Goal: Task Accomplishment & Management: Manage account settings

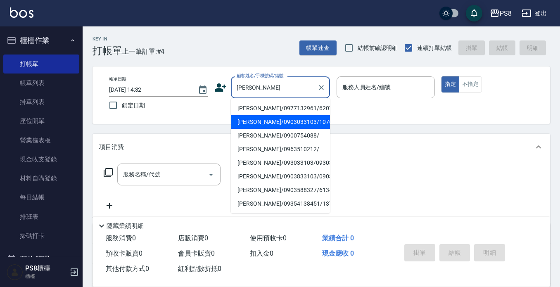
click at [264, 123] on li "[PERSON_NAME]/0903033103/10763" at bounding box center [280, 122] width 99 height 14
type input "[PERSON_NAME]/0903033103/10763"
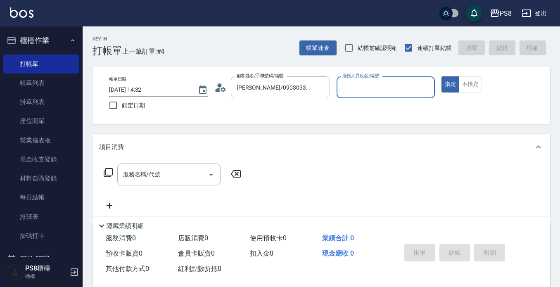
type input "小屋-18"
click at [224, 83] on icon at bounding box center [220, 87] width 12 height 12
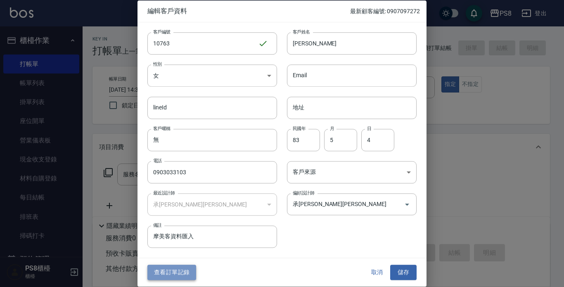
click at [170, 269] on button "查看訂單記錄" at bounding box center [171, 272] width 49 height 15
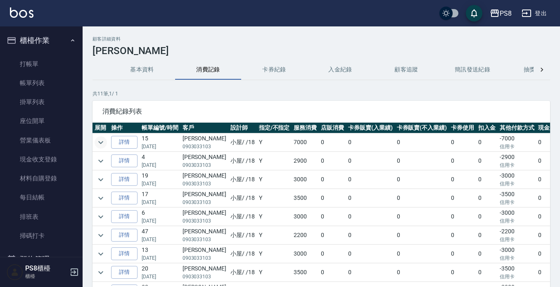
click at [100, 142] on icon "expand row" at bounding box center [100, 142] width 5 height 3
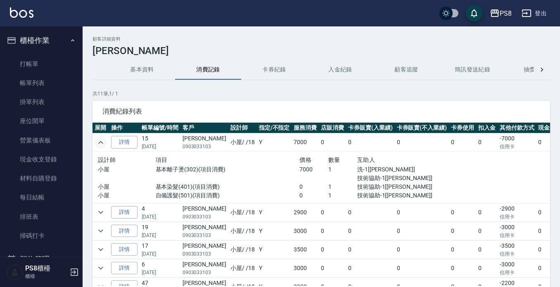
click at [100, 142] on icon "expand row" at bounding box center [100, 142] width 5 height 3
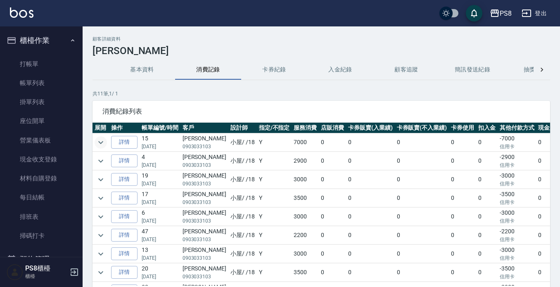
click at [100, 142] on icon "expand row" at bounding box center [100, 142] width 5 height 3
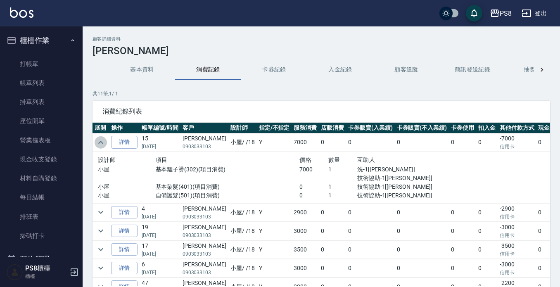
click at [100, 142] on icon "expand row" at bounding box center [100, 142] width 5 height 3
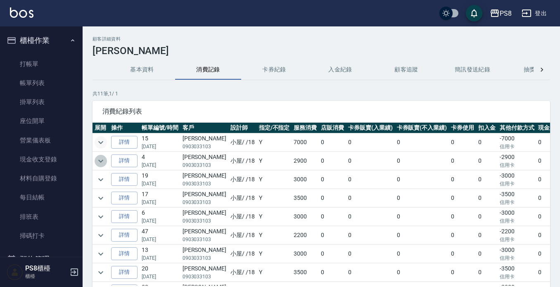
click at [100, 158] on icon "expand row" at bounding box center [101, 161] width 10 height 10
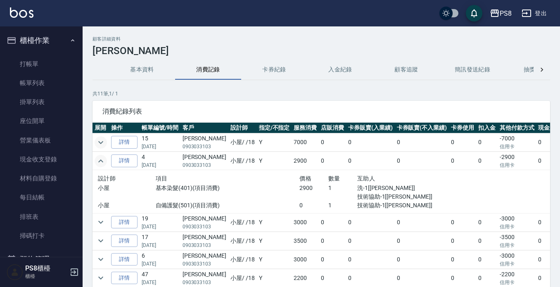
click at [100, 163] on icon "expand row" at bounding box center [101, 161] width 10 height 10
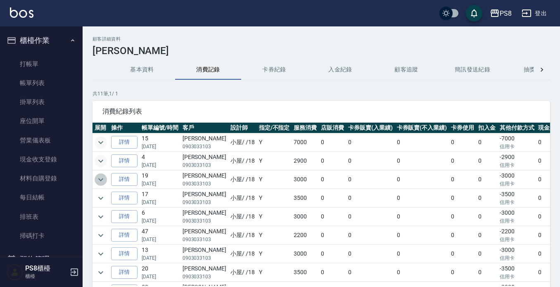
click at [101, 179] on icon "expand row" at bounding box center [101, 180] width 10 height 10
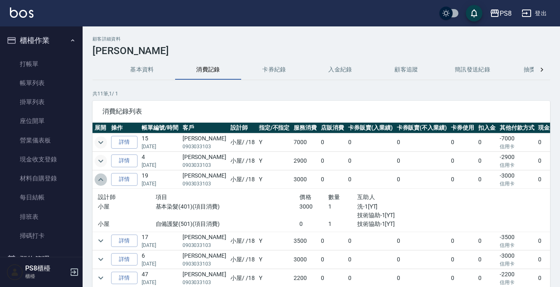
click at [101, 179] on icon "expand row" at bounding box center [100, 179] width 5 height 3
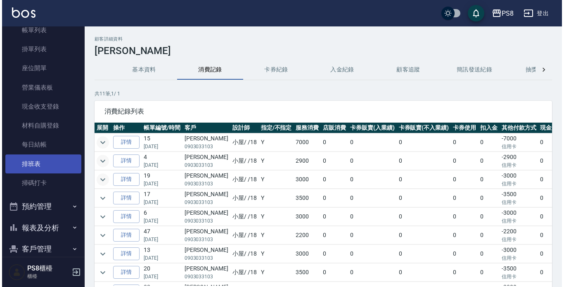
scroll to position [129, 0]
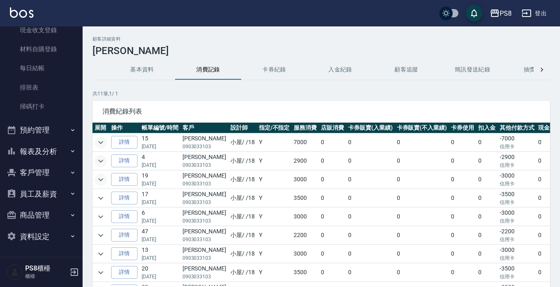
click at [52, 142] on button "報表及分析" at bounding box center [41, 151] width 76 height 21
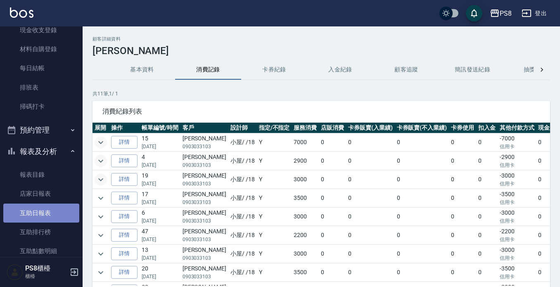
click at [49, 213] on link "互助日報表" at bounding box center [41, 213] width 76 height 19
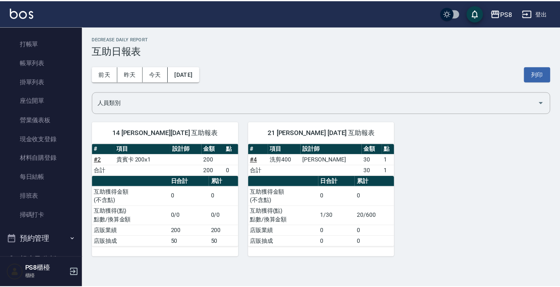
scroll to position [5, 0]
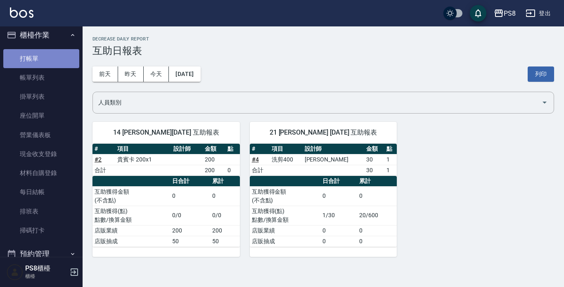
click at [53, 50] on link "打帳單" at bounding box center [41, 58] width 76 height 19
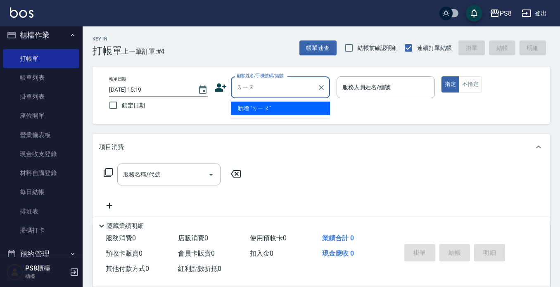
type input "劉"
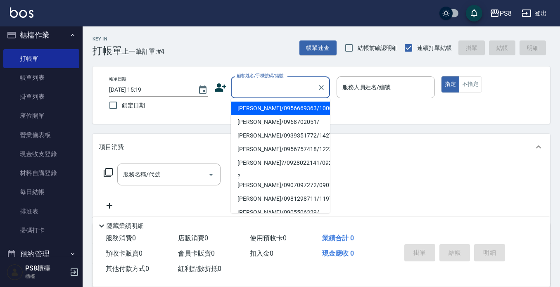
click at [301, 86] on input "顧客姓名/手機號碼/編號" at bounding box center [274, 87] width 79 height 14
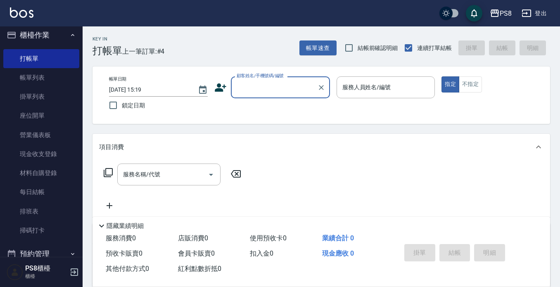
click at [217, 90] on icon at bounding box center [221, 87] width 12 height 8
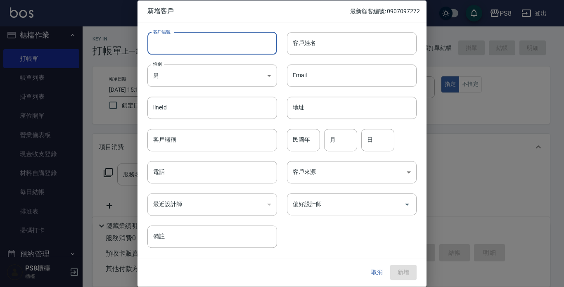
click at [215, 50] on input "客戶編號" at bounding box center [212, 43] width 130 height 22
drag, startPoint x: 152, startPoint y: 40, endPoint x: 204, endPoint y: 40, distance: 52.4
click at [204, 40] on input "0929339552" at bounding box center [202, 43] width 111 height 22
type input "0929339552"
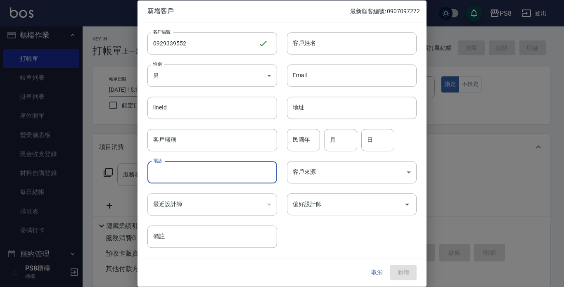
paste input "0929339552"
type input "0929339552"
click at [337, 31] on div "客戶姓名 客戶姓名" at bounding box center [347, 38] width 140 height 32
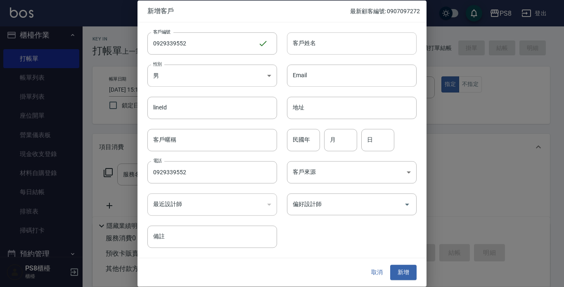
click at [332, 45] on input "客戶姓名" at bounding box center [352, 43] width 130 height 22
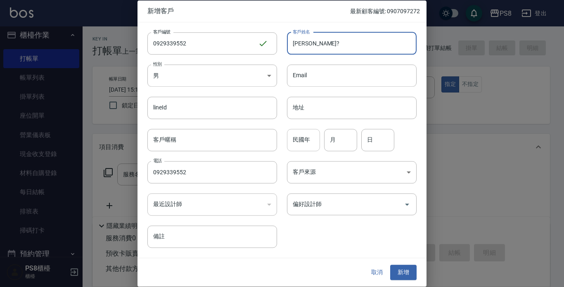
type input "高千?"
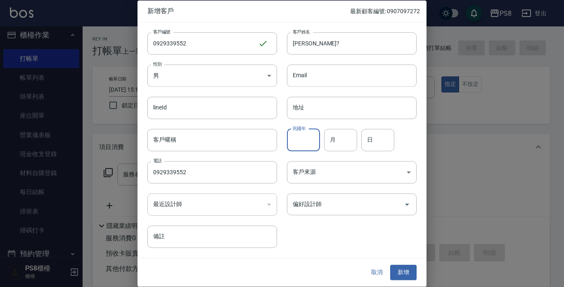
click at [308, 147] on input "民國年" at bounding box center [303, 140] width 33 height 22
type input "75"
click at [351, 144] on input "月" at bounding box center [340, 140] width 33 height 22
type input "06"
click at [394, 140] on input "日" at bounding box center [377, 140] width 33 height 22
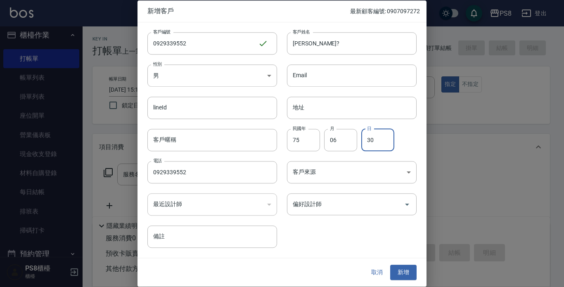
type input "30"
click at [378, 229] on div "客戶編號 0929339552 ​ 客戶編號 客戶姓名 高千? 客戶姓名 性別 男 MALE 性別 Email Email lineId lineId 地址 …" at bounding box center [277, 135] width 279 height 226
click at [410, 265] on button "新增" at bounding box center [403, 272] width 26 height 15
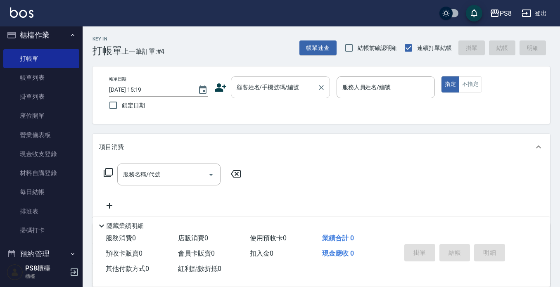
click at [259, 86] on input "顧客姓名/手機號碼/編號" at bounding box center [274, 87] width 79 height 14
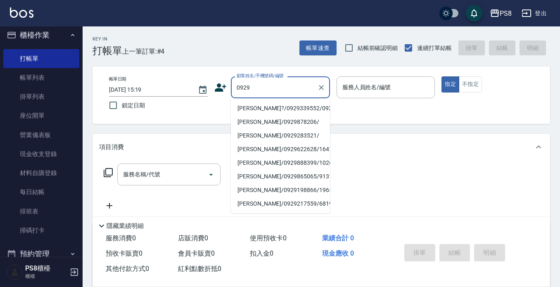
click at [266, 108] on li "高千?/0929339552/0929339552" at bounding box center [280, 109] width 99 height 14
type input "高千?/0929339552/0929339552"
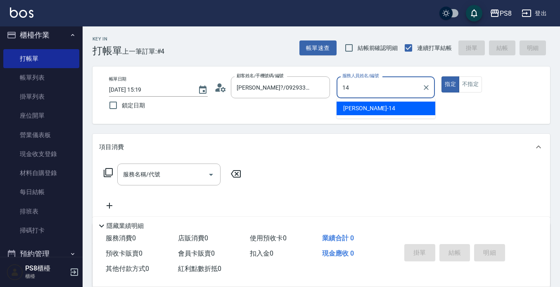
type input "Joan-14"
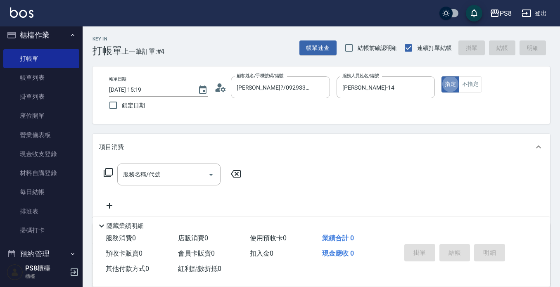
type button "true"
click at [474, 86] on button "不指定" at bounding box center [470, 84] width 23 height 16
click at [152, 182] on div "服務名稱/代號" at bounding box center [168, 175] width 103 height 22
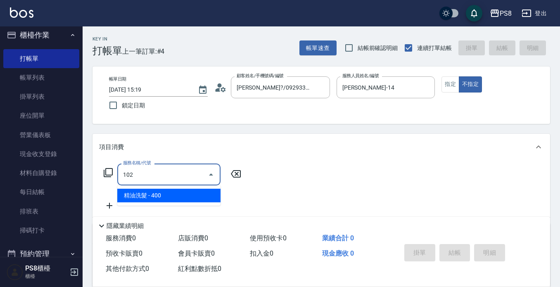
click at [156, 192] on span "精油洗髮 - 400" at bounding box center [168, 196] width 103 height 14
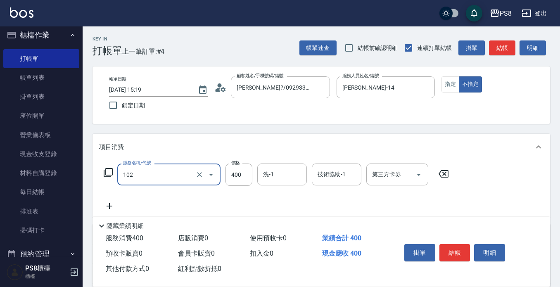
type input "精油洗髮(102)"
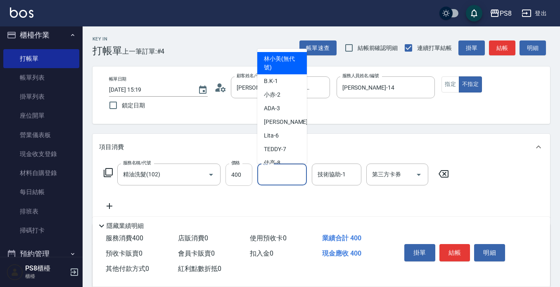
drag, startPoint x: 265, startPoint y: 173, endPoint x: 250, endPoint y: 181, distance: 16.8
click at [252, 182] on div "服務名稱/代號 精油洗髮(102) 服務名稱/代號 價格 400 價格 洗-1 洗-1 技術協助-1 技術協助-1 第三方卡券 第三方卡券" at bounding box center [276, 175] width 355 height 22
click at [245, 173] on input "400" at bounding box center [238, 175] width 27 height 22
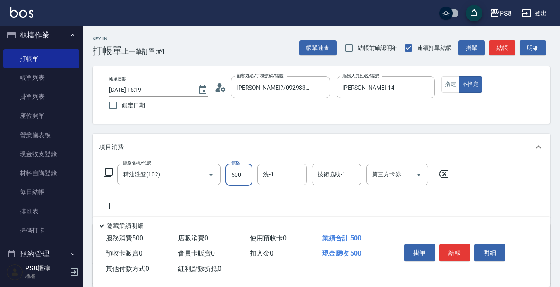
type input "500"
click at [459, 244] on button "結帳" at bounding box center [454, 252] width 31 height 17
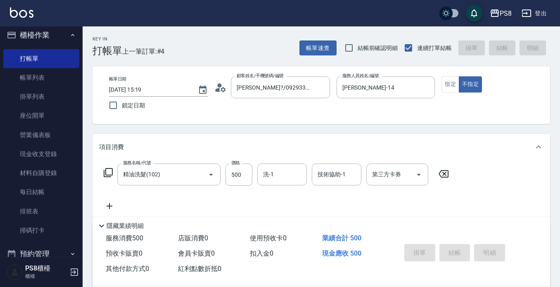
type input "2025/09/13 15:21"
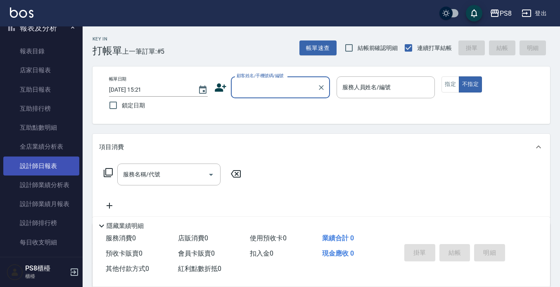
scroll to position [253, 0]
click at [44, 173] on link "設計師日報表" at bounding box center [41, 165] width 76 height 19
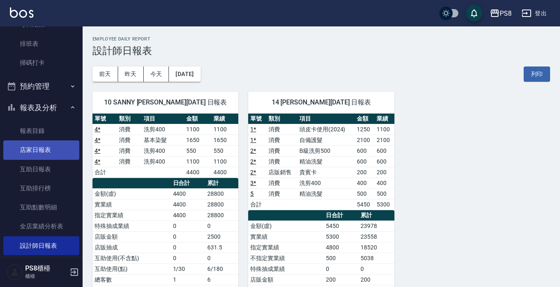
scroll to position [171, 0]
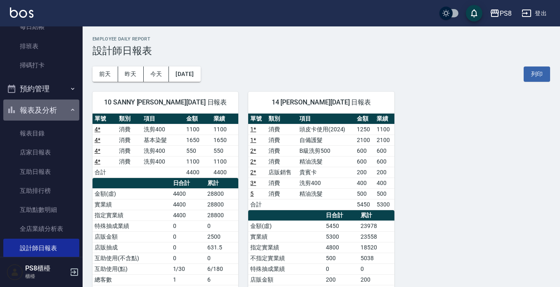
click at [42, 109] on button "報表及分析" at bounding box center [41, 110] width 76 height 21
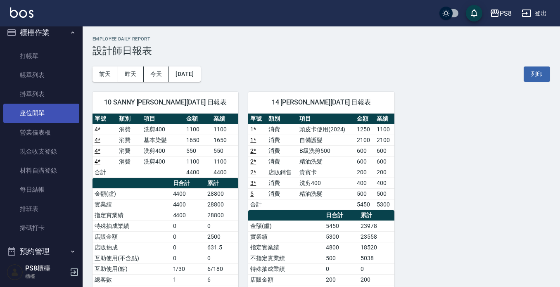
scroll to position [0, 0]
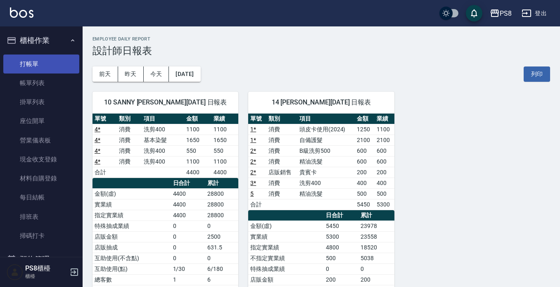
click at [44, 70] on link "打帳單" at bounding box center [41, 64] width 76 height 19
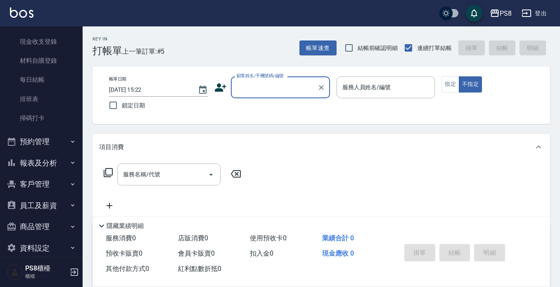
scroll to position [124, 0]
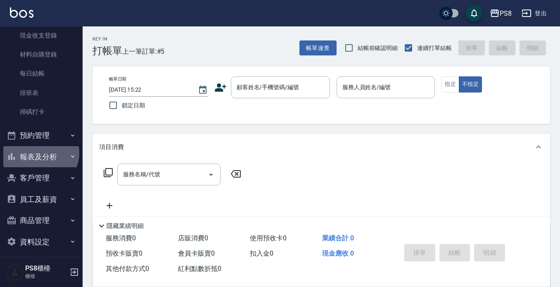
click at [40, 152] on button "報表及分析" at bounding box center [41, 156] width 76 height 21
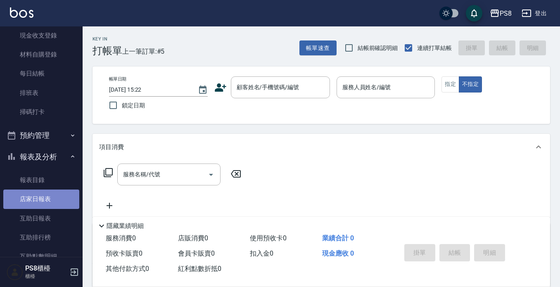
click at [43, 205] on link "店家日報表" at bounding box center [41, 199] width 76 height 19
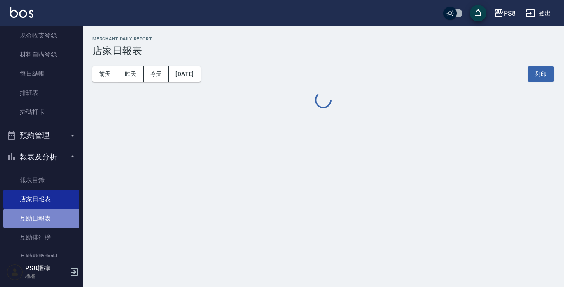
click at [51, 218] on link "互助日報表" at bounding box center [41, 218] width 76 height 19
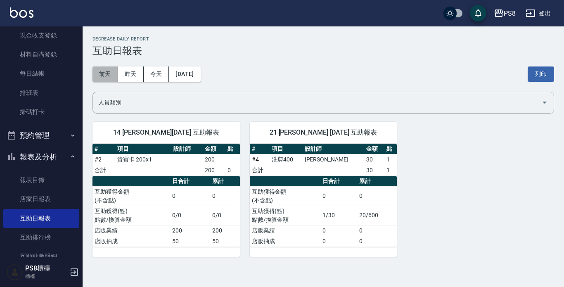
click at [107, 77] on button "前天" at bounding box center [106, 73] width 26 height 15
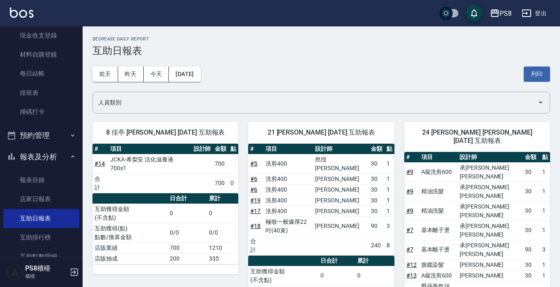
click at [165, 66] on div "前天 昨天 今天 2025/09/11 列印" at bounding box center [322, 74] width 458 height 35
click at [161, 72] on button "今天" at bounding box center [157, 73] width 26 height 15
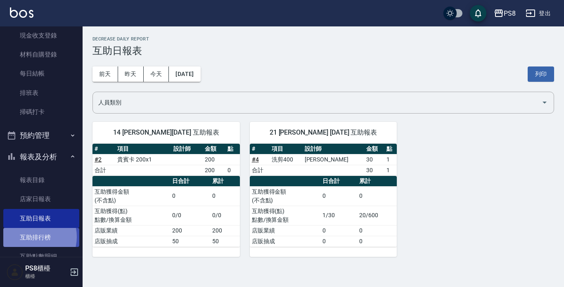
click at [30, 237] on link "互助排行榜" at bounding box center [41, 237] width 76 height 19
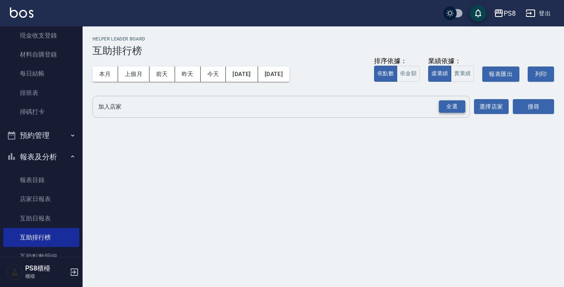
click at [456, 107] on div "全選" at bounding box center [452, 106] width 26 height 13
click at [536, 101] on button "搜尋" at bounding box center [533, 107] width 41 height 15
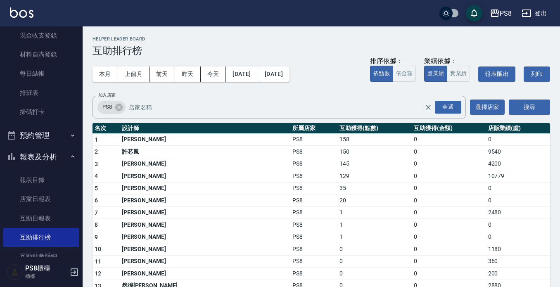
drag, startPoint x: 0, startPoint y: 54, endPoint x: 0, endPoint y: 7, distance: 47.1
click at [0, 7] on div "PS8 登出 櫃檯作業 打帳單 帳單列表 掛單列表 座位開單 營業儀表板 現金收支登錄 材料自購登錄 每日結帳 排班表 掃碼打卡 預約管理 預約管理 單日預約…" at bounding box center [280, 180] width 560 height 361
click at [12, 17] on img at bounding box center [22, 12] width 24 height 10
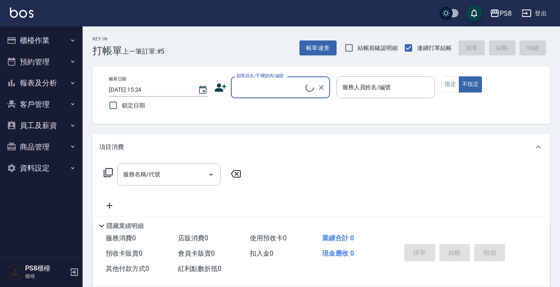
click at [255, 85] on input "顧客姓名/手機號碼/編號" at bounding box center [270, 87] width 71 height 14
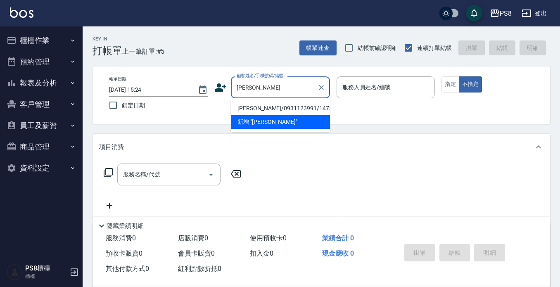
click at [284, 104] on li "賴淑瑩/0931123991/14756" at bounding box center [280, 109] width 99 height 14
type input "賴淑瑩/0931123991/14756"
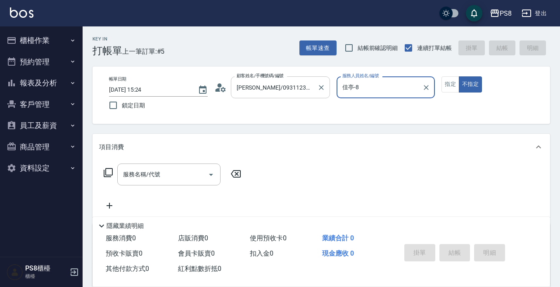
type input "佳亭-8"
click at [223, 88] on icon at bounding box center [223, 89] width 5 height 5
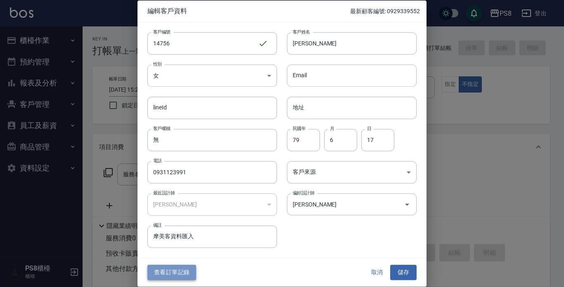
click at [176, 266] on button "查看訂單記錄" at bounding box center [171, 272] width 49 height 15
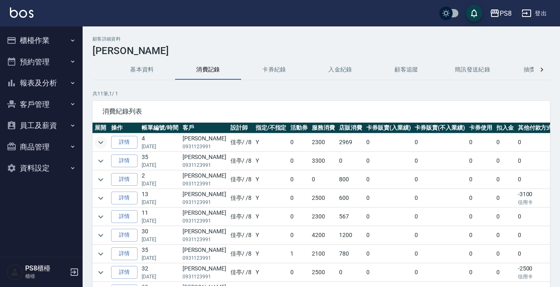
click at [100, 142] on icon "expand row" at bounding box center [100, 142] width 5 height 3
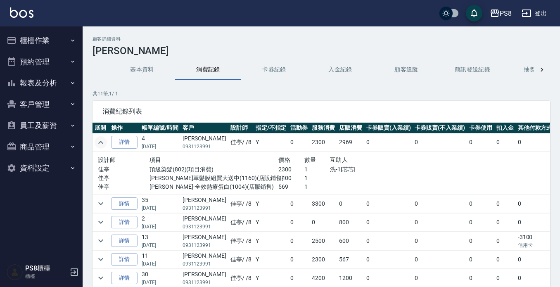
click at [16, 8] on img at bounding box center [22, 12] width 24 height 10
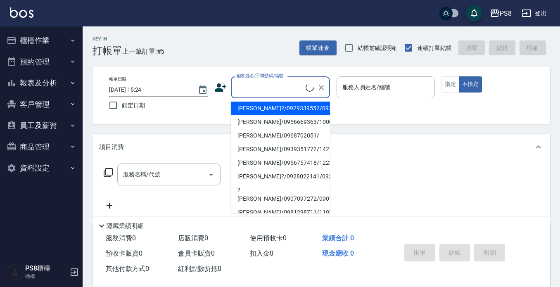
click at [252, 84] on input "顧客姓名/手機號碼/編號" at bounding box center [270, 87] width 71 height 14
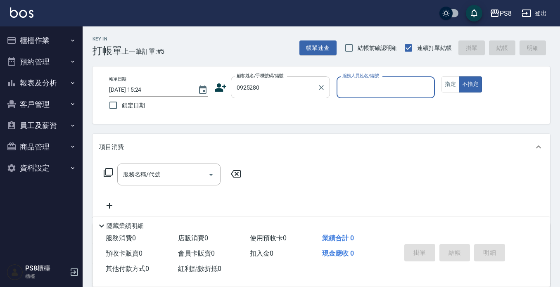
click at [275, 92] on input "0925280" at bounding box center [274, 87] width 79 height 14
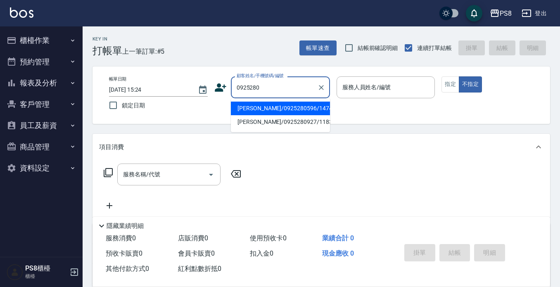
drag, startPoint x: 289, startPoint y: 110, endPoint x: 206, endPoint y: 88, distance: 85.7
click at [289, 110] on li "賴麗芬/0925280596/14743" at bounding box center [280, 109] width 99 height 14
type input "賴麗芬/0925280596/14743"
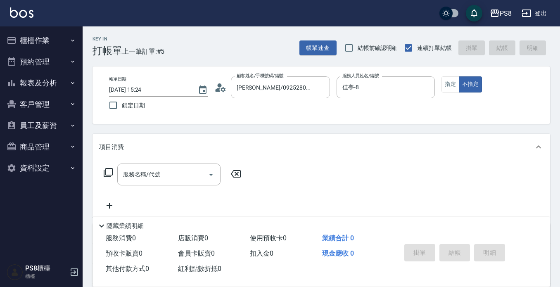
type input "佳亭-8"
click at [222, 88] on icon at bounding box center [223, 89] width 5 height 5
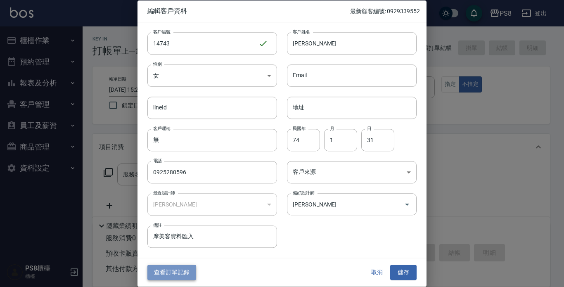
click at [189, 266] on button "查看訂單記錄" at bounding box center [171, 272] width 49 height 15
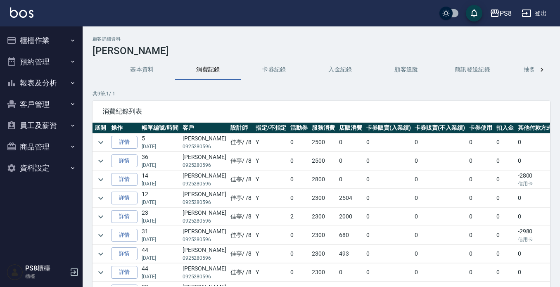
click at [19, 10] on img at bounding box center [22, 12] width 24 height 10
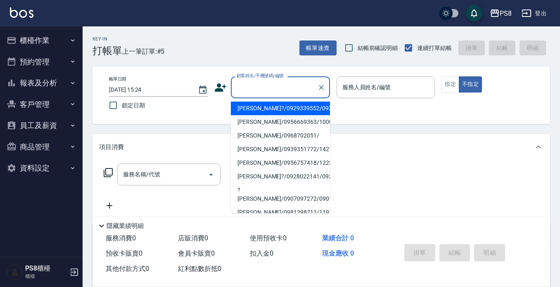
click at [290, 85] on input "顧客姓名/手機號碼/編號" at bounding box center [274, 87] width 79 height 14
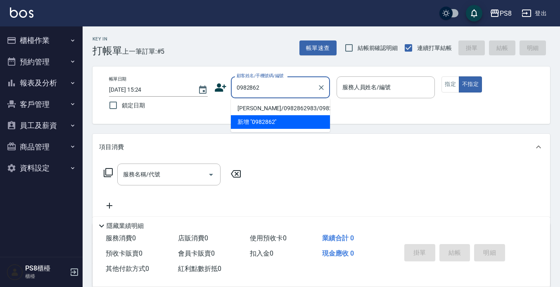
drag, startPoint x: 263, startPoint y: 116, endPoint x: 259, endPoint y: 113, distance: 4.4
click at [264, 115] on li "周英華/0982862983/0982862983" at bounding box center [280, 109] width 99 height 14
type input "周英華/0982862983/0982862983"
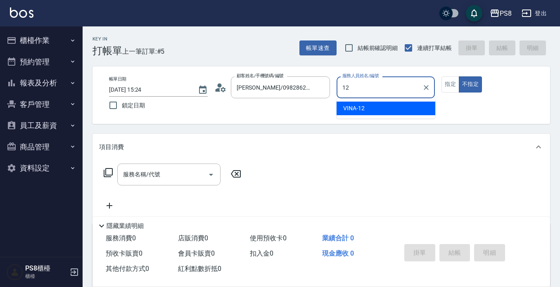
type input "VINA-12"
type button "false"
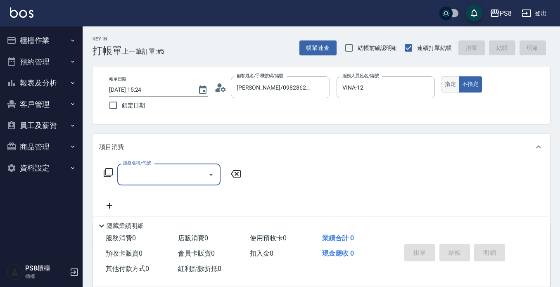
click at [455, 85] on button "指定" at bounding box center [450, 84] width 18 height 16
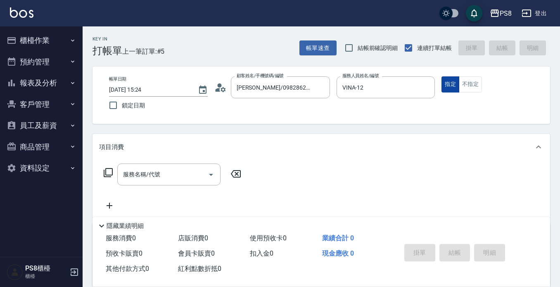
type button "true"
click at [441, 76] on button "指定" at bounding box center [450, 84] width 18 height 16
click at [174, 168] on input "服務名稱/代號" at bounding box center [162, 174] width 83 height 14
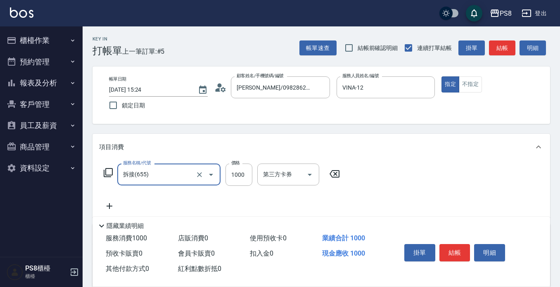
type input "拆接(655)"
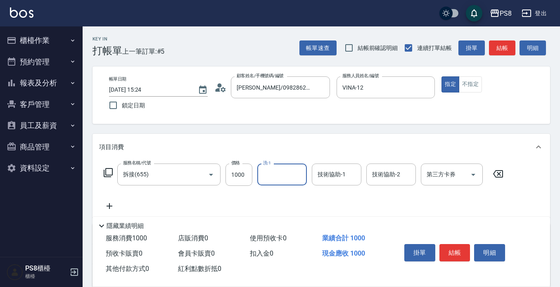
click at [247, 163] on div "服務名稱/代號 拆接(655) 服務名稱/代號 價格 1000 價格 洗-1 洗-1 技術協助-1 技術協助-1 技術協助-2 技術協助-2 第三方卡券 第三…" at bounding box center [322, 188] width 458 height 57
click at [243, 168] on input "1000" at bounding box center [238, 175] width 27 height 22
type input "3000"
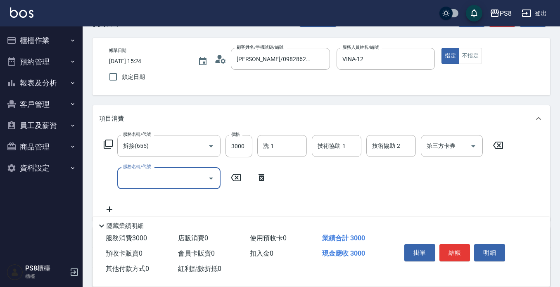
scroll to position [83, 0]
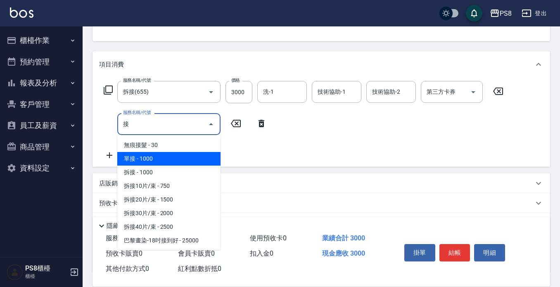
click at [154, 158] on span "單接 - 1000" at bounding box center [168, 159] width 103 height 14
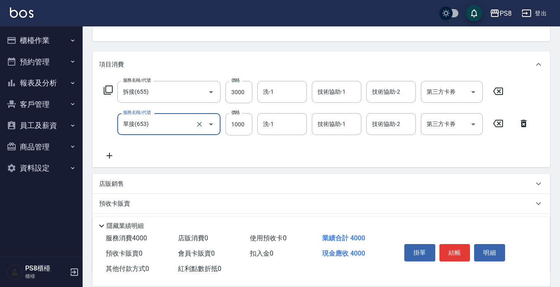
type input "單接(653)"
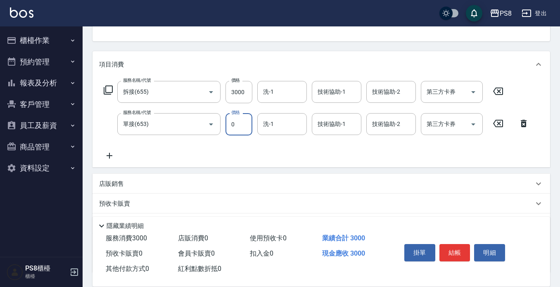
type input "0"
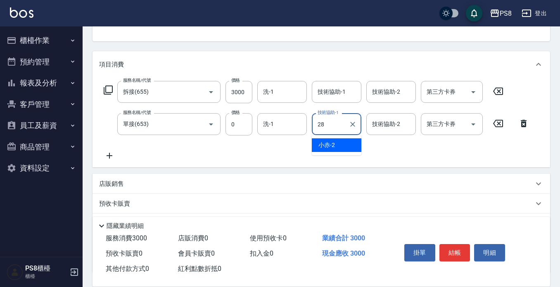
type input "姵蓁-28"
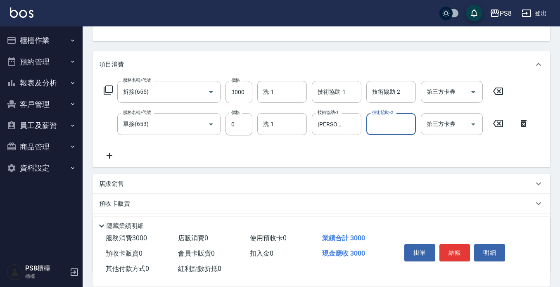
click at [458, 245] on button "結帳" at bounding box center [454, 252] width 31 height 17
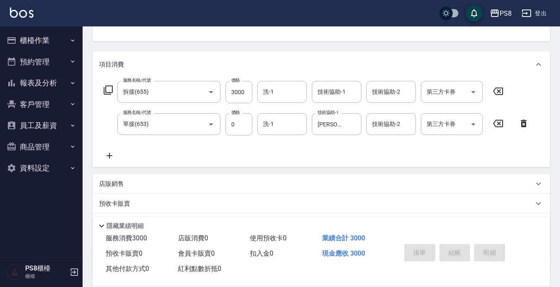
type input "2025/09/13 15:27"
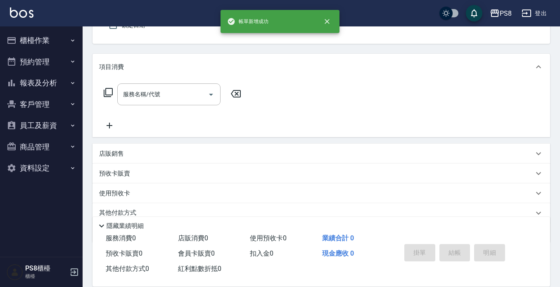
scroll to position [0, 0]
click at [43, 79] on button "報表及分析" at bounding box center [41, 82] width 76 height 21
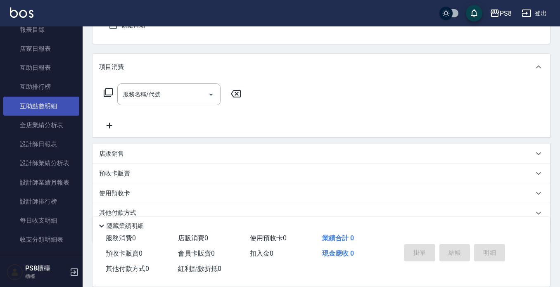
scroll to position [83, 0]
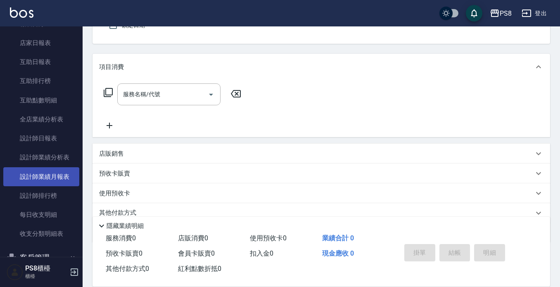
click at [47, 175] on link "設計師業績月報表" at bounding box center [41, 176] width 76 height 19
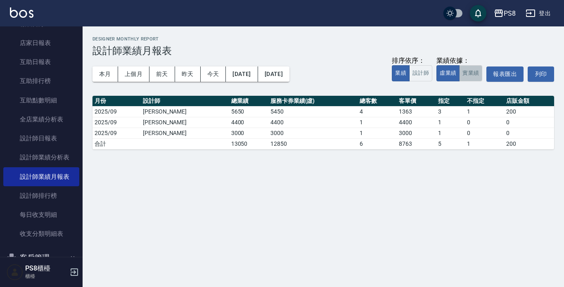
click at [474, 74] on button "實業績" at bounding box center [470, 73] width 23 height 16
click at [110, 73] on button "本月" at bounding box center [106, 73] width 26 height 15
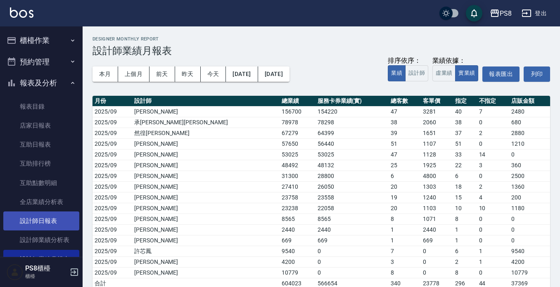
click at [42, 216] on link "設計師日報表" at bounding box center [41, 220] width 76 height 19
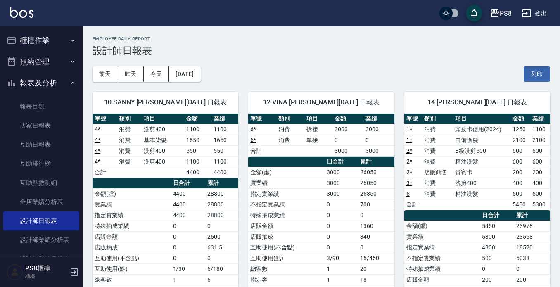
click at [59, 38] on button "櫃檯作業" at bounding box center [41, 40] width 76 height 21
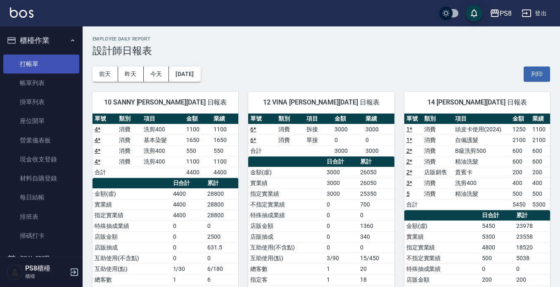
click at [50, 67] on link "打帳單" at bounding box center [41, 64] width 76 height 19
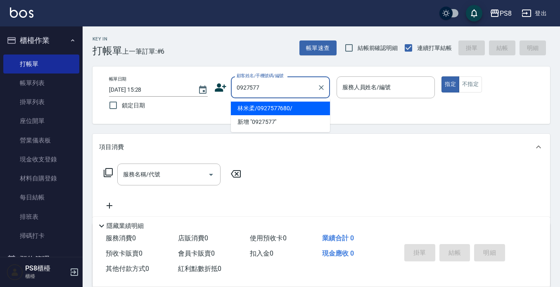
click at [269, 100] on ul "林米柔/0927577680/ 新增 "0927577"" at bounding box center [280, 115] width 99 height 34
click at [261, 106] on li "林米柔/0927577680/" at bounding box center [280, 109] width 99 height 14
type input "林米柔/0927577680/"
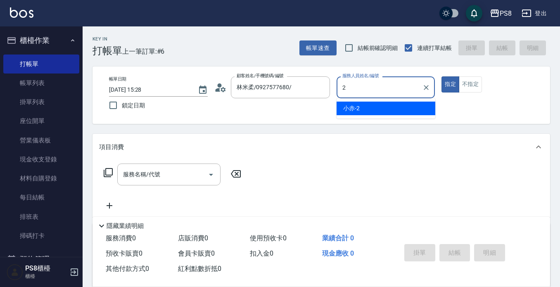
type input "小赤-2"
type button "true"
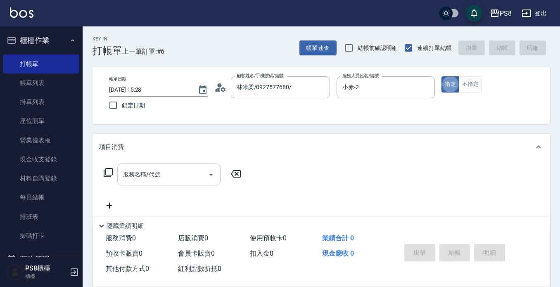
click at [154, 183] on div "服務名稱/代號" at bounding box center [168, 175] width 103 height 22
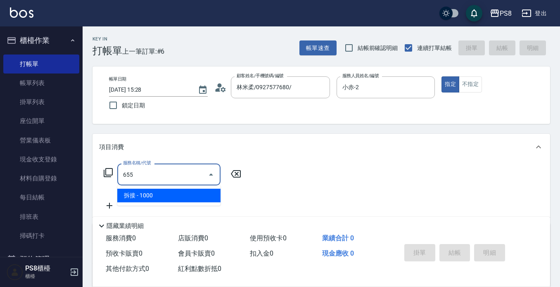
type input "拆接(655)"
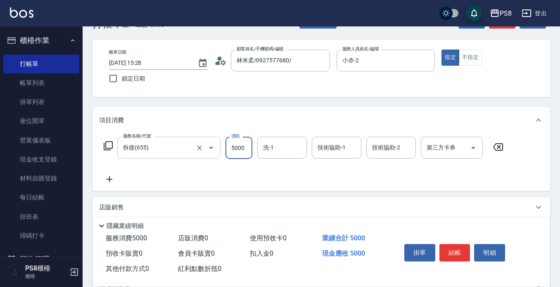
scroll to position [41, 0]
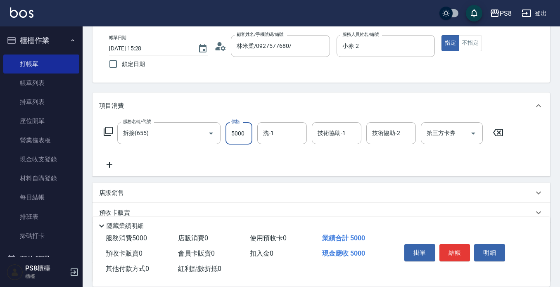
type input "5000"
click at [112, 164] on icon at bounding box center [109, 165] width 21 height 10
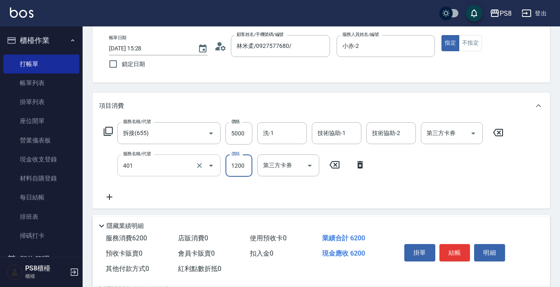
type input "基本染髮(401)"
type input "3500"
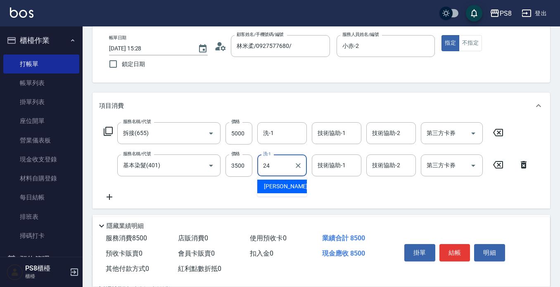
type input "2"
type input "姵蓁-28"
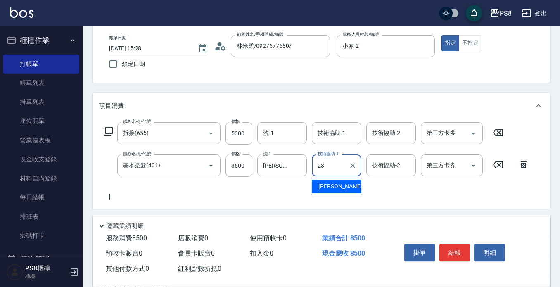
type input "姵蓁-28"
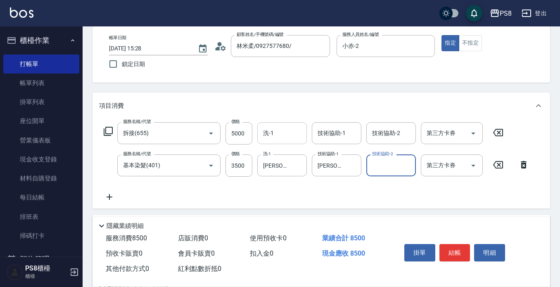
click at [300, 136] on input "洗-1" at bounding box center [282, 133] width 42 height 14
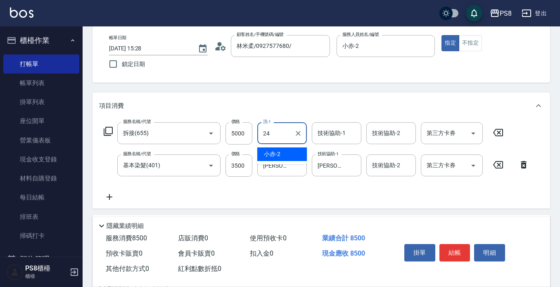
type input "婷婷-24"
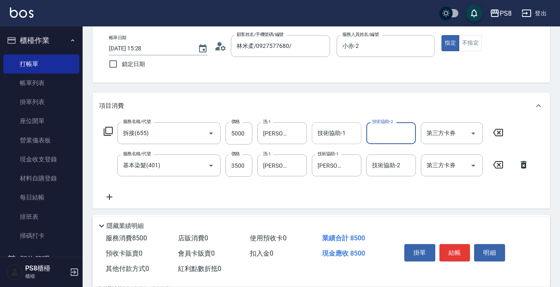
click at [347, 127] on input "技術協助-1" at bounding box center [337, 133] width 42 height 14
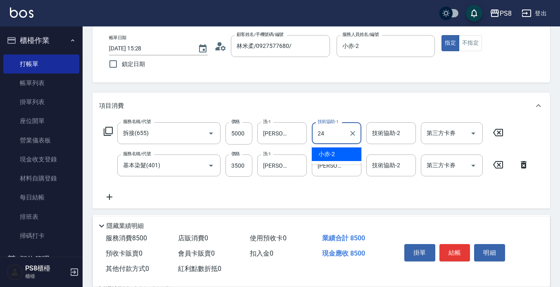
type input "婷婷-24"
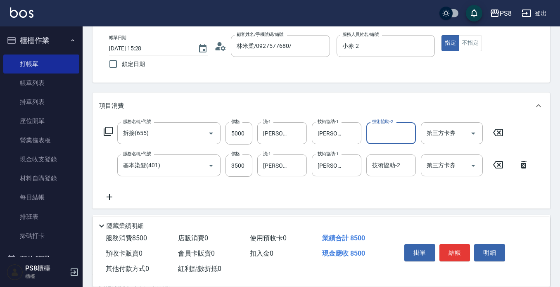
click at [451, 249] on button "結帳" at bounding box center [454, 252] width 31 height 17
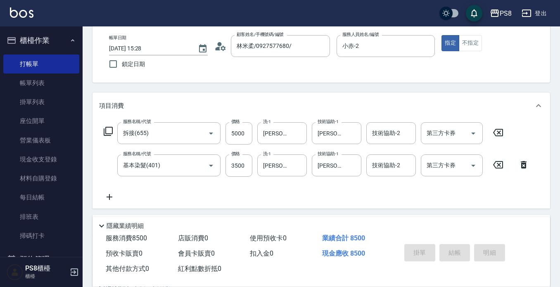
type input "2025/09/13 15:49"
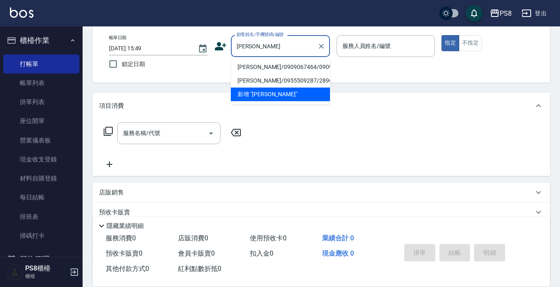
drag, startPoint x: 289, startPoint y: 75, endPoint x: 290, endPoint y: 70, distance: 4.6
click at [289, 74] on li "蕭鈺璋/0909067464/0909067464" at bounding box center [280, 67] width 99 height 14
type input "蕭鈺璋/0909067464/0909067464"
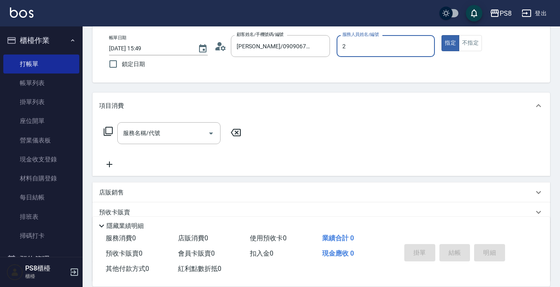
type input "小赤-2"
click at [162, 136] on input "服務名稱/代號" at bounding box center [162, 133] width 83 height 14
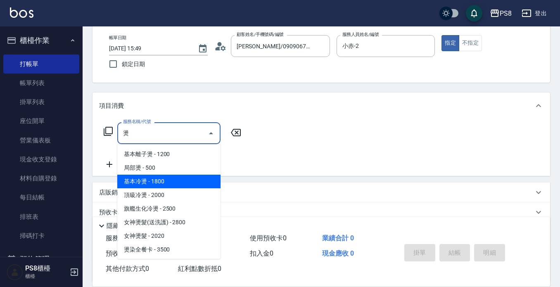
click at [171, 177] on span "基本冷燙 - 1800" at bounding box center [168, 182] width 103 height 14
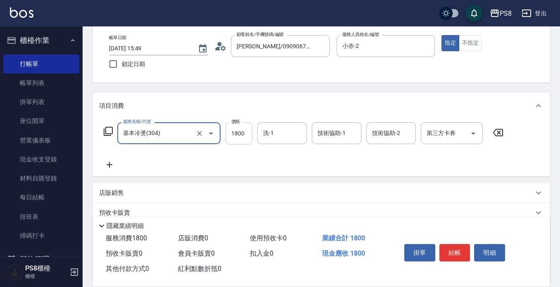
type input "基本冷燙(304)"
click at [242, 135] on input "1800" at bounding box center [238, 133] width 27 height 22
type input "1500"
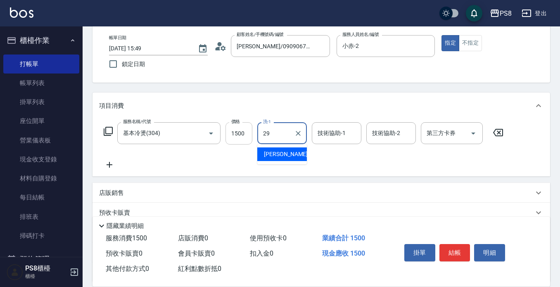
type input "戴韋全-29"
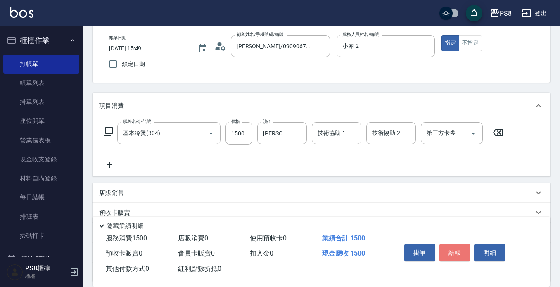
click at [454, 252] on button "結帳" at bounding box center [454, 252] width 31 height 17
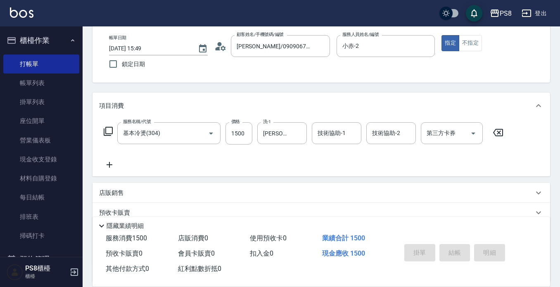
type input "2025/09/13 15:50"
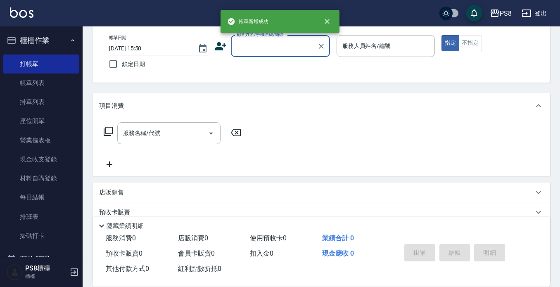
scroll to position [0, 0]
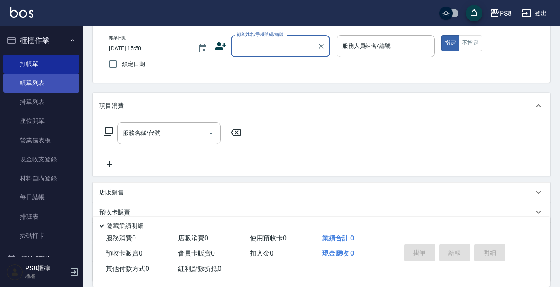
click at [19, 83] on link "帳單列表" at bounding box center [41, 83] width 76 height 19
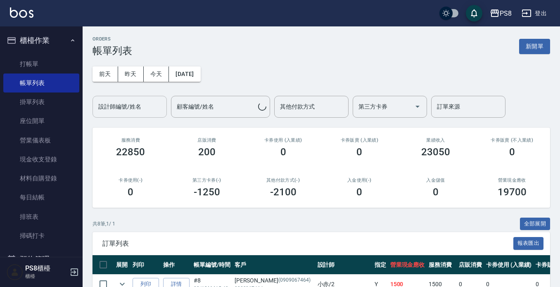
click at [138, 103] on input "設計師編號/姓名" at bounding box center [129, 107] width 67 height 14
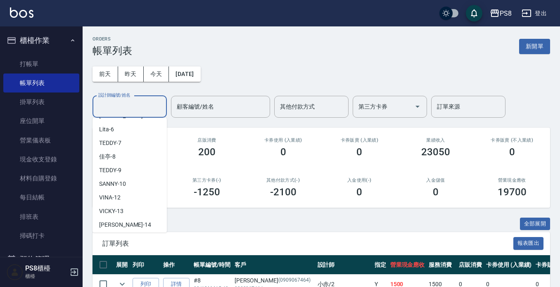
scroll to position [124, 0]
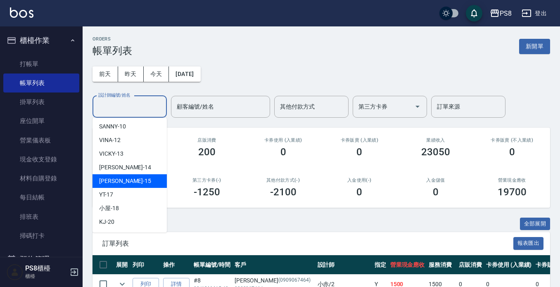
click at [124, 177] on div "EMMA -15" at bounding box center [130, 181] width 74 height 14
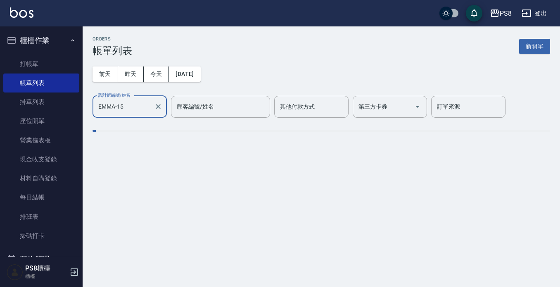
type input "EMMA-15"
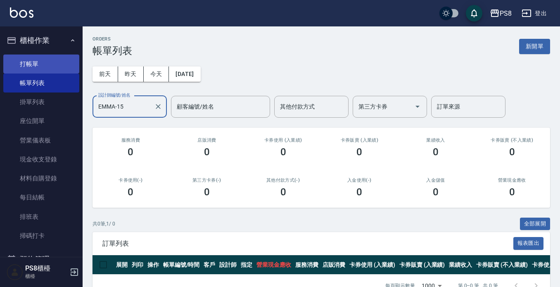
click at [55, 63] on link "打帳單" at bounding box center [41, 64] width 76 height 19
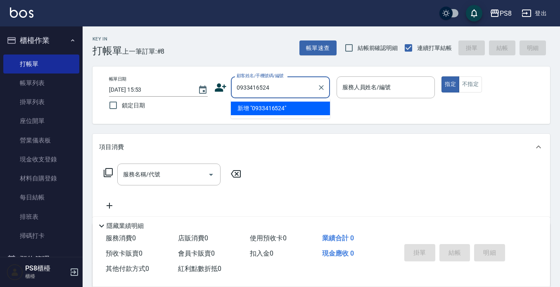
drag, startPoint x: 271, startPoint y: 88, endPoint x: 219, endPoint y: 84, distance: 51.7
click at [219, 84] on div "顧客姓名/手機號碼/編號 0933416524 顧客姓名/手機號碼/編號" at bounding box center [272, 87] width 116 height 22
type input "0933416524"
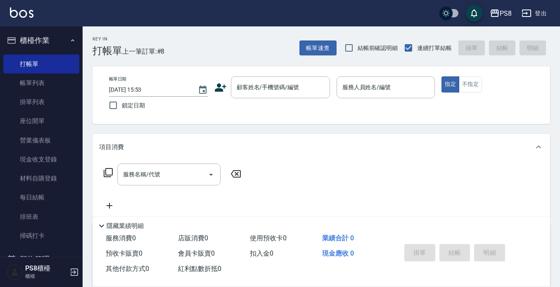
click at [222, 88] on icon at bounding box center [220, 87] width 12 height 12
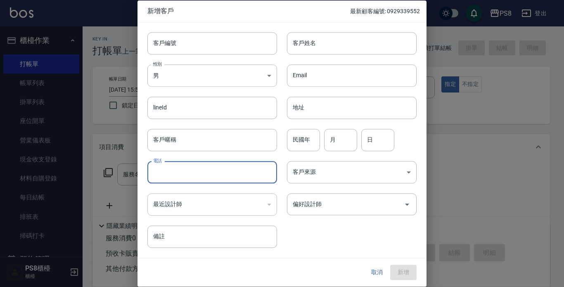
click at [181, 171] on input "電話" at bounding box center [212, 172] width 130 height 22
paste input "0933416524"
type input "0933416524"
click at [181, 74] on body "PS8 登出 櫃檯作業 打帳單 帳單列表 掛單列表 座位開單 營業儀表板 現金收支登錄 材料自購登錄 每日結帳 排班表 掃碼打卡 預約管理 預約管理 單日預約…" at bounding box center [282, 201] width 564 height 402
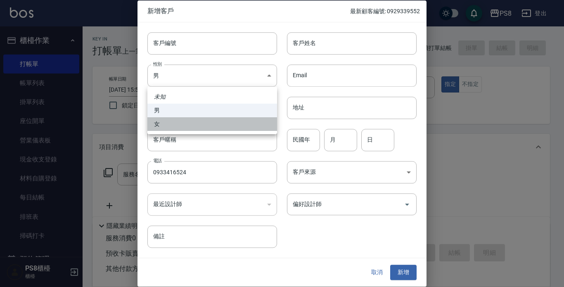
click at [173, 127] on li "女" at bounding box center [212, 124] width 130 height 14
type input "FEMALE"
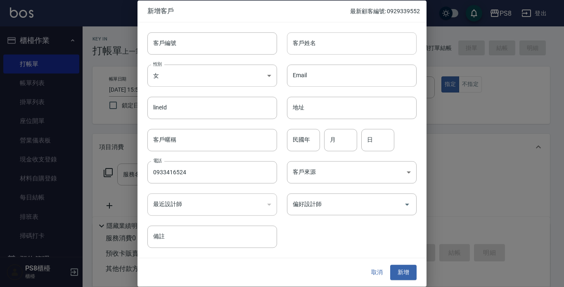
click at [309, 47] on input "客戶姓名" at bounding box center [352, 43] width 130 height 22
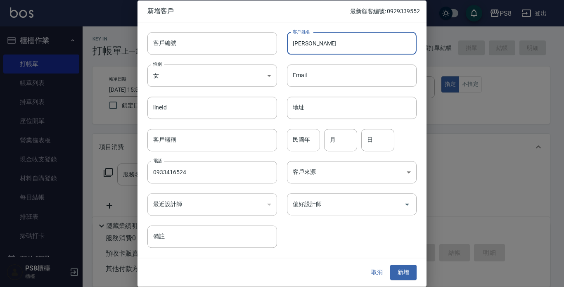
type input "洪妍庭"
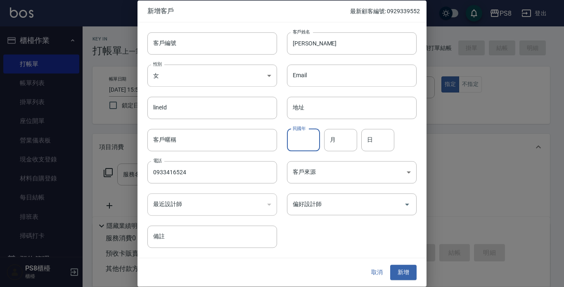
click at [302, 134] on input "民國年" at bounding box center [303, 140] width 33 height 22
type input "62"
type input "11"
type input "26"
click at [412, 267] on button "新增" at bounding box center [403, 272] width 26 height 15
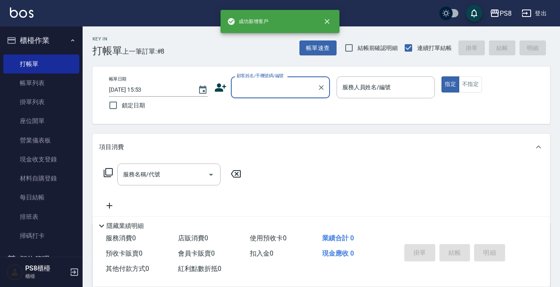
click at [290, 82] on input "顧客姓名/手機號碼/編號" at bounding box center [274, 87] width 79 height 14
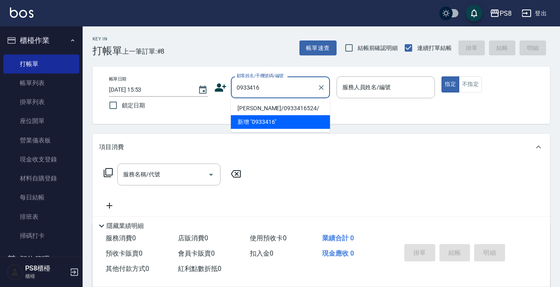
click at [268, 105] on li "洪妍庭/0933416524/" at bounding box center [280, 109] width 99 height 14
type input "洪妍庭/0933416524/"
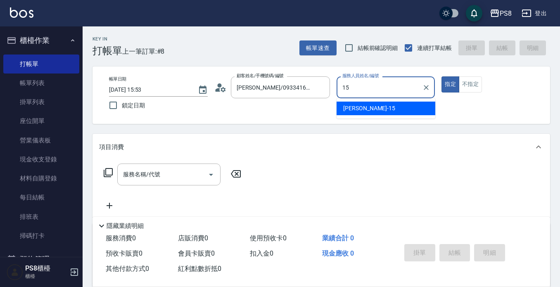
type input "EMMA-15"
type button "true"
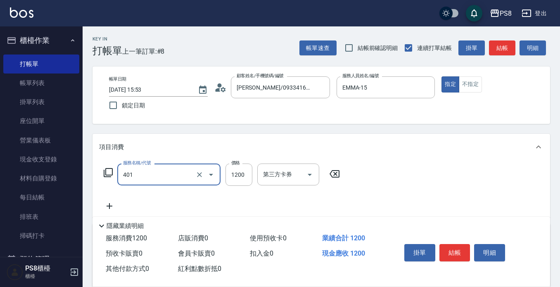
type input "基本染髮(401)"
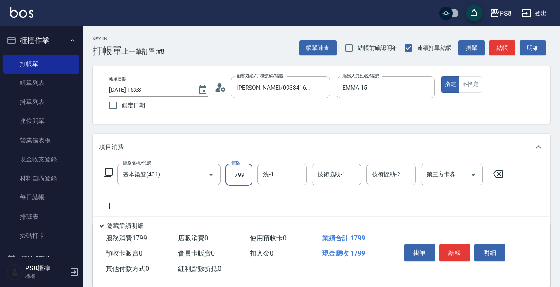
type input "1799"
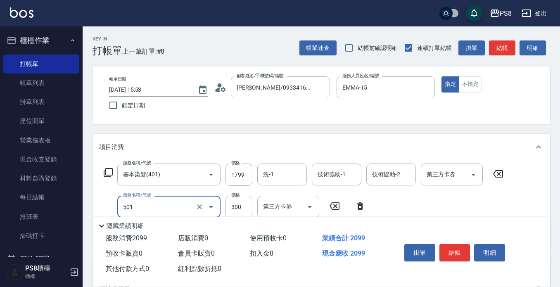
type input "自備護髮(501)"
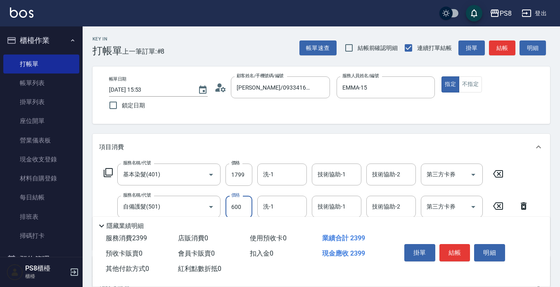
type input "600"
click at [295, 222] on div "隱藏業績明細" at bounding box center [323, 226] width 453 height 10
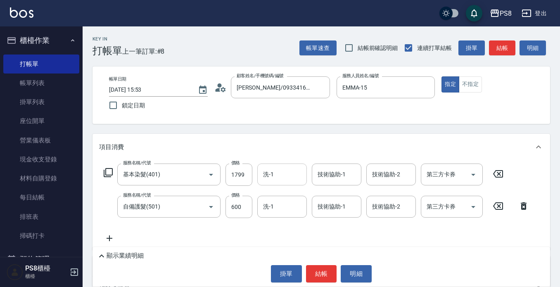
click at [294, 183] on div "洗-1" at bounding box center [282, 175] width 50 height 22
type input "Barry-27"
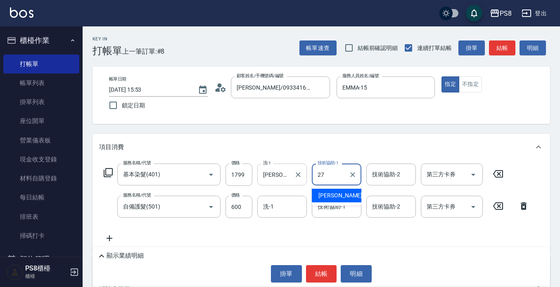
type input "Barry-27"
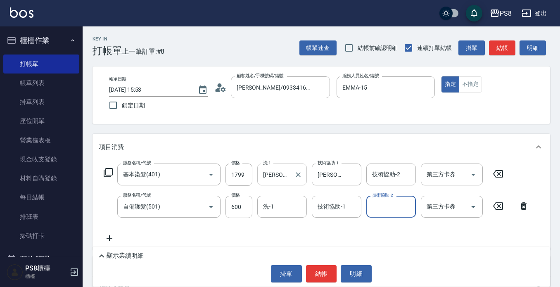
type input "2"
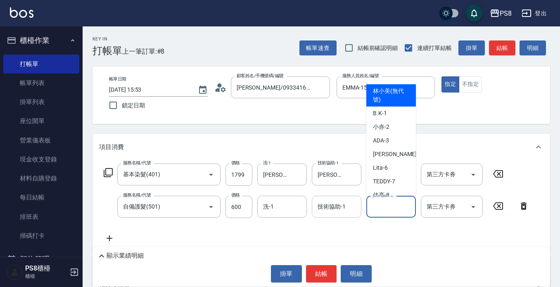
click at [318, 203] on div "技術協助-1 技術協助-1" at bounding box center [337, 207] width 50 height 22
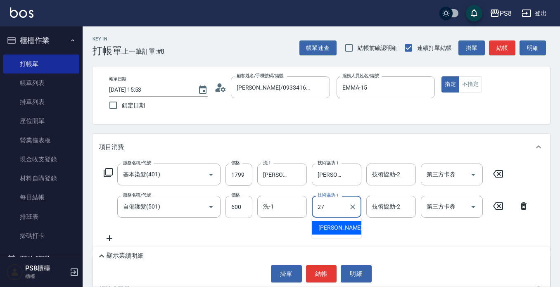
type input "Barry-27"
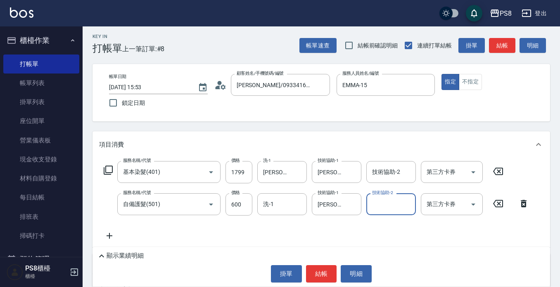
scroll to position [83, 0]
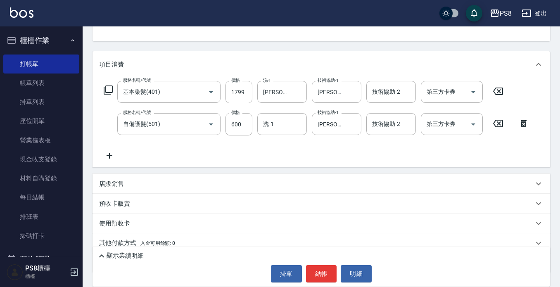
click at [101, 256] on icon at bounding box center [102, 256] width 10 height 10
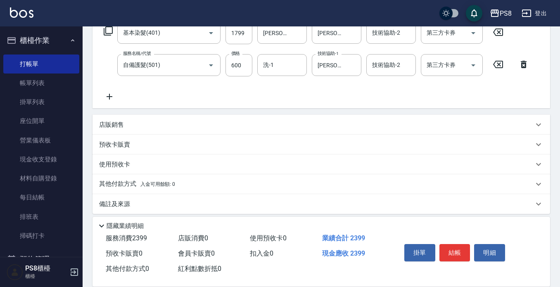
scroll to position [148, 0]
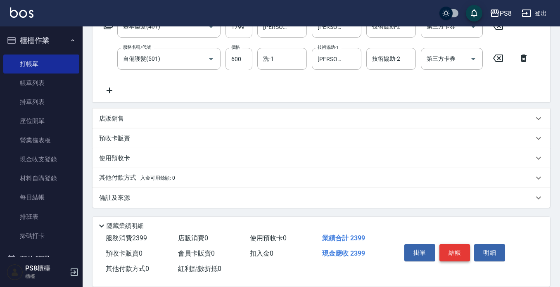
click at [458, 248] on button "結帳" at bounding box center [454, 252] width 31 height 17
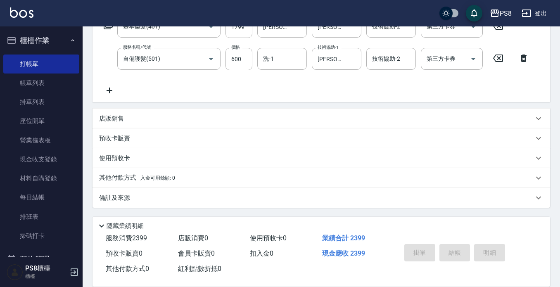
type input "2025/09/13 15:54"
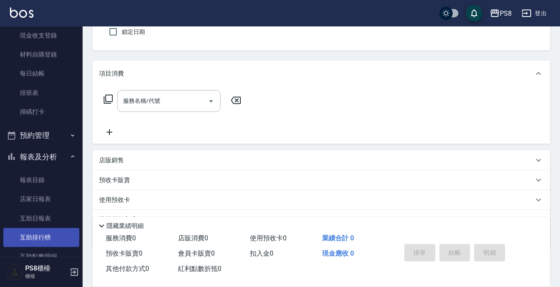
scroll to position [248, 0]
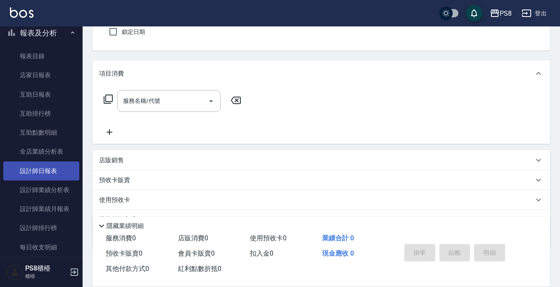
click at [56, 168] on link "設計師日報表" at bounding box center [41, 170] width 76 height 19
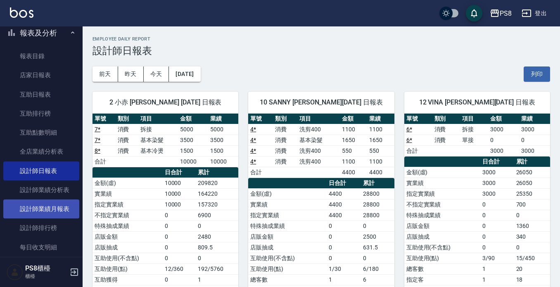
click at [62, 207] on link "設計師業績月報表" at bounding box center [41, 208] width 76 height 19
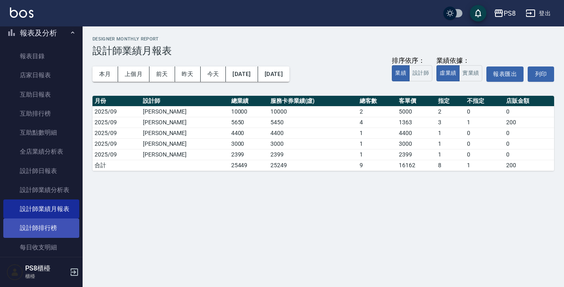
click at [62, 222] on link "設計師排行榜" at bounding box center [41, 227] width 76 height 19
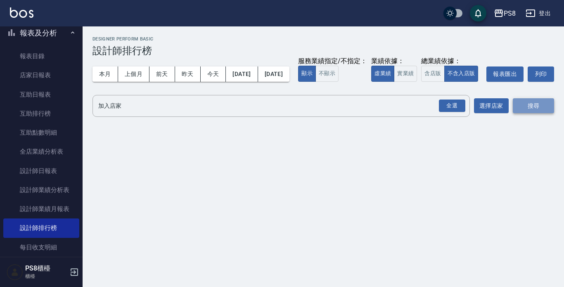
drag, startPoint x: 546, startPoint y: 116, endPoint x: 541, endPoint y: 121, distance: 6.4
click at [546, 114] on button "搜尋" at bounding box center [533, 105] width 41 height 15
click at [543, 114] on button "搜尋" at bounding box center [533, 105] width 41 height 15
click at [453, 114] on button "全選" at bounding box center [452, 106] width 30 height 16
click at [548, 114] on button "搜尋" at bounding box center [533, 105] width 41 height 15
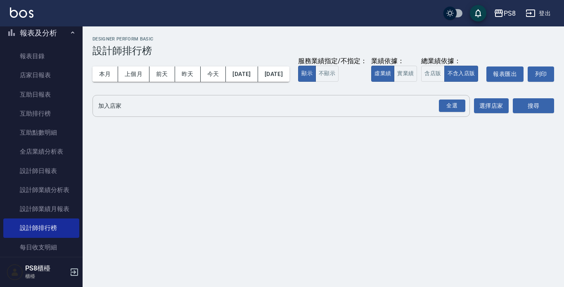
click at [234, 113] on input "加入店家" at bounding box center [275, 106] width 358 height 14
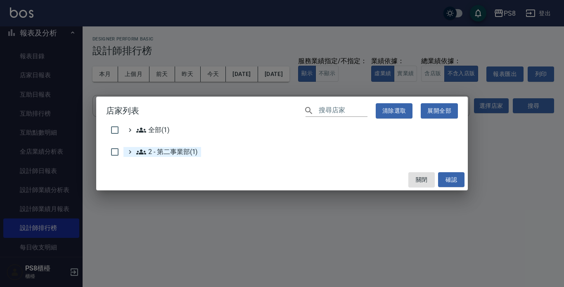
click at [195, 153] on 第二事業部\(1\) "2 - 第二事業部(1)" at bounding box center [167, 152] width 62 height 10
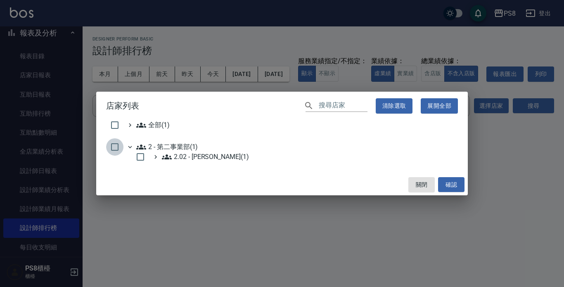
click at [116, 150] on input "checkbox" at bounding box center [114, 146] width 17 height 17
checkbox input "true"
click at [446, 185] on button "確認" at bounding box center [451, 184] width 26 height 15
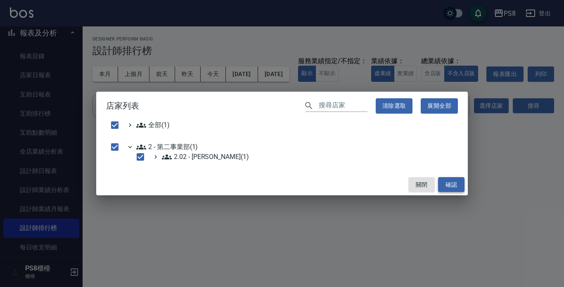
checkbox input "false"
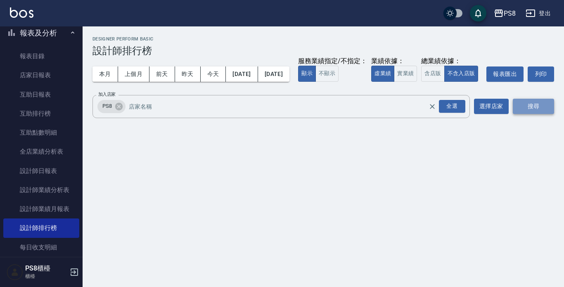
click at [548, 114] on button "搜尋" at bounding box center [533, 106] width 41 height 15
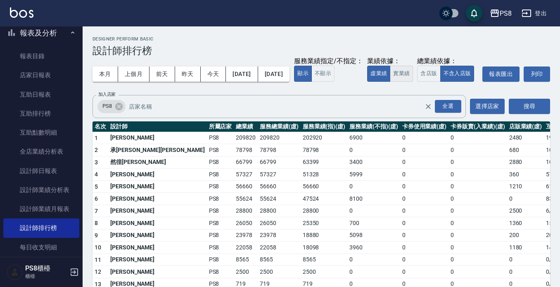
click at [390, 82] on button "實業績" at bounding box center [401, 74] width 23 height 16
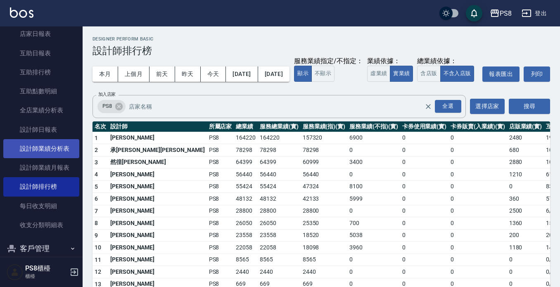
scroll to position [248, 0]
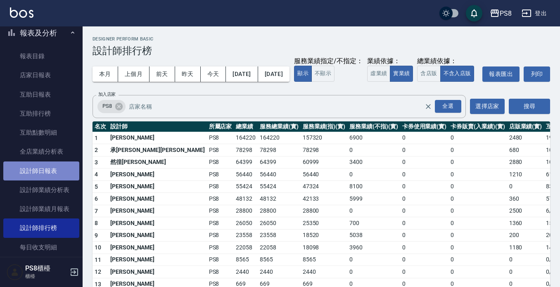
click at [57, 172] on link "設計師日報表" at bounding box center [41, 170] width 76 height 19
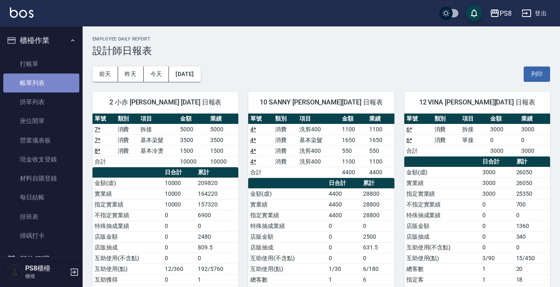
drag, startPoint x: 47, startPoint y: 85, endPoint x: 34, endPoint y: 76, distance: 16.2
click at [47, 84] on link "帳單列表" at bounding box center [41, 83] width 76 height 19
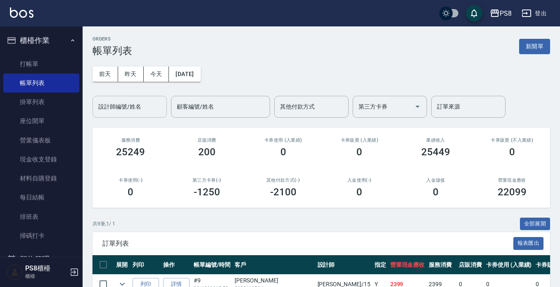
click at [138, 117] on div "設計師編號/姓名" at bounding box center [130, 107] width 74 height 22
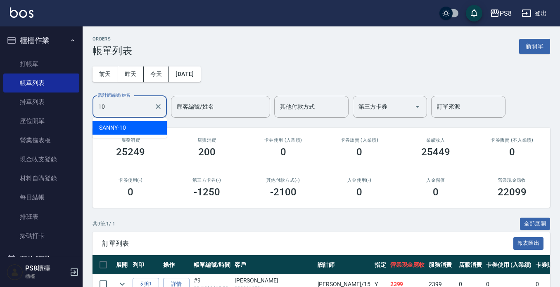
click at [138, 123] on div "SANNY -10" at bounding box center [130, 128] width 74 height 14
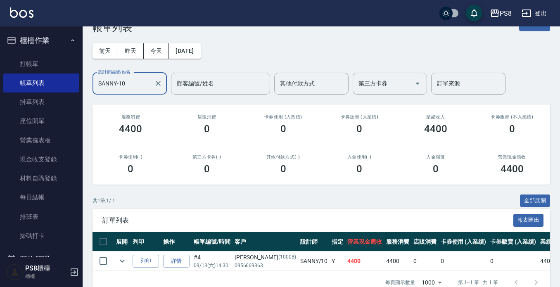
scroll to position [47, 0]
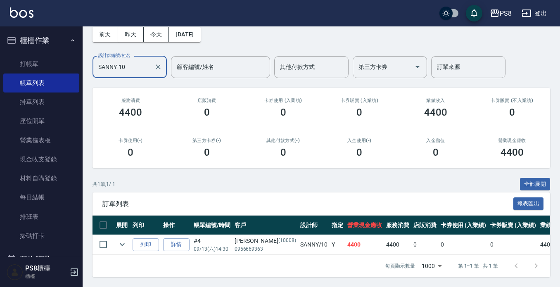
type input "SANNY-10"
click at [118, 218] on th "展開" at bounding box center [122, 225] width 17 height 19
click at [123, 216] on th "展開" at bounding box center [122, 225] width 17 height 19
click at [185, 238] on link "詳情" at bounding box center [176, 244] width 26 height 13
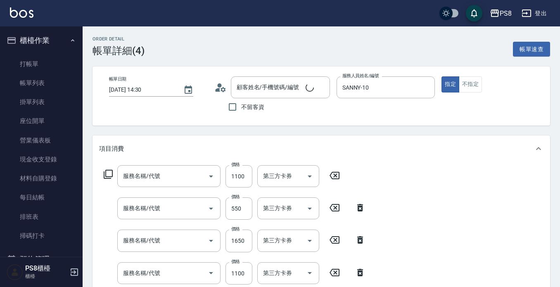
type input "2025/09/13 14:30"
type input "SANNY-10"
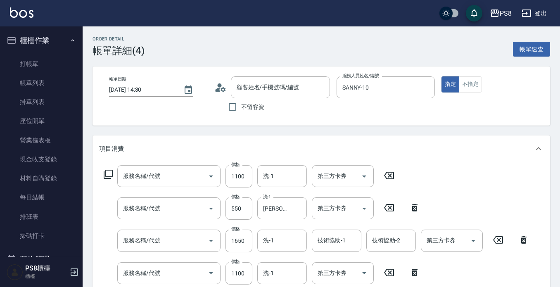
type input "洗剪400(201)"
type input "基本染髮(401)"
type input "洗剪400(201)"
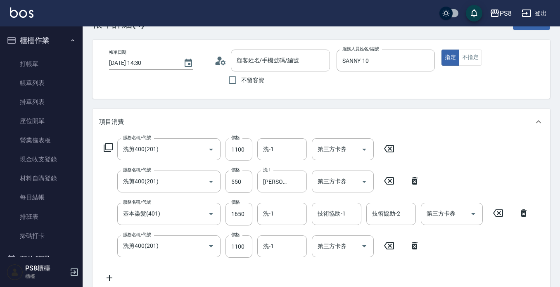
scroll to position [41, 0]
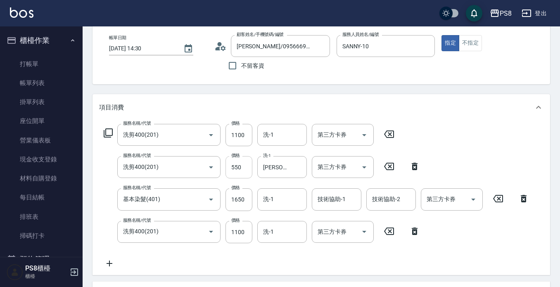
type input "潘瑞敏/0956669363/10008"
click at [245, 230] on input "1100" at bounding box center [238, 232] width 27 height 22
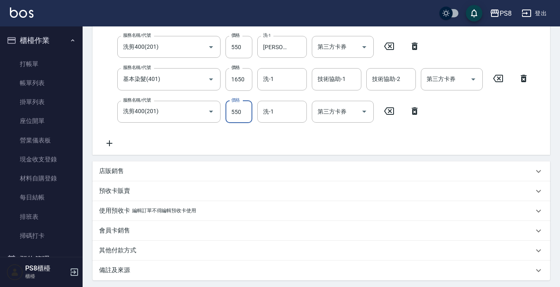
scroll to position [244, 0]
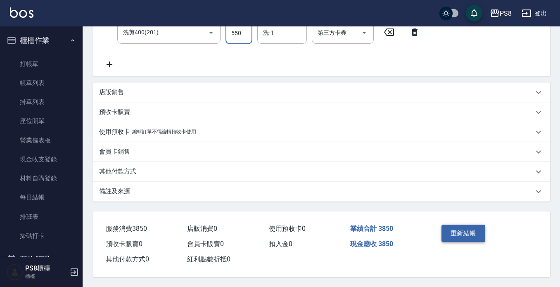
type input "550"
click at [458, 228] on button "重新結帳" at bounding box center [463, 233] width 44 height 17
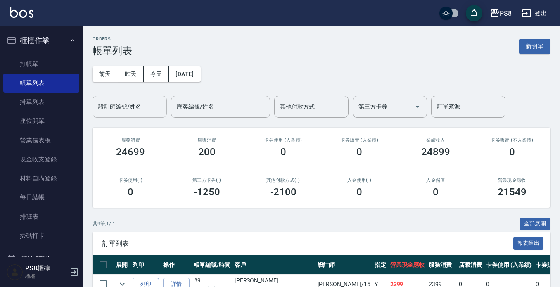
click at [97, 108] on div "設計師編號/姓名" at bounding box center [130, 107] width 74 height 22
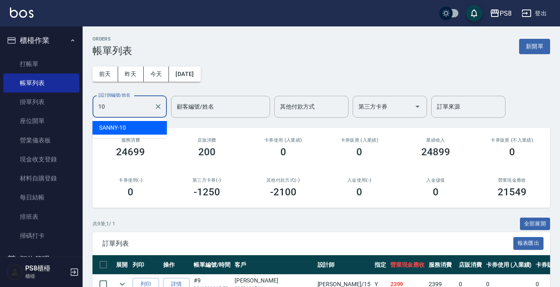
click at [104, 132] on span "SANNY -10" at bounding box center [112, 127] width 27 height 9
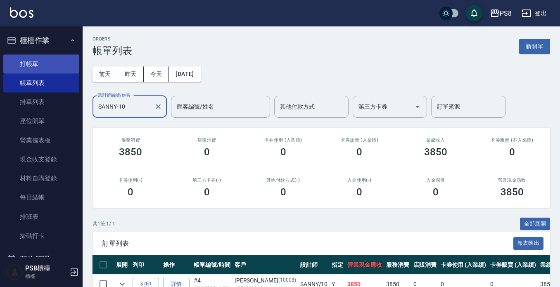
type input "SANNY-10"
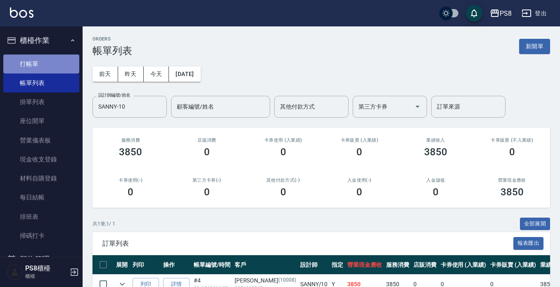
click at [67, 62] on link "打帳單" at bounding box center [41, 64] width 76 height 19
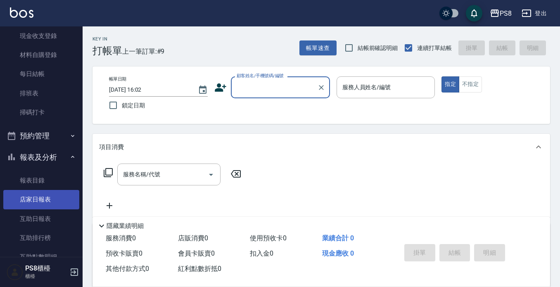
scroll to position [124, 0]
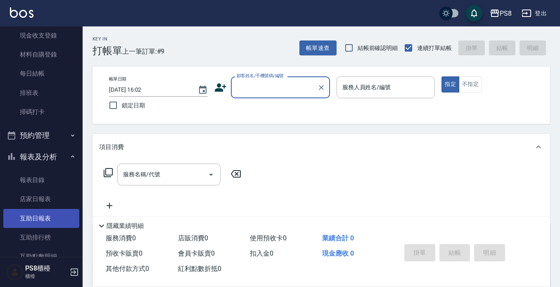
drag, startPoint x: 44, startPoint y: 219, endPoint x: 45, endPoint y: 213, distance: 5.8
click at [43, 219] on link "互助日報表" at bounding box center [41, 218] width 76 height 19
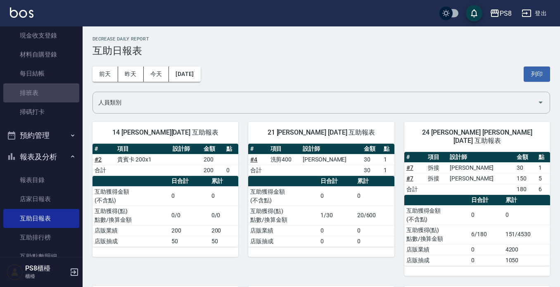
drag, startPoint x: 50, startPoint y: 88, endPoint x: 192, endPoint y: 178, distance: 168.3
click at [50, 88] on link "排班表" at bounding box center [41, 92] width 76 height 19
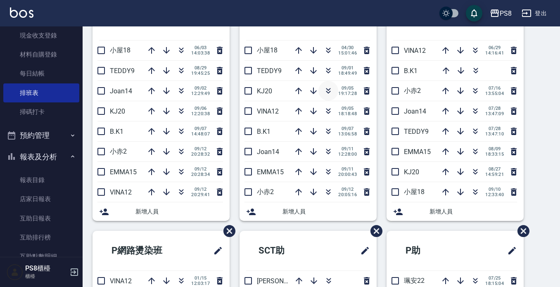
scroll to position [206, 0]
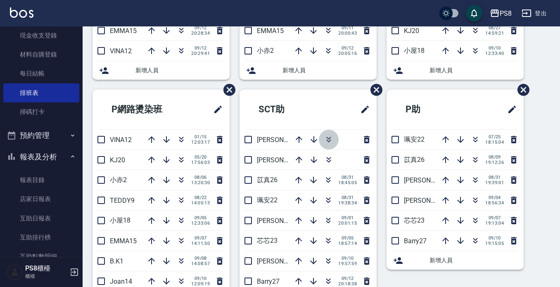
click at [327, 144] on icon "button" at bounding box center [329, 140] width 10 height 10
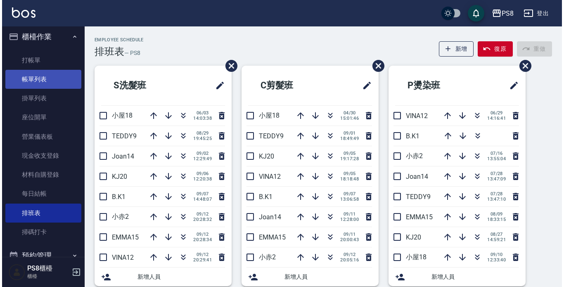
scroll to position [0, 0]
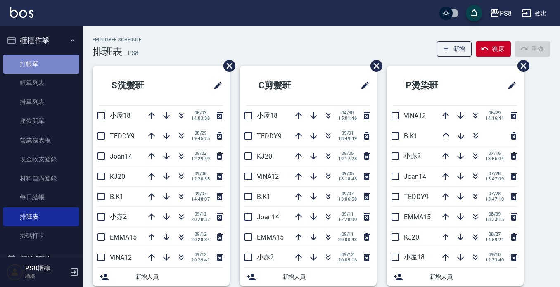
click at [54, 58] on link "打帳單" at bounding box center [41, 64] width 76 height 19
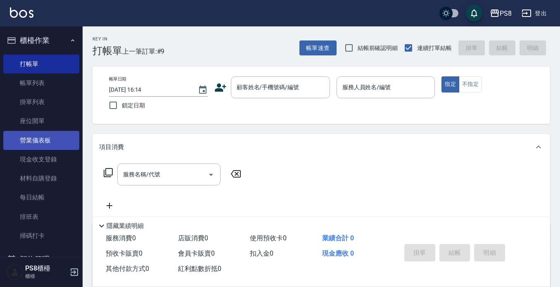
click at [45, 144] on link "營業儀表板" at bounding box center [41, 140] width 76 height 19
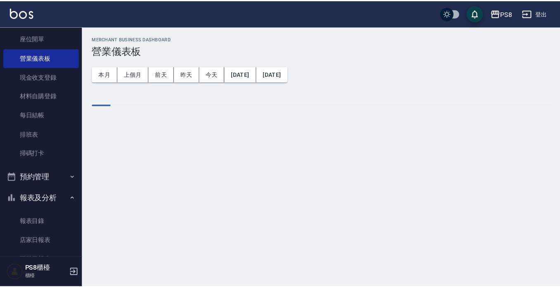
scroll to position [206, 0]
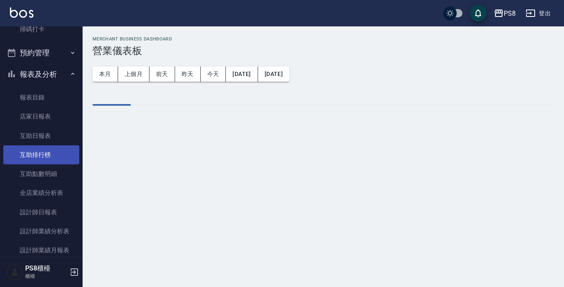
click at [48, 152] on link "互助排行榜" at bounding box center [41, 154] width 76 height 19
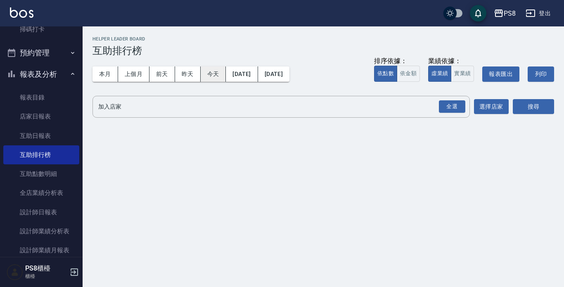
click at [206, 68] on button "今天" at bounding box center [214, 73] width 26 height 15
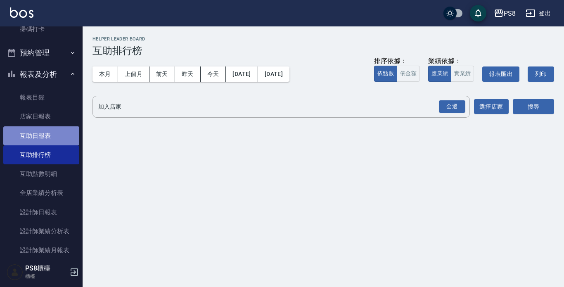
click at [61, 143] on link "互助日報表" at bounding box center [41, 135] width 76 height 19
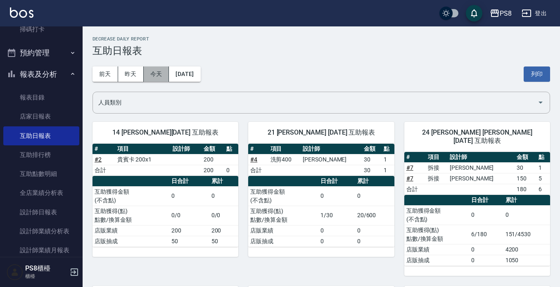
click at [154, 75] on button "今天" at bounding box center [157, 73] width 26 height 15
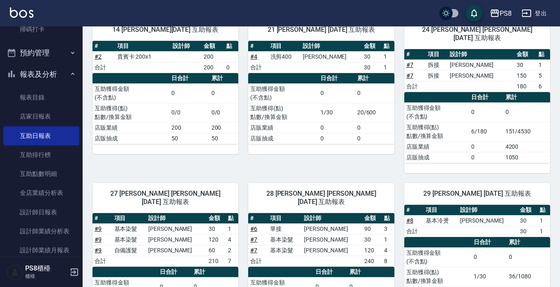
scroll to position [157, 0]
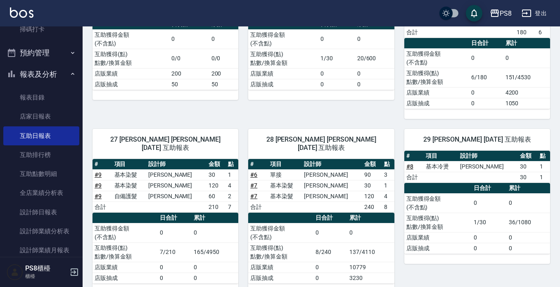
click at [337, 26] on th "日合計" at bounding box center [336, 24] width 36 height 11
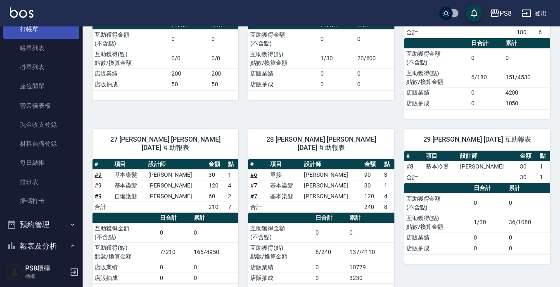
scroll to position [0, 0]
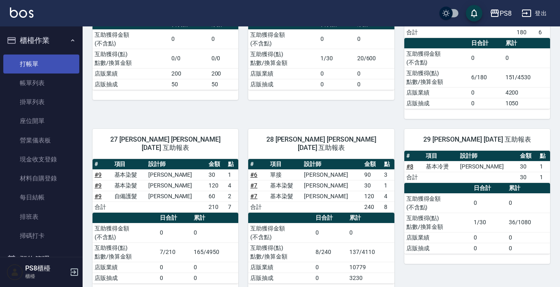
drag, startPoint x: 35, startPoint y: 60, endPoint x: 35, endPoint y: 66, distance: 5.4
click at [35, 61] on link "打帳單" at bounding box center [41, 64] width 76 height 19
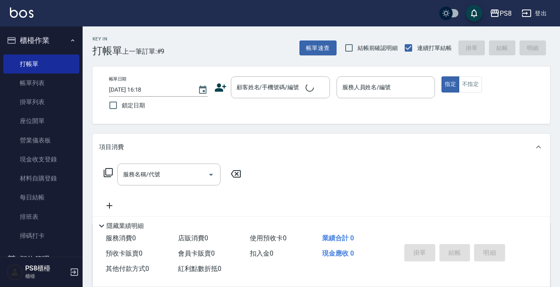
click at [237, 42] on div "Key In 打帳單 上一筆訂單:#9 帳單速查 結帳前確認明細 連續打單結帳 掛單 結帳 明細" at bounding box center [316, 41] width 467 height 30
click at [283, 85] on input "顧客姓名/手機號碼/編號" at bounding box center [274, 87] width 79 height 14
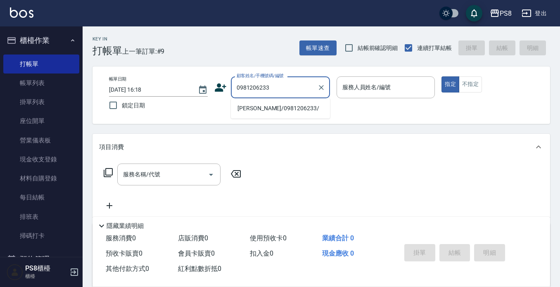
type input "陳玟霖/0981206233/"
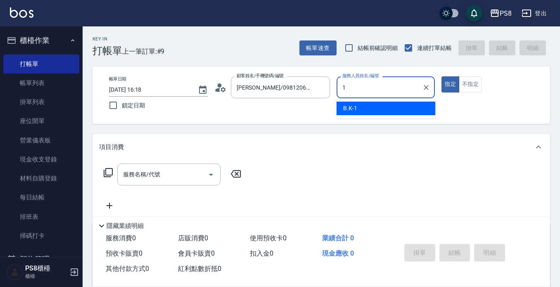
type input "B.K-1"
type button "true"
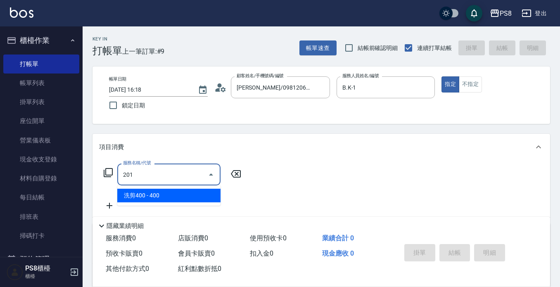
type input "洗剪400(201)"
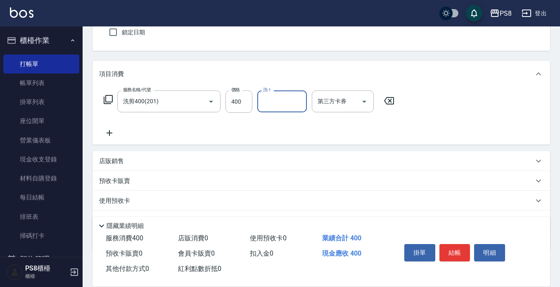
scroll to position [116, 0]
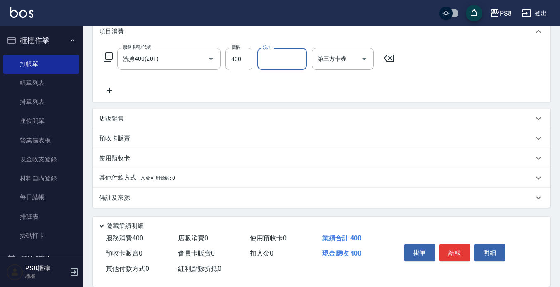
click at [152, 174] on p "其他付款方式 入金可用餘額: 0" at bounding box center [137, 177] width 76 height 9
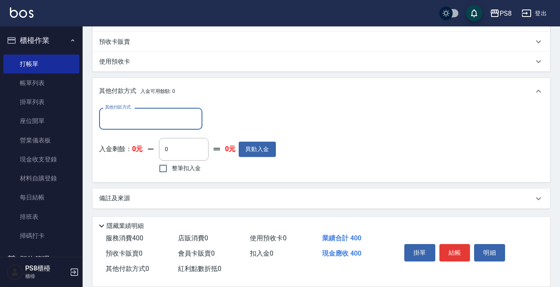
scroll to position [213, 0]
click at [143, 132] on div "其他付款方式 其他付款方式 入金剩餘： 0元 0 ​ 整筆扣入金 0元 異動入金" at bounding box center [187, 140] width 177 height 67
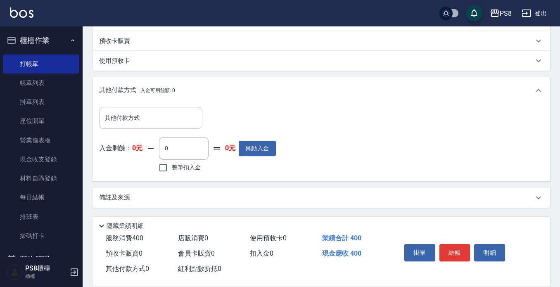
click at [144, 127] on div "其他付款方式" at bounding box center [150, 118] width 103 height 22
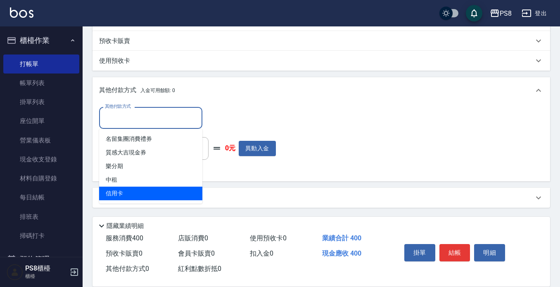
click at [143, 192] on span "信用卡" at bounding box center [150, 194] width 103 height 14
type input "信用卡"
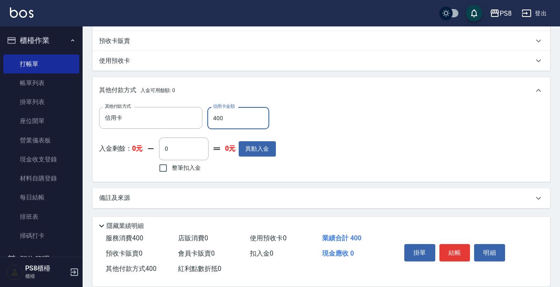
type input "400"
click at [448, 256] on button "結帳" at bounding box center [454, 252] width 31 height 17
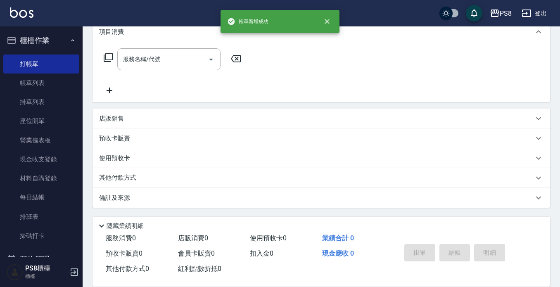
scroll to position [0, 0]
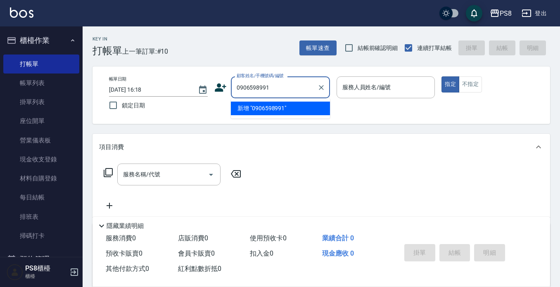
type input "0906598991"
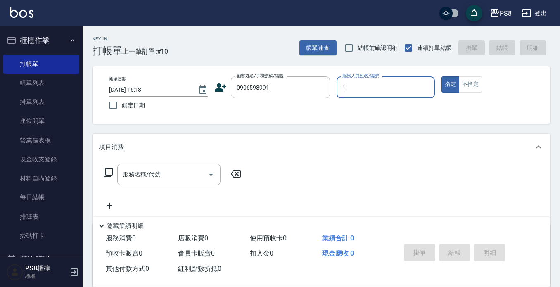
type input "B.K-1"
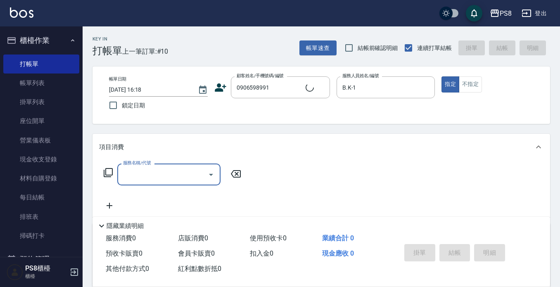
type input "王茹讌/0906598991/10181"
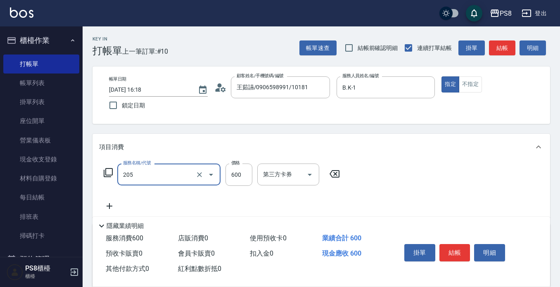
type input "A級洗剪600(205)"
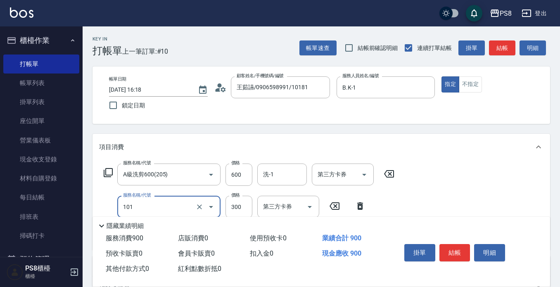
type input "洗髮(101)"
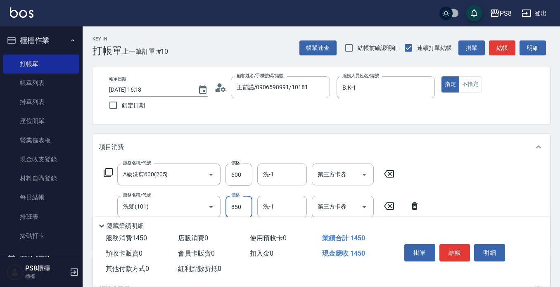
type input "850"
type input "Barry-27"
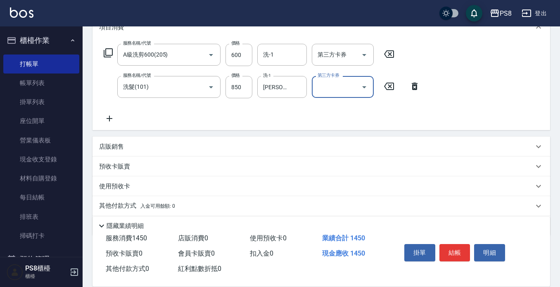
scroll to position [148, 0]
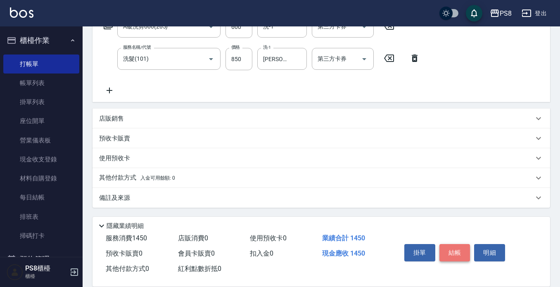
click at [451, 252] on button "結帳" at bounding box center [454, 252] width 31 height 17
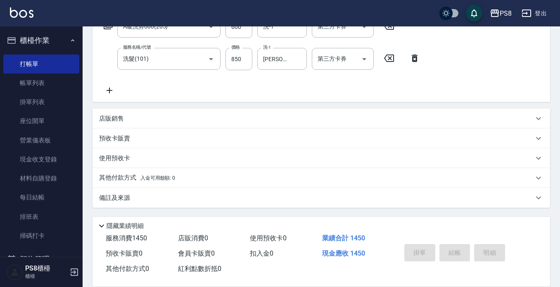
type input "2025/09/13 16:19"
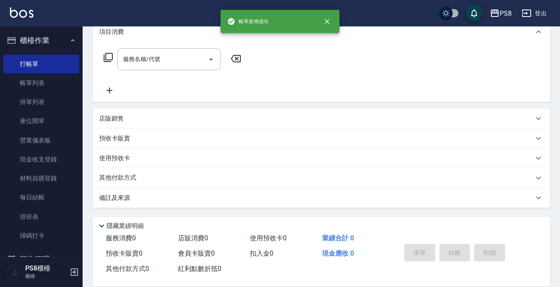
scroll to position [0, 0]
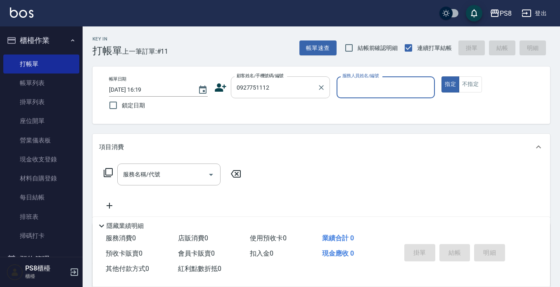
click at [287, 91] on input "0927751112" at bounding box center [274, 87] width 79 height 14
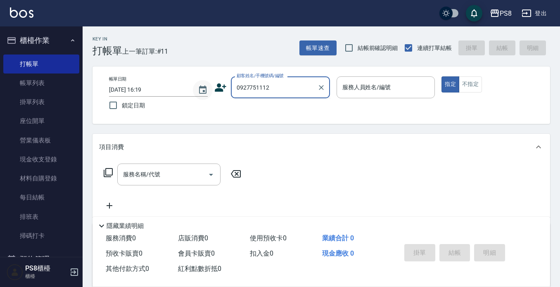
drag, startPoint x: 301, startPoint y: 96, endPoint x: 203, endPoint y: 90, distance: 98.5
click at [180, 90] on div "帳單日期 2025/09/13 16:19 鎖定日期 顧客姓名/手機號碼/編號 0927751112 顧客姓名/手機號碼/編號 服務人員姓名/編號 服務人員姓…" at bounding box center [321, 95] width 438 height 38
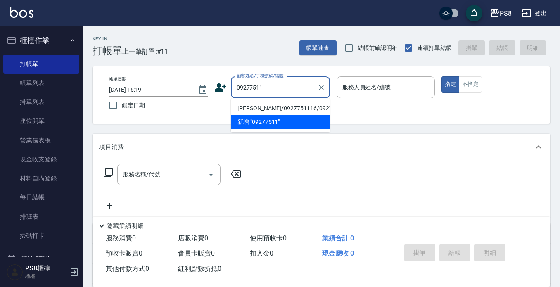
click at [279, 115] on li "陳采緹/0927751116/0927751116" at bounding box center [280, 109] width 99 height 14
type input "陳采緹/0927751116/0927751116"
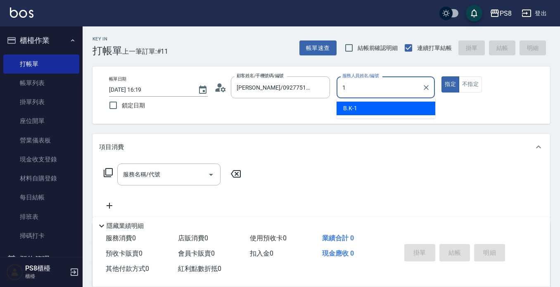
type input "B.K-1"
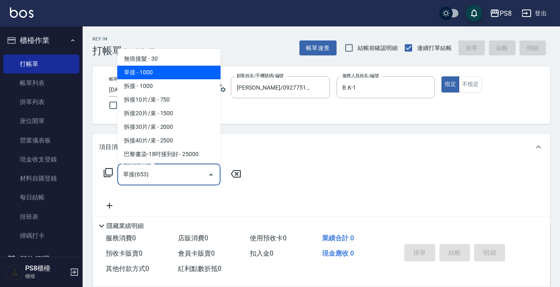
type input "單接(653)"
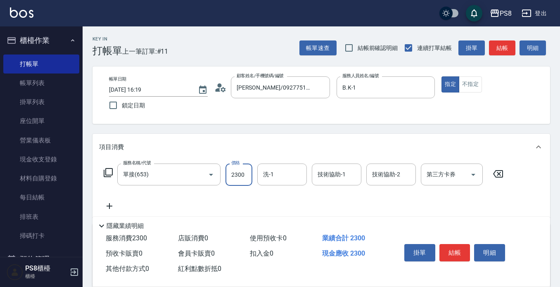
type input "2300"
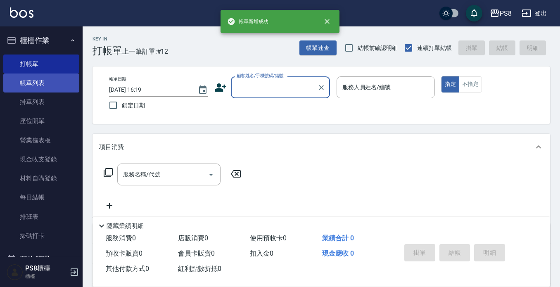
click at [41, 83] on link "帳單列表" at bounding box center [41, 83] width 76 height 19
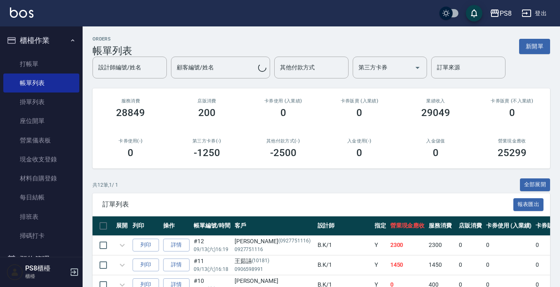
click at [131, 64] on div "設計師編號/姓名 設計師編號/姓名" at bounding box center [130, 68] width 74 height 22
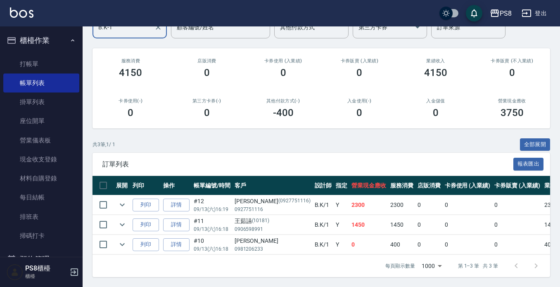
scroll to position [365, 0]
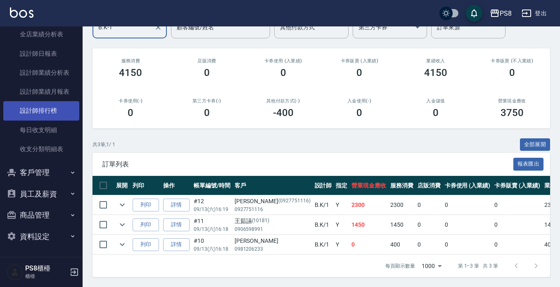
type input "B.K-1"
click at [55, 113] on link "設計師排行榜" at bounding box center [41, 110] width 76 height 19
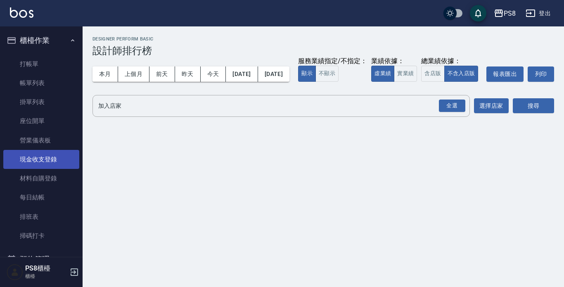
click at [57, 158] on link "現金收支登錄" at bounding box center [41, 159] width 76 height 19
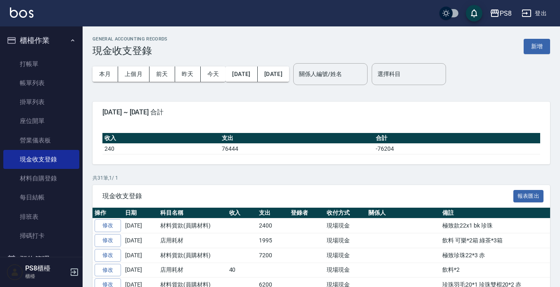
click at [531, 42] on button "新增" at bounding box center [537, 46] width 26 height 15
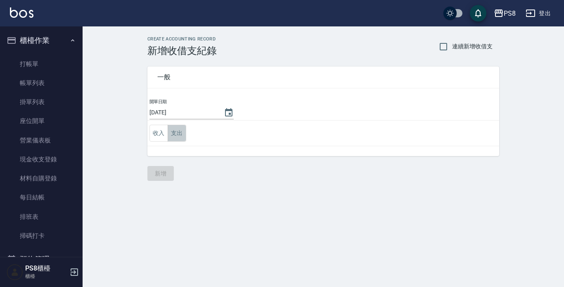
click at [181, 134] on button "支出" at bounding box center [177, 133] width 19 height 17
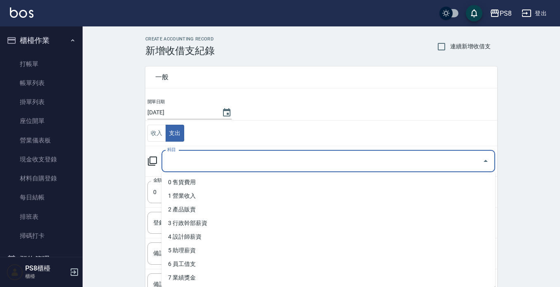
click at [187, 162] on input "科目" at bounding box center [322, 161] width 314 height 14
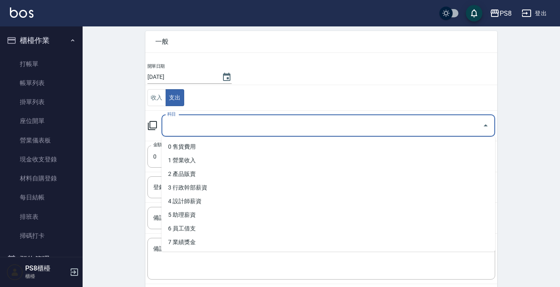
scroll to position [78, 0]
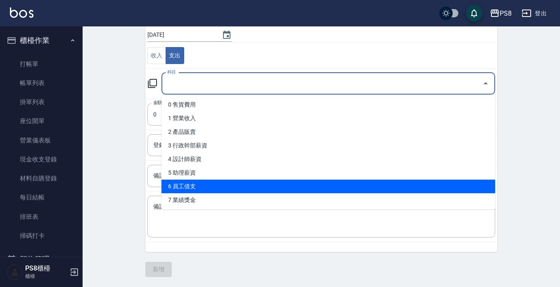
click at [198, 187] on li "6 員工借支" at bounding box center [328, 187] width 334 height 14
type input "6 員工借支"
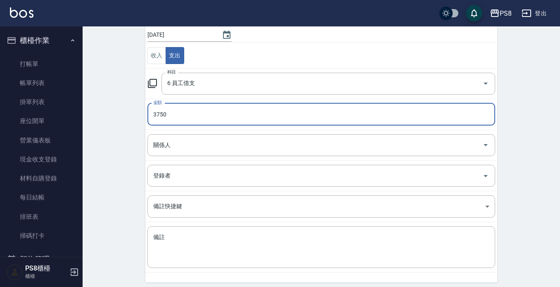
type input "3750"
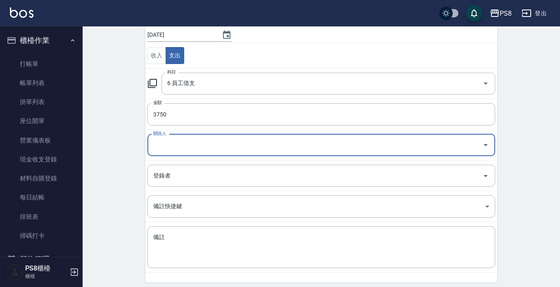
click at [262, 145] on input "關係人" at bounding box center [315, 145] width 328 height 14
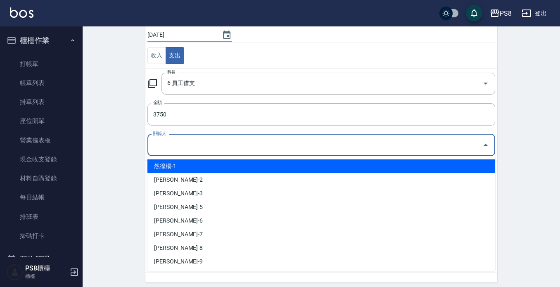
click at [228, 167] on li "然徨楊-1" at bounding box center [321, 166] width 348 height 14
type input "然徨楊-1"
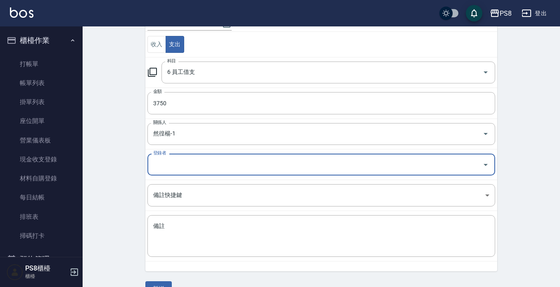
scroll to position [108, 0]
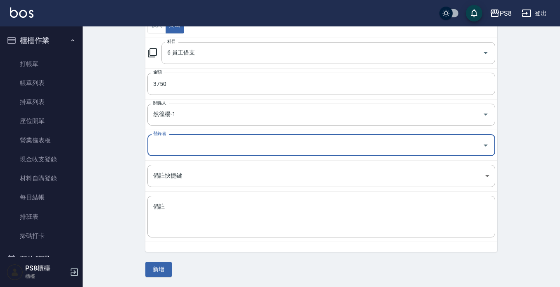
click at [185, 145] on input "登錄者" at bounding box center [315, 145] width 328 height 14
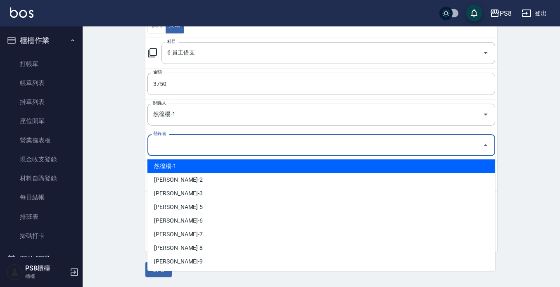
click at [188, 166] on li "然徨楊-1" at bounding box center [321, 166] width 348 height 14
type input "然徨楊-1"
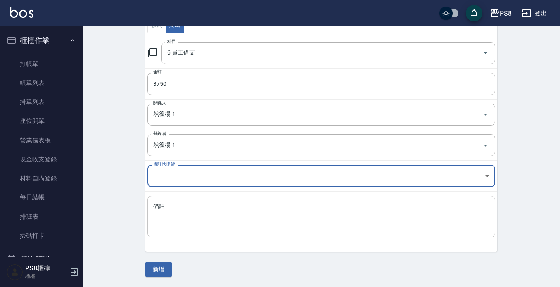
click at [195, 208] on textarea "備註" at bounding box center [321, 217] width 336 height 28
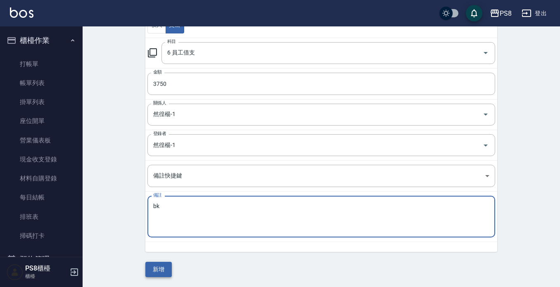
type textarea "bk"
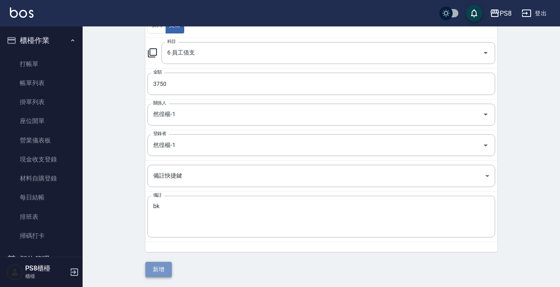
click at [153, 264] on button "新增" at bounding box center [158, 269] width 26 height 15
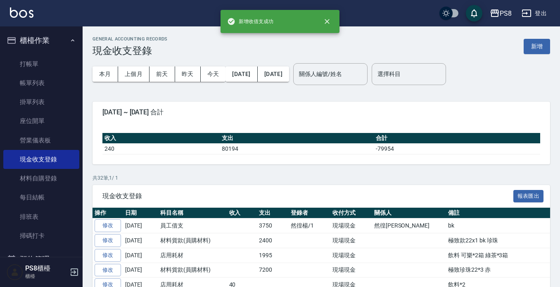
click at [56, 50] on button "櫃檯作業" at bounding box center [41, 40] width 76 height 21
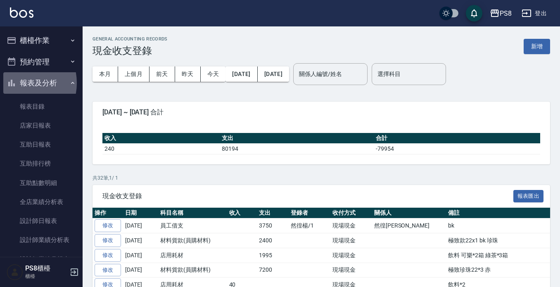
click at [19, 83] on button "報表及分析" at bounding box center [41, 82] width 76 height 21
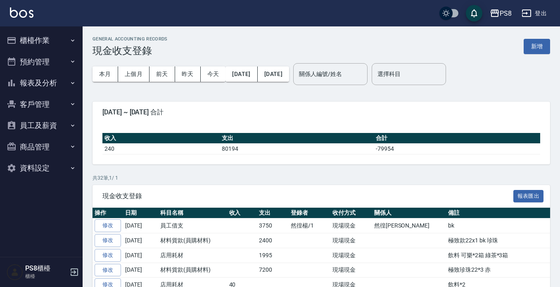
click at [40, 47] on button "櫃檯作業" at bounding box center [41, 40] width 76 height 21
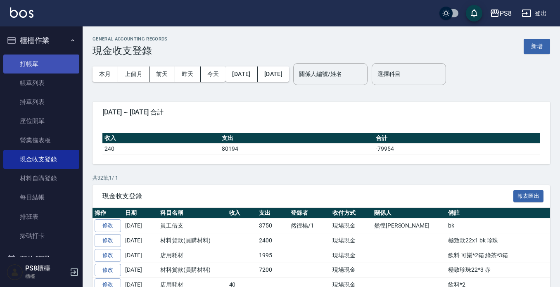
click at [43, 57] on link "打帳單" at bounding box center [41, 64] width 76 height 19
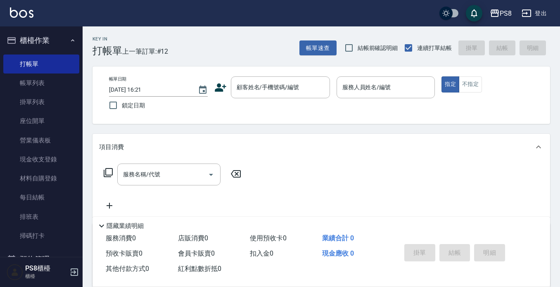
drag, startPoint x: 239, startPoint y: 53, endPoint x: 232, endPoint y: 53, distance: 7.0
drag, startPoint x: 239, startPoint y: 42, endPoint x: 230, endPoint y: 38, distance: 10.4
drag, startPoint x: 304, startPoint y: 73, endPoint x: 292, endPoint y: 83, distance: 16.1
click at [304, 73] on div "帳單日期 2025/09/13 16:21 鎖定日期 顧客姓名/手機號碼/編號 顧客姓名/手機號碼/編號 服務人員姓名/編號 服務人員姓名/編號 指定 不指定" at bounding box center [322, 94] width 458 height 57
click at [260, 96] on div "顧客姓名/手機號碼/編號" at bounding box center [280, 87] width 99 height 22
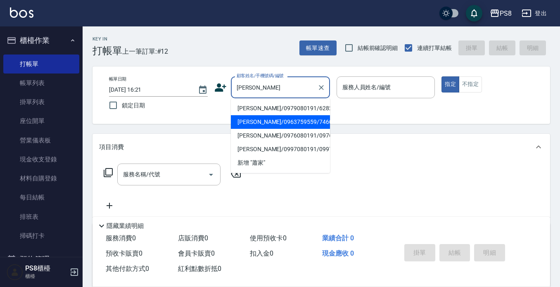
click at [261, 117] on li "蕭家昌/0963759559/7460" at bounding box center [280, 122] width 99 height 14
type input "蕭家昌/0963759559/7460"
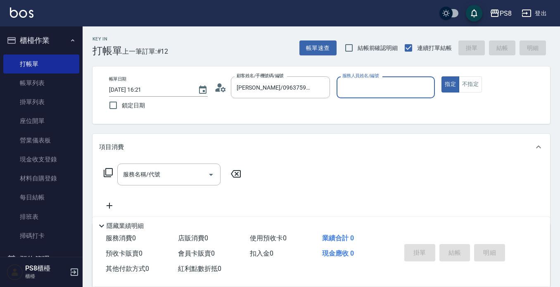
type input "小赤-2"
click at [145, 193] on div "服務名稱/代號 服務名稱/代號" at bounding box center [172, 187] width 147 height 47
click at [155, 174] on div "服務名稱/代號 服務名稱/代號" at bounding box center [168, 175] width 103 height 22
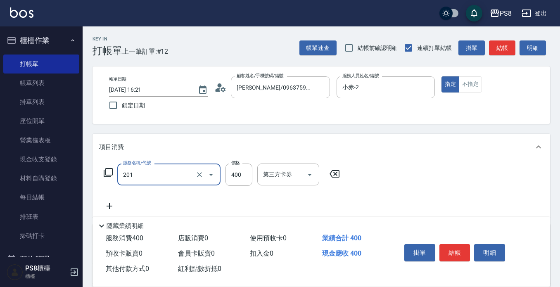
type input "洗剪400(201)"
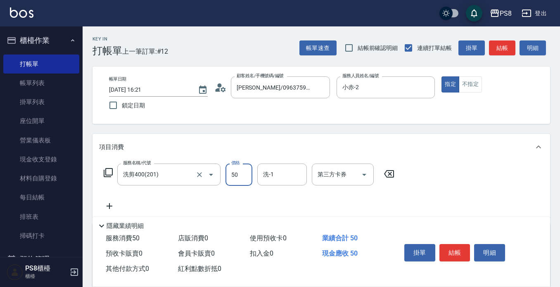
type input "500"
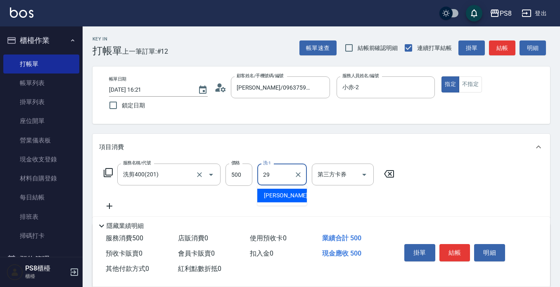
type input "戴韋全-29"
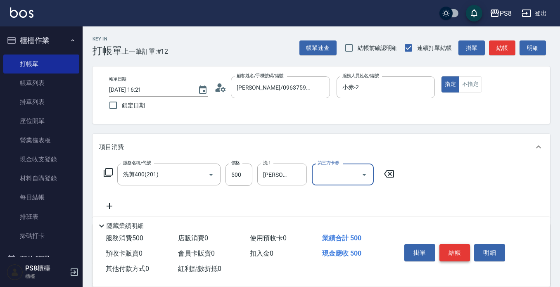
click at [444, 247] on button "結帳" at bounding box center [454, 252] width 31 height 17
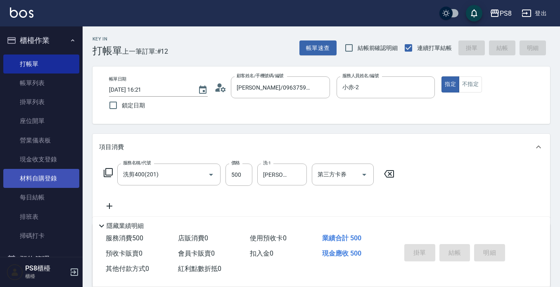
type input "2025/09/13 16:34"
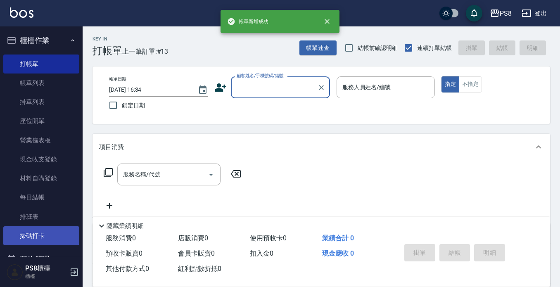
scroll to position [124, 0]
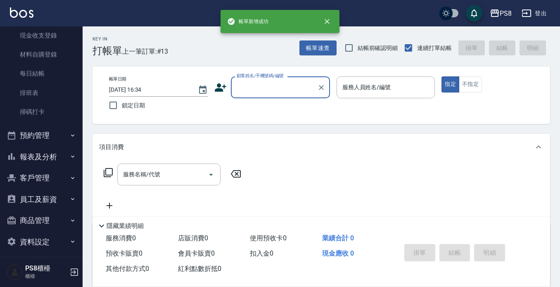
click at [59, 162] on button "報表及分析" at bounding box center [41, 156] width 76 height 21
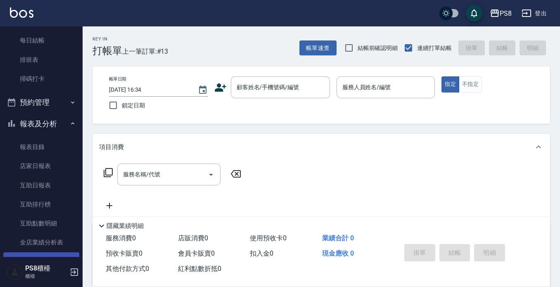
scroll to position [206, 0]
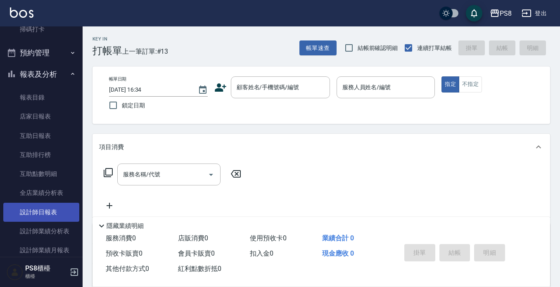
click at [54, 214] on link "設計師日報表" at bounding box center [41, 212] width 76 height 19
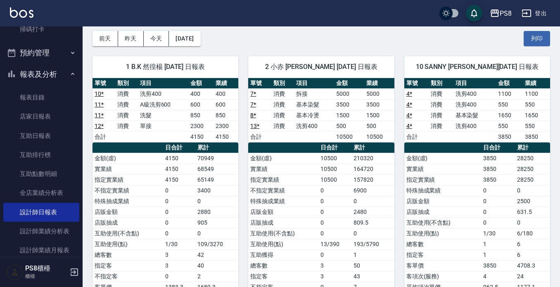
scroll to position [32, 0]
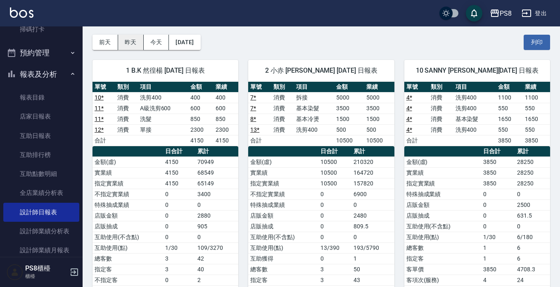
click at [131, 37] on button "昨天" at bounding box center [131, 42] width 26 height 15
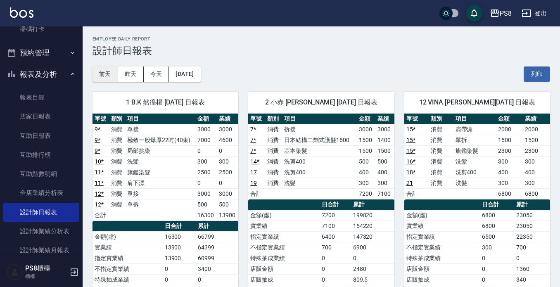
click at [104, 76] on button "前天" at bounding box center [106, 73] width 26 height 15
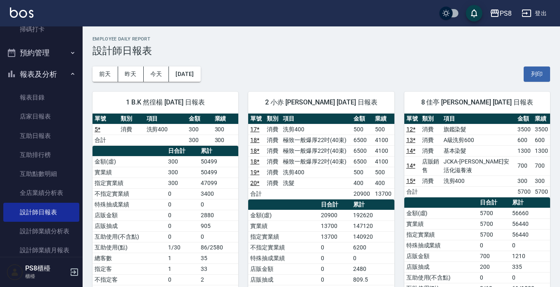
click at [173, 65] on div "前天 昨天 今天 2025/09/11 列印" at bounding box center [322, 74] width 458 height 35
click at [162, 77] on button "今天" at bounding box center [157, 73] width 26 height 15
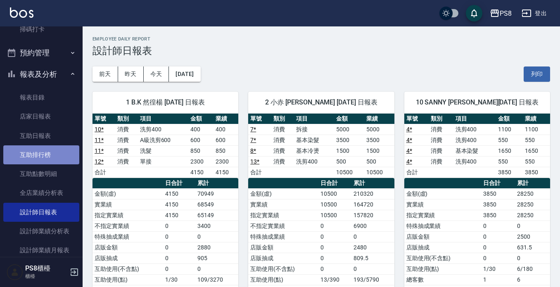
click at [42, 145] on link "互助排行榜" at bounding box center [41, 154] width 76 height 19
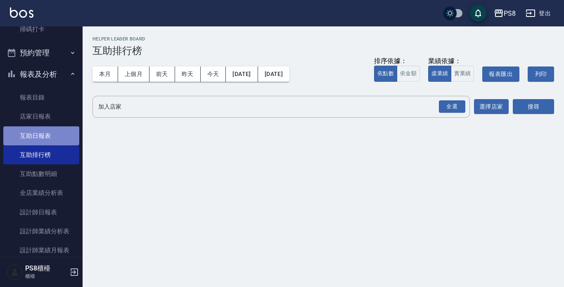
click at [47, 135] on link "互助日報表" at bounding box center [41, 135] width 76 height 19
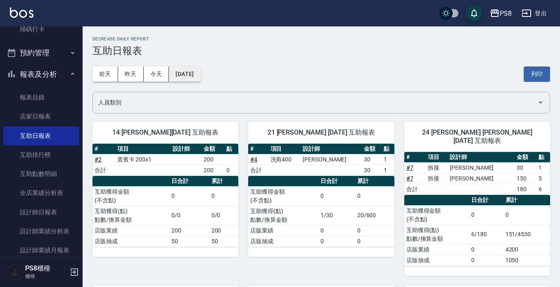
click at [171, 76] on button "[DATE]" at bounding box center [184, 73] width 31 height 15
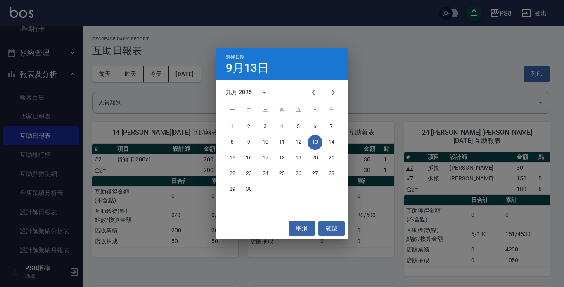
click at [155, 74] on div "選擇日期 9月13日 九月 2025 一 二 三 四 五 六 日 1 2 3 4 5 6 7 8 9 10 11 12 13 14 15 16 17 18 1…" at bounding box center [282, 143] width 564 height 287
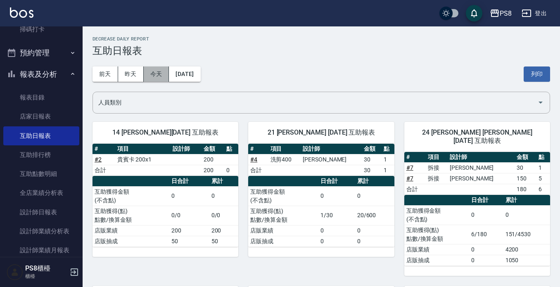
click at [155, 75] on button "今天" at bounding box center [157, 73] width 26 height 15
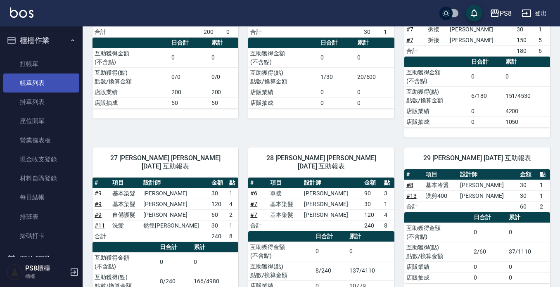
scroll to position [124, 0]
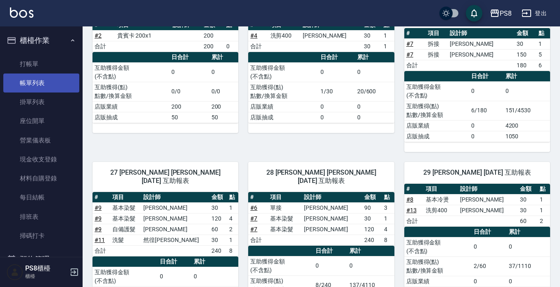
click at [16, 79] on link "帳單列表" at bounding box center [41, 83] width 76 height 19
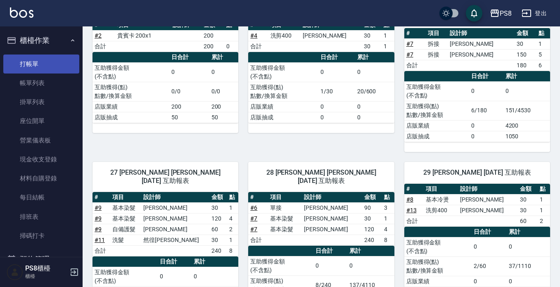
click at [54, 52] on ul "打帳單 帳單列表 掛單列表 座位開單 營業儀表板 現金收支登錄 材料自購登錄 每日結帳 排班表 掃碼打卡" at bounding box center [41, 150] width 76 height 198
click at [55, 63] on link "打帳單" at bounding box center [41, 64] width 76 height 19
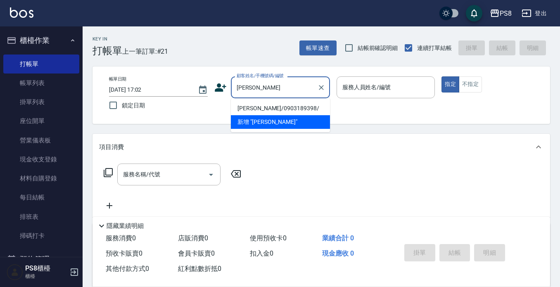
click at [244, 107] on li "高宇辰/0903189398/" at bounding box center [280, 109] width 99 height 14
type input "高宇辰/0903189398/"
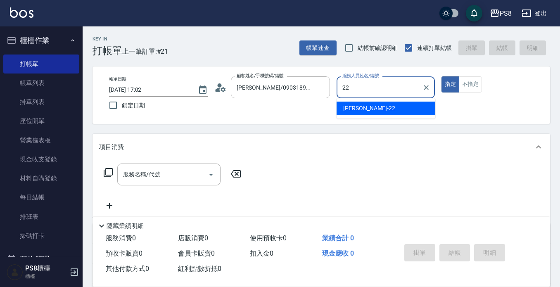
type input "珮安-22"
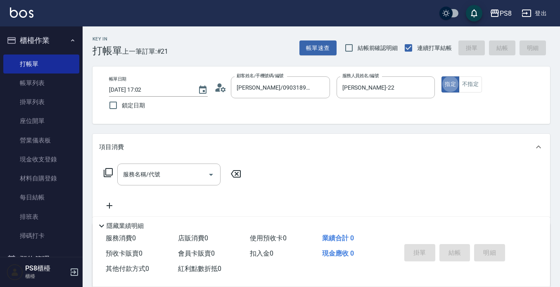
type button "true"
click at [155, 187] on div "服務名稱/代號 服務名稱/代號" at bounding box center [172, 187] width 147 height 47
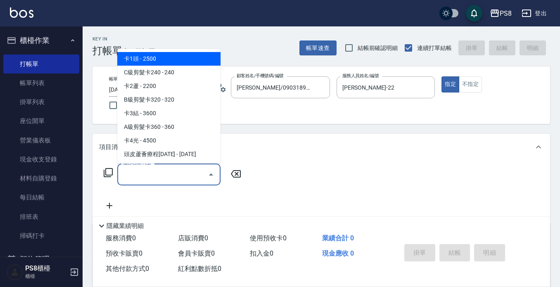
click at [156, 175] on div "服務名稱/代號 服務名稱/代號" at bounding box center [168, 175] width 103 height 22
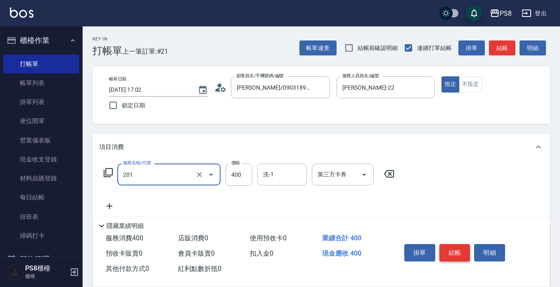
type input "洗剪400(201)"
click at [460, 253] on button "結帳" at bounding box center [454, 252] width 31 height 17
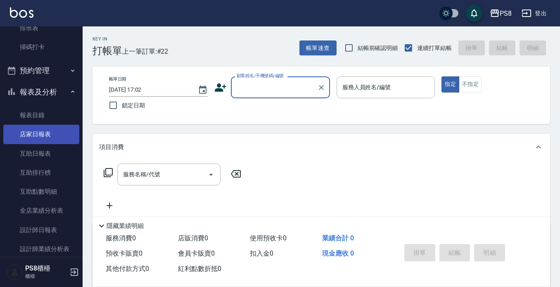
scroll to position [248, 0]
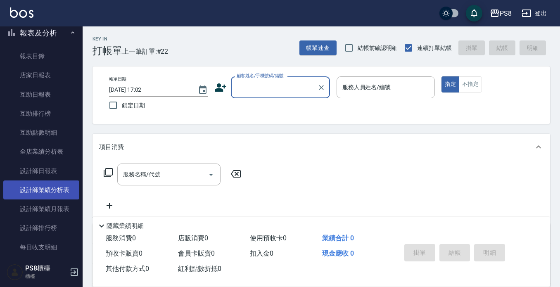
click at [45, 198] on link "設計師業績分析表" at bounding box center [41, 189] width 76 height 19
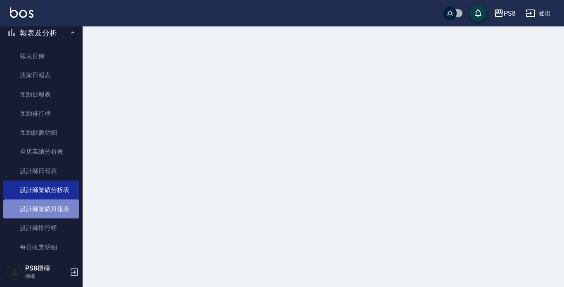
click at [45, 203] on link "設計師業績月報表" at bounding box center [41, 208] width 76 height 19
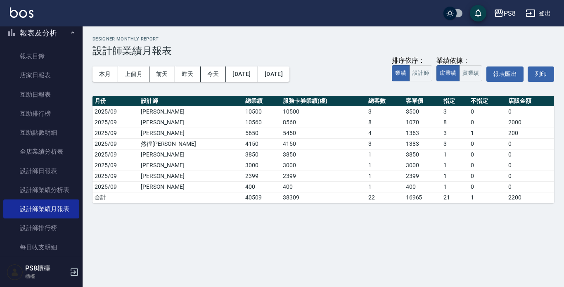
click at [51, 224] on link "設計師排行榜" at bounding box center [41, 227] width 76 height 19
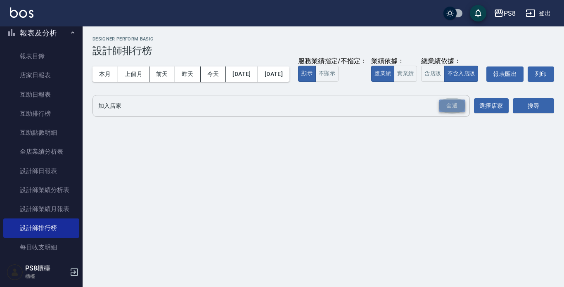
click at [465, 112] on div "全選" at bounding box center [452, 106] width 26 height 13
click at [512, 116] on div "加入店家 PS8 全選 加入店家 選擇店家 搜尋" at bounding box center [324, 106] width 462 height 23
click at [512, 118] on div "加入店家 PS8 全選 加入店家 選擇店家 搜尋" at bounding box center [324, 106] width 462 height 23
click at [514, 114] on button "搜尋" at bounding box center [533, 106] width 41 height 15
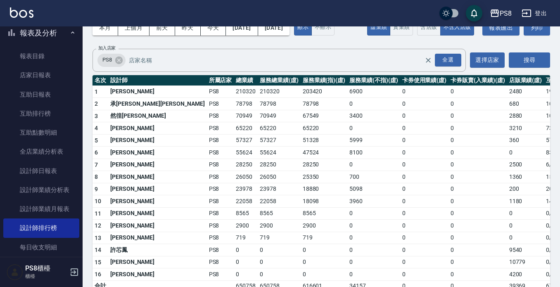
scroll to position [77, 0]
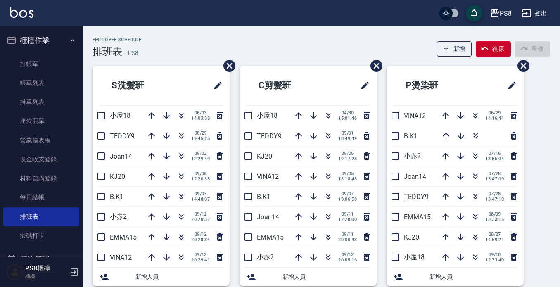
scroll to position [41, 0]
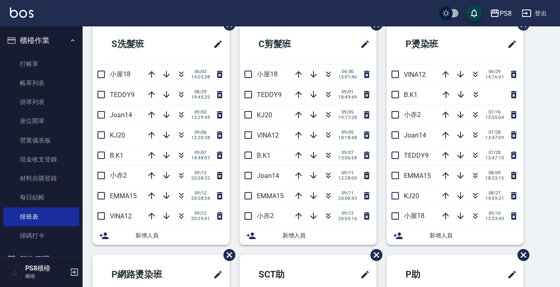
click at [20, 15] on img at bounding box center [22, 12] width 24 height 10
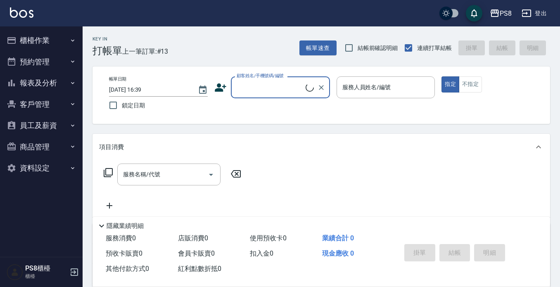
click at [47, 44] on button "櫃檯作業" at bounding box center [41, 40] width 76 height 21
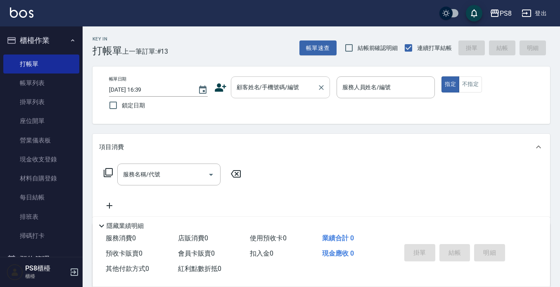
click at [252, 96] on div "顧客姓名/手機號碼/編號" at bounding box center [280, 87] width 99 height 22
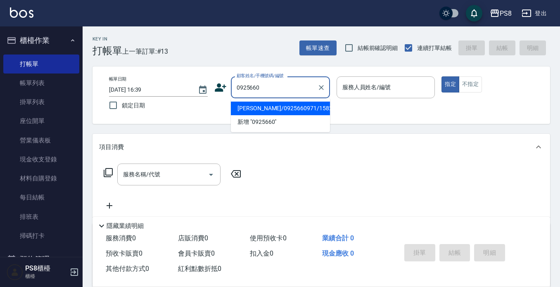
click at [318, 103] on li "林姮伶/0925660971/15825" at bounding box center [280, 109] width 99 height 14
type input "林姮伶/0925660971/15825"
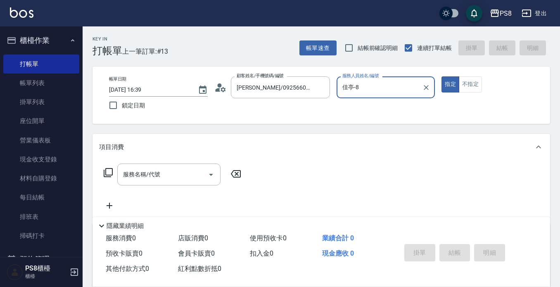
type input "佳亭-8"
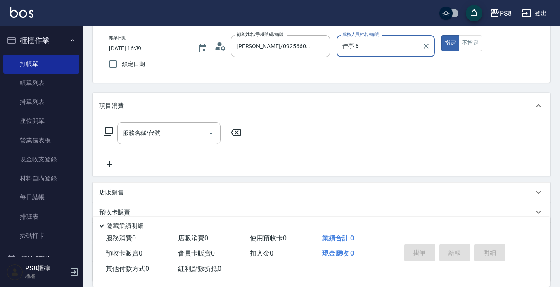
scroll to position [115, 0]
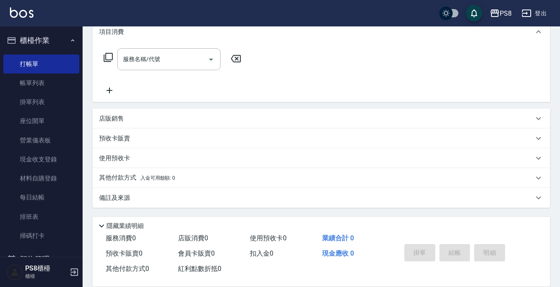
click at [128, 120] on div "店販銷售" at bounding box center [316, 118] width 434 height 9
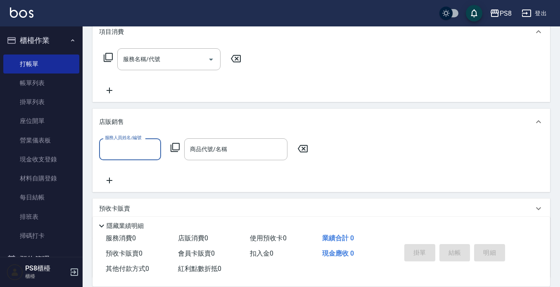
scroll to position [0, 0]
click at [132, 149] on input "服務人員姓名/編號" at bounding box center [130, 149] width 55 height 14
type input "佳亭-8"
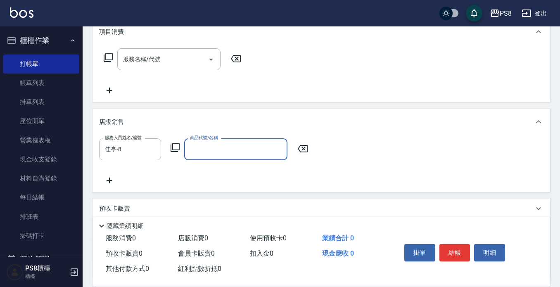
click at [209, 150] on input "商品代號/名稱" at bounding box center [236, 149] width 96 height 14
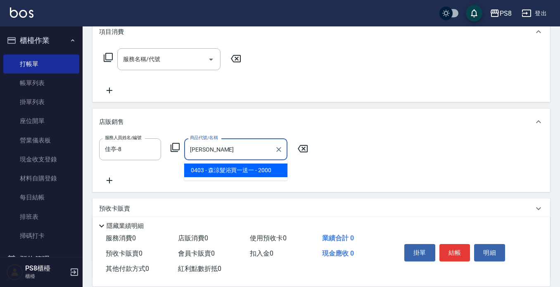
click at [242, 166] on span "0403 - 森涼髮浴買一送一 - 2000" at bounding box center [235, 171] width 103 height 14
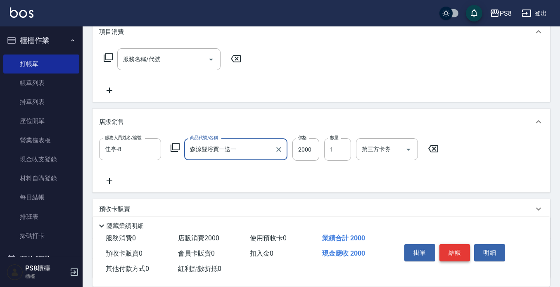
type input "森涼髮浴買一送一"
click at [448, 247] on button "結帳" at bounding box center [454, 252] width 31 height 17
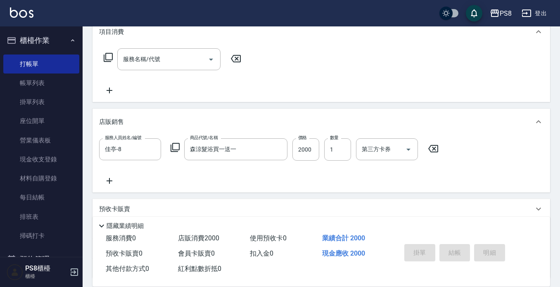
type input "2025/09/13 16:40"
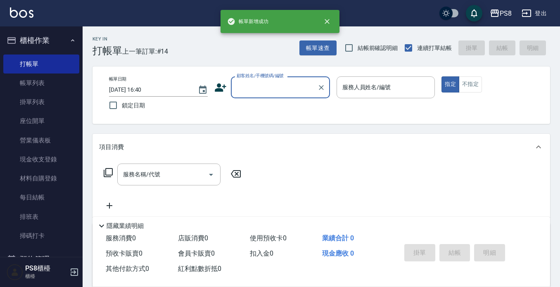
click at [256, 85] on input "顧客姓名/手機號碼/編號" at bounding box center [274, 87] width 79 height 14
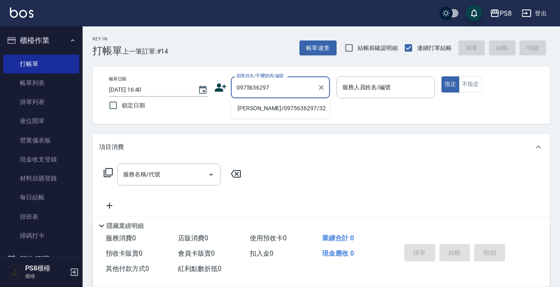
click at [257, 106] on li "劉岡政/0975636297/32" at bounding box center [280, 109] width 99 height 14
type input "劉岡政/0975636297/32"
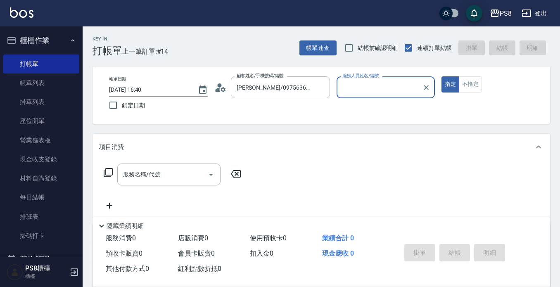
type input "佳亭-8"
click at [161, 168] on input "服務名稱/代號" at bounding box center [162, 174] width 83 height 14
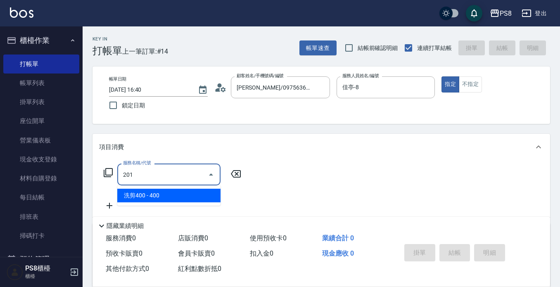
type input "洗剪400(201)"
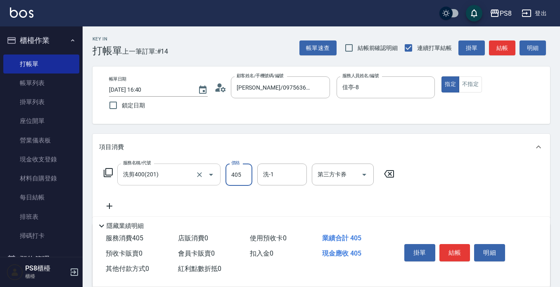
type input "405"
click at [450, 251] on button "結帳" at bounding box center [454, 252] width 31 height 17
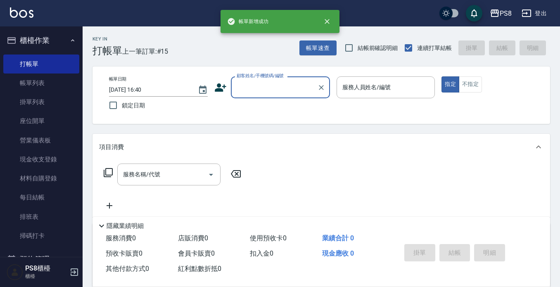
click at [271, 95] on div "顧客姓名/手機號碼/編號" at bounding box center [280, 87] width 99 height 22
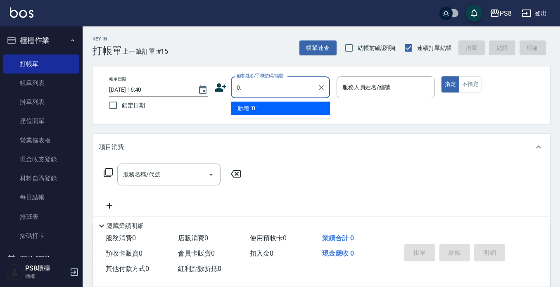
type input "0"
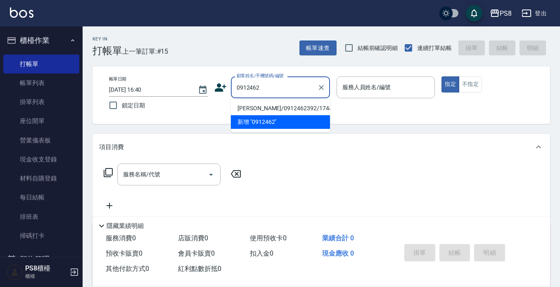
click at [265, 105] on li "劉冠甫/0912462392/17447" at bounding box center [280, 109] width 99 height 14
type input "劉冠甫/0912462392/17447"
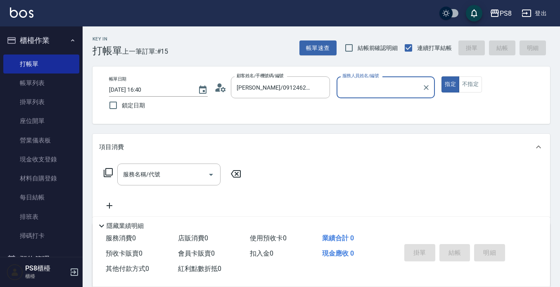
type input "佳亭-8"
click at [162, 168] on input "服務名稱/代號" at bounding box center [162, 174] width 83 height 14
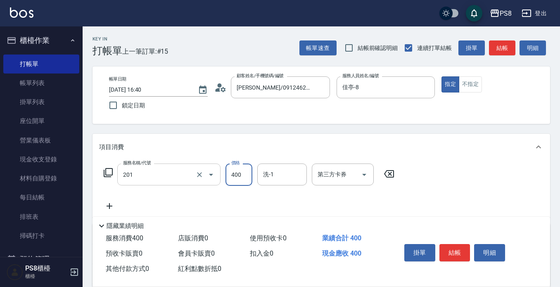
type input "洗剪400(201)"
type input "405"
click at [451, 247] on button "結帳" at bounding box center [454, 252] width 31 height 17
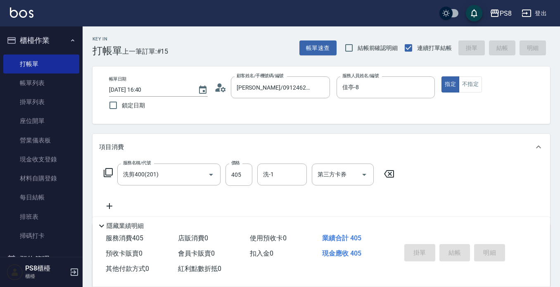
type input "2025/09/13 16:41"
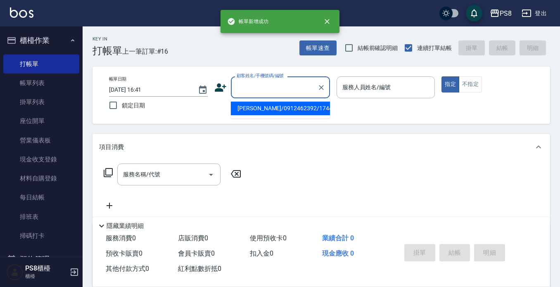
click at [261, 89] on input "顧客姓名/手機號碼/編號" at bounding box center [274, 87] width 79 height 14
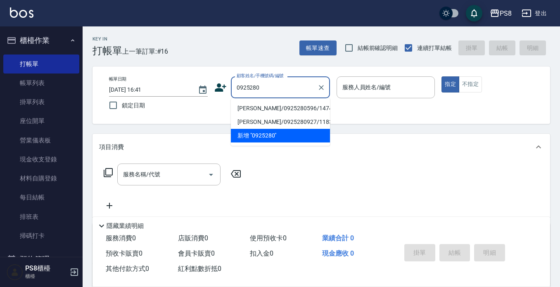
click at [265, 108] on li "賴麗芬/0925280596/14743" at bounding box center [280, 109] width 99 height 14
type input "賴麗芬/0925280596/14743"
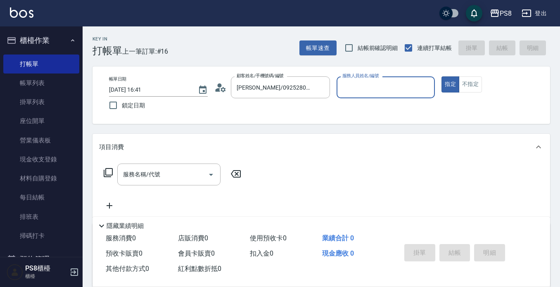
type input "佳亭-8"
click at [173, 167] on input "服務名稱/代號" at bounding box center [162, 174] width 83 height 14
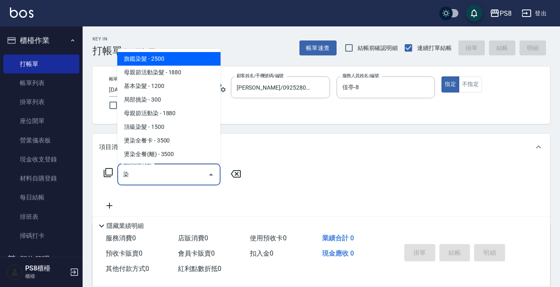
click at [135, 55] on span "旗鑑染髮 - 2500" at bounding box center [168, 59] width 103 height 14
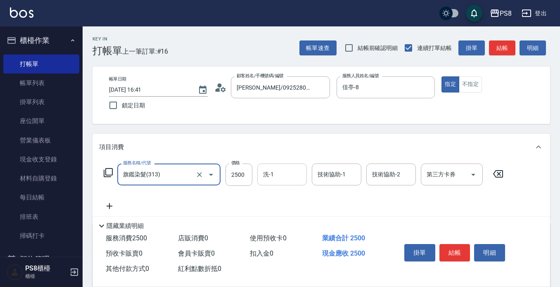
type input "旗鑑染髮(313)"
click at [277, 176] on input "洗-1" at bounding box center [282, 174] width 42 height 14
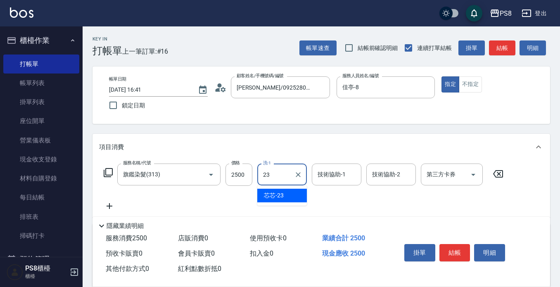
type input "芯芯-23"
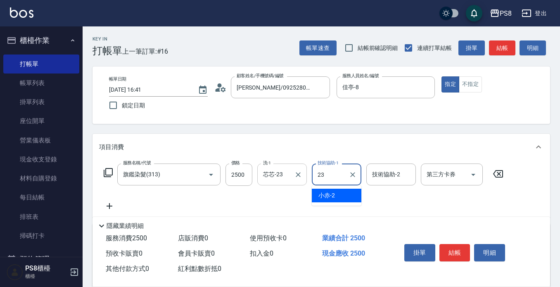
type input "芯芯-23"
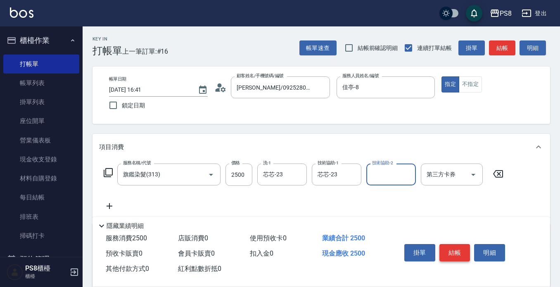
click at [460, 248] on button "結帳" at bounding box center [454, 252] width 31 height 17
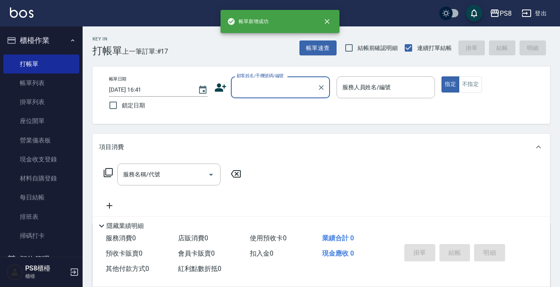
click at [244, 90] on input "顧客姓名/手機號碼/編號" at bounding box center [274, 87] width 79 height 14
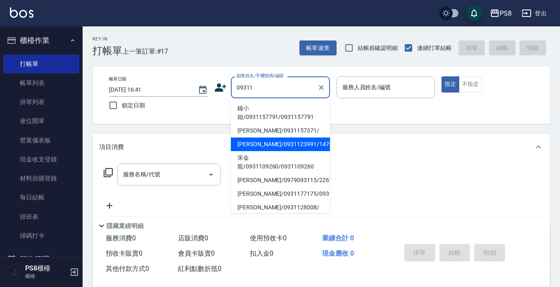
click at [264, 142] on li "賴淑瑩/0931123991/14756" at bounding box center [280, 145] width 99 height 14
type input "賴淑瑩/0931123991/14756"
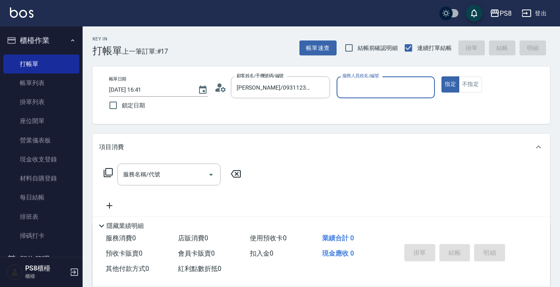
type input "佳亭-8"
click at [137, 184] on div "服務名稱/代號 服務名稱/代號" at bounding box center [172, 187] width 147 height 47
click at [140, 174] on div "服務名稱/代號 服務名稱/代號" at bounding box center [168, 175] width 103 height 22
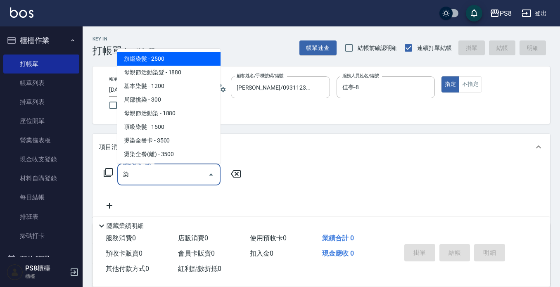
click at [168, 62] on span "旗鑑染髮 - 2500" at bounding box center [168, 59] width 103 height 14
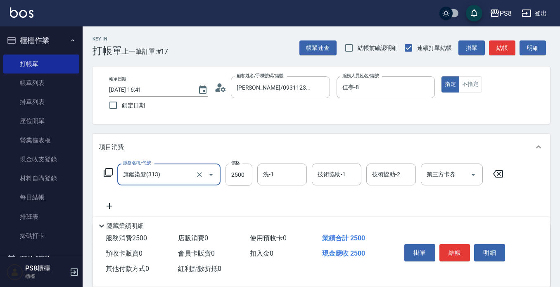
type input "旗鑑染髮(313)"
click at [242, 176] on input "2500" at bounding box center [238, 175] width 27 height 22
click at [261, 172] on div "洗-1" at bounding box center [282, 175] width 50 height 22
type input "2300"
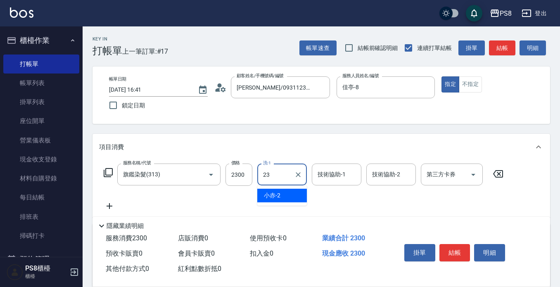
type input "芯芯-23"
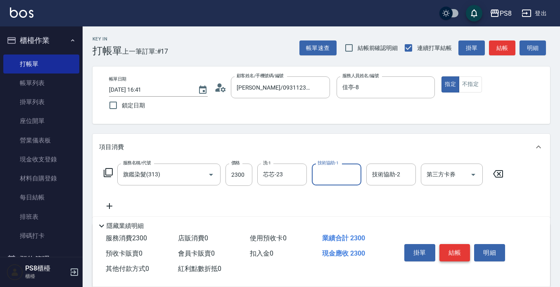
click at [454, 248] on button "結帳" at bounding box center [454, 252] width 31 height 17
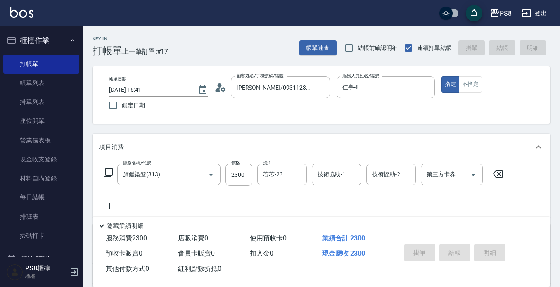
type input "2025/09/13 16:42"
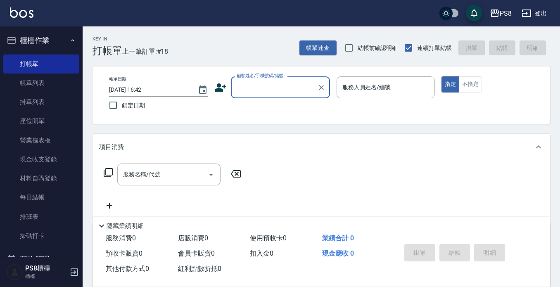
click at [248, 93] on input "顧客姓名/手機號碼/編號" at bounding box center [274, 87] width 79 height 14
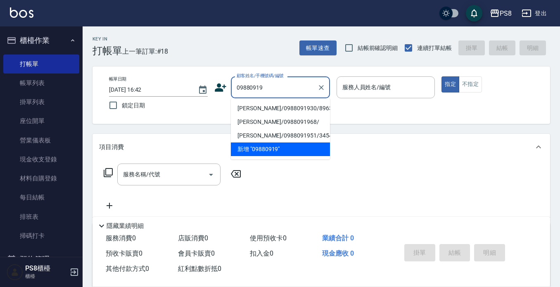
click at [253, 108] on li "陶品妤/0988091930/8963" at bounding box center [280, 109] width 99 height 14
type input "陶品妤/0988091930/8963"
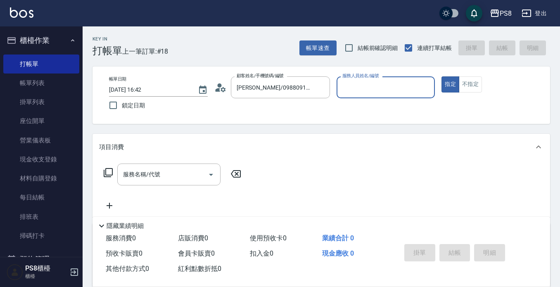
type input "佳亭-8"
click at [152, 175] on div "服務名稱/代號 服務名稱/代號" at bounding box center [168, 175] width 103 height 22
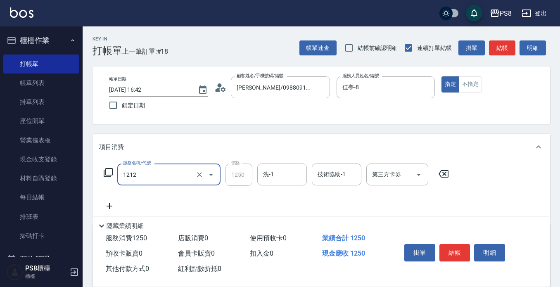
click at [155, 172] on input "1212" at bounding box center [157, 174] width 73 height 14
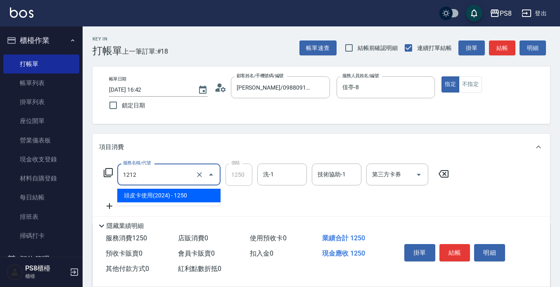
click at [165, 192] on span "頭皮卡使用(2024) - 1250" at bounding box center [168, 196] width 103 height 14
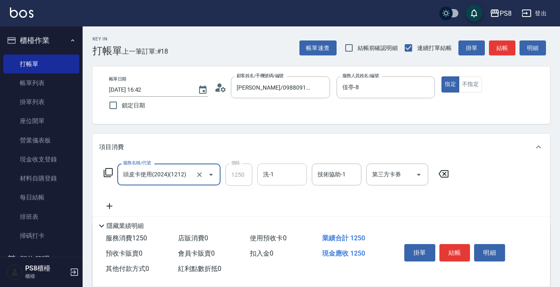
type input "頭皮卡使用(2024)(1212)"
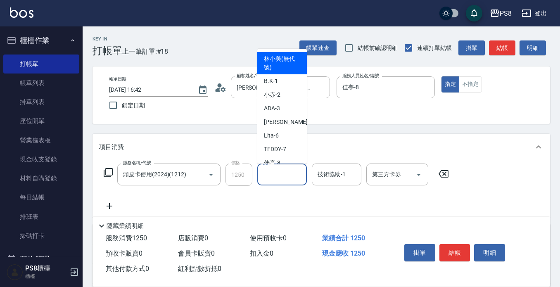
click at [270, 177] on input "洗-1" at bounding box center [282, 174] width 42 height 14
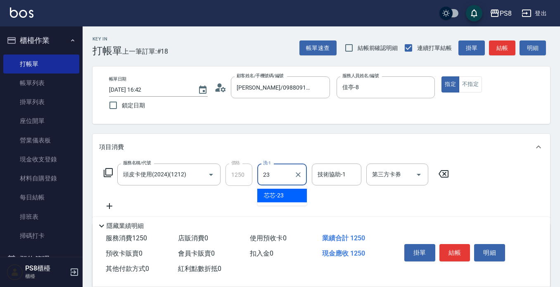
type input "芯芯-23"
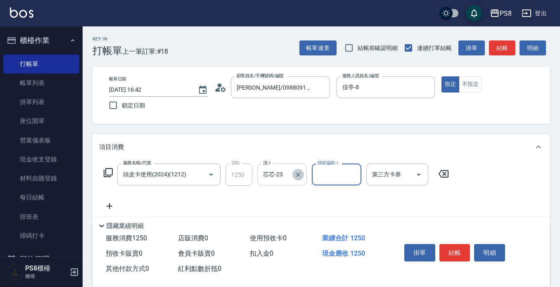
click at [295, 176] on icon "Clear" at bounding box center [298, 175] width 8 height 8
click at [280, 176] on input "洗-1" at bounding box center [282, 174] width 42 height 14
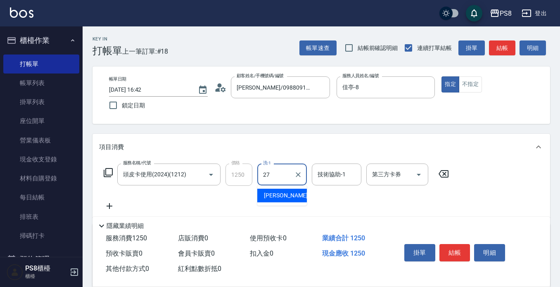
type input "Barry-27"
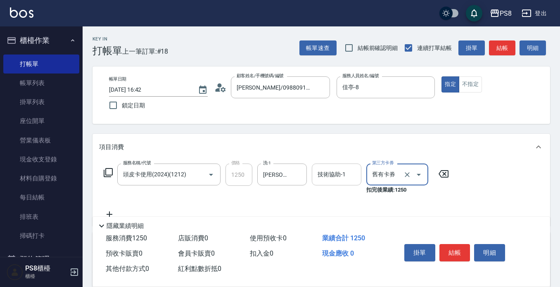
type input "舊有卡券"
click at [327, 168] on div "技術協助-1 技術協助-1" at bounding box center [337, 175] width 50 height 22
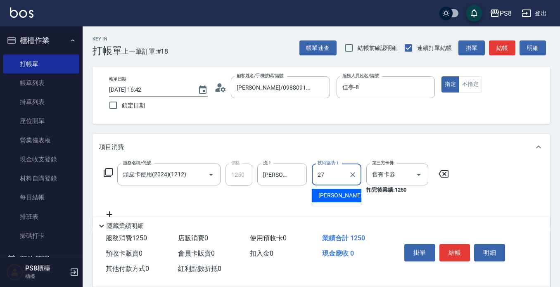
type input "Barry-27"
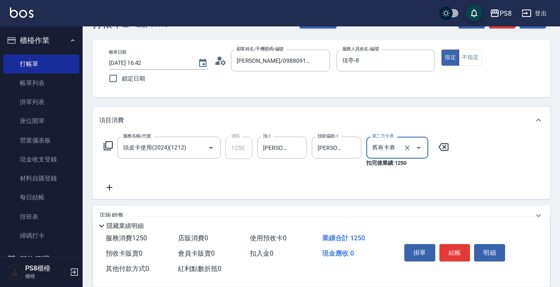
scroll to position [41, 0]
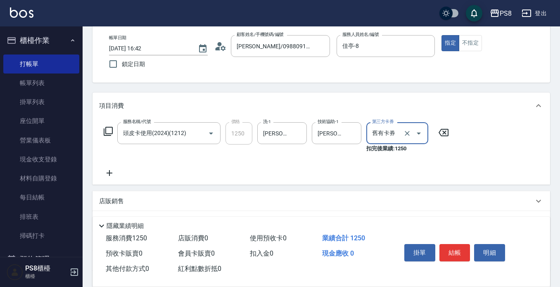
click at [112, 171] on icon at bounding box center [109, 173] width 21 height 10
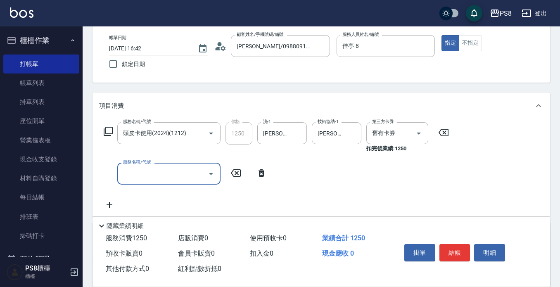
click at [162, 180] on input "服務名稱/代號" at bounding box center [162, 173] width 83 height 14
type input "洗剪400(201)"
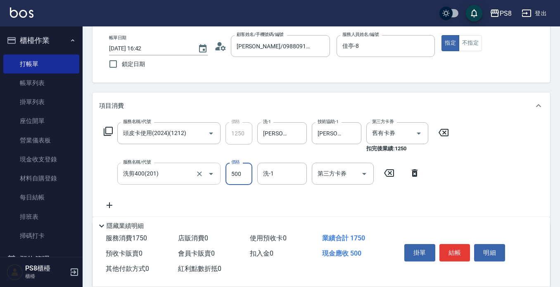
type input "500"
click at [447, 247] on button "結帳" at bounding box center [454, 252] width 31 height 17
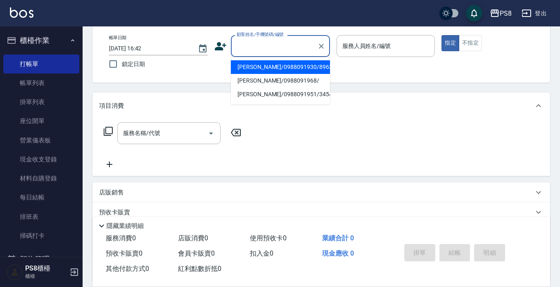
click at [255, 46] on input "顧客姓名/手機號碼/編號" at bounding box center [274, 46] width 79 height 14
type input "張曼芷/0988799788/447"
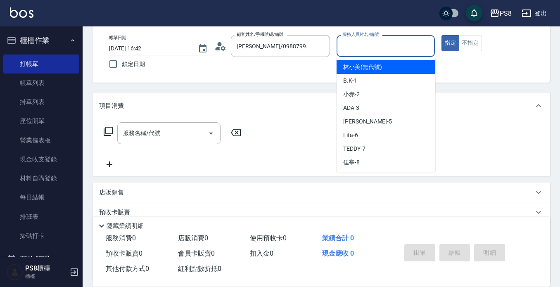
click at [373, 46] on input "服務人員姓名/編號" at bounding box center [385, 46] width 91 height 14
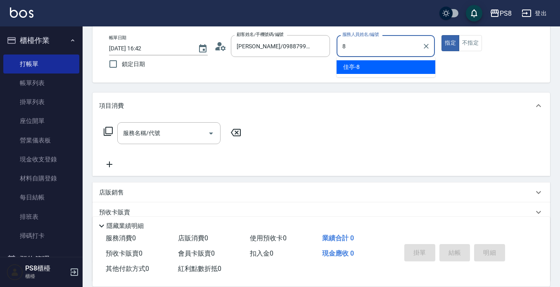
type input "佳亭-8"
type button "true"
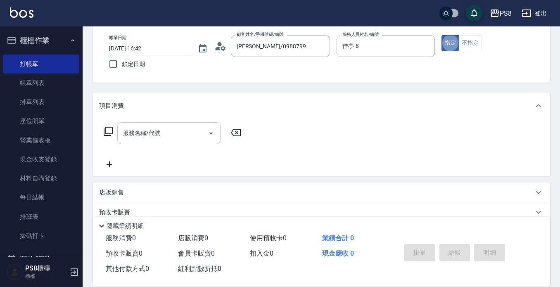
click at [173, 140] on div "服務名稱/代號" at bounding box center [168, 133] width 103 height 22
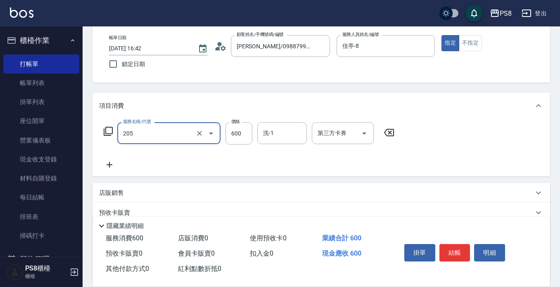
click at [174, 135] on input "205" at bounding box center [157, 133] width 73 height 14
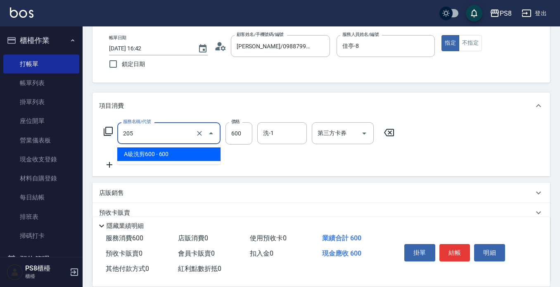
type input "A級洗剪600(205)"
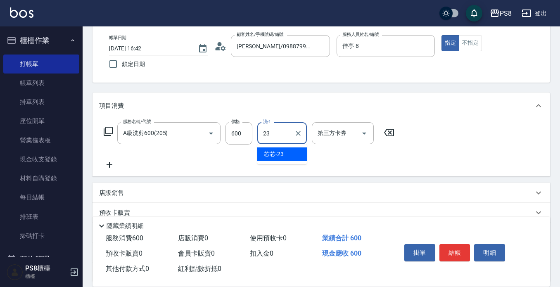
type input "芯芯-23"
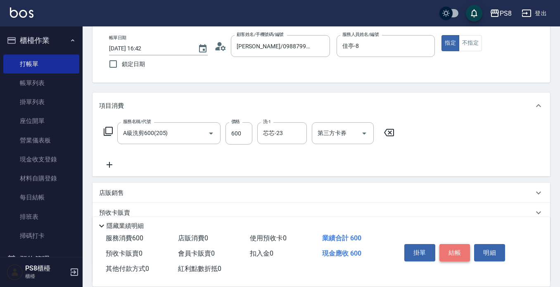
click at [466, 254] on button "結帳" at bounding box center [454, 252] width 31 height 17
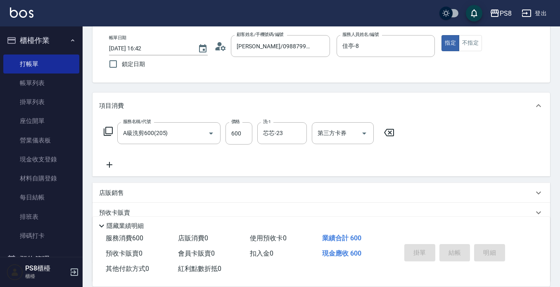
type input "2025/09/13 16:43"
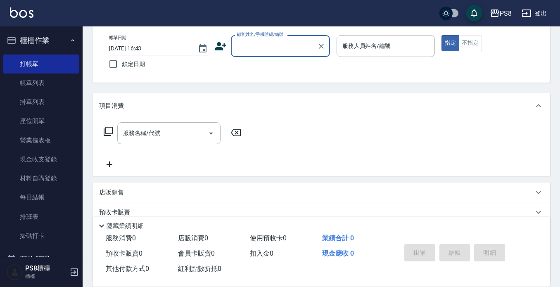
click at [273, 38] on div "顧客姓名/手機號碼/編號 顧客姓名/手機號碼/編號" at bounding box center [280, 46] width 99 height 22
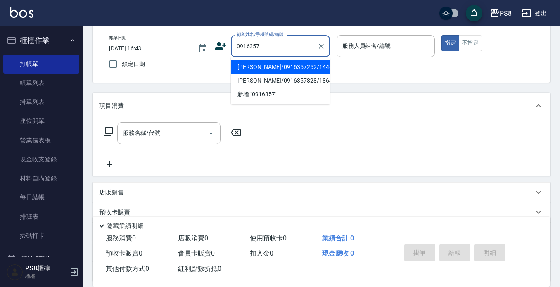
click at [274, 67] on li "林育正/0916357252/14487" at bounding box center [280, 67] width 99 height 14
type input "林育正/0916357252/14487"
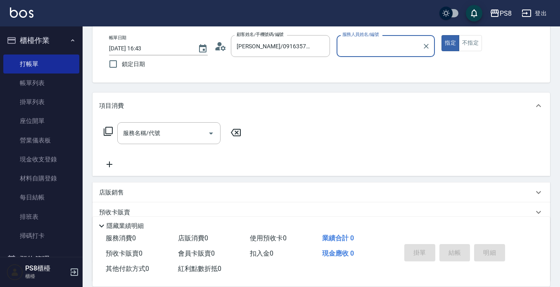
type input "佳亭-8"
click at [441, 35] on button "指定" at bounding box center [450, 43] width 18 height 16
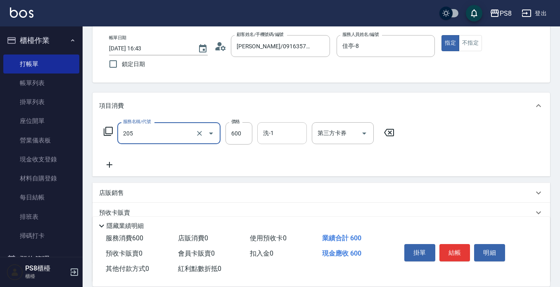
click at [289, 133] on input "洗-1" at bounding box center [282, 133] width 42 height 14
type input "A級洗剪600(205)"
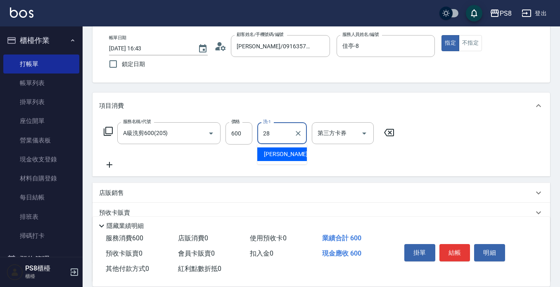
type input "姵蓁-28"
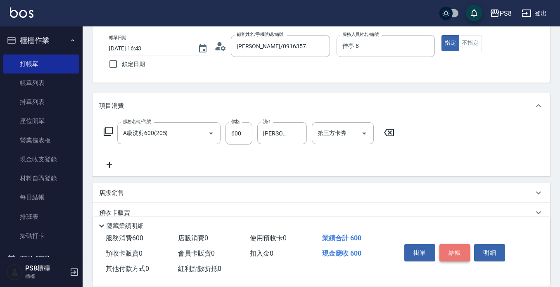
click at [448, 245] on button "結帳" at bounding box center [454, 252] width 31 height 17
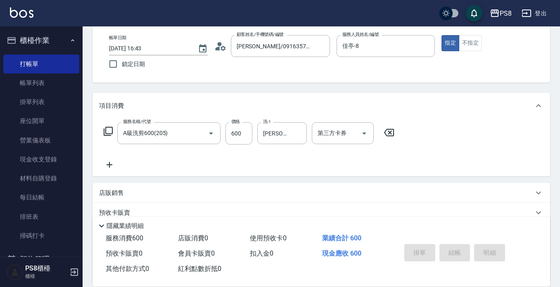
type input "2025/09/13 16:44"
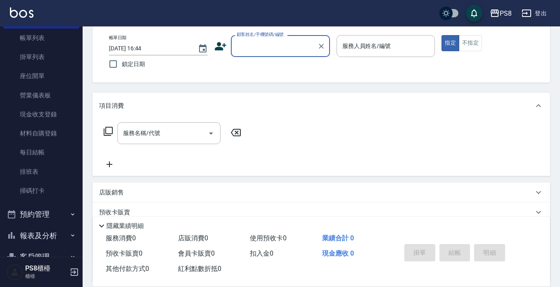
scroll to position [124, 0]
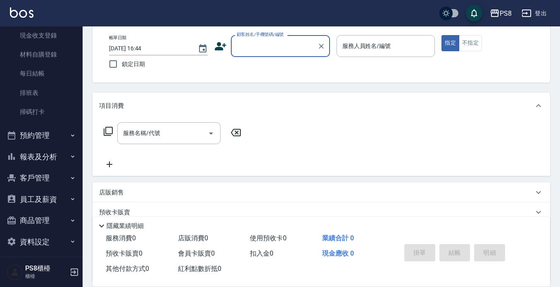
click at [33, 156] on button "報表及分析" at bounding box center [41, 156] width 76 height 21
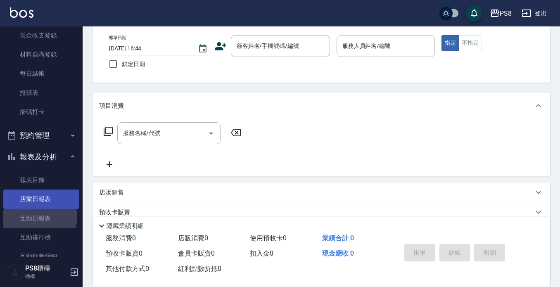
drag, startPoint x: 39, startPoint y: 217, endPoint x: 50, endPoint y: 208, distance: 14.0
click at [39, 216] on link "互助日報表" at bounding box center [41, 218] width 76 height 19
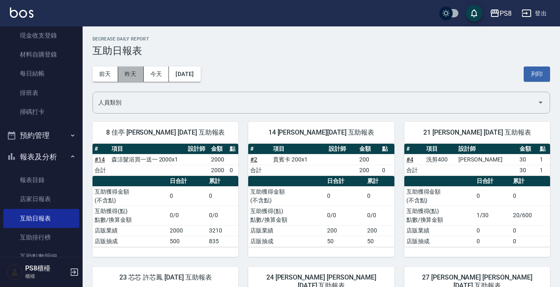
click at [128, 76] on button "昨天" at bounding box center [131, 73] width 26 height 15
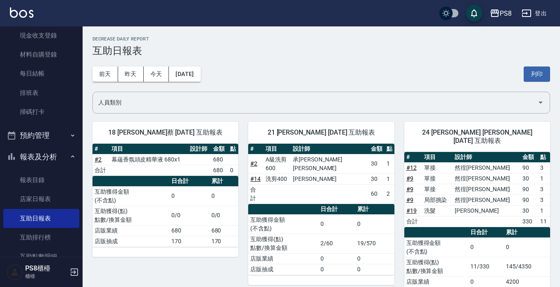
click at [152, 64] on div "前天 昨天 今天 2025/09/12 列印" at bounding box center [322, 74] width 458 height 35
click at [153, 72] on button "今天" at bounding box center [157, 73] width 26 height 15
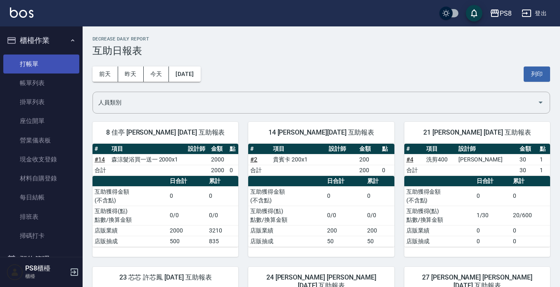
click at [22, 60] on link "打帳單" at bounding box center [41, 64] width 76 height 19
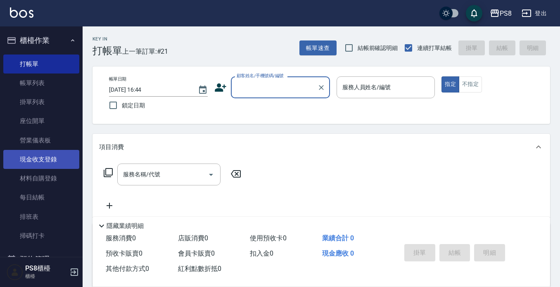
click at [52, 153] on link "現金收支登錄" at bounding box center [41, 159] width 76 height 19
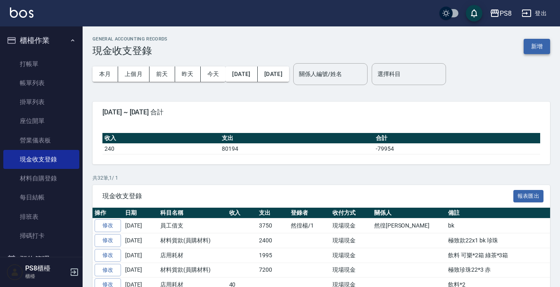
click at [543, 42] on button "新增" at bounding box center [537, 46] width 26 height 15
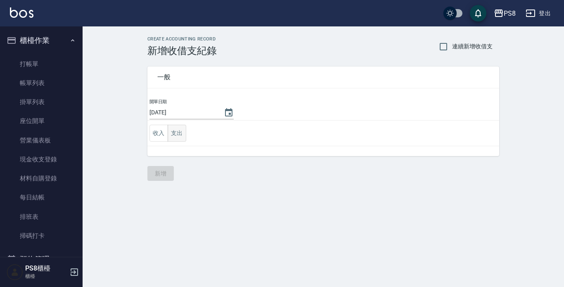
click at [181, 134] on button "支出" at bounding box center [177, 133] width 19 height 17
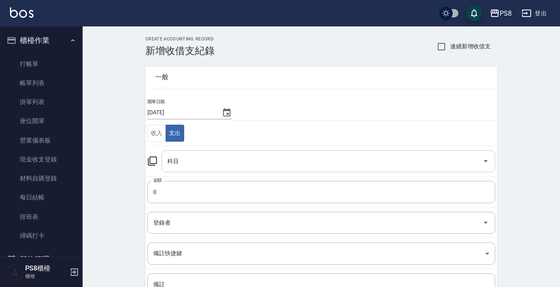
click at [194, 168] on input "科目" at bounding box center [322, 161] width 314 height 14
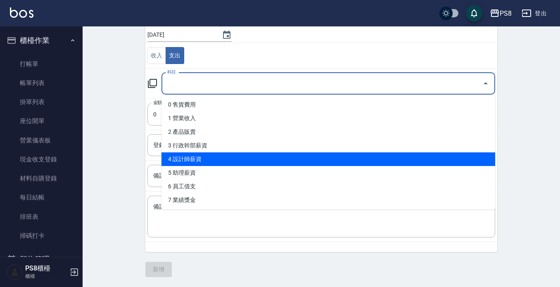
scroll to position [83, 0]
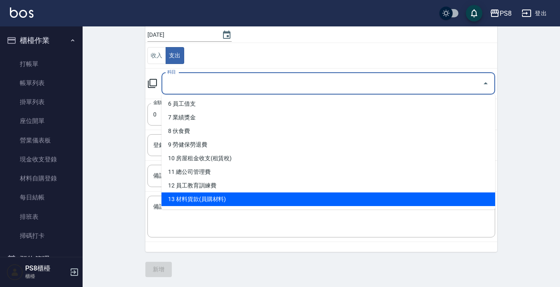
click at [220, 202] on li "13 材料貨款(員購材料)" at bounding box center [328, 199] width 334 height 14
type input "13 材料貨款(員購材料)"
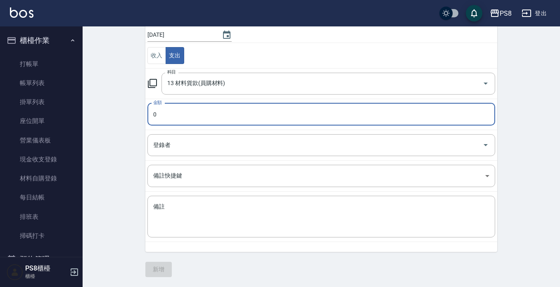
click at [198, 109] on input "0" at bounding box center [321, 114] width 348 height 22
type input "05800"
click at [195, 213] on textarea "備註" at bounding box center [321, 217] width 336 height 28
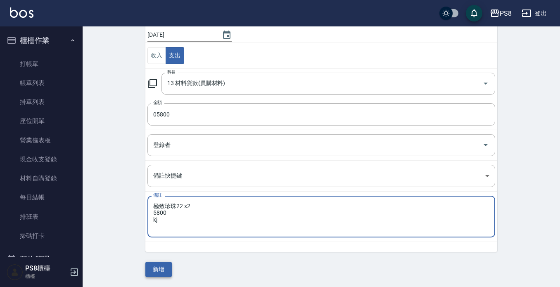
type textarea "極致珍珠22 x2 5800 kj"
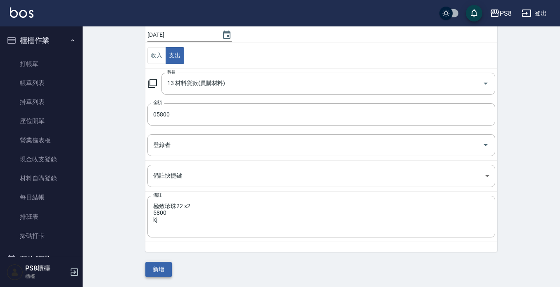
click at [157, 267] on button "新增" at bounding box center [158, 269] width 26 height 15
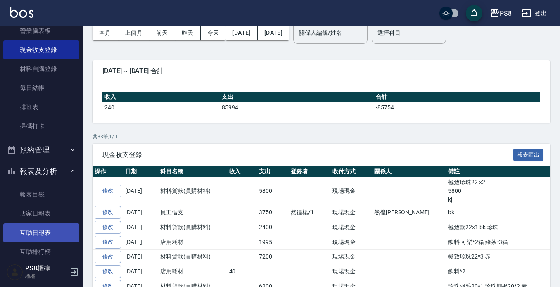
scroll to position [124, 0]
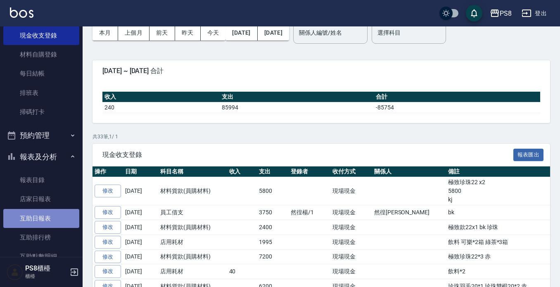
click at [43, 225] on link "互助日報表" at bounding box center [41, 218] width 76 height 19
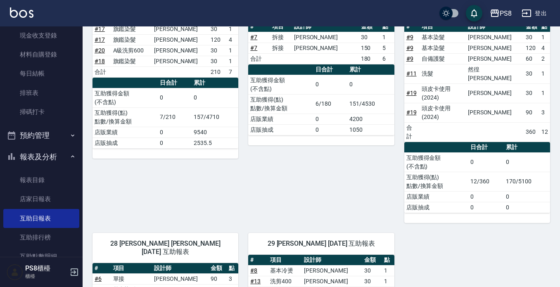
scroll to position [356, 0]
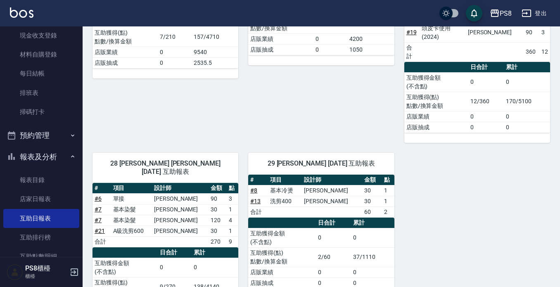
drag, startPoint x: 330, startPoint y: 94, endPoint x: 332, endPoint y: 83, distance: 11.1
click at [332, 84] on div "24 婷婷 吳鈺婷 09/13/2025 互助報表 # 項目 設計師 金額 點 # 7 拆接 陳翊威 30 1 # 7 拆接 陳翊威 150 5 合計 180…" at bounding box center [316, 22] width 156 height 242
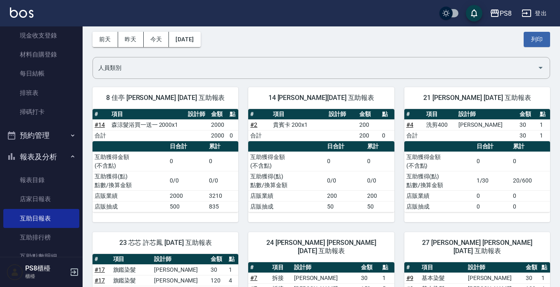
scroll to position [25, 0]
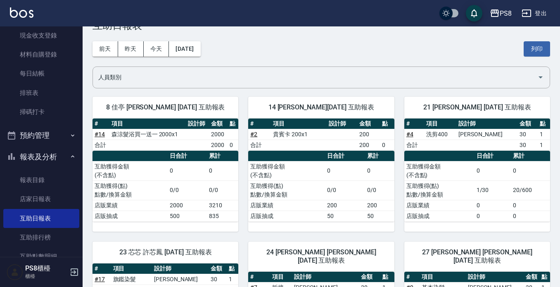
drag, startPoint x: 52, startPoint y: 90, endPoint x: 321, endPoint y: 93, distance: 269.7
click at [52, 90] on link "排班表" at bounding box center [41, 92] width 76 height 19
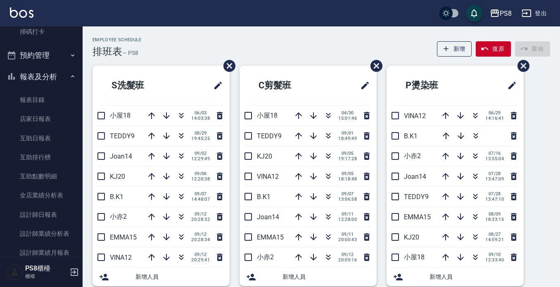
scroll to position [206, 0]
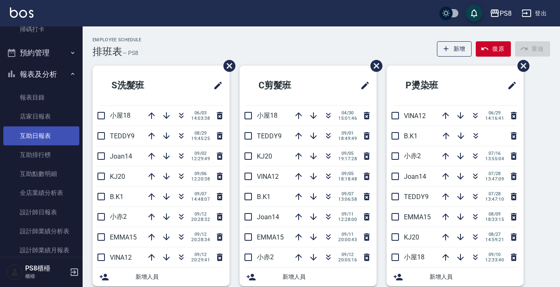
click at [38, 139] on link "互助日報表" at bounding box center [41, 135] width 76 height 19
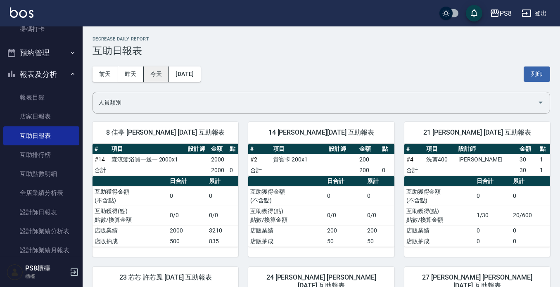
click at [151, 71] on button "今天" at bounding box center [157, 73] width 26 height 15
click at [149, 81] on button "今天" at bounding box center [157, 73] width 26 height 15
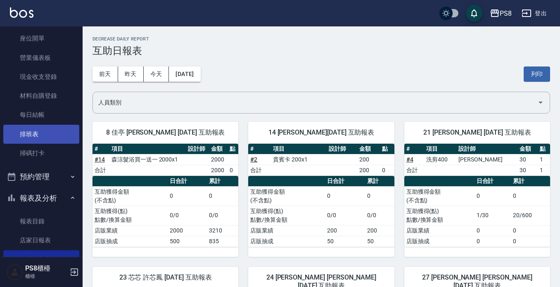
click at [57, 134] on link "排班表" at bounding box center [41, 134] width 76 height 19
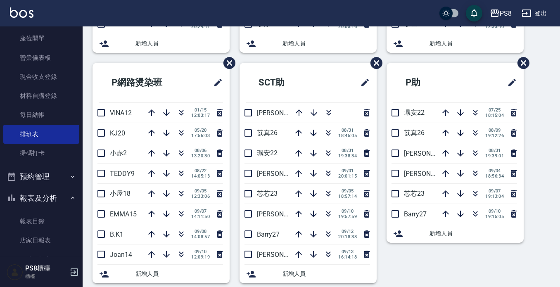
scroll to position [248, 0]
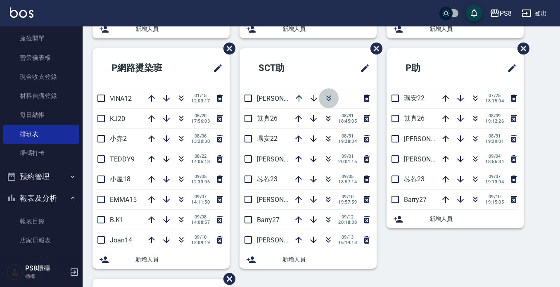
click at [329, 97] on icon "button" at bounding box center [328, 96] width 5 height 3
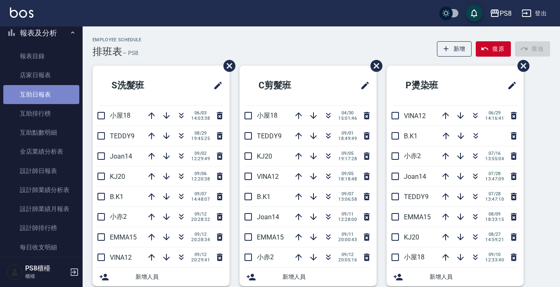
click at [62, 96] on link "互助日報表" at bounding box center [41, 94] width 76 height 19
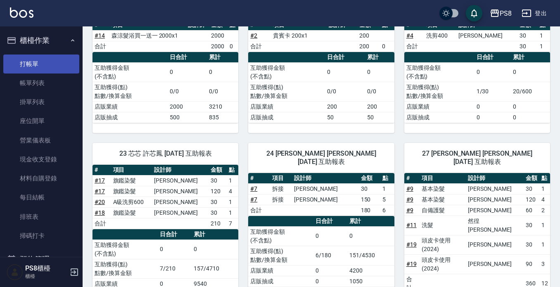
drag, startPoint x: 42, startPoint y: 69, endPoint x: 52, endPoint y: 69, distance: 10.3
click at [43, 69] on link "打帳單" at bounding box center [41, 64] width 76 height 19
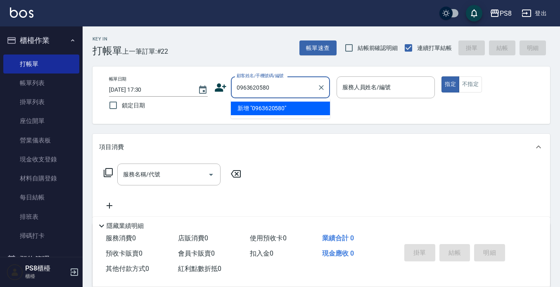
drag, startPoint x: 287, startPoint y: 85, endPoint x: 236, endPoint y: 89, distance: 51.0
click at [236, 89] on input "0963620580" at bounding box center [274, 87] width 79 height 14
type input "0963620580"
click at [226, 87] on icon at bounding box center [220, 87] width 12 height 12
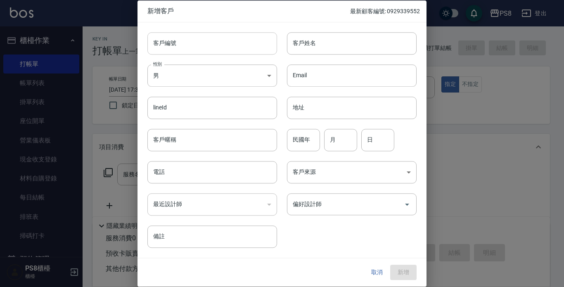
click at [200, 43] on input "客戶編號" at bounding box center [212, 43] width 130 height 22
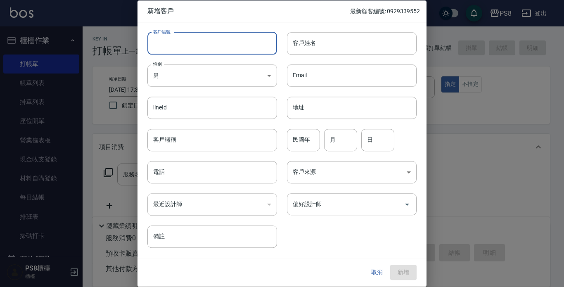
paste input "0963620580"
type input "0963620580"
click at [209, 177] on input "電話" at bounding box center [212, 172] width 130 height 22
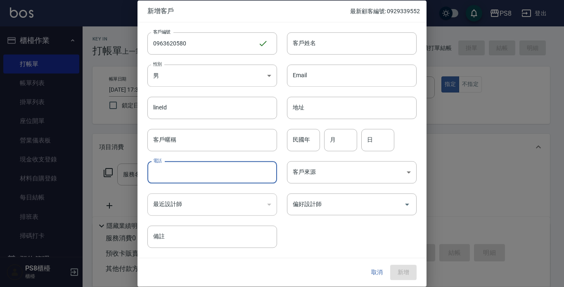
paste input "0963620580"
type input "0963620580"
click at [353, 43] on input "客戶姓名" at bounding box center [352, 43] width 130 height 22
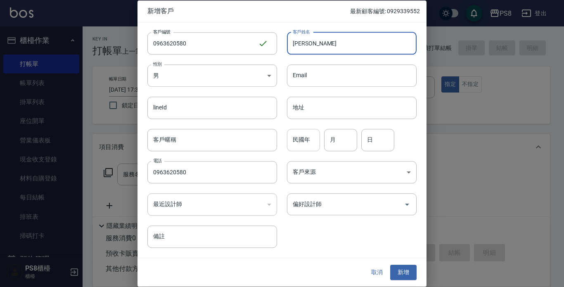
type input "劉芷婷"
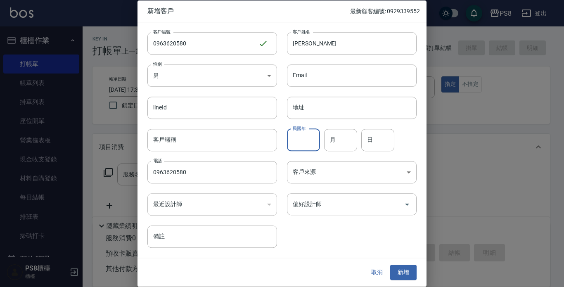
click at [306, 145] on input "民國年" at bounding box center [303, 140] width 33 height 22
type input "95"
type input "08"
type input "29"
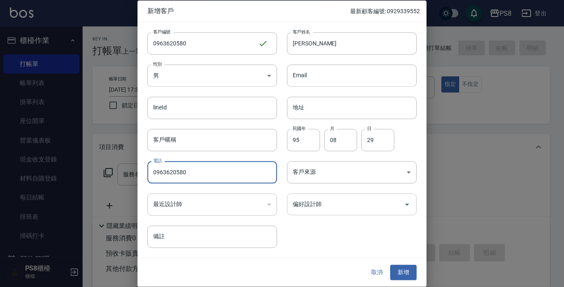
click at [358, 202] on input "偏好設計師" at bounding box center [346, 204] width 110 height 14
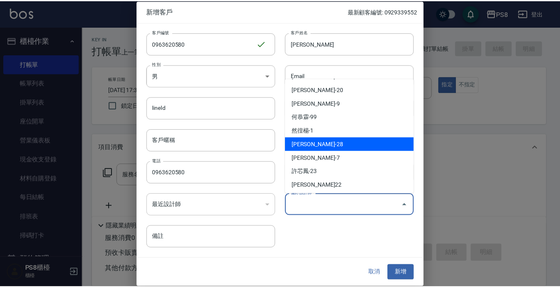
scroll to position [39, 0]
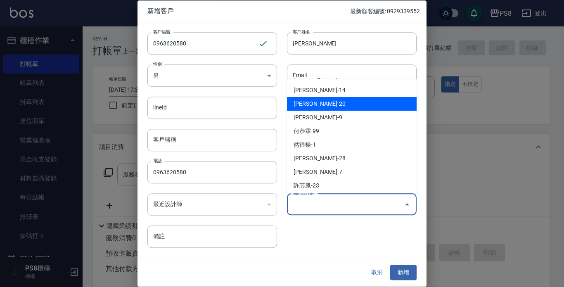
click at [346, 109] on li "黃晨凱-20" at bounding box center [352, 104] width 130 height 14
type input "黃晨凱"
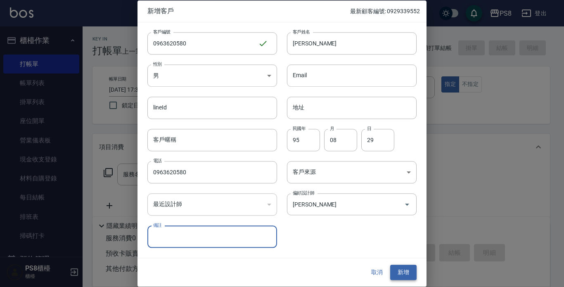
click at [408, 269] on button "新增" at bounding box center [403, 272] width 26 height 15
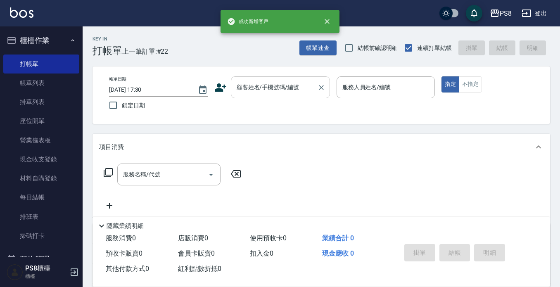
click at [274, 83] on input "顧客姓名/手機號碼/編號" at bounding box center [274, 87] width 79 height 14
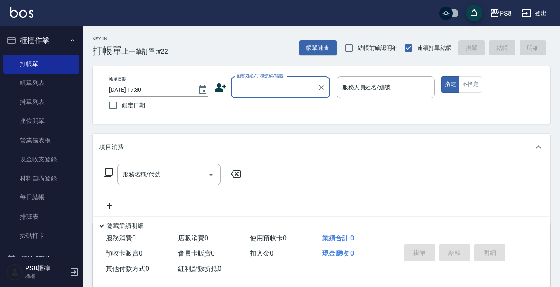
paste input "0963620580"
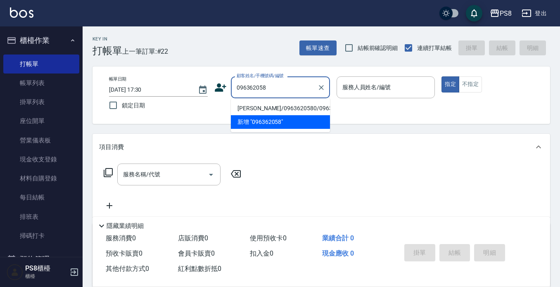
click at [305, 115] on li "劉芷婷/0963620580/0963620580" at bounding box center [280, 109] width 99 height 14
type input "劉芷婷/0963620580/0963620580"
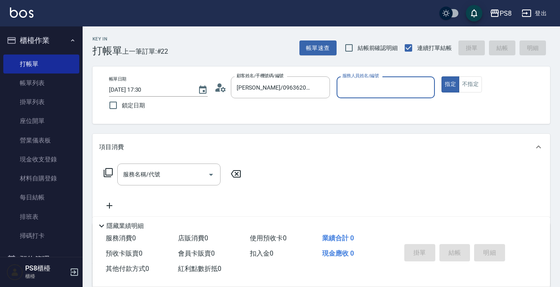
type input "KJ-20"
click at [169, 185] on div "服務名稱/代號" at bounding box center [168, 175] width 103 height 22
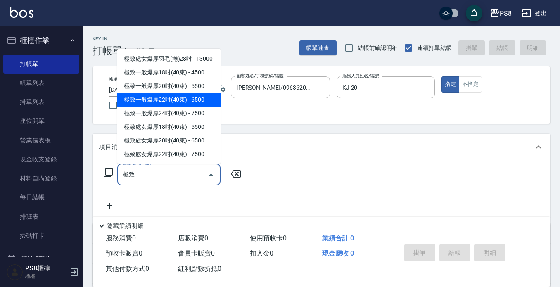
scroll to position [83, 0]
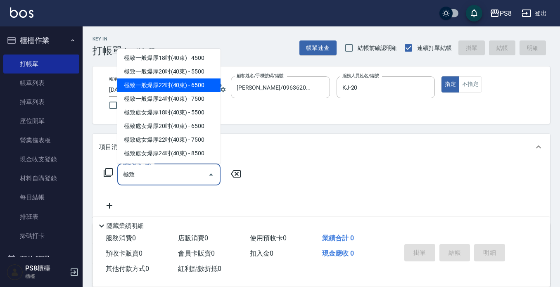
click at [203, 92] on span "極致一般爆厚22吋(40束) - 6500" at bounding box center [168, 85] width 103 height 14
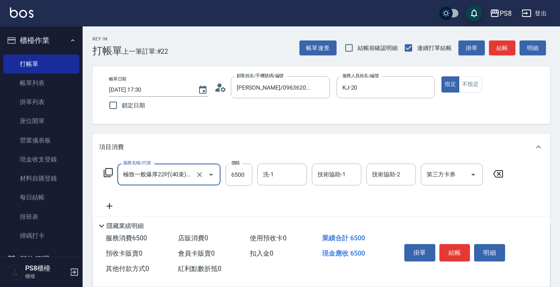
type input "極致一般爆厚22吋(40束)(G72)"
click at [108, 206] on icon at bounding box center [109, 206] width 21 height 10
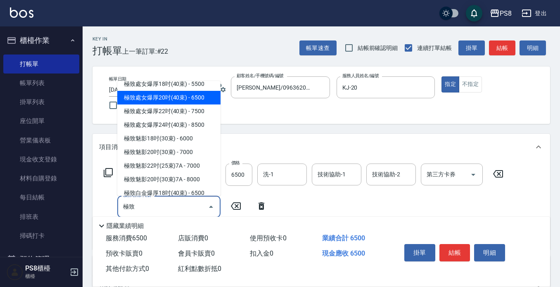
scroll to position [124, 0]
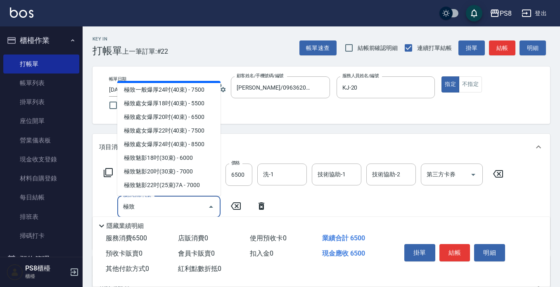
click at [197, 83] on span "極致一般爆厚22吋(40束) - 6500" at bounding box center [168, 76] width 103 height 14
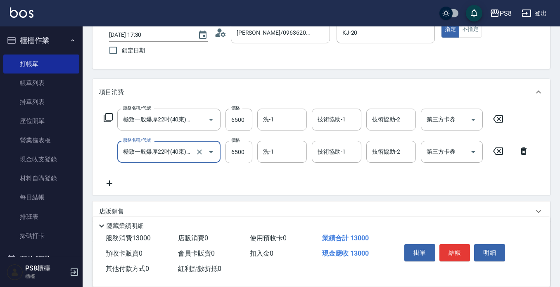
scroll to position [83, 0]
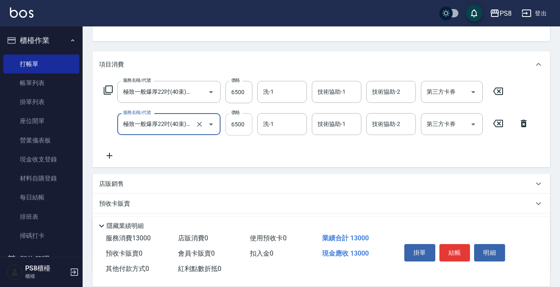
type input "極致一般爆厚22吋(40束)(G72)"
click at [236, 124] on input "6500" at bounding box center [238, 124] width 27 height 22
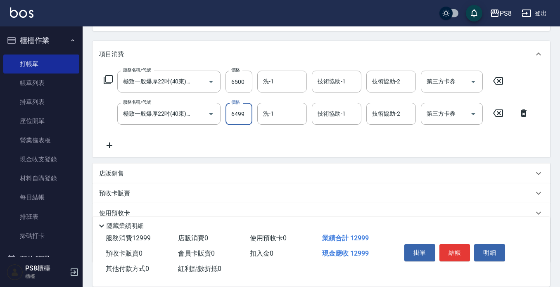
scroll to position [148, 0]
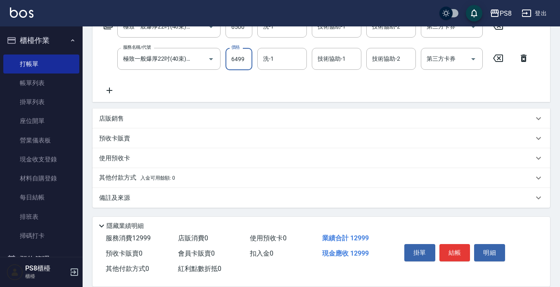
type input "6499"
click at [457, 237] on div "掛單 結帳 明細" at bounding box center [465, 254] width 149 height 46
click at [460, 247] on button "結帳" at bounding box center [454, 252] width 31 height 17
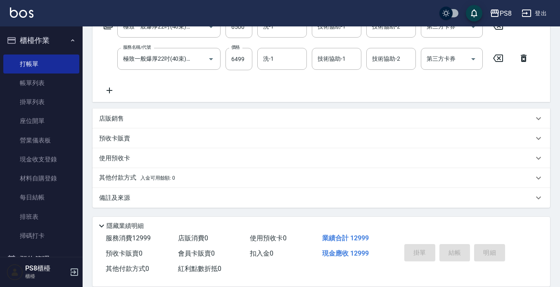
type input "2025/09/13 17:32"
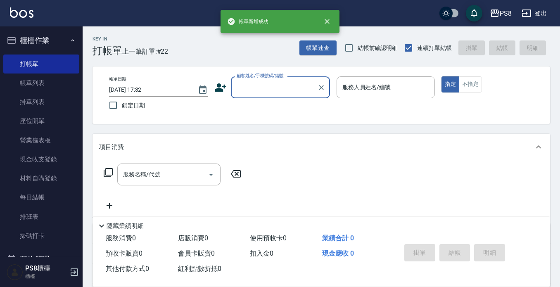
scroll to position [0, 0]
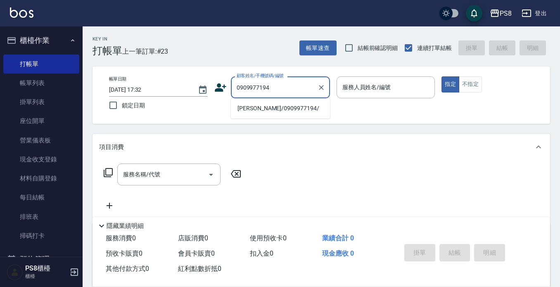
drag, startPoint x: 269, startPoint y: 114, endPoint x: 274, endPoint y: 113, distance: 5.6
click at [268, 114] on li "朱容玉/0909977194/" at bounding box center [280, 109] width 99 height 14
type input "朱容玉/0909977194/"
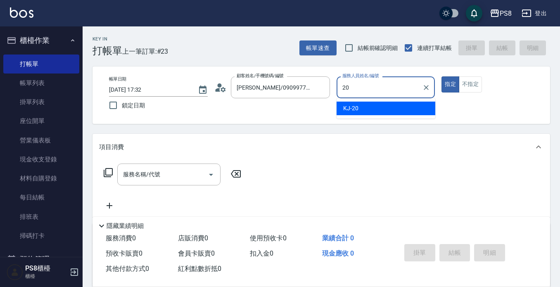
drag, startPoint x: 359, startPoint y: 112, endPoint x: 352, endPoint y: 110, distance: 6.7
click at [358, 111] on div "KJ -20" at bounding box center [386, 109] width 99 height 14
type input "KJ-20"
click at [157, 173] on div "服務名稱/代號 服務名稱/代號" at bounding box center [168, 175] width 103 height 22
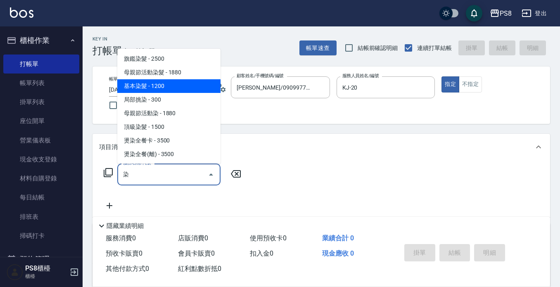
click at [164, 86] on span "基本染髮 - 1200" at bounding box center [168, 86] width 103 height 14
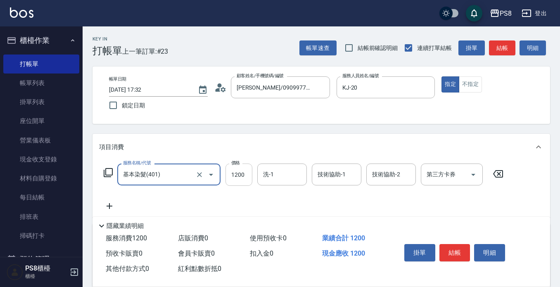
type input "基本染髮(401)"
click at [238, 173] on input "1200" at bounding box center [238, 175] width 27 height 22
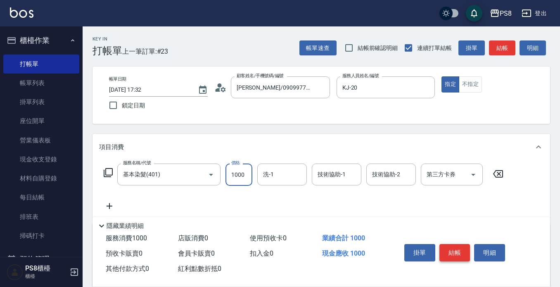
type input "1000"
click at [455, 250] on button "結帳" at bounding box center [454, 252] width 31 height 17
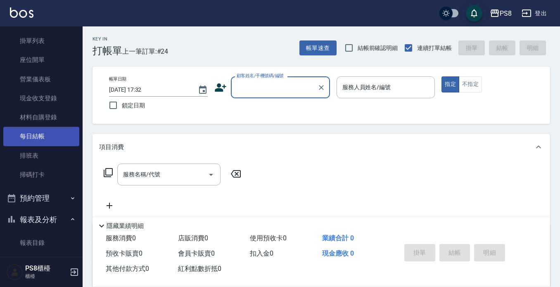
scroll to position [124, 0]
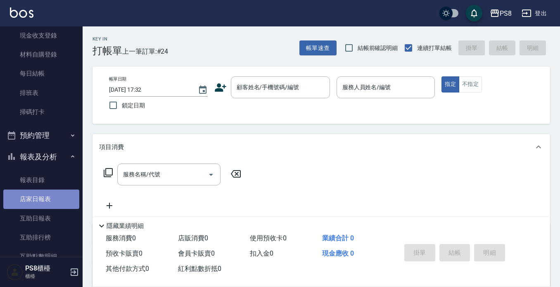
click at [44, 201] on link "店家日報表" at bounding box center [41, 199] width 76 height 19
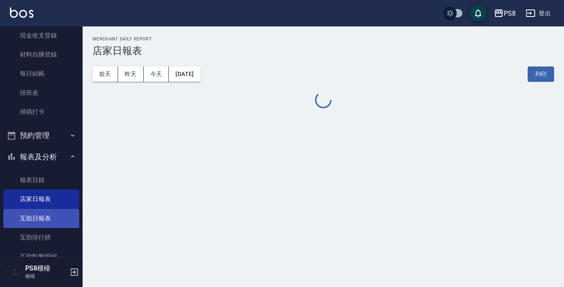
click at [43, 217] on link "互助日報表" at bounding box center [41, 218] width 76 height 19
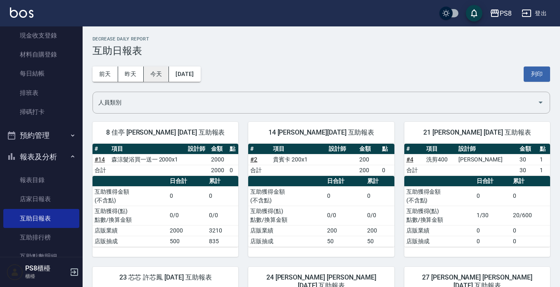
click at [157, 77] on button "今天" at bounding box center [157, 73] width 26 height 15
click at [133, 77] on button "昨天" at bounding box center [131, 73] width 26 height 15
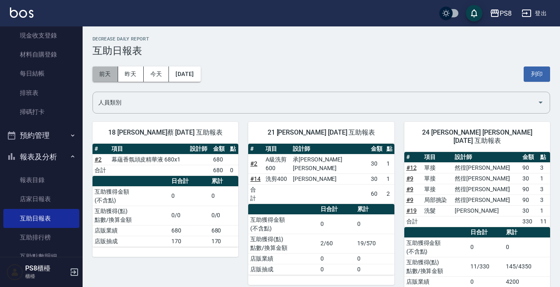
click at [96, 77] on button "前天" at bounding box center [106, 73] width 26 height 15
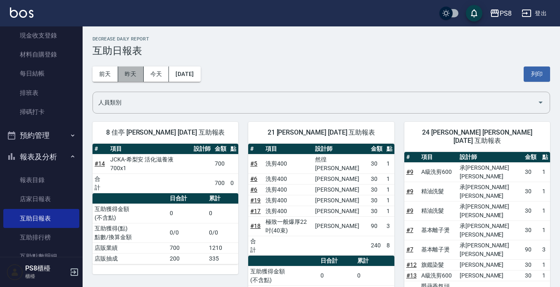
click at [127, 74] on button "昨天" at bounding box center [131, 73] width 26 height 15
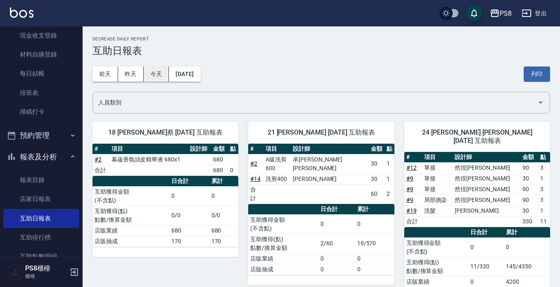
click at [156, 76] on button "今天" at bounding box center [157, 73] width 26 height 15
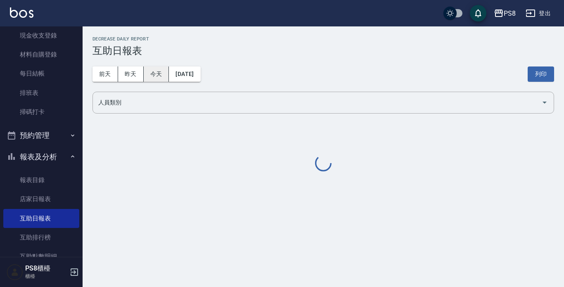
click at [144, 74] on button "今天" at bounding box center [157, 73] width 26 height 15
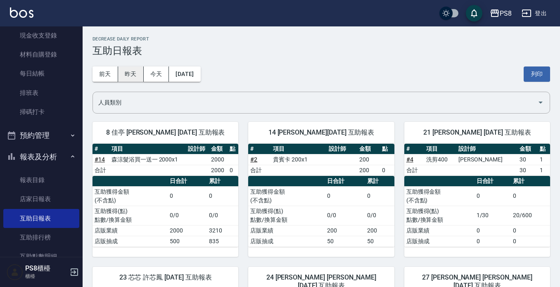
click at [137, 74] on button "昨天" at bounding box center [131, 73] width 26 height 15
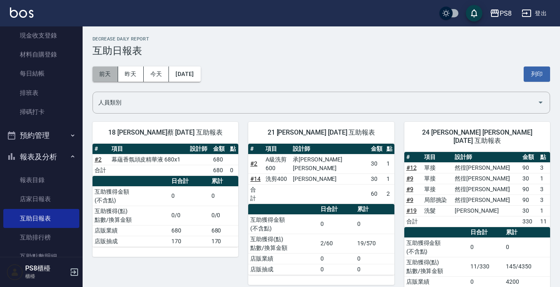
click at [112, 77] on button "前天" at bounding box center [106, 73] width 26 height 15
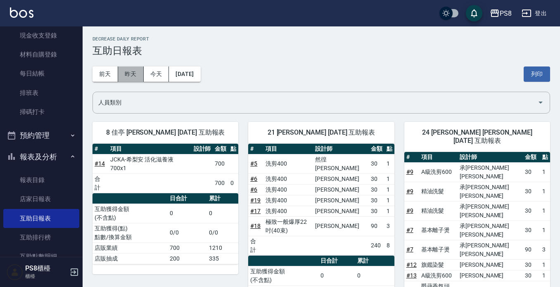
click at [122, 77] on button "昨天" at bounding box center [131, 73] width 26 height 15
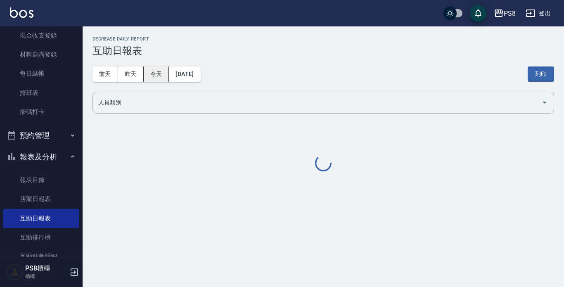
click at [154, 76] on button "今天" at bounding box center [157, 73] width 26 height 15
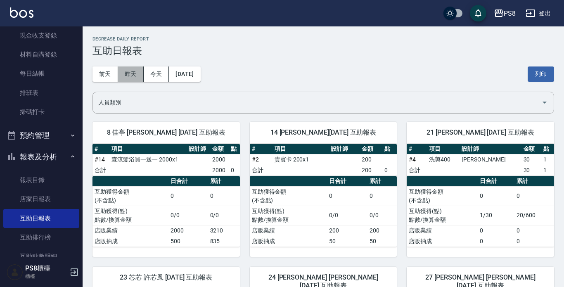
click at [132, 73] on button "昨天" at bounding box center [131, 73] width 26 height 15
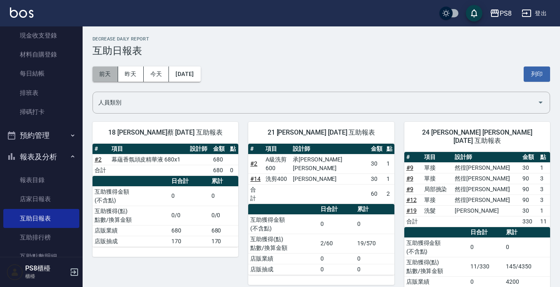
click at [113, 73] on button "前天" at bounding box center [106, 73] width 26 height 15
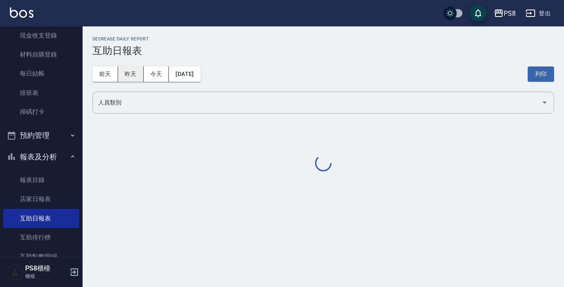
click at [133, 73] on button "昨天" at bounding box center [131, 73] width 26 height 15
click at [152, 73] on button "今天" at bounding box center [157, 73] width 26 height 15
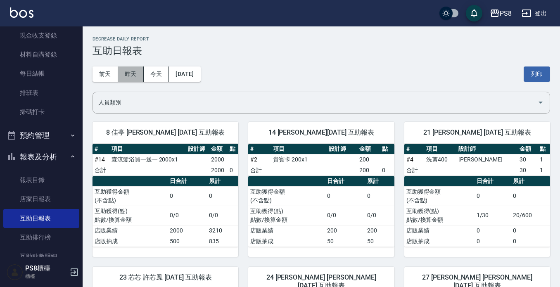
click at [136, 72] on button "昨天" at bounding box center [131, 73] width 26 height 15
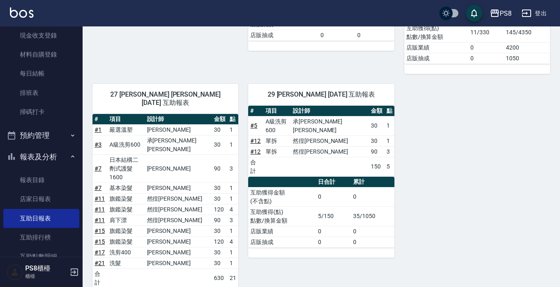
scroll to position [275, 0]
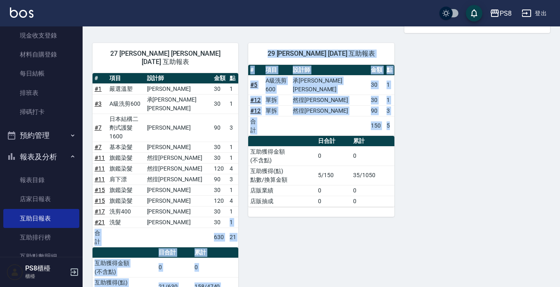
drag, startPoint x: 238, startPoint y: 195, endPoint x: 220, endPoint y: 175, distance: 26.6
click at [220, 175] on div "18 小屋 承彧蔡 09/12/2025 互助報表 # 項目 設計師 金額 點 # 2 幕蘊香氛頭皮精華液 680x1 680 合計 680 0 日合計 累計…" at bounding box center [316, 82] width 467 height 491
click at [255, 209] on div "29 戴韋全 09/12/2025 互助報表 # 項目 設計師 金額 點 # 5 A級洗剪600 承彧蔡 30 1 # 12 單拆 然徨楊 30 1 # 12…" at bounding box center [316, 180] width 156 height 295
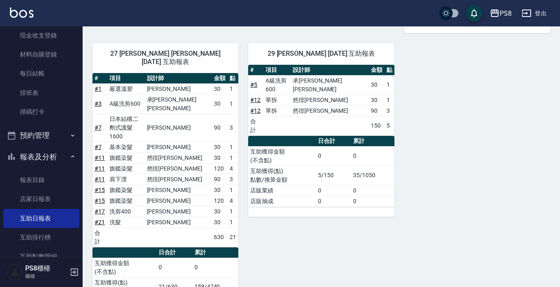
click at [324, 230] on div "29 戴韋全 09/12/2025 互助報表 # 項目 設計師 金額 點 # 5 A級洗剪600 承彧蔡 30 1 # 12 單拆 然徨楊 30 1 # 12…" at bounding box center [316, 180] width 156 height 295
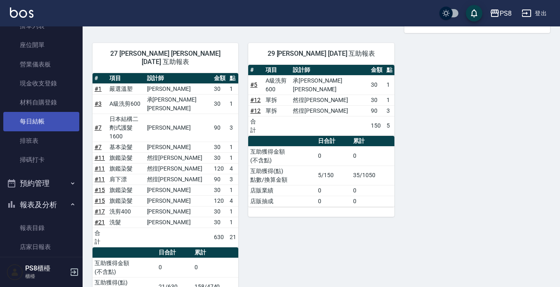
scroll to position [35, 0]
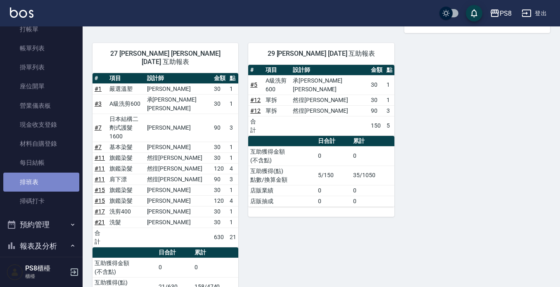
click at [52, 183] on link "排班表" at bounding box center [41, 182] width 76 height 19
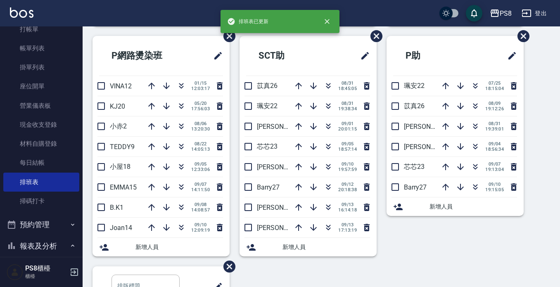
scroll to position [289, 0]
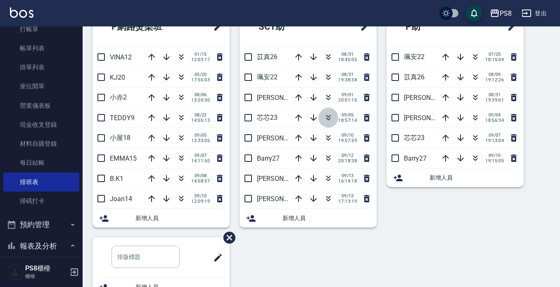
click at [328, 117] on icon "button" at bounding box center [328, 118] width 10 height 10
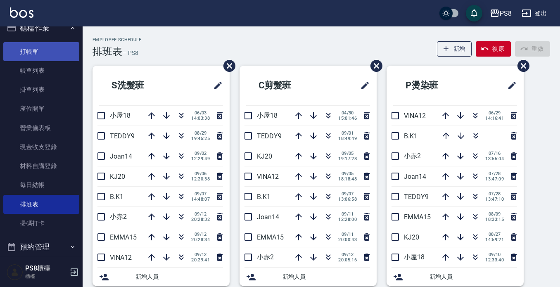
scroll to position [0, 0]
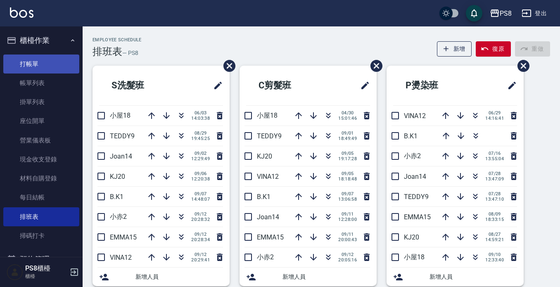
click at [43, 69] on link "打帳單" at bounding box center [41, 64] width 76 height 19
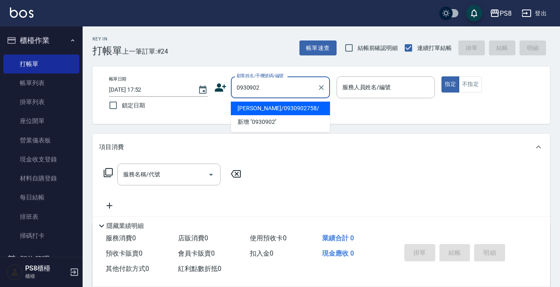
click at [275, 111] on li "李月瑩/0930902758/" at bounding box center [280, 109] width 99 height 14
type input "李月瑩/0930902758/"
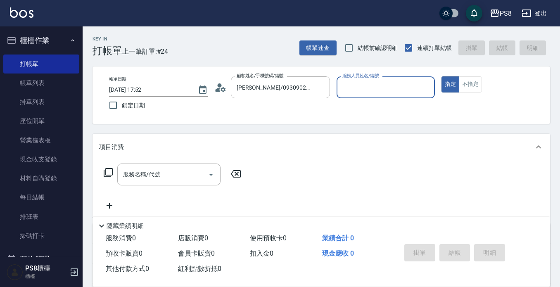
click at [225, 88] on icon at bounding box center [220, 87] width 12 height 12
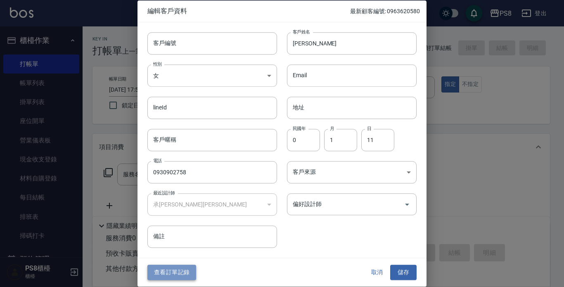
click at [179, 270] on button "查看訂單記錄" at bounding box center [171, 272] width 49 height 15
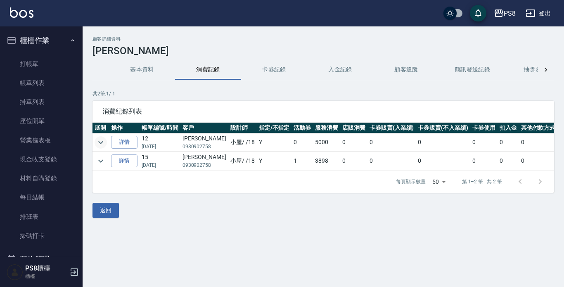
click at [98, 146] on icon "expand row" at bounding box center [101, 143] width 10 height 10
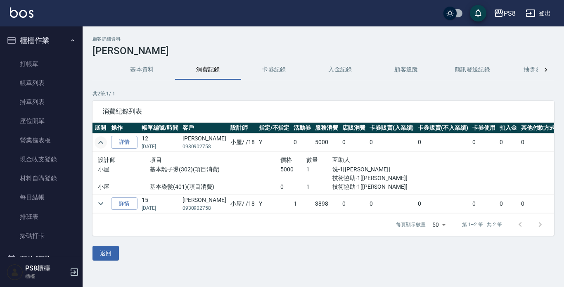
click at [101, 144] on icon "expand row" at bounding box center [101, 143] width 10 height 10
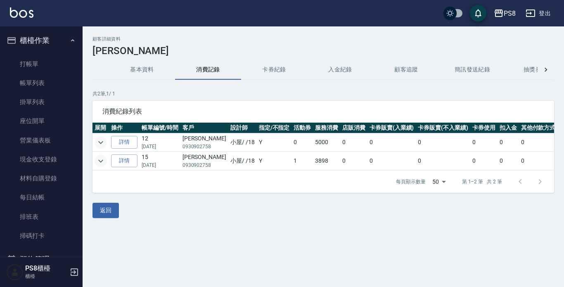
click at [104, 161] on icon "expand row" at bounding box center [101, 161] width 10 height 10
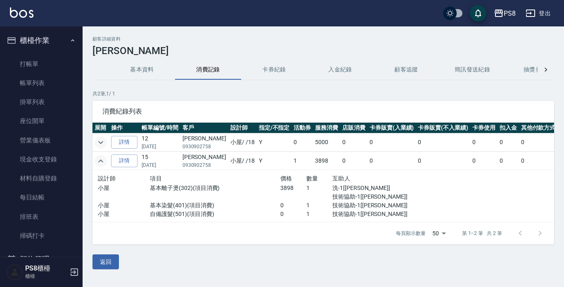
click at [103, 158] on icon "expand row" at bounding box center [101, 161] width 10 height 10
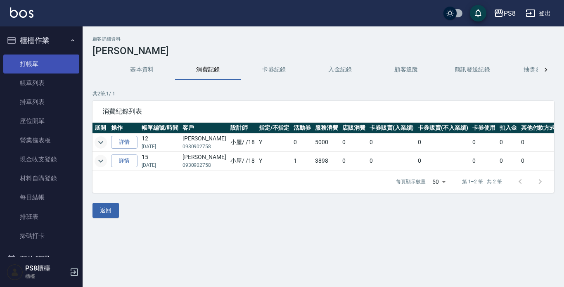
click at [21, 58] on link "打帳單" at bounding box center [41, 64] width 76 height 19
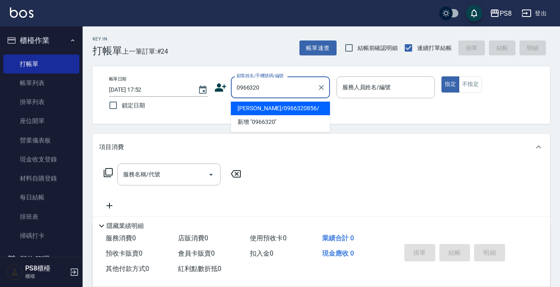
click at [304, 109] on li "陳貝芯/0966320856/" at bounding box center [280, 109] width 99 height 14
type input "陳貝芯/0966320856/"
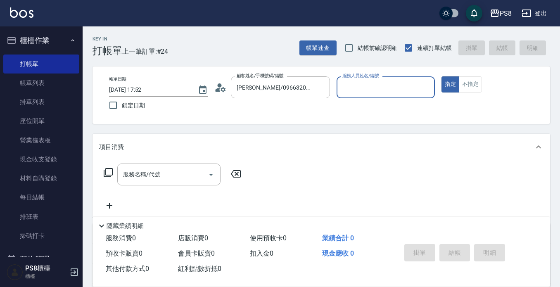
click at [224, 91] on icon at bounding box center [223, 89] width 5 height 5
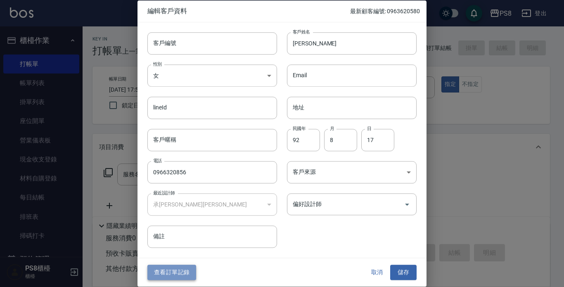
click at [169, 270] on button "查看訂單記錄" at bounding box center [171, 272] width 49 height 15
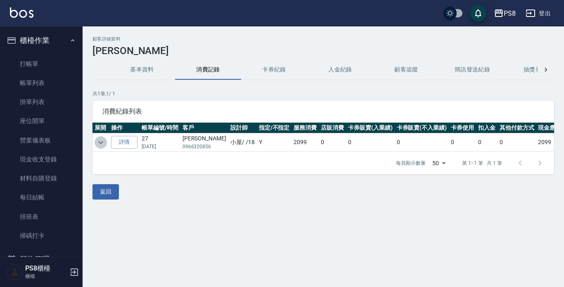
click at [100, 142] on icon "expand row" at bounding box center [100, 142] width 5 height 3
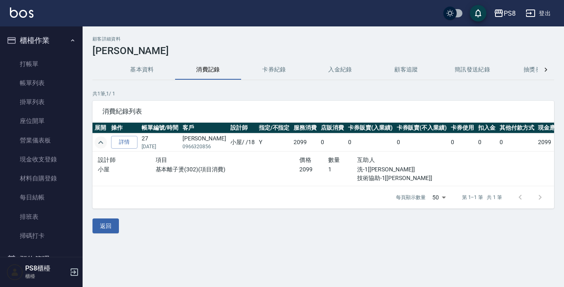
click at [56, 38] on button "櫃檯作業" at bounding box center [41, 40] width 76 height 21
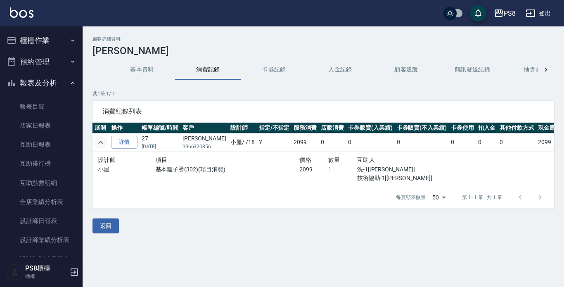
click at [52, 88] on button "報表及分析" at bounding box center [41, 82] width 76 height 21
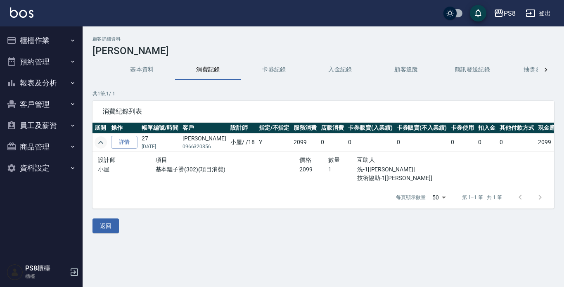
click at [62, 45] on button "櫃檯作業" at bounding box center [41, 40] width 76 height 21
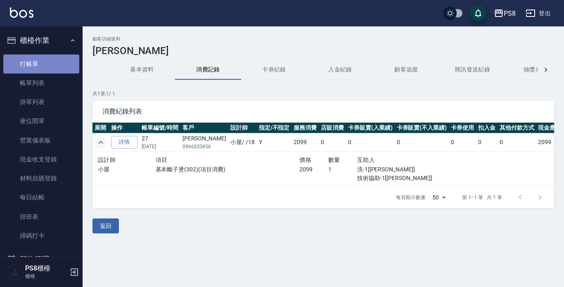
click at [51, 66] on link "打帳單" at bounding box center [41, 64] width 76 height 19
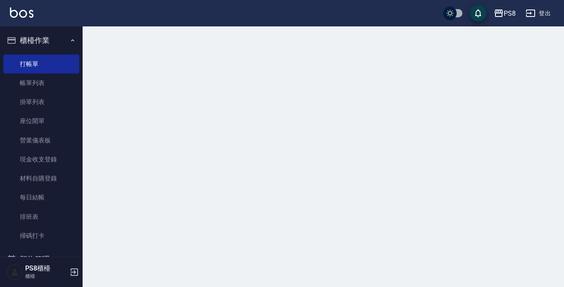
click at [50, 43] on button "櫃檯作業" at bounding box center [41, 40] width 76 height 21
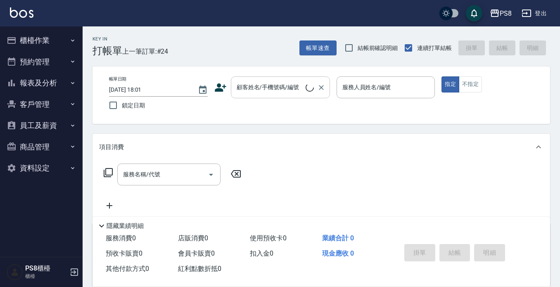
click at [258, 95] on div "顧客姓名/手機號碼/編號" at bounding box center [280, 87] width 99 height 22
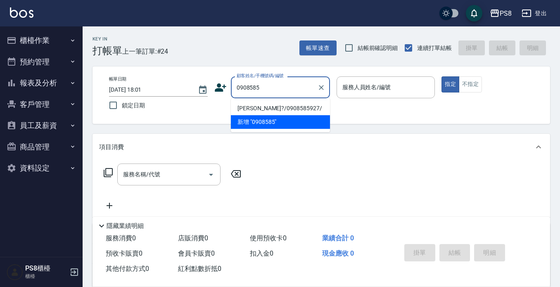
click at [258, 106] on li "高嘉?/0908585927/" at bounding box center [280, 109] width 99 height 14
type input "高嘉?/0908585927/"
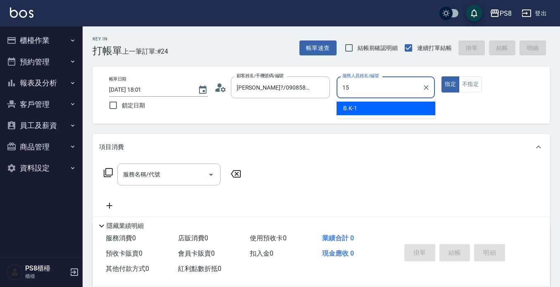
type input "EMMA-15"
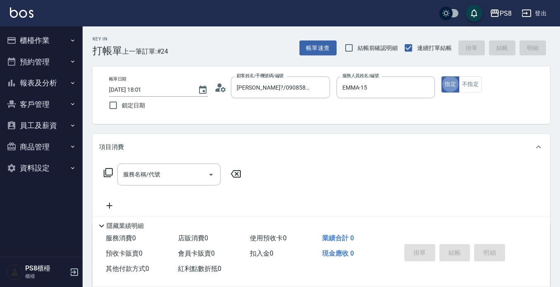
type button "true"
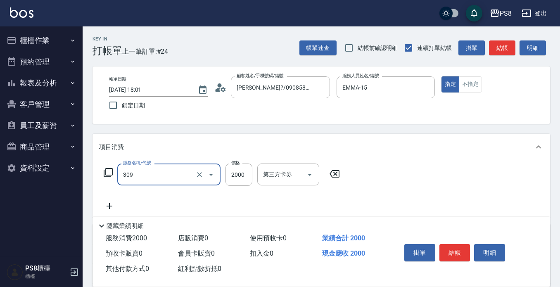
type input "嚴選溫塑(309)"
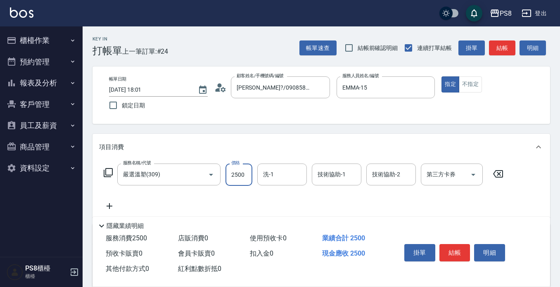
type input "2500"
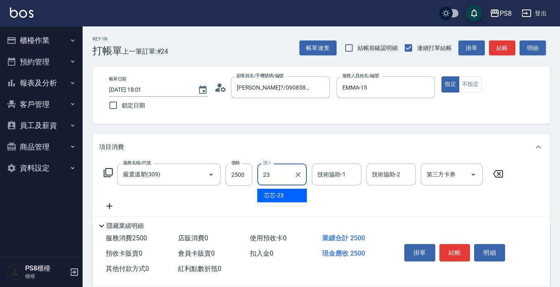
type input "芯芯-23"
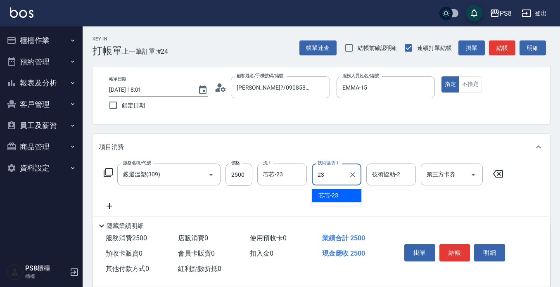
type input "芯芯-23"
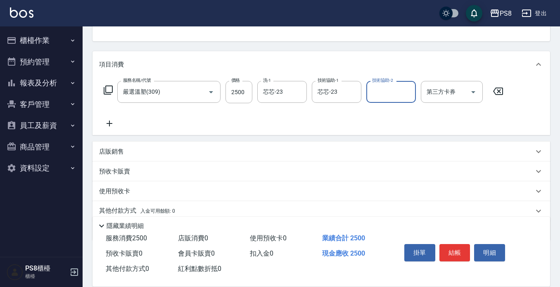
scroll to position [116, 0]
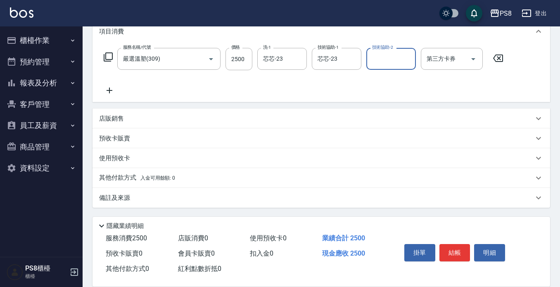
click at [122, 170] on div "其他付款方式 入金可用餘額: 0" at bounding box center [322, 178] width 458 height 20
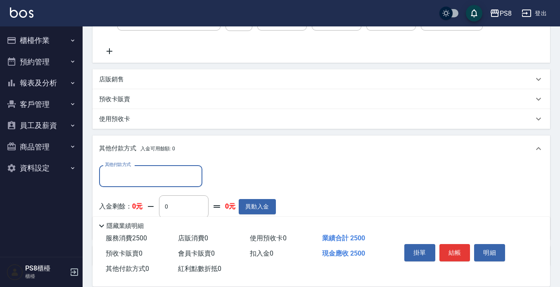
scroll to position [0, 0]
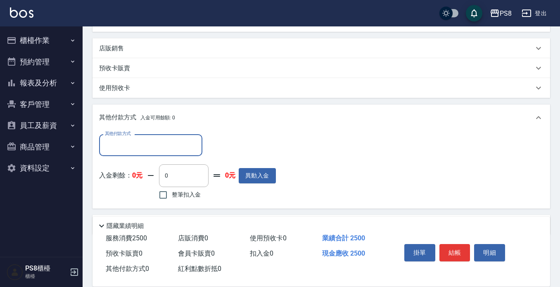
click at [124, 137] on div "其他付款方式" at bounding box center [150, 145] width 103 height 22
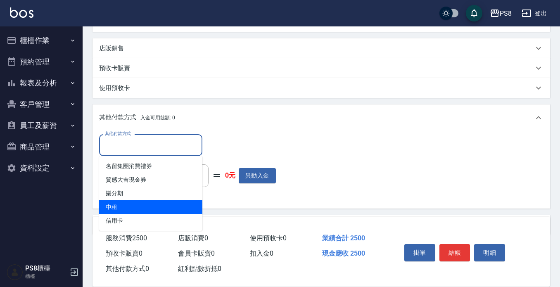
click at [127, 214] on span "中租" at bounding box center [150, 207] width 103 height 14
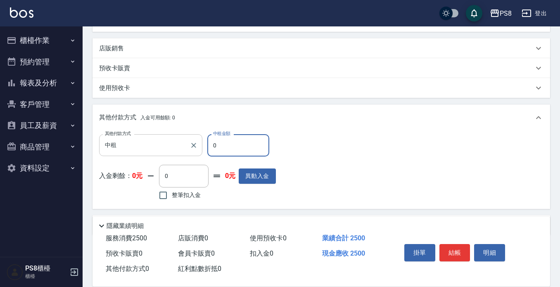
click at [128, 154] on div "中租 其他付款方式" at bounding box center [150, 145] width 103 height 22
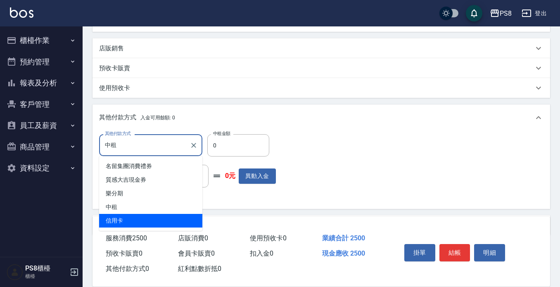
click at [129, 223] on span "信用卡" at bounding box center [150, 221] width 103 height 14
type input "信用卡"
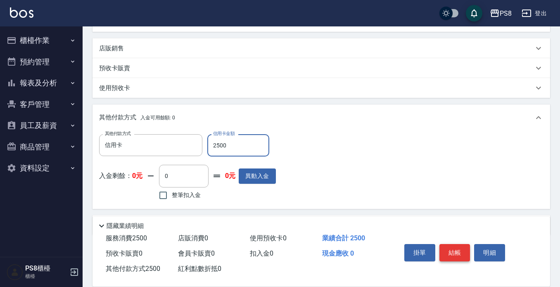
type input "2500"
click at [443, 244] on button "結帳" at bounding box center [454, 252] width 31 height 17
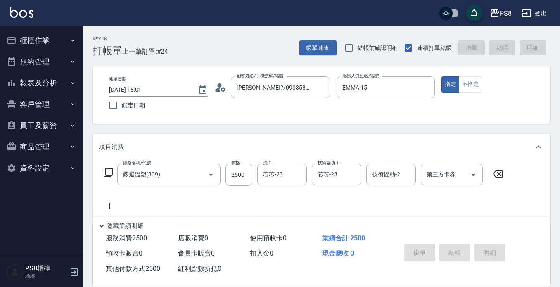
type input "2025/09/13 18:02"
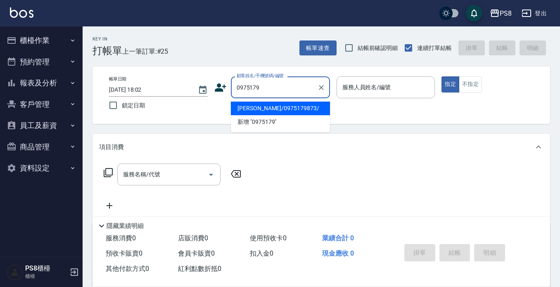
click at [276, 104] on li "游子謙/0975179873/" at bounding box center [280, 109] width 99 height 14
type input "游子謙/0975179873/"
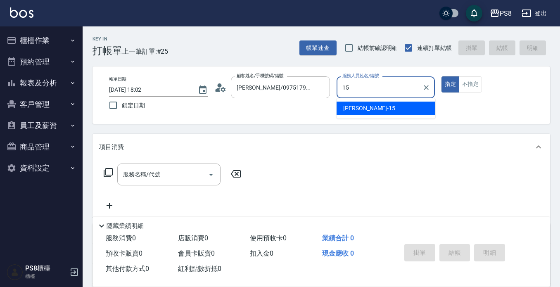
type input "EMMA-15"
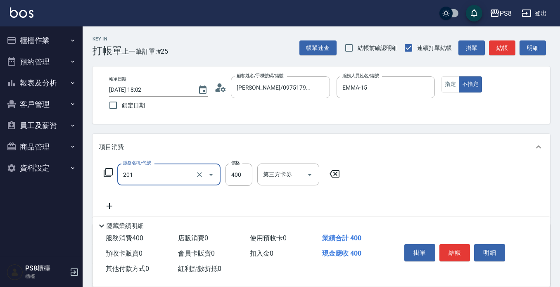
type input "洗剪400(201)"
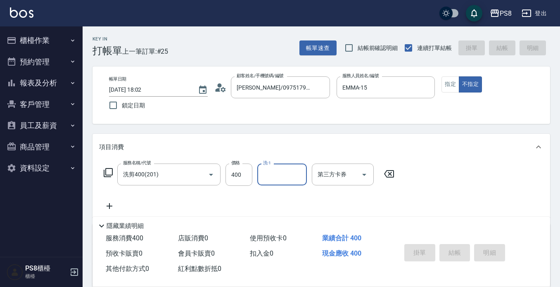
type input "2025/09/13 18:04"
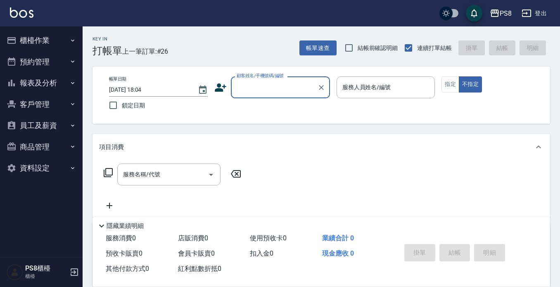
click at [42, 43] on button "櫃檯作業" at bounding box center [41, 40] width 76 height 21
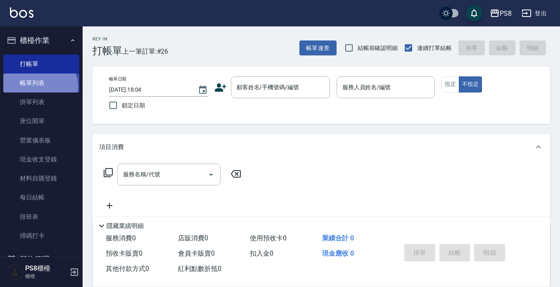
click at [38, 87] on link "帳單列表" at bounding box center [41, 83] width 76 height 19
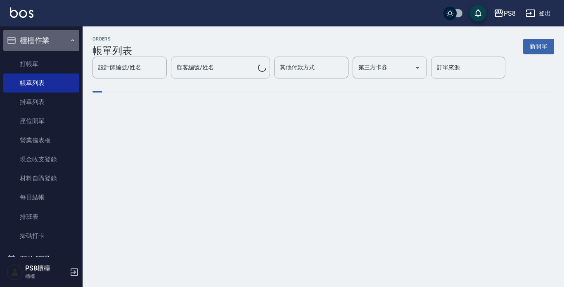
click at [43, 37] on button "櫃檯作業" at bounding box center [41, 40] width 76 height 21
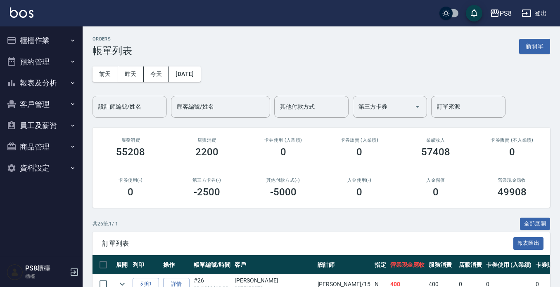
click at [124, 107] on input "設計師編號/姓名" at bounding box center [129, 107] width 67 height 14
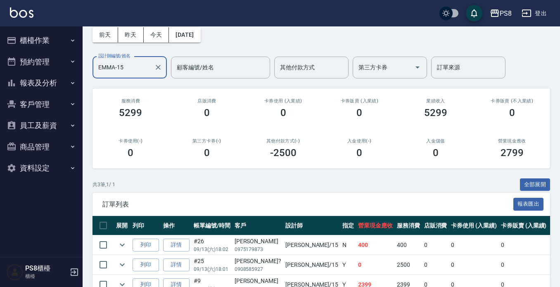
scroll to position [86, 0]
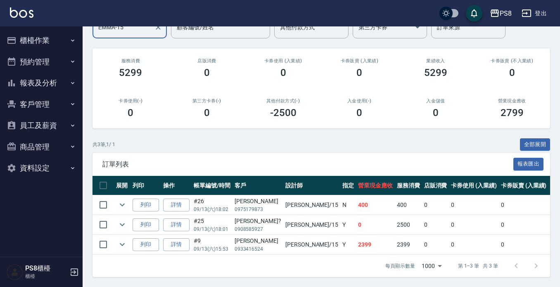
type input "EMMA-15"
click at [48, 84] on button "報表及分析" at bounding box center [41, 82] width 76 height 21
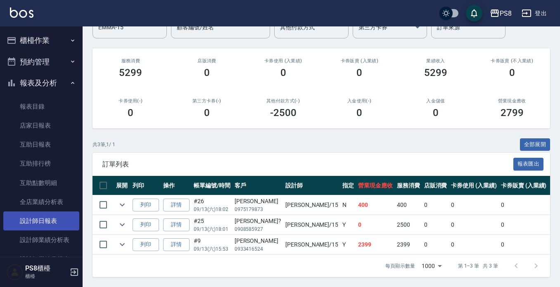
click at [47, 218] on link "設計師日報表" at bounding box center [41, 220] width 76 height 19
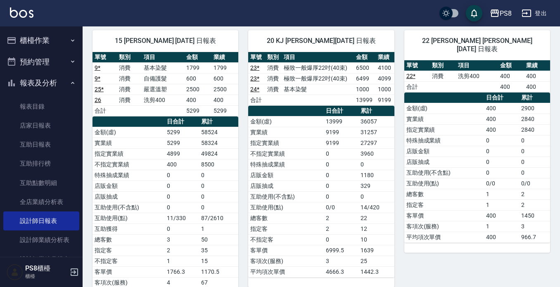
scroll to position [702, 0]
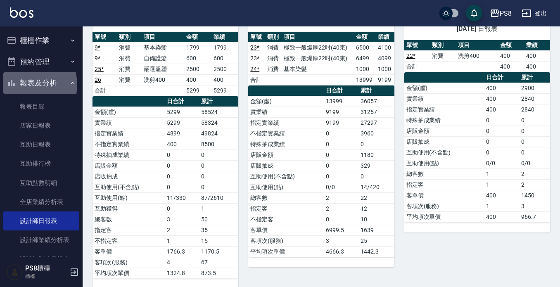
click at [28, 85] on button "報表及分析" at bounding box center [41, 82] width 76 height 21
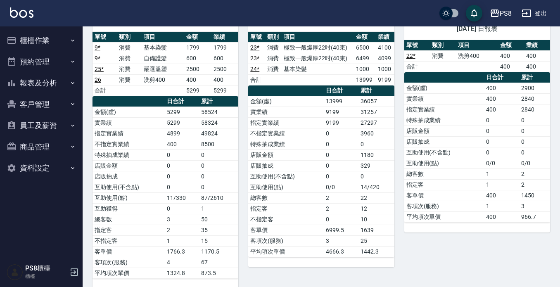
click at [47, 38] on button "櫃檯作業" at bounding box center [41, 40] width 76 height 21
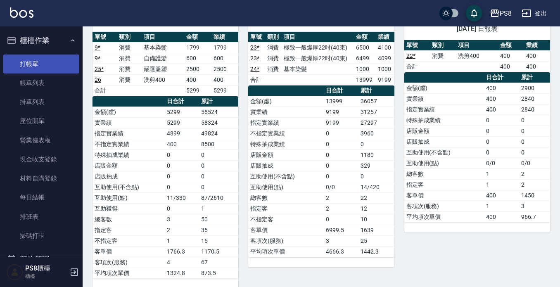
click at [47, 58] on link "打帳單" at bounding box center [41, 64] width 76 height 19
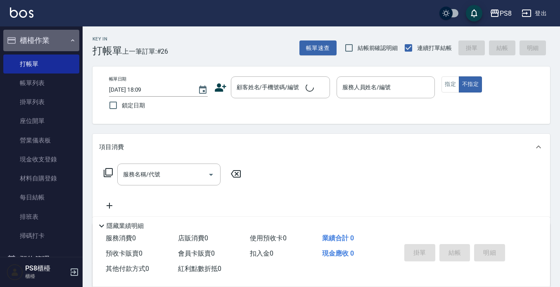
click at [48, 40] on button "櫃檯作業" at bounding box center [41, 40] width 76 height 21
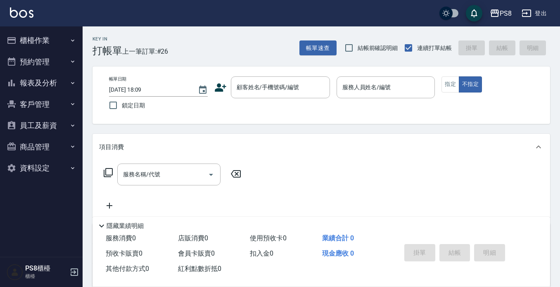
click at [46, 80] on button "報表及分析" at bounding box center [41, 82] width 76 height 21
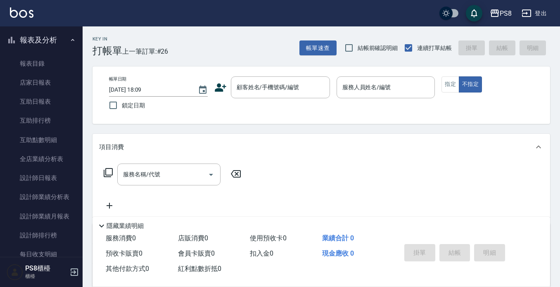
scroll to position [83, 0]
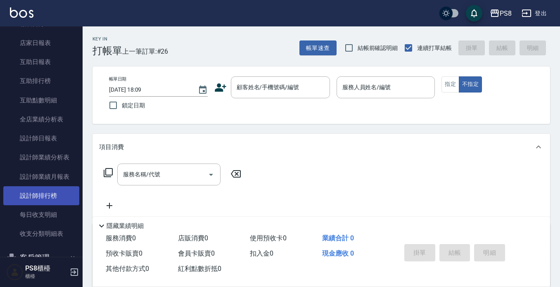
click at [59, 195] on link "設計師排行榜" at bounding box center [41, 195] width 76 height 19
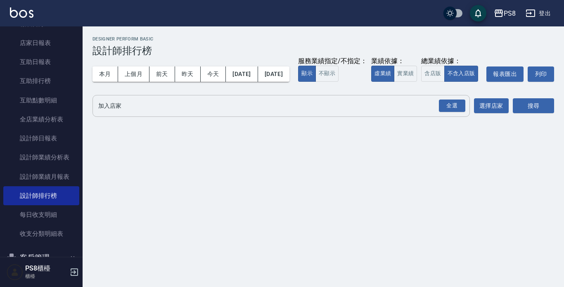
click at [123, 113] on input "加入店家" at bounding box center [275, 106] width 358 height 14
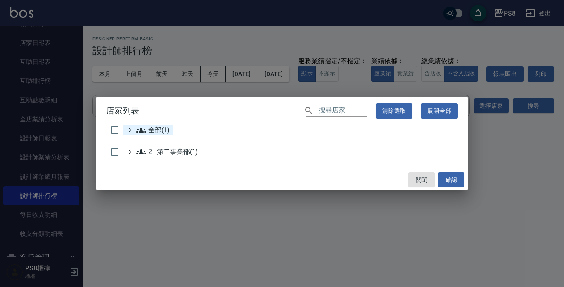
drag, startPoint x: 121, startPoint y: 127, endPoint x: 128, endPoint y: 127, distance: 7.8
click at [121, 127] on input "checkbox" at bounding box center [114, 129] width 17 height 17
checkbox input "true"
click at [448, 175] on button "確認" at bounding box center [451, 179] width 26 height 15
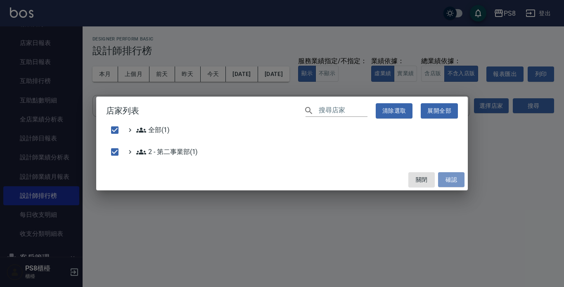
checkbox input "false"
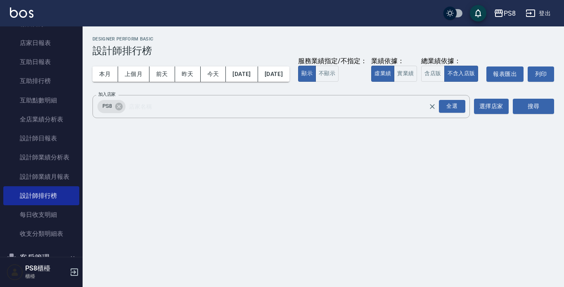
click at [536, 115] on div "搜尋" at bounding box center [533, 106] width 41 height 23
click at [394, 82] on button "實業績" at bounding box center [405, 74] width 23 height 16
click at [524, 114] on button "搜尋" at bounding box center [533, 106] width 41 height 15
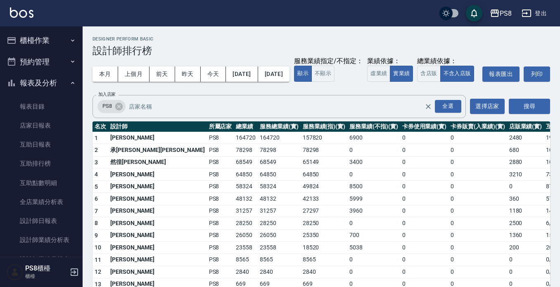
click at [47, 81] on button "報表及分析" at bounding box center [41, 82] width 76 height 21
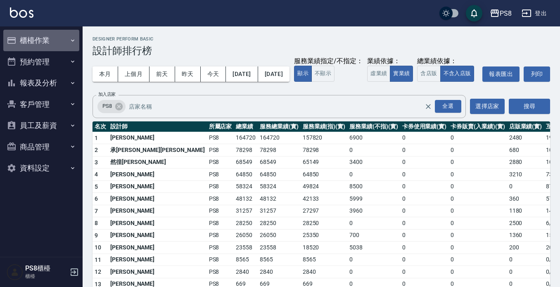
click at [55, 39] on button "櫃檯作業" at bounding box center [41, 40] width 76 height 21
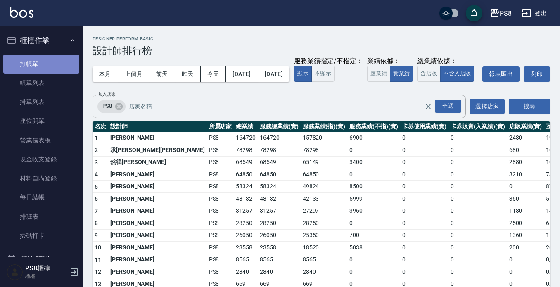
click at [55, 60] on link "打帳單" at bounding box center [41, 64] width 76 height 19
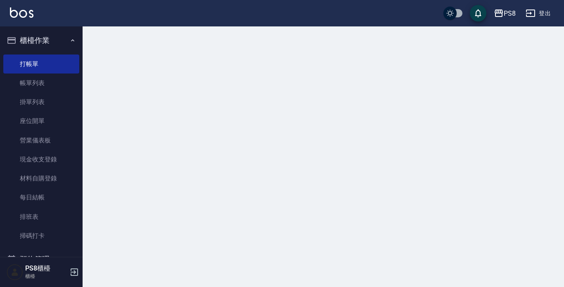
click at [53, 40] on button "櫃檯作業" at bounding box center [41, 40] width 76 height 21
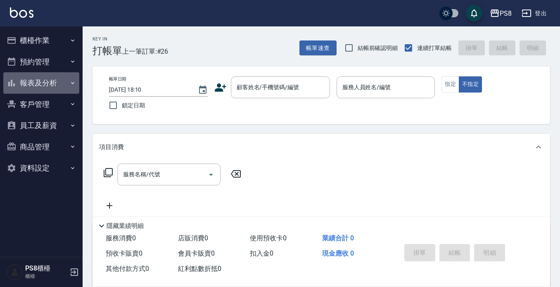
click at [78, 75] on button "報表及分析" at bounding box center [41, 82] width 76 height 21
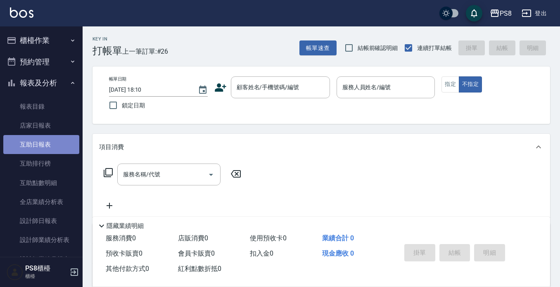
click at [62, 141] on link "互助日報表" at bounding box center [41, 144] width 76 height 19
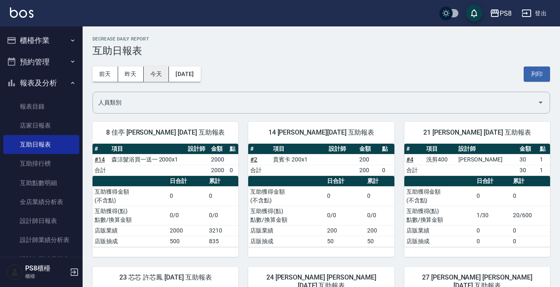
click at [147, 74] on button "今天" at bounding box center [157, 73] width 26 height 15
click at [27, 35] on button "櫃檯作業" at bounding box center [41, 40] width 76 height 21
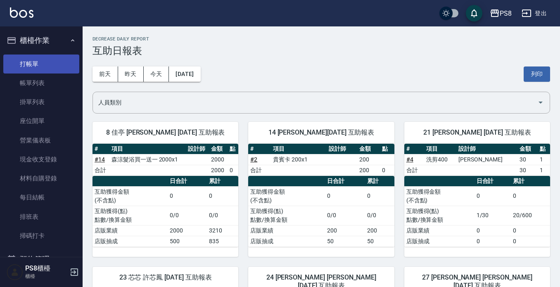
click at [31, 59] on link "打帳單" at bounding box center [41, 64] width 76 height 19
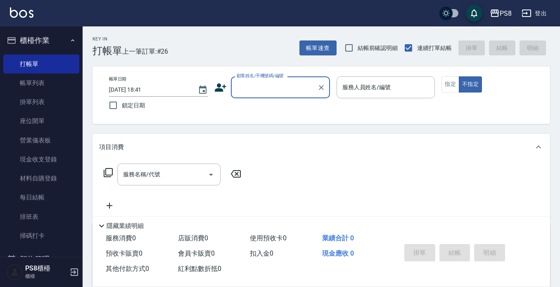
click at [230, 95] on div "顧客姓名/手機號碼/編號 顧客姓名/手機號碼/編號" at bounding box center [272, 87] width 116 height 22
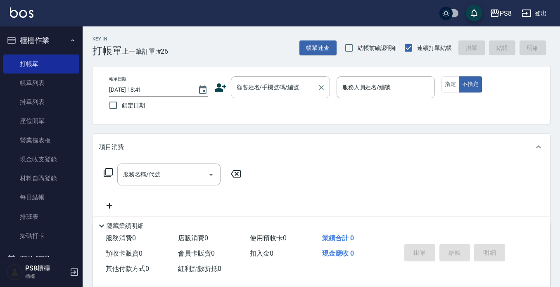
click at [240, 88] on input "顧客姓名/手機號碼/編號" at bounding box center [274, 87] width 79 height 14
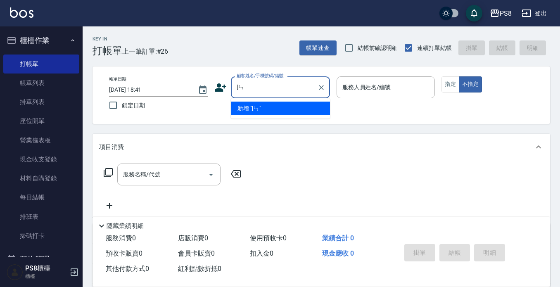
type input "["
click at [270, 107] on li "新增 "林聖文"" at bounding box center [280, 109] width 99 height 14
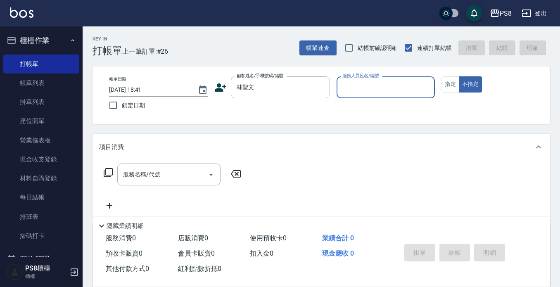
type input "林聖文"
click at [222, 90] on icon at bounding box center [221, 87] width 12 height 8
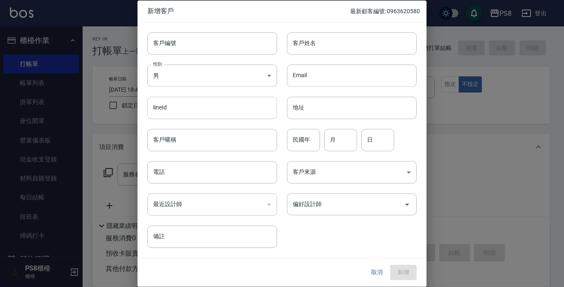
type input "林聖文"
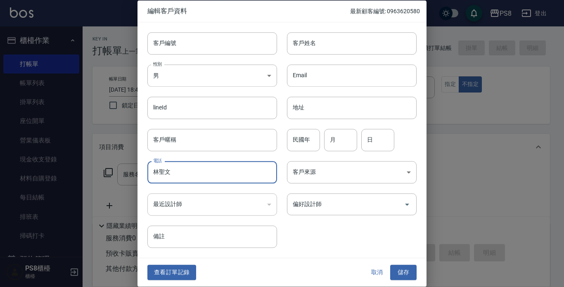
drag, startPoint x: 185, startPoint y: 172, endPoint x: 143, endPoint y: 172, distance: 41.3
click at [143, 172] on div "電話 林聖文 電話" at bounding box center [208, 167] width 140 height 32
type input "林聖文"
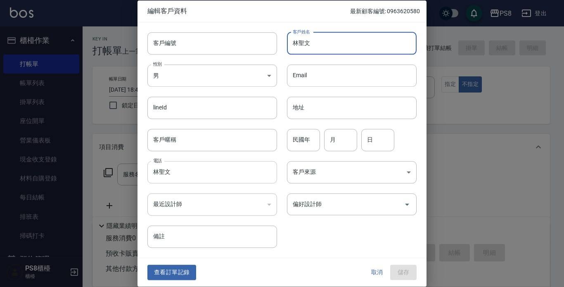
type input "林聖文"
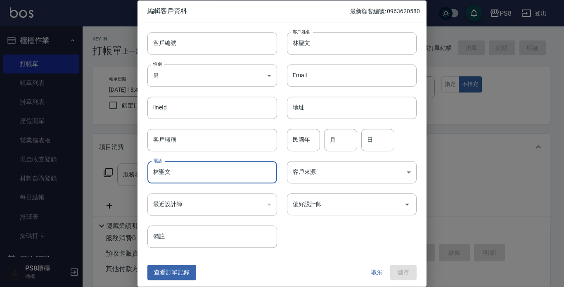
click at [212, 166] on input "林聖文" at bounding box center [212, 172] width 130 height 22
click at [158, 173] on input "林0919879861" at bounding box center [212, 172] width 130 height 22
drag, startPoint x: 157, startPoint y: 173, endPoint x: 261, endPoint y: 174, distance: 103.7
click at [261, 174] on input "0919879861" at bounding box center [212, 172] width 130 height 22
type input "0919879861"
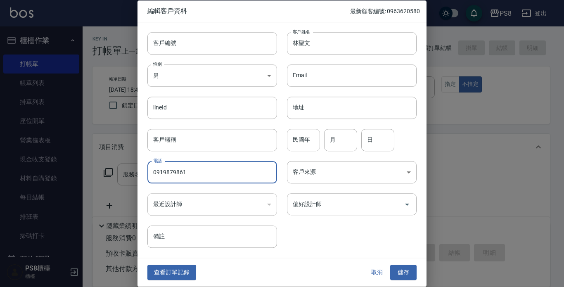
click at [292, 143] on input "民國年" at bounding box center [303, 140] width 33 height 22
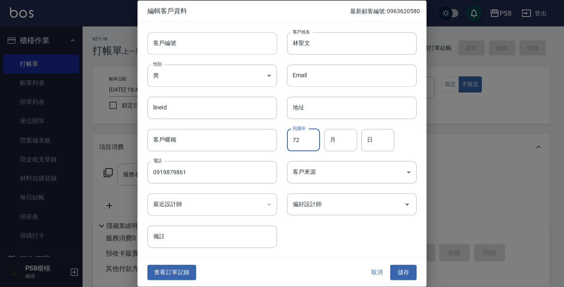
type input "72"
type input "5"
type input "20"
click at [414, 273] on button "儲存" at bounding box center [403, 272] width 26 height 15
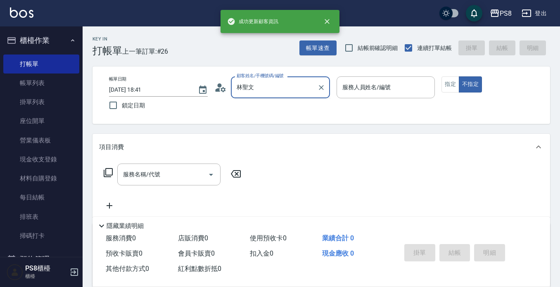
click at [294, 93] on input "林聖文" at bounding box center [274, 87] width 79 height 14
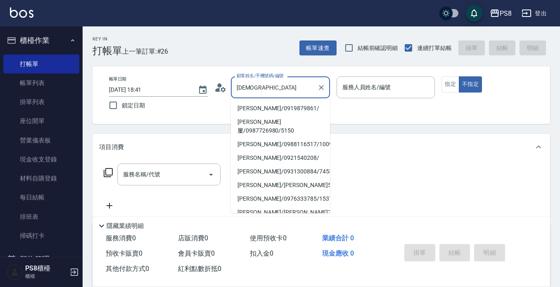
click at [256, 107] on li "林聖文/0919879861/" at bounding box center [280, 109] width 99 height 14
type input "林聖文/0919879861/"
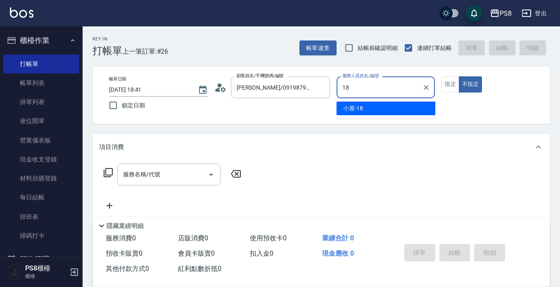
type input "小屋-18"
type button "false"
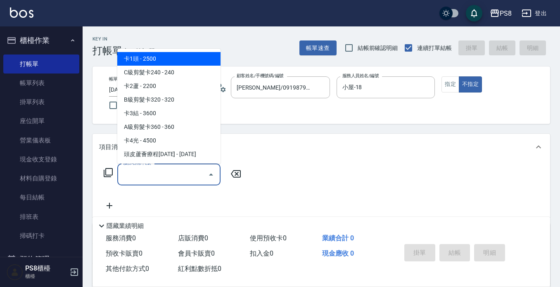
click at [158, 168] on input "服務名稱/代號" at bounding box center [162, 174] width 83 height 14
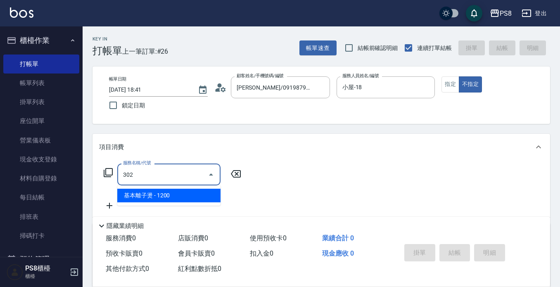
click at [140, 197] on span "基本離子燙 - 1200" at bounding box center [168, 196] width 103 height 14
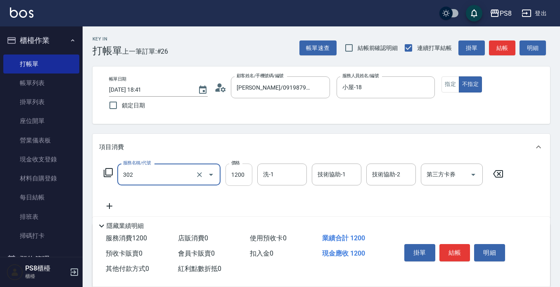
type input "基本離子燙(302)"
click at [242, 180] on input "1200" at bounding box center [238, 175] width 27 height 22
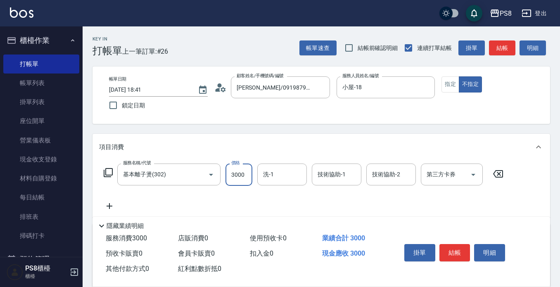
type input "3000"
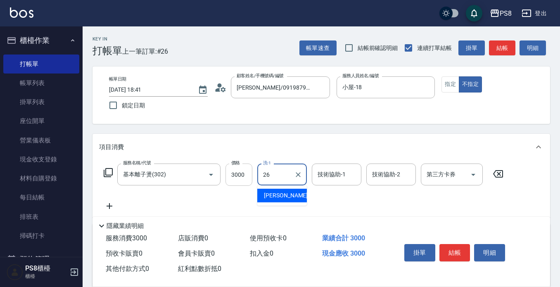
type input "苡真-26"
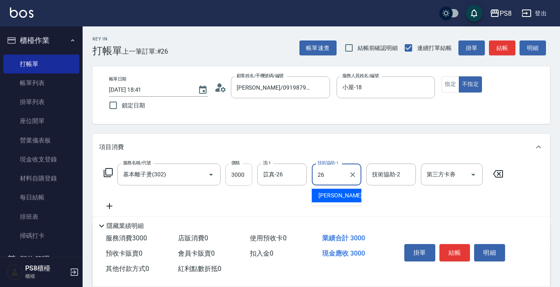
type input "苡真-26"
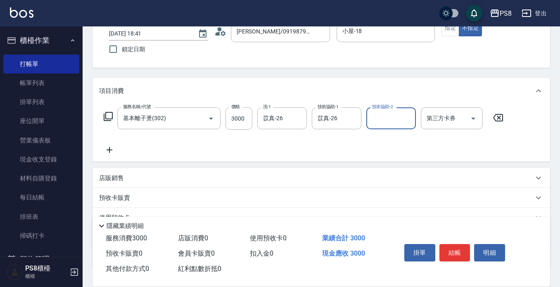
scroll to position [116, 0]
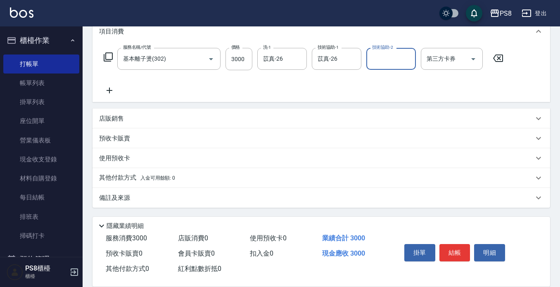
click at [146, 173] on div "其他付款方式 入金可用餘額: 0" at bounding box center [322, 178] width 458 height 20
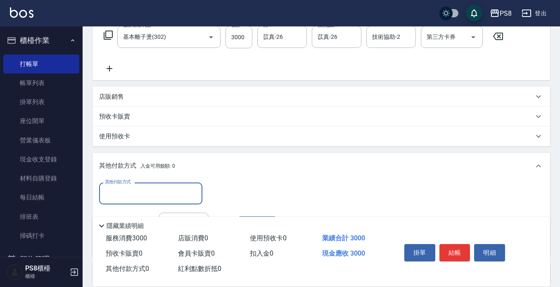
scroll to position [198, 0]
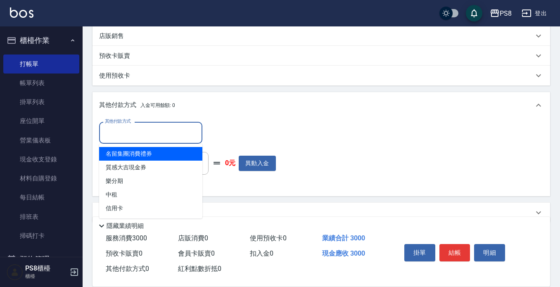
click at [154, 132] on input "其他付款方式" at bounding box center [151, 133] width 96 height 14
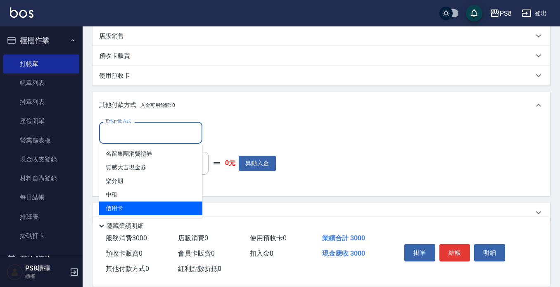
click at [131, 204] on span "信用卡" at bounding box center [150, 209] width 103 height 14
type input "信用卡"
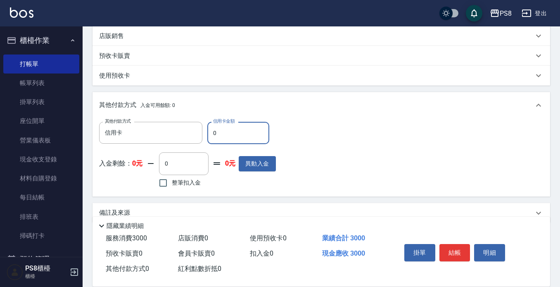
click at [235, 127] on input "0" at bounding box center [238, 133] width 62 height 22
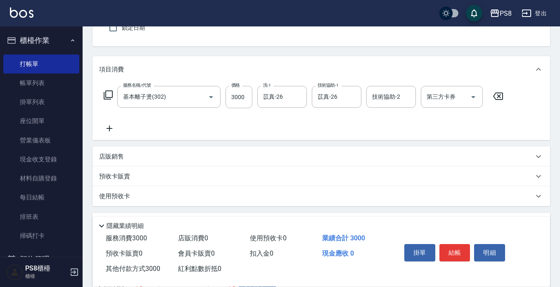
scroll to position [0, 0]
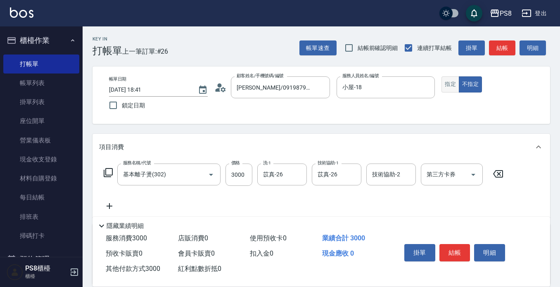
type input "3000"
click at [448, 80] on button "指定" at bounding box center [450, 84] width 18 height 16
click at [452, 252] on button "結帳" at bounding box center [454, 252] width 31 height 17
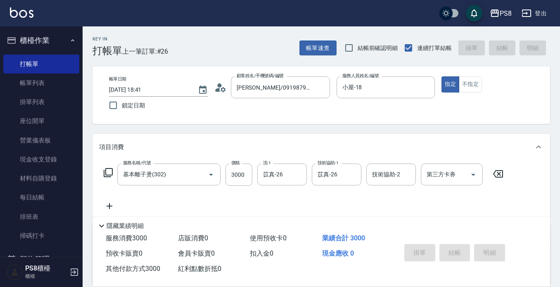
type input "2025/09/13 18:43"
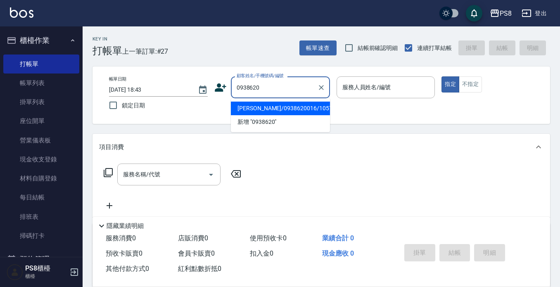
drag, startPoint x: 303, startPoint y: 106, endPoint x: 351, endPoint y: 90, distance: 50.8
click at [303, 106] on li "張勝彥/0938620016/10570" at bounding box center [280, 109] width 99 height 14
type input "張勝彥/0938620016/10570"
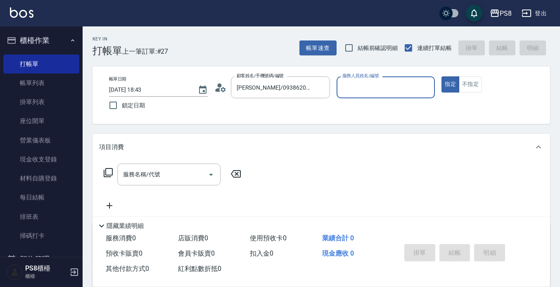
type input "小屋-18"
click at [157, 171] on div "服務名稱/代號 服務名稱/代號" at bounding box center [168, 175] width 103 height 22
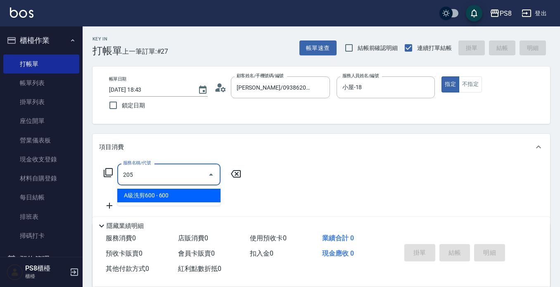
type input "205"
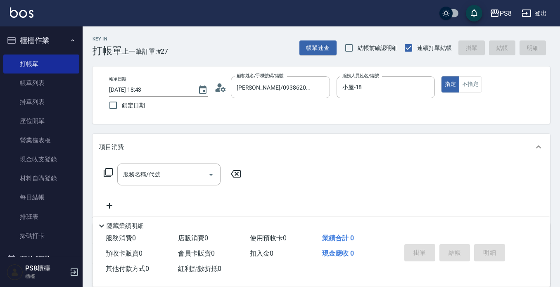
click at [158, 208] on div "服務名稱/代號 服務名稱/代號" at bounding box center [172, 187] width 147 height 47
click at [161, 177] on input "服務名稱/代號" at bounding box center [162, 174] width 83 height 14
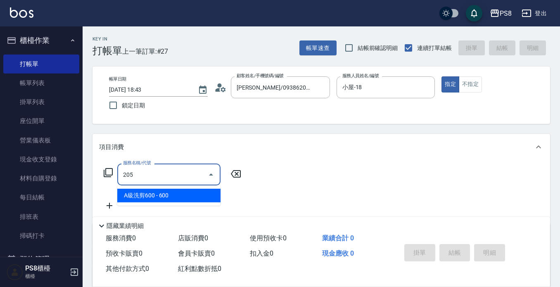
click at [164, 190] on span "A級洗剪600 - 600" at bounding box center [168, 196] width 103 height 14
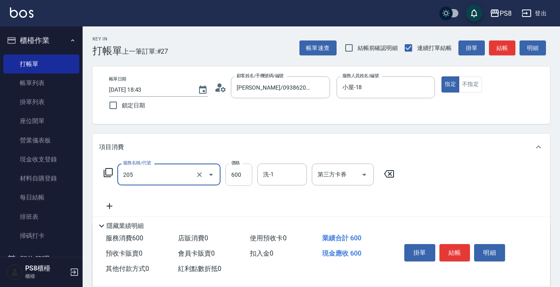
type input "A級洗剪600(205)"
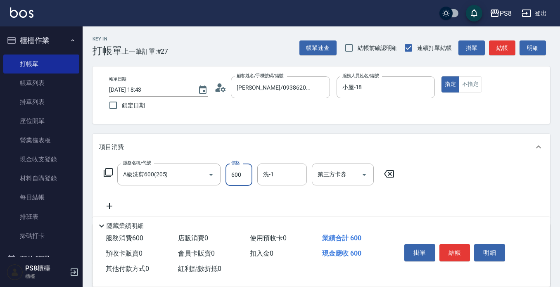
click at [237, 171] on input "600" at bounding box center [238, 175] width 27 height 22
type input "900"
click at [108, 208] on icon at bounding box center [109, 206] width 21 height 10
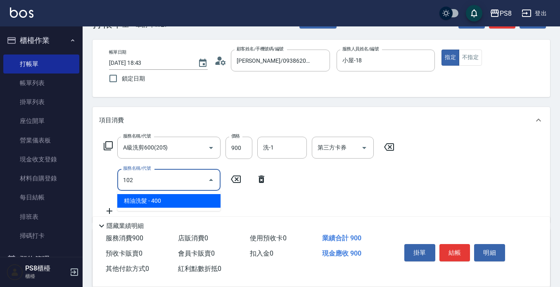
scroll to position [41, 0]
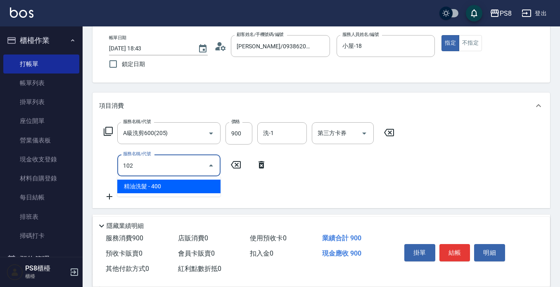
click at [149, 190] on span "精油洗髮 - 400" at bounding box center [168, 187] width 103 height 14
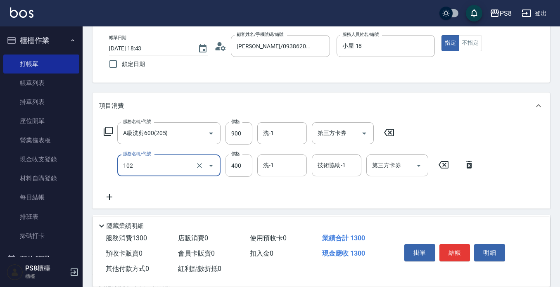
type input "精油洗髮(102)"
click at [234, 160] on input "400" at bounding box center [238, 165] width 27 height 22
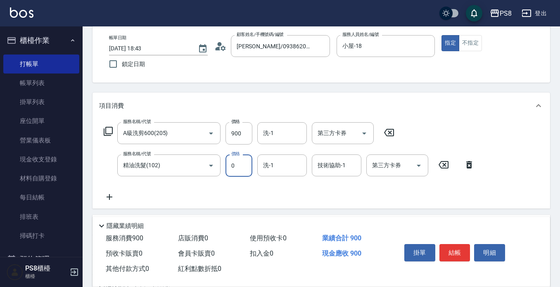
type input "0"
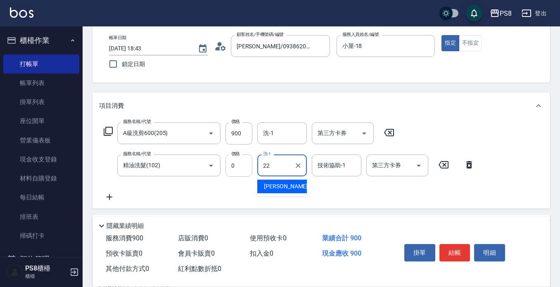
type input "珮安-22"
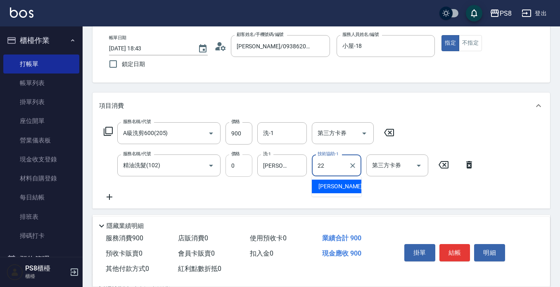
type input "珮安-22"
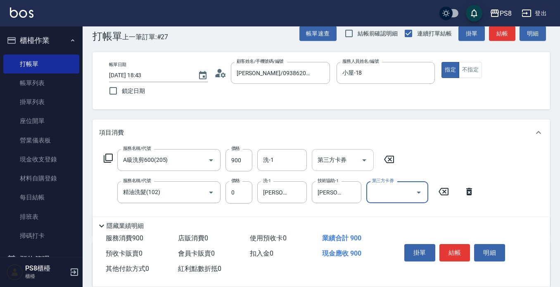
scroll to position [0, 0]
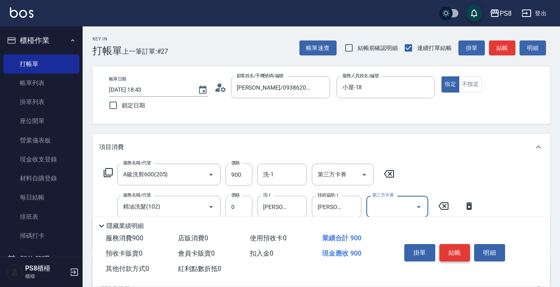
click at [463, 247] on button "結帳" at bounding box center [454, 252] width 31 height 17
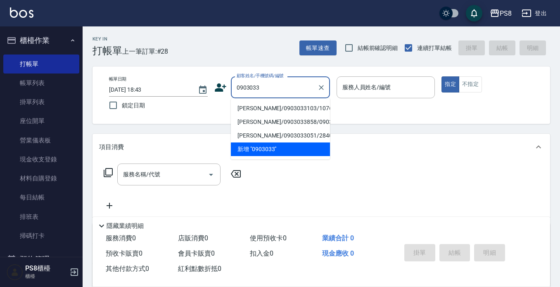
drag, startPoint x: 282, startPoint y: 103, endPoint x: 343, endPoint y: 109, distance: 61.4
click at [282, 103] on li "張珈禎/0903033103/10763" at bounding box center [280, 109] width 99 height 14
type input "張珈禎/0903033103/10763"
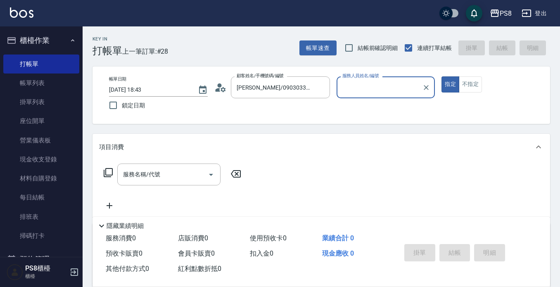
type input "小屋-18"
click at [183, 165] on div "服務名稱/代號" at bounding box center [168, 175] width 103 height 22
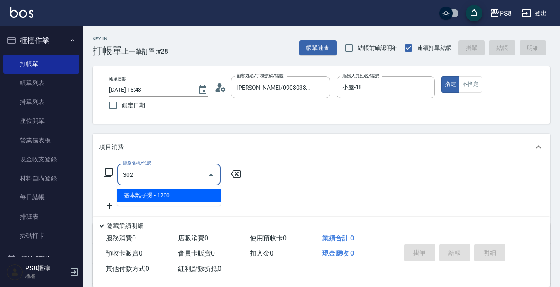
click at [182, 193] on span "基本離子燙 - 1200" at bounding box center [168, 196] width 103 height 14
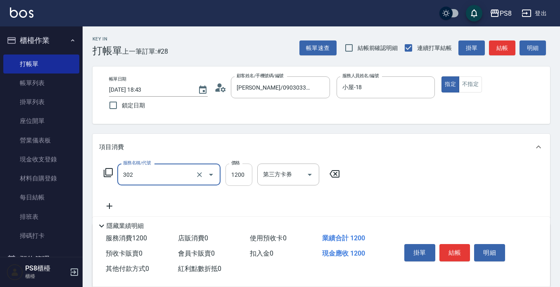
click at [226, 178] on input "1200" at bounding box center [238, 175] width 27 height 22
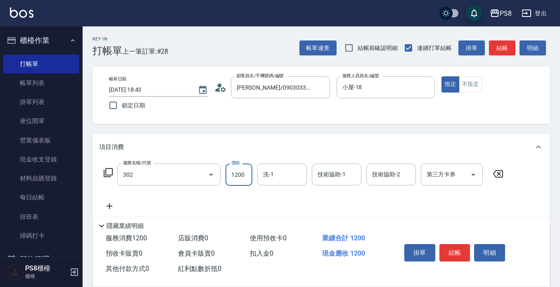
type input "基本離子燙(302)"
type input "3000"
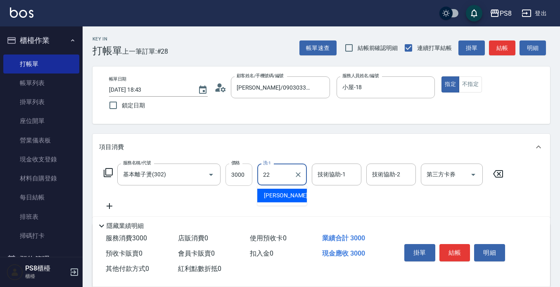
type input "珮安-22"
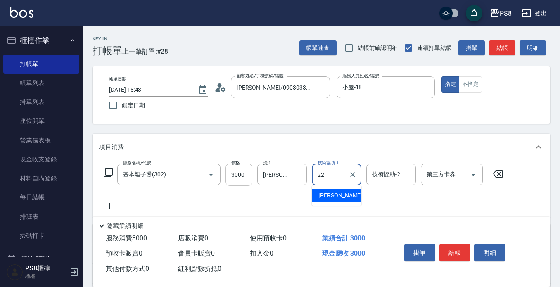
type input "珮安-22"
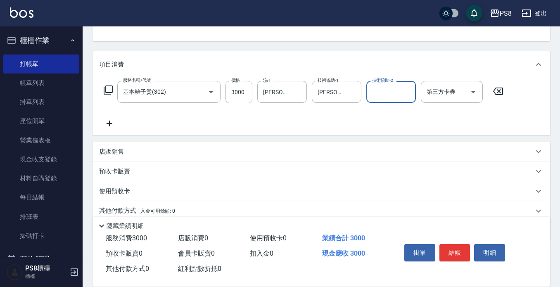
scroll to position [116, 0]
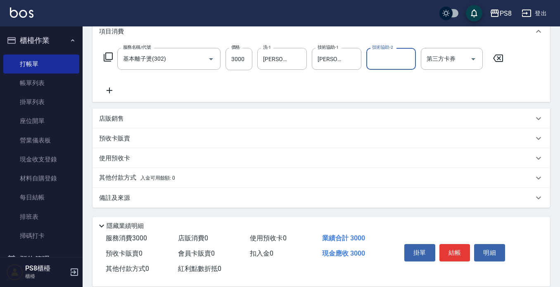
click at [121, 175] on p "其他付款方式 入金可用餘額: 0" at bounding box center [137, 177] width 76 height 9
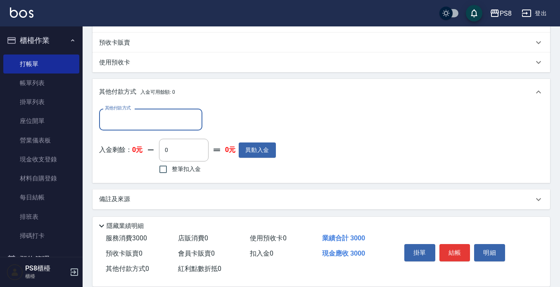
scroll to position [212, 0]
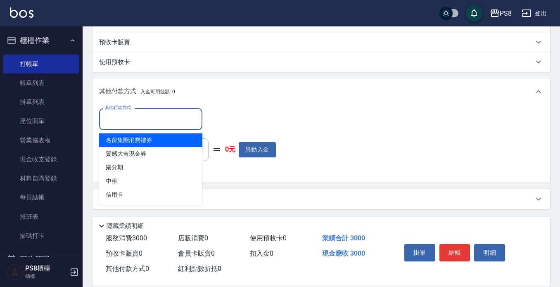
click at [147, 114] on input "其他付款方式" at bounding box center [151, 119] width 96 height 14
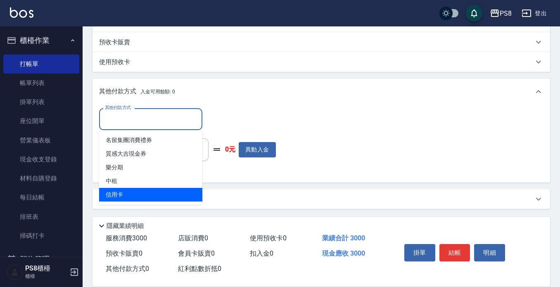
click at [139, 190] on span "信用卡" at bounding box center [150, 195] width 103 height 14
type input "信用卡"
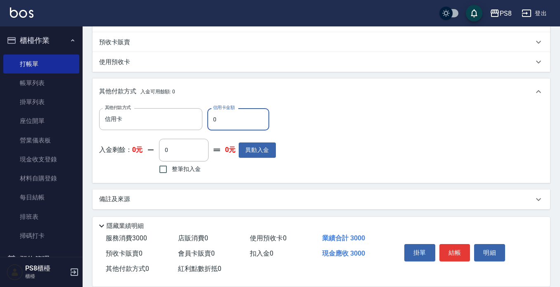
click at [231, 119] on input "0" at bounding box center [238, 119] width 62 height 22
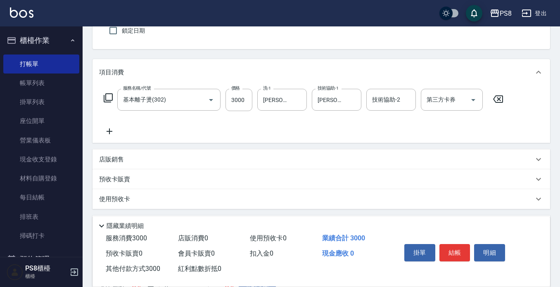
scroll to position [0, 0]
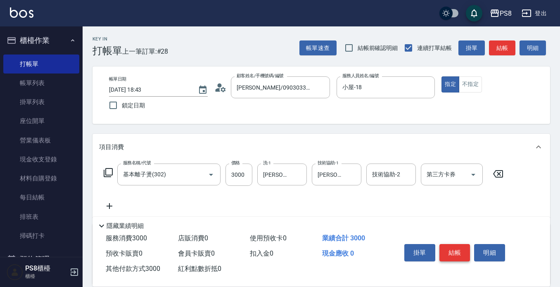
type input "3000"
click at [450, 244] on button "結帳" at bounding box center [454, 252] width 31 height 17
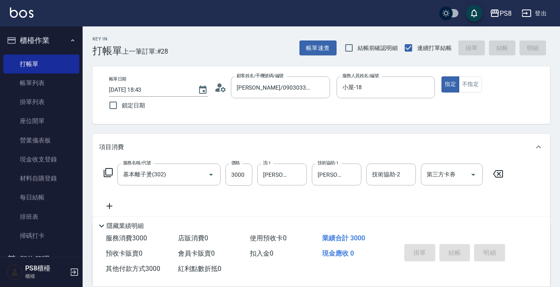
type input "2025/09/13 18:44"
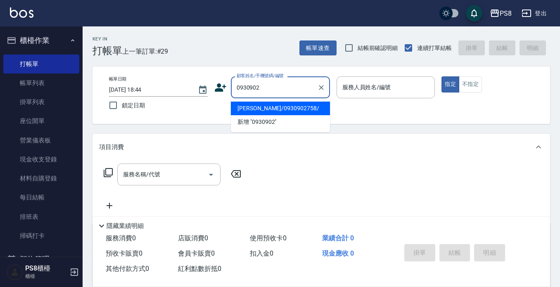
click at [286, 112] on li "李月瑩/0930902758/" at bounding box center [280, 109] width 99 height 14
type input "李月瑩/0930902758/"
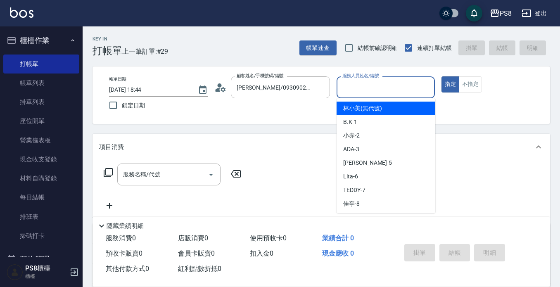
click at [351, 83] on input "服務人員姓名/編號" at bounding box center [385, 87] width 91 height 14
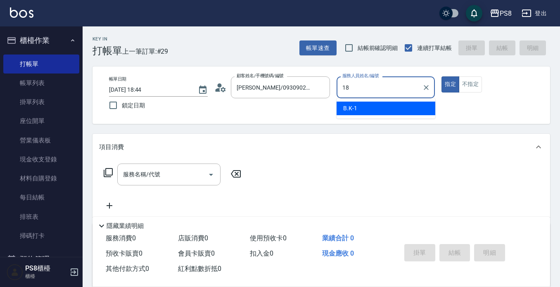
type input "小屋-18"
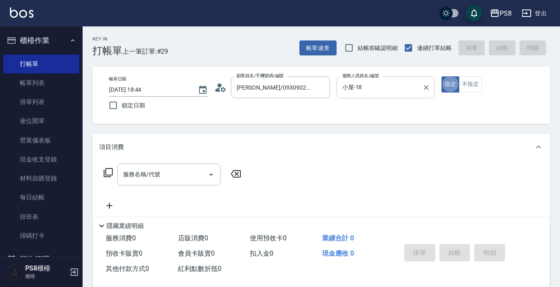
type button "true"
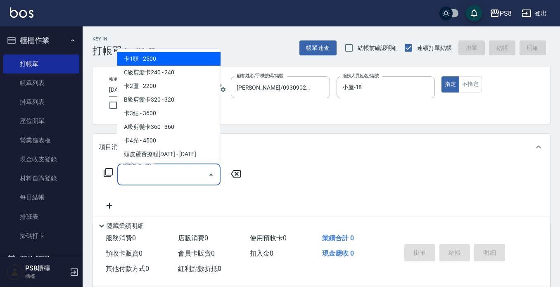
click at [135, 171] on div "服務名稱/代號 服務名稱/代號" at bounding box center [168, 175] width 103 height 22
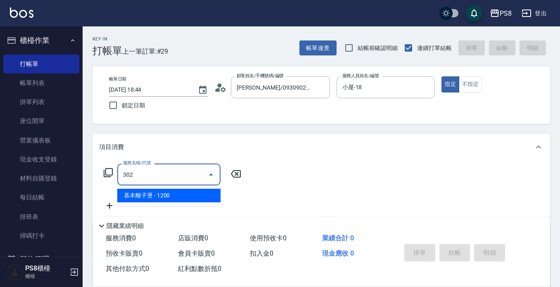
click at [139, 192] on span "基本離子燙 - 1200" at bounding box center [168, 196] width 103 height 14
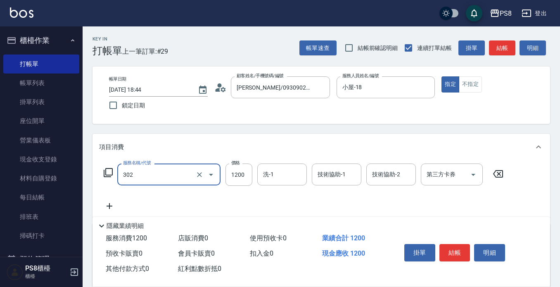
type input "基本離子燙(302)"
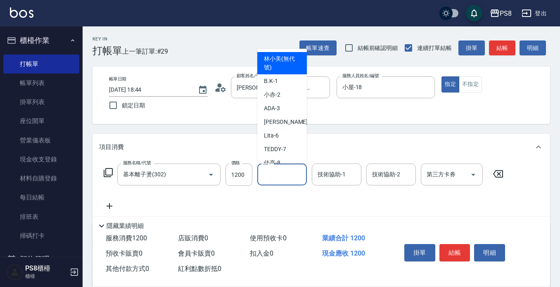
click at [266, 177] on input "洗-1" at bounding box center [282, 174] width 42 height 14
click at [243, 177] on input "1200" at bounding box center [238, 175] width 27 height 22
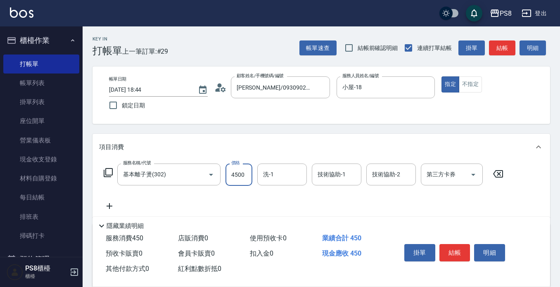
type input "4500"
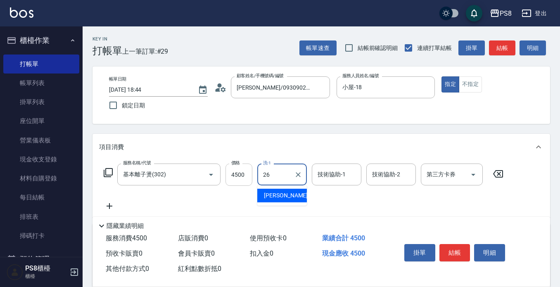
type input "苡真-26"
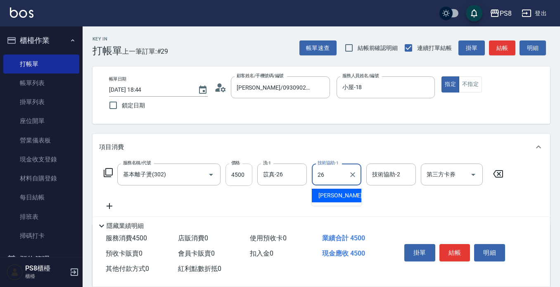
type input "苡真-26"
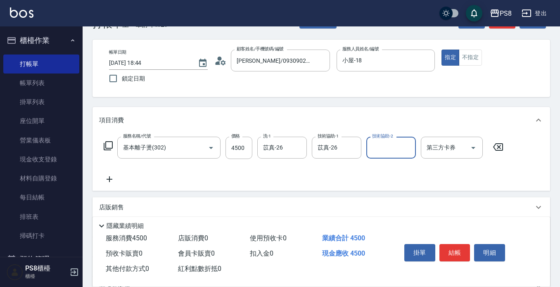
scroll to position [41, 0]
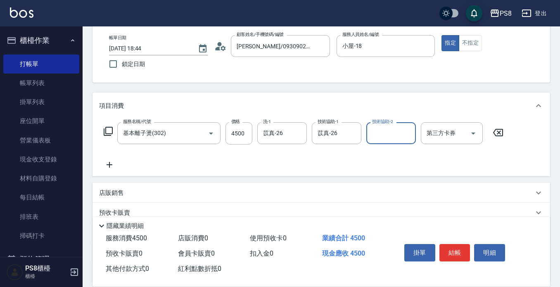
click at [112, 168] on icon at bounding box center [109, 165] width 21 height 10
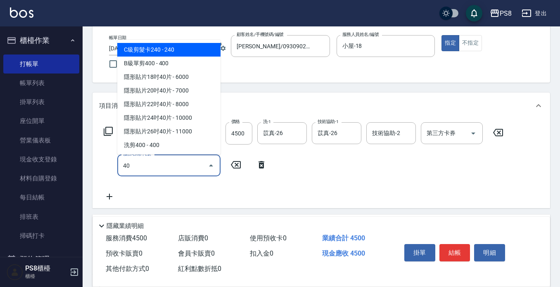
type input "401"
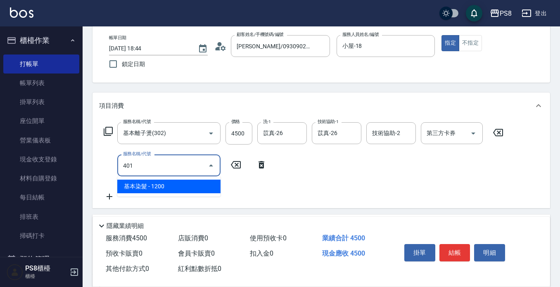
click at [156, 185] on span "基本染髮 - 1200" at bounding box center [168, 187] width 103 height 14
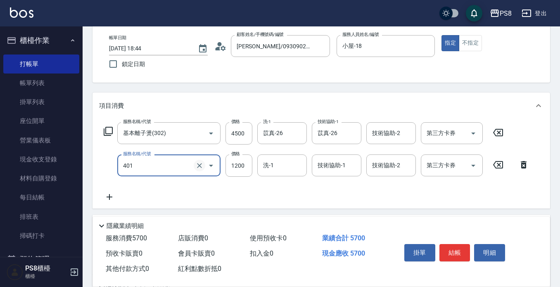
click at [200, 163] on icon "Clear" at bounding box center [199, 165] width 8 height 8
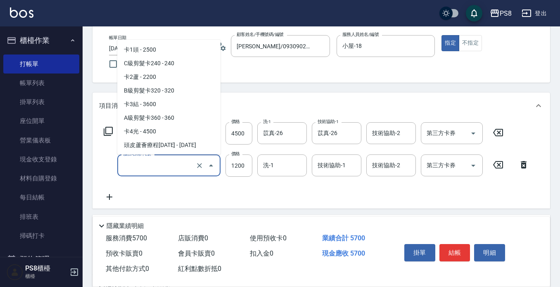
click at [166, 165] on input "服務名稱/代號" at bounding box center [157, 165] width 73 height 14
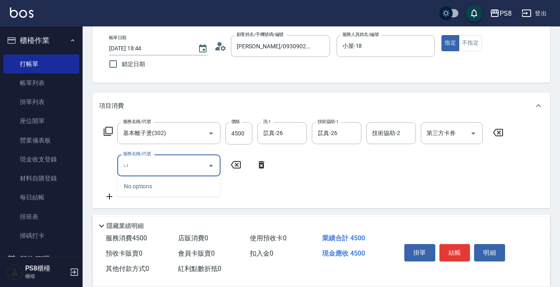
type input "於"
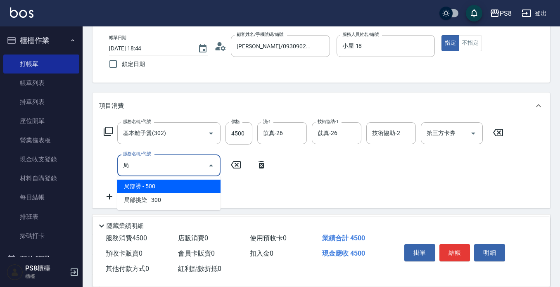
click at [158, 187] on span "局部燙 - 500" at bounding box center [168, 187] width 103 height 14
type input "局部燙(303)"
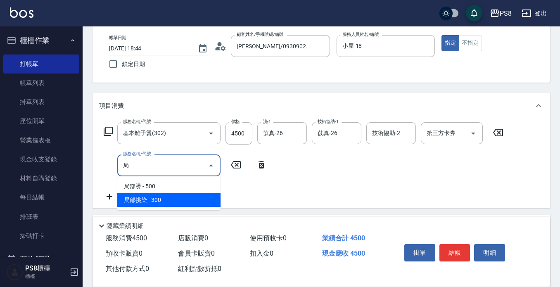
click at [149, 197] on span "局部挑染 - 300" at bounding box center [168, 200] width 103 height 14
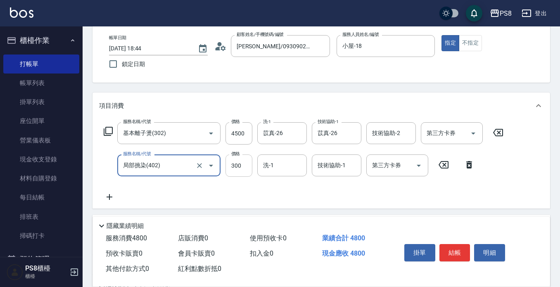
type input "局部挑染(402)"
click at [233, 161] on input "300" at bounding box center [238, 165] width 27 height 22
type input "0"
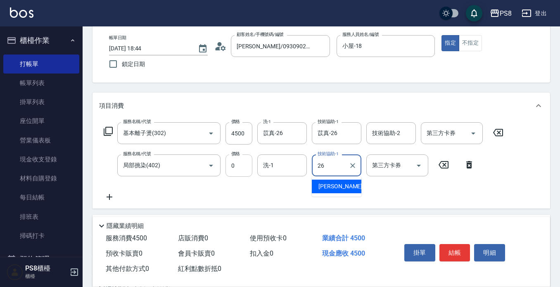
type input "苡真-26"
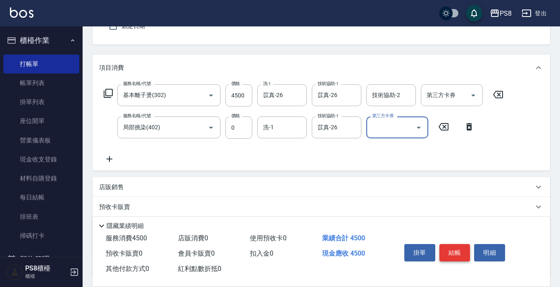
scroll to position [83, 0]
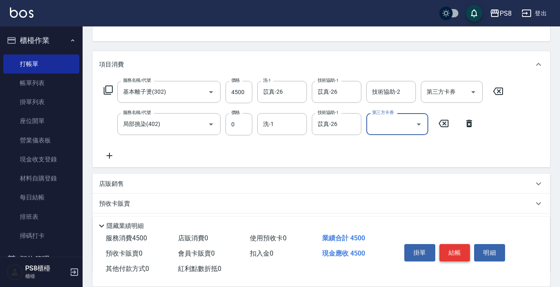
click at [458, 253] on button "結帳" at bounding box center [454, 252] width 31 height 17
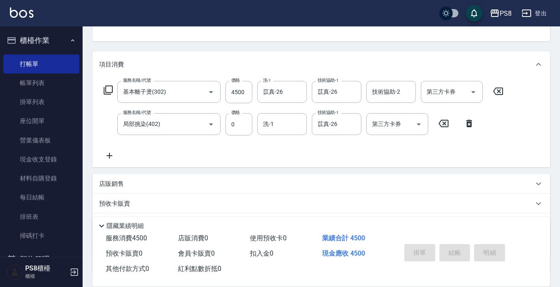
type input "2025/09/13 18:45"
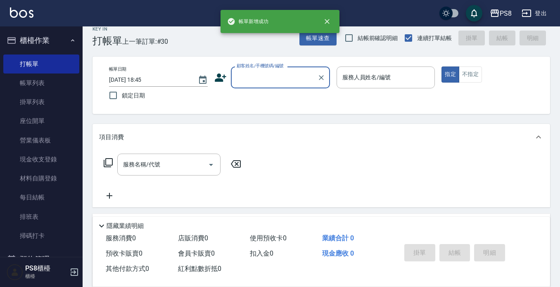
scroll to position [0, 0]
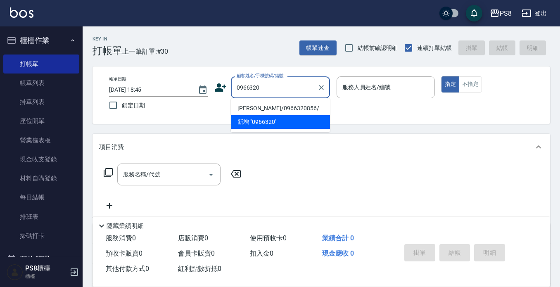
click at [265, 111] on li "陳貝芯/0966320856/" at bounding box center [280, 109] width 99 height 14
type input "陳貝芯/0966320856/"
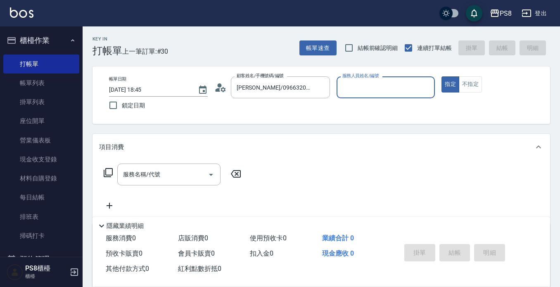
click at [369, 83] on input "服務人員姓名/編號" at bounding box center [385, 87] width 91 height 14
type input "小屋-18"
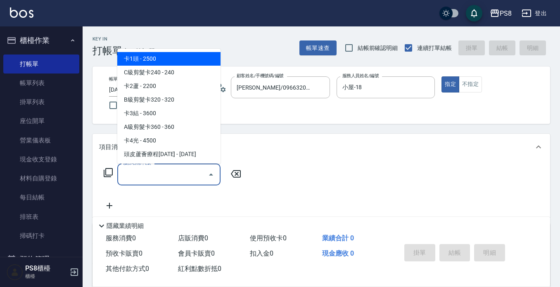
drag, startPoint x: 172, startPoint y: 171, endPoint x: 166, endPoint y: 174, distance: 7.2
click at [171, 171] on input "服務名稱/代號" at bounding box center [162, 174] width 83 height 14
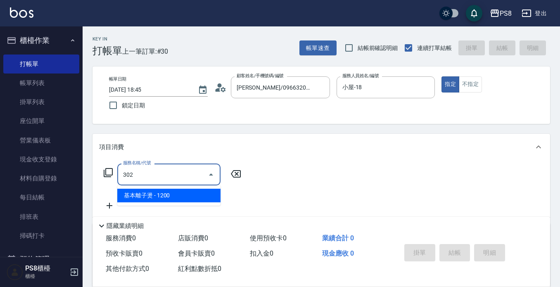
click at [150, 192] on span "基本離子燙 - 1200" at bounding box center [168, 196] width 103 height 14
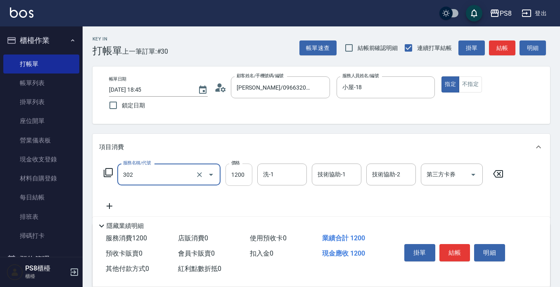
type input "基本離子燙(302)"
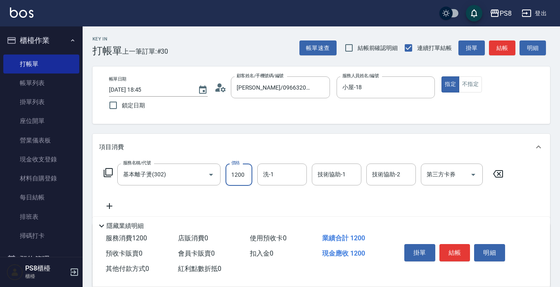
click at [242, 175] on input "1200" at bounding box center [238, 175] width 27 height 22
type input "3500"
type input "珮安-22"
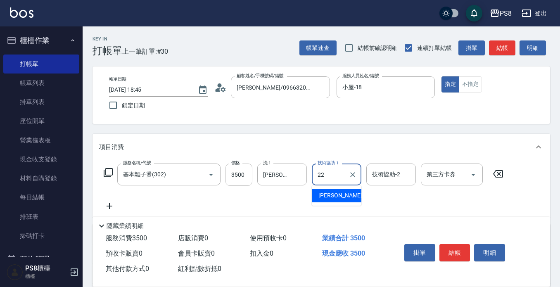
type input "珮安-22"
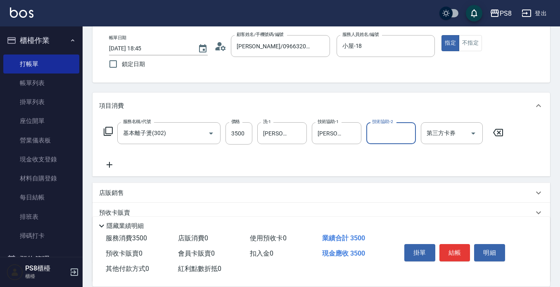
scroll to position [83, 0]
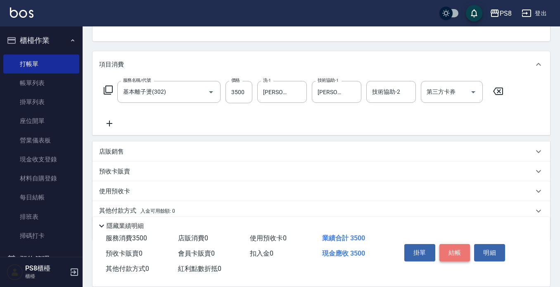
click at [452, 249] on button "結帳" at bounding box center [454, 252] width 31 height 17
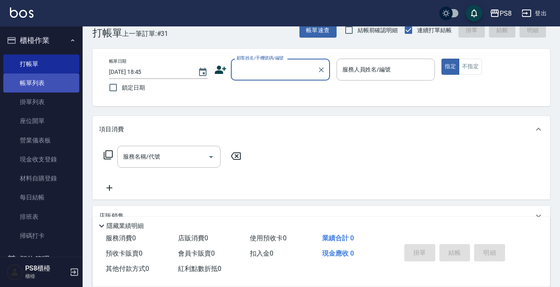
scroll to position [0, 0]
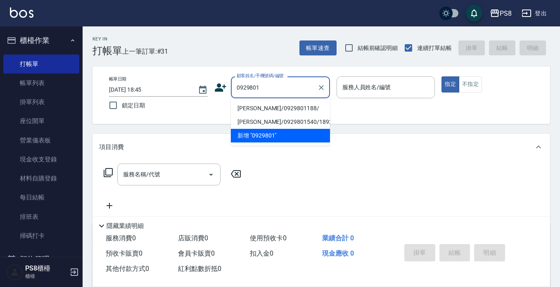
click at [261, 110] on li "陳力維/0929801188/" at bounding box center [280, 109] width 99 height 14
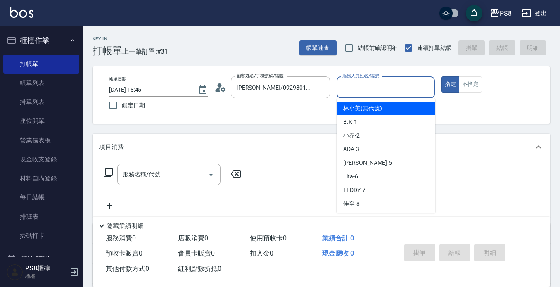
click at [384, 88] on input "服務人員姓名/編號" at bounding box center [385, 87] width 91 height 14
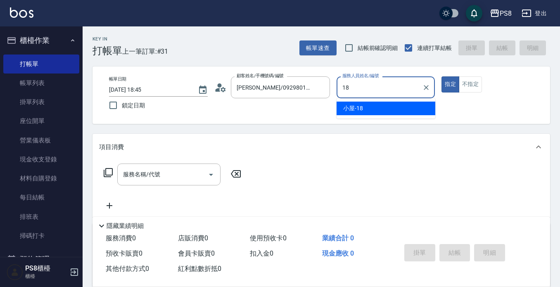
click at [370, 105] on div "小屋 -18" at bounding box center [386, 109] width 99 height 14
click at [165, 175] on input "服務名稱/代號" at bounding box center [162, 174] width 83 height 14
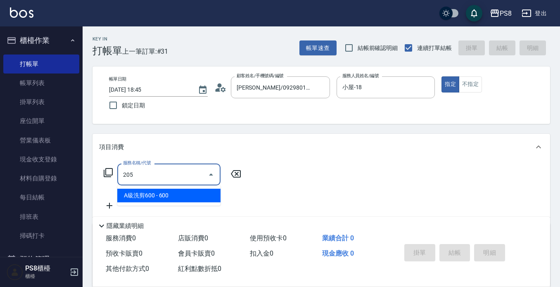
click at [160, 191] on span "A級洗剪600 - 600" at bounding box center [168, 196] width 103 height 14
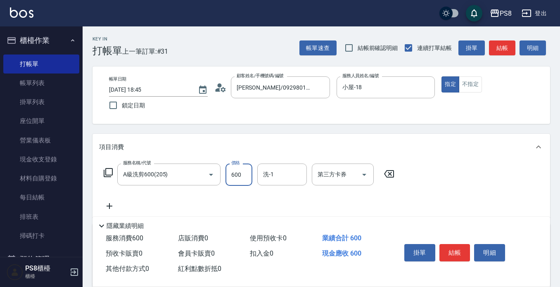
click at [229, 181] on input "600" at bounding box center [238, 175] width 27 height 22
click at [453, 247] on button "結帳" at bounding box center [454, 252] width 31 height 17
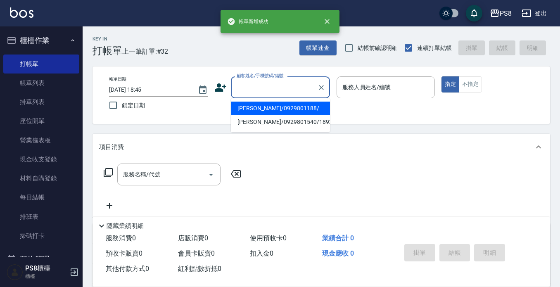
click at [292, 93] on input "顧客姓名/手機號碼/編號" at bounding box center [274, 87] width 79 height 14
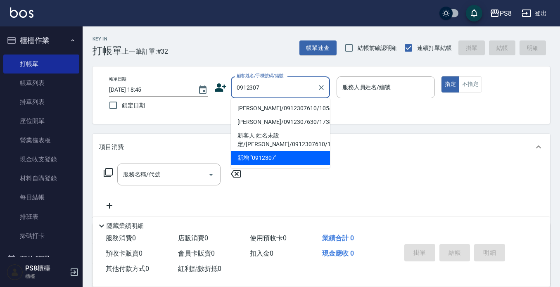
click at [267, 110] on li "陳韻旋/0912307610/10541" at bounding box center [280, 109] width 99 height 14
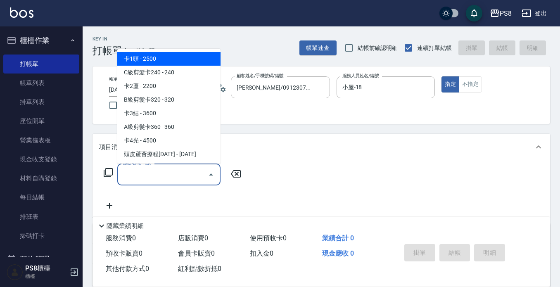
click at [162, 175] on input "服務名稱/代號" at bounding box center [162, 174] width 83 height 14
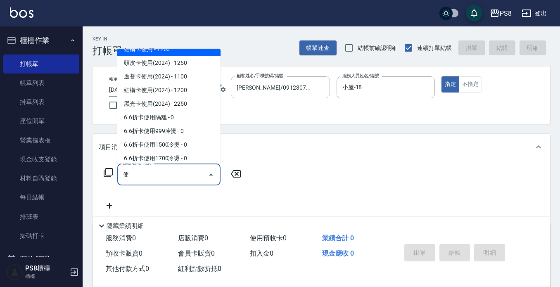
scroll to position [83, 0]
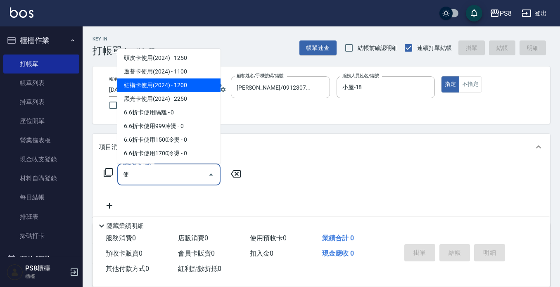
click at [164, 90] on span "結構卡使用(2024) - 1200" at bounding box center [168, 85] width 103 height 14
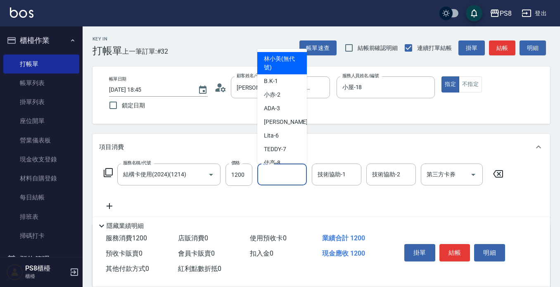
click at [274, 174] on input "洗-1" at bounding box center [282, 174] width 42 height 14
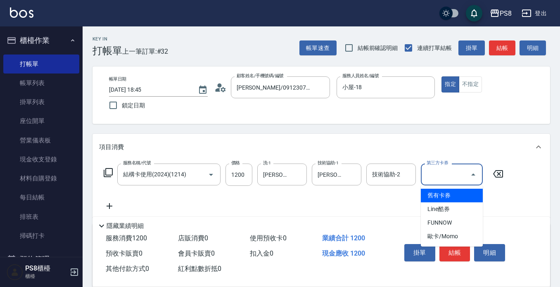
click at [453, 180] on input "第三方卡券" at bounding box center [446, 174] width 42 height 14
click at [446, 197] on span "舊有卡券" at bounding box center [452, 196] width 62 height 14
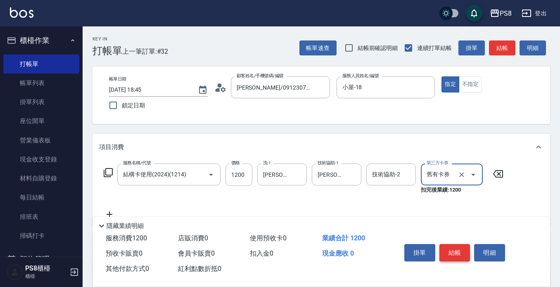
click at [451, 246] on button "結帳" at bounding box center [454, 252] width 31 height 17
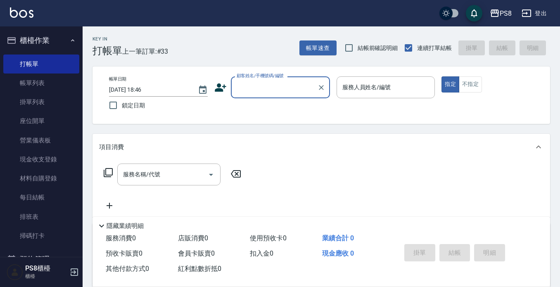
click at [257, 90] on input "顧客姓名/手機號碼/編號" at bounding box center [274, 87] width 79 height 14
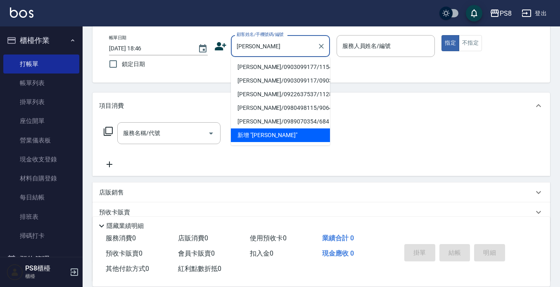
scroll to position [0, 0]
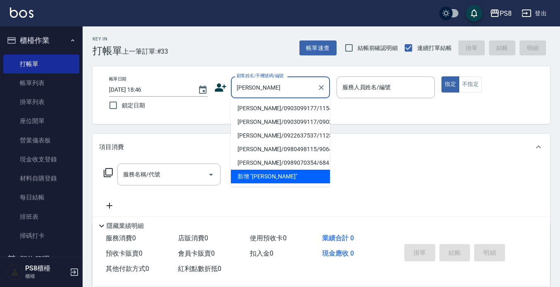
click at [288, 88] on input "王寶" at bounding box center [274, 87] width 79 height 14
click at [287, 89] on input "王寶" at bounding box center [274, 87] width 79 height 14
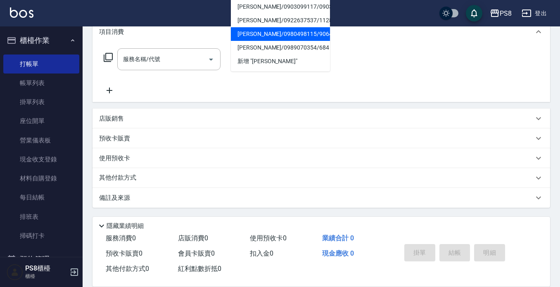
scroll to position [33, 0]
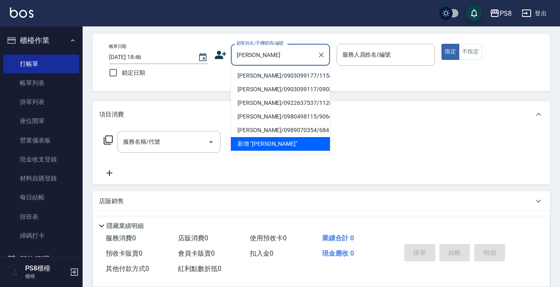
click at [278, 151] on li "新增 "王寶"" at bounding box center [280, 144] width 99 height 14
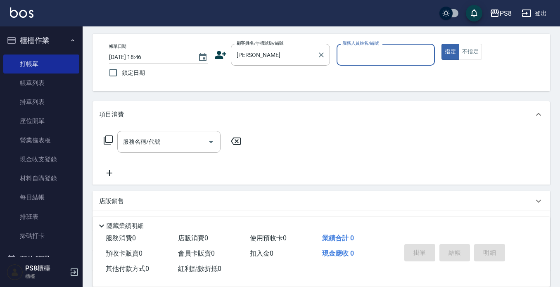
click at [266, 44] on label "顧客姓名/手機號碼/編號" at bounding box center [260, 43] width 47 height 6
click at [266, 47] on input "王寶" at bounding box center [274, 54] width 79 height 14
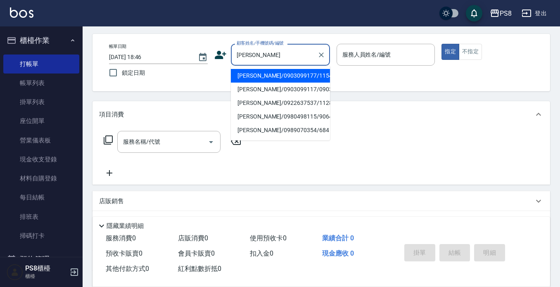
click at [266, 56] on input "王寶" at bounding box center [274, 54] width 79 height 14
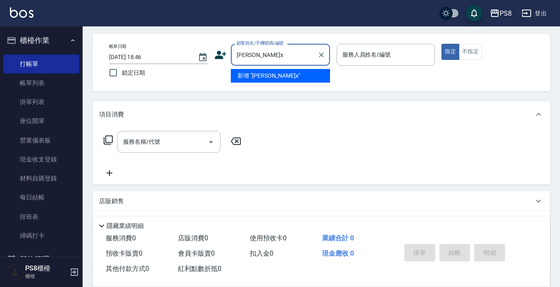
click at [251, 78] on li "新增 "王寶x"" at bounding box center [280, 76] width 99 height 14
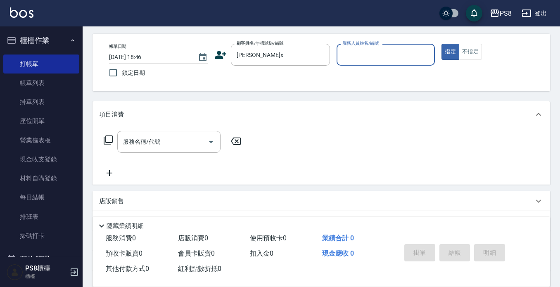
click at [223, 53] on icon at bounding box center [221, 55] width 12 height 8
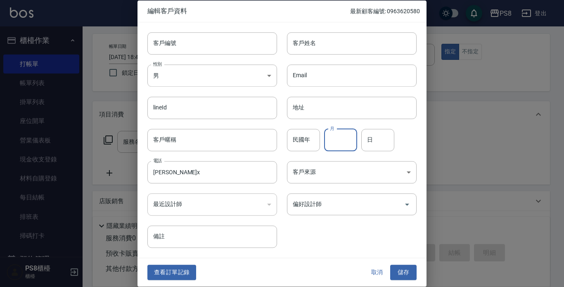
click at [337, 149] on input "月" at bounding box center [340, 140] width 33 height 22
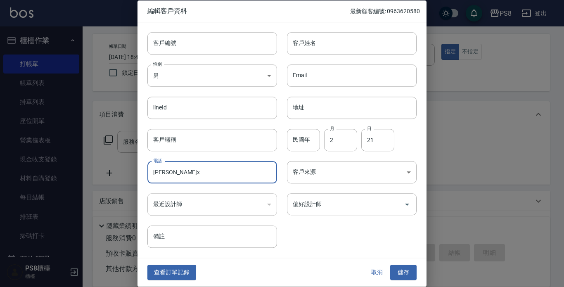
drag, startPoint x: 180, startPoint y: 174, endPoint x: 124, endPoint y: 171, distance: 56.7
click at [124, 171] on div "編輯客戶資料 最新顧客編號: 0963620580 客戶編號 客戶編號 客戶姓名 客戶姓名 性別 男 MALE 性別 Email Email lineId l…" at bounding box center [282, 143] width 564 height 287
click at [204, 172] on input "王寶x" at bounding box center [212, 172] width 130 height 22
click at [166, 173] on input "王寶09" at bounding box center [212, 172] width 130 height 22
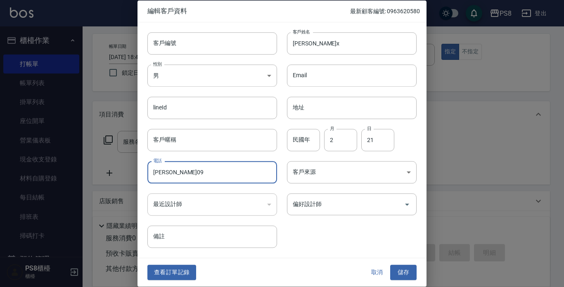
click at [165, 173] on input "王寶09" at bounding box center [212, 172] width 130 height 22
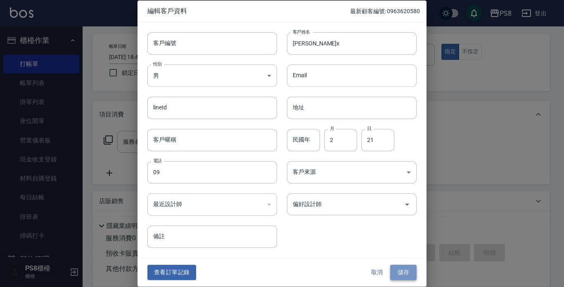
click at [399, 270] on button "儲存" at bounding box center [403, 272] width 26 height 15
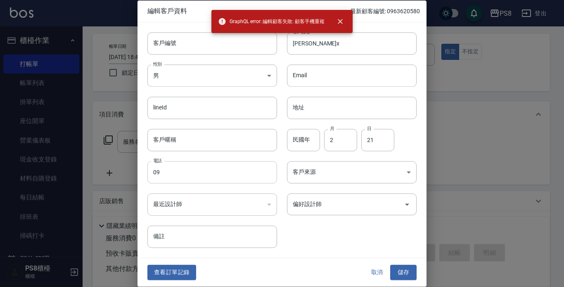
click at [168, 182] on input "09" at bounding box center [212, 172] width 130 height 22
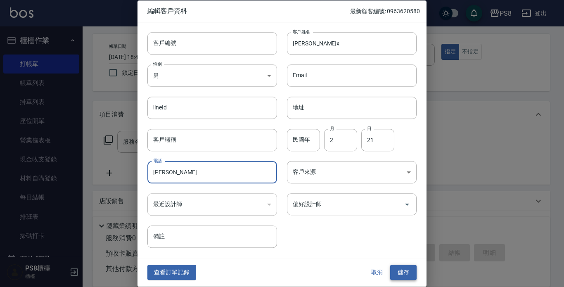
click at [411, 270] on button "儲存" at bounding box center [403, 272] width 26 height 15
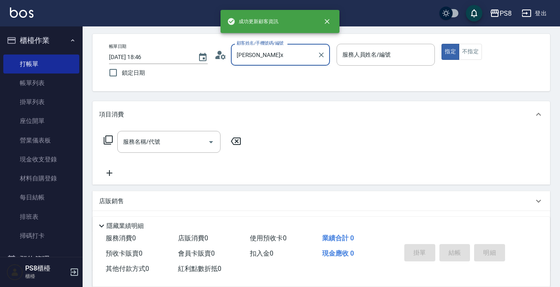
click at [274, 59] on input "王寶x" at bounding box center [274, 54] width 79 height 14
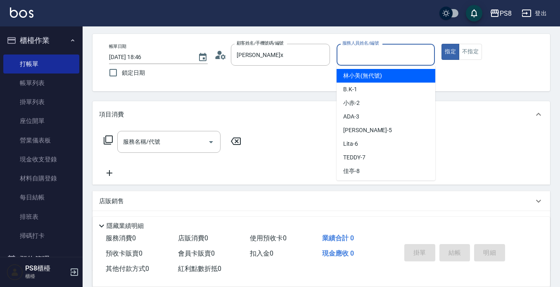
click at [356, 49] on div "服務人員姓名/編號 服務人員姓名/編號" at bounding box center [386, 55] width 99 height 22
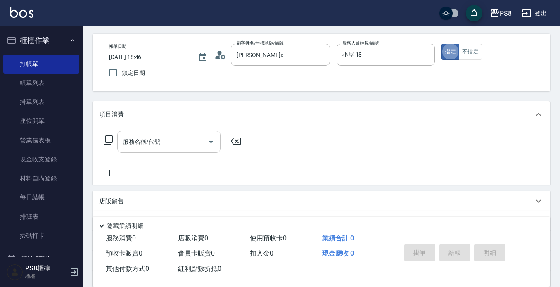
click at [176, 135] on input "服務名稱/代號" at bounding box center [162, 142] width 83 height 14
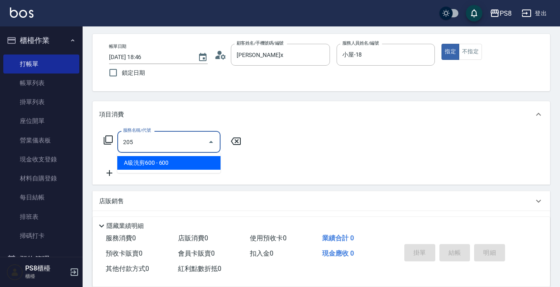
click at [164, 159] on span "A級洗剪600 - 600" at bounding box center [168, 163] width 103 height 14
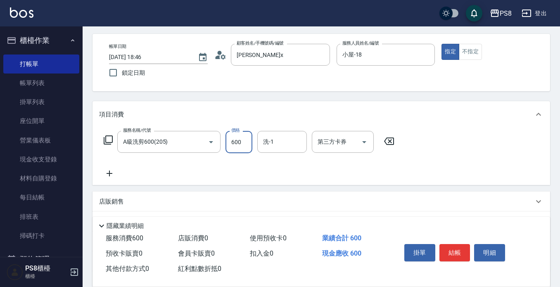
click at [239, 143] on input "600" at bounding box center [238, 142] width 27 height 22
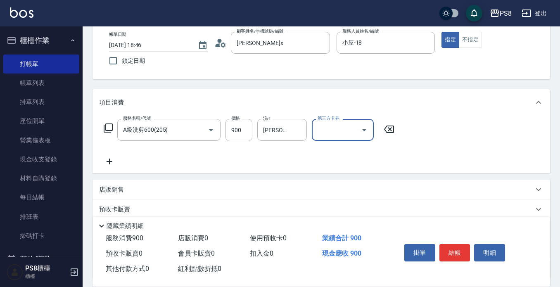
scroll to position [116, 0]
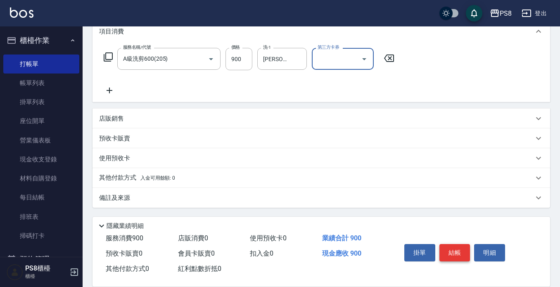
click at [453, 244] on button "結帳" at bounding box center [454, 252] width 31 height 17
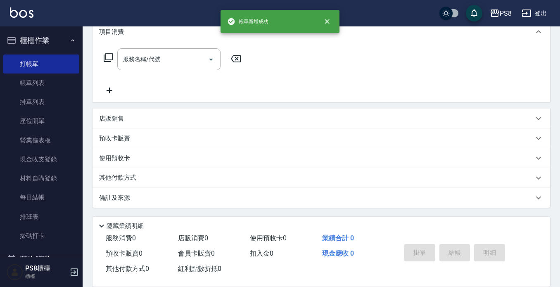
scroll to position [0, 0]
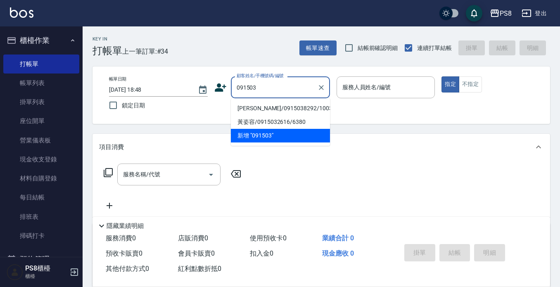
click at [254, 112] on li "高俊鴻/0915038292/10037" at bounding box center [280, 109] width 99 height 14
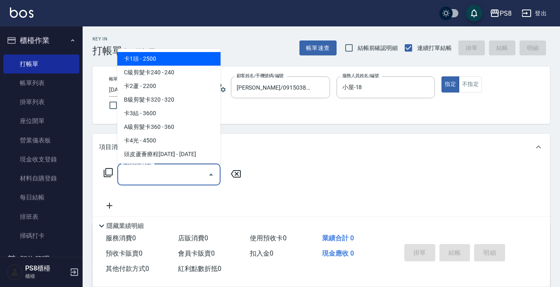
click at [185, 168] on input "服務名稱/代號" at bounding box center [162, 174] width 83 height 14
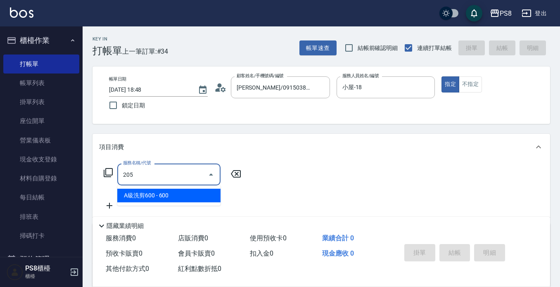
click at [171, 192] on span "A級洗剪600 - 600" at bounding box center [168, 196] width 103 height 14
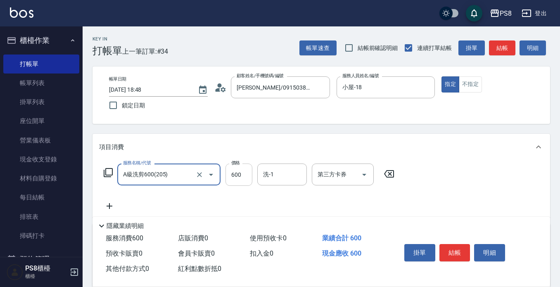
click at [247, 180] on input "600" at bounding box center [238, 175] width 27 height 22
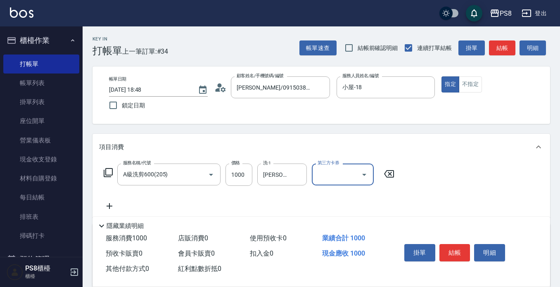
click at [447, 252] on button "結帳" at bounding box center [454, 252] width 31 height 17
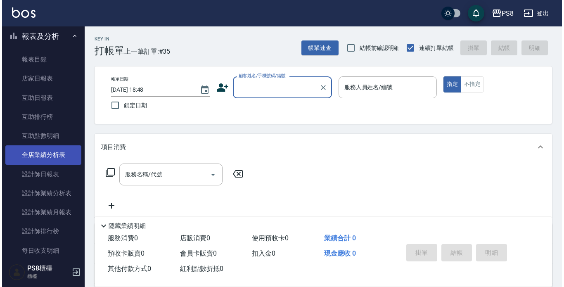
scroll to position [248, 0]
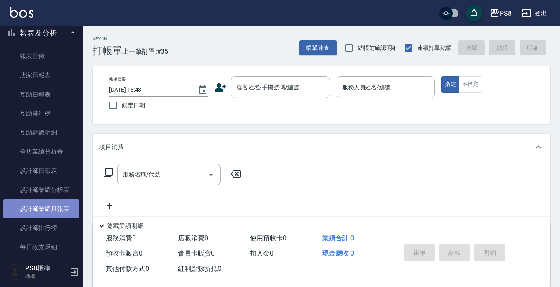
click at [52, 213] on link "設計師業績月報表" at bounding box center [41, 208] width 76 height 19
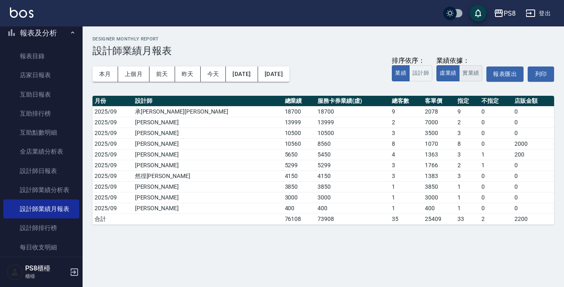
click at [477, 73] on button "實業績" at bounding box center [470, 73] width 23 height 16
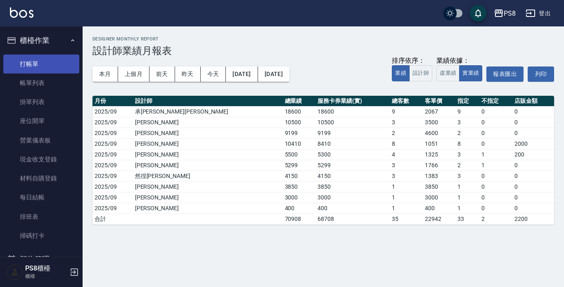
click at [52, 62] on link "打帳單" at bounding box center [41, 64] width 76 height 19
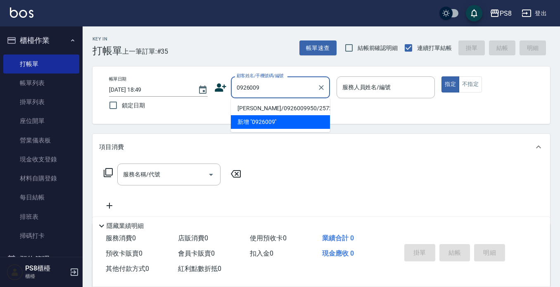
click at [277, 106] on li "王舒婷/0926009950/2572" at bounding box center [280, 109] width 99 height 14
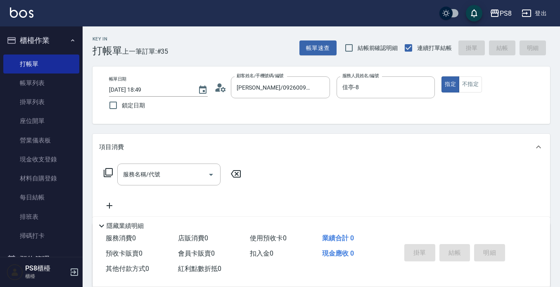
click at [223, 88] on icon at bounding box center [223, 89] width 5 height 5
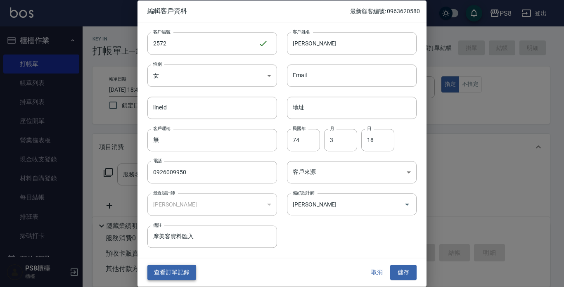
click at [178, 268] on button "查看訂單記錄" at bounding box center [171, 272] width 49 height 15
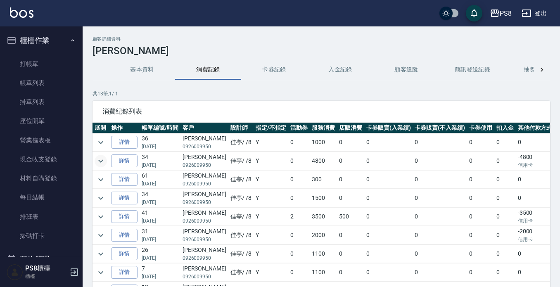
click at [98, 160] on icon "expand row" at bounding box center [101, 161] width 10 height 10
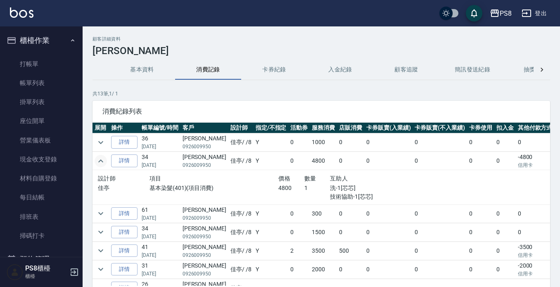
click at [102, 207] on td at bounding box center [101, 213] width 17 height 18
click at [92, 208] on div "顧客詳細資料 王舒婷 基本資料 消費記錄 卡券紀錄 入金紀錄 顧客追蹤 簡訊發送紀錄 抽獎券紀錄 共 13 筆, 1 / 1 消費紀錄列表 展開 操作 帳單編…" at bounding box center [321, 184] width 477 height 297
click at [99, 211] on icon "expand row" at bounding box center [101, 214] width 10 height 10
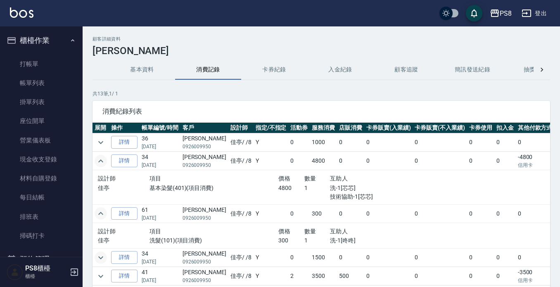
click at [99, 259] on icon "expand row" at bounding box center [101, 258] width 10 height 10
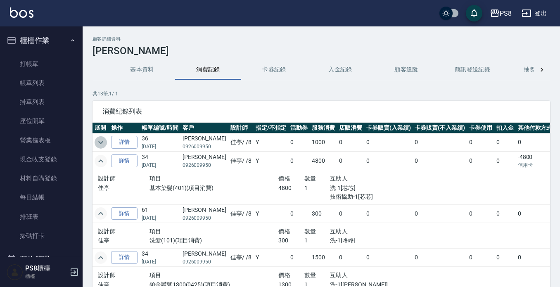
click at [102, 147] on button "expand row" at bounding box center [101, 142] width 12 height 12
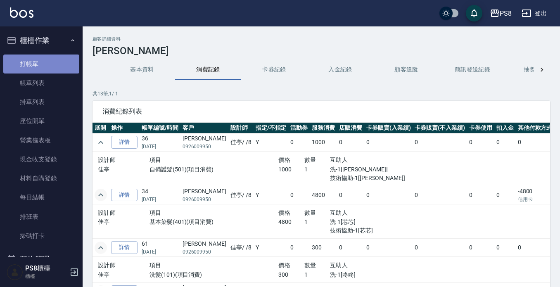
click at [44, 64] on link "打帳單" at bounding box center [41, 64] width 76 height 19
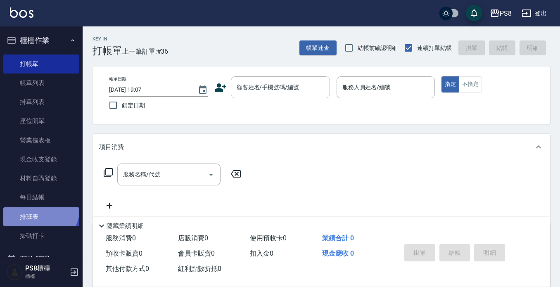
click at [37, 208] on link "排班表" at bounding box center [41, 216] width 76 height 19
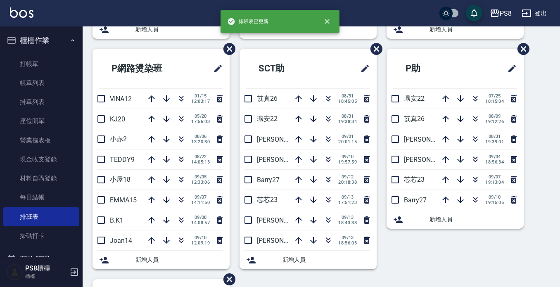
scroll to position [248, 0]
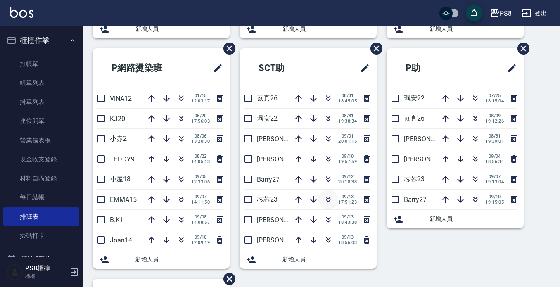
click at [323, 203] on icon "button" at bounding box center [328, 200] width 10 height 10
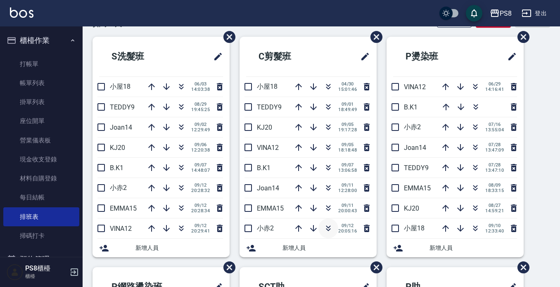
scroll to position [0, 0]
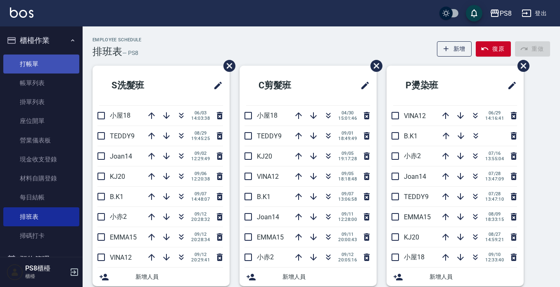
click at [24, 65] on link "打帳單" at bounding box center [41, 64] width 76 height 19
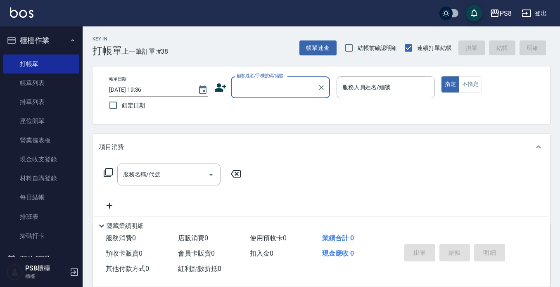
click at [254, 91] on input "顧客姓名/手機號碼/編號" at bounding box center [274, 87] width 79 height 14
click at [275, 112] on li "餅乾/0955912712/0955912712" at bounding box center [280, 109] width 99 height 14
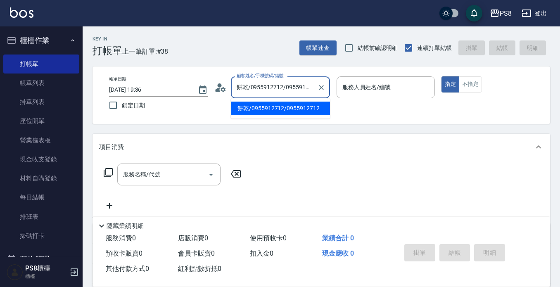
click at [267, 89] on input "餅乾/0955912712/0955912712" at bounding box center [274, 87] width 79 height 14
click at [318, 104] on li "餅乾/0955912712/0955912712" at bounding box center [280, 109] width 99 height 14
click at [364, 86] on input "服務人員姓名/編號" at bounding box center [385, 87] width 91 height 14
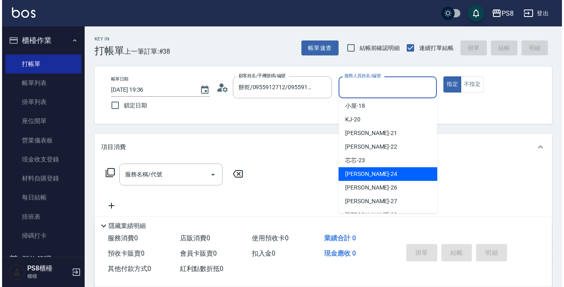
scroll to position [246, 0]
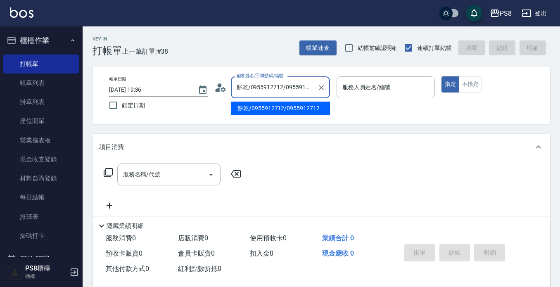
click at [270, 88] on input "餅乾/0955912712/0955912712" at bounding box center [274, 87] width 79 height 14
click at [276, 109] on li "餅乾/0955912712/0955912712" at bounding box center [280, 109] width 99 height 14
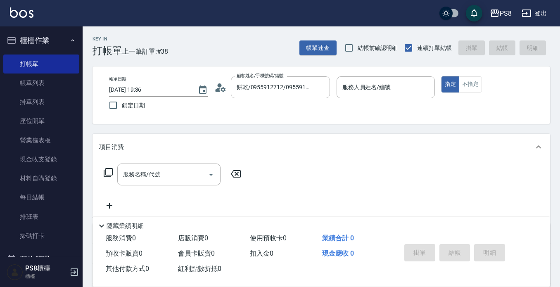
click at [218, 90] on icon at bounding box center [217, 90] width 5 height 4
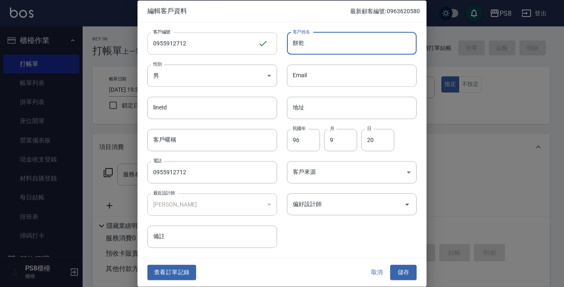
drag, startPoint x: 348, startPoint y: 39, endPoint x: 224, endPoint y: 40, distance: 123.9
click at [224, 40] on div "客戶編號 0955912712 ​ 客戶編號 客戶姓名 餅乾 客戶姓名 性別 男 MALE 性別 Email Email lineId lineId 地址 地…" at bounding box center [277, 135] width 279 height 226
click at [331, 175] on body "PS8 登出 櫃檯作業 打帳單 帳單列表 掛單列表 座位開單 營業儀表板 現金收支登錄 材料自購登錄 每日結帳 排班表 掃碼打卡 預約管理 預約管理 單日預約…" at bounding box center [282, 201] width 564 height 402
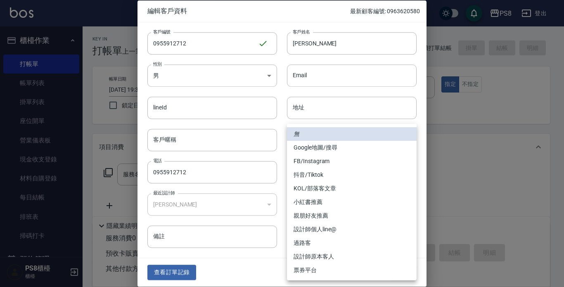
click at [258, 260] on div at bounding box center [282, 143] width 564 height 287
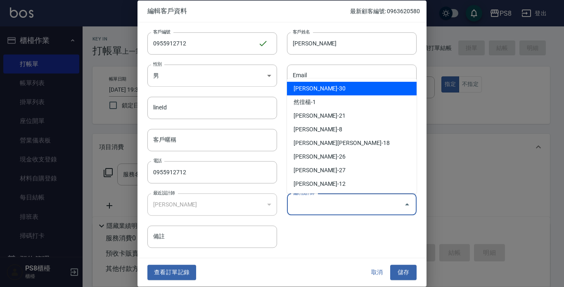
click at [311, 205] on input "偏好設計師" at bounding box center [346, 204] width 110 height 14
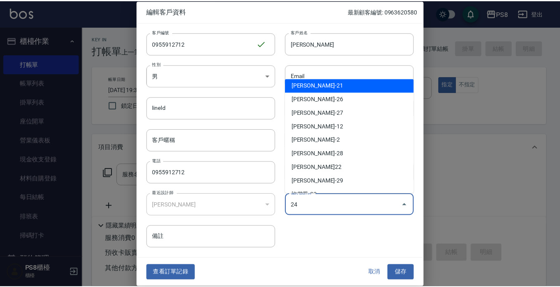
scroll to position [0, 0]
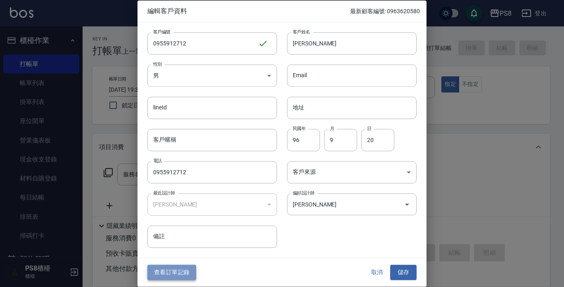
click at [159, 270] on button "查看訂單記錄" at bounding box center [171, 272] width 49 height 15
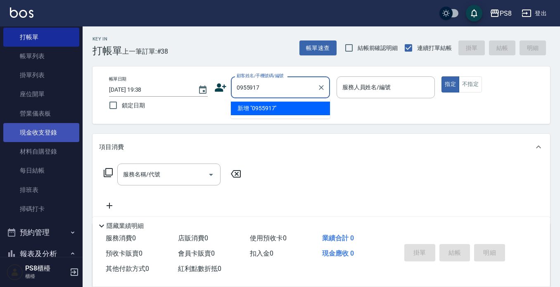
scroll to position [41, 0]
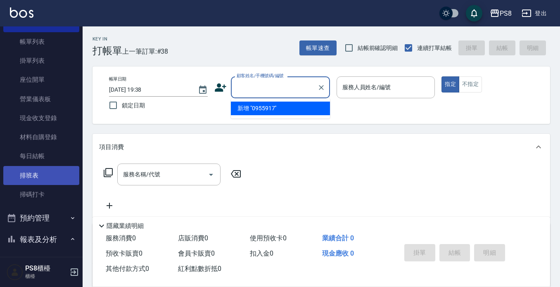
click at [28, 176] on link "排班表" at bounding box center [41, 175] width 76 height 19
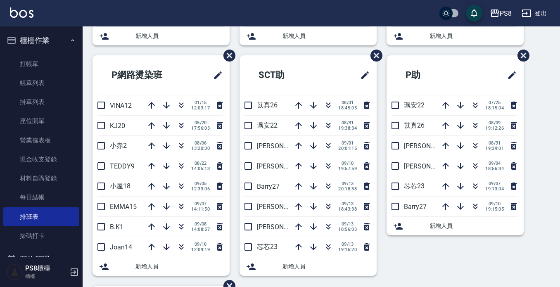
scroll to position [248, 0]
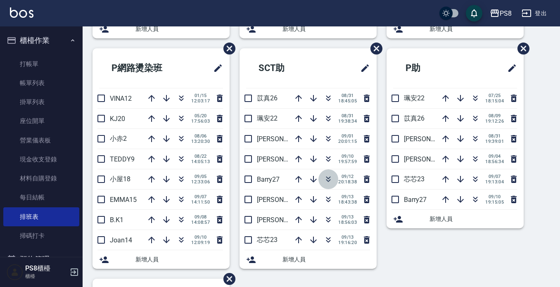
click at [326, 180] on icon "button" at bounding box center [328, 179] width 10 height 10
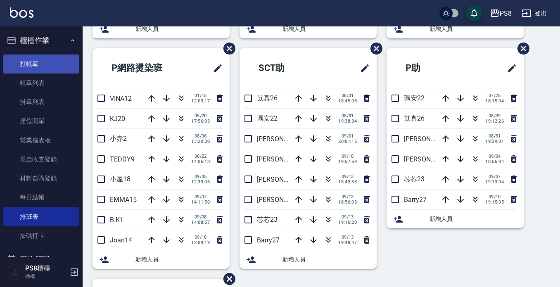
click at [42, 63] on link "打帳單" at bounding box center [41, 64] width 76 height 19
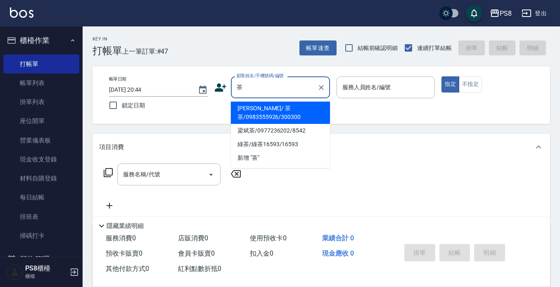
click at [261, 111] on li "曾曉凌 / 茶茶/0983555926/300300" at bounding box center [280, 113] width 99 height 22
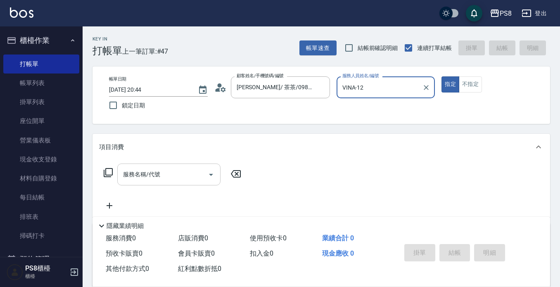
click at [187, 172] on input "服務名稱/代號" at bounding box center [162, 174] width 83 height 14
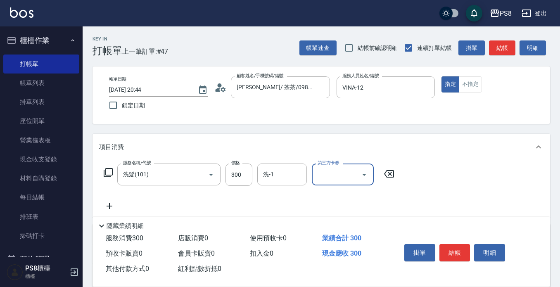
click at [457, 244] on button "結帳" at bounding box center [454, 252] width 31 height 17
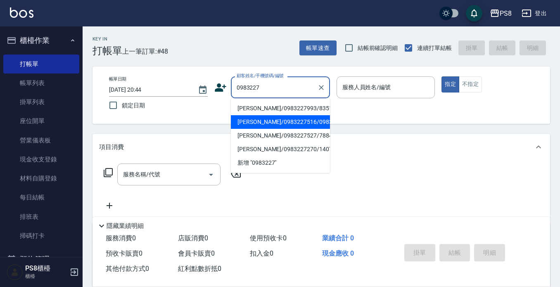
click at [261, 129] on li "王嘉萱/0983227516/0983227516" at bounding box center [280, 122] width 99 height 14
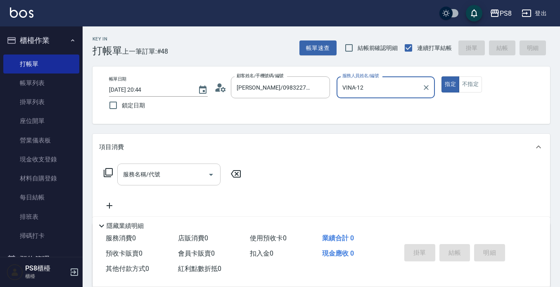
click at [142, 174] on div "服務名稱/代號 服務名稱/代號" at bounding box center [168, 175] width 103 height 22
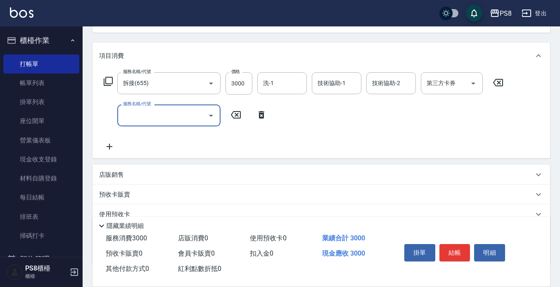
scroll to position [124, 0]
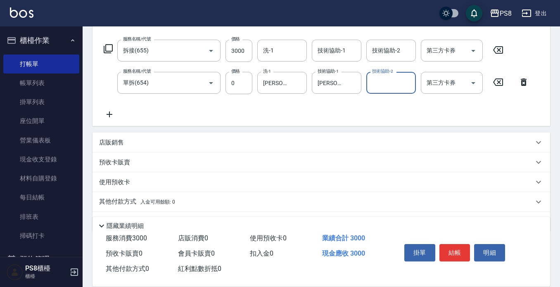
click at [453, 251] on button "結帳" at bounding box center [454, 252] width 31 height 17
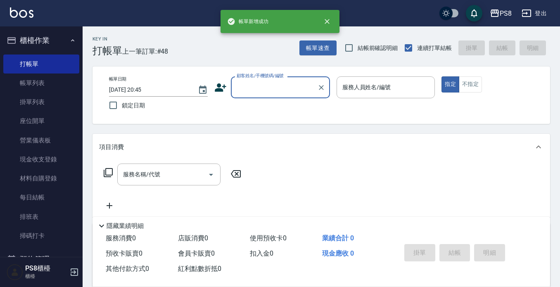
scroll to position [0, 0]
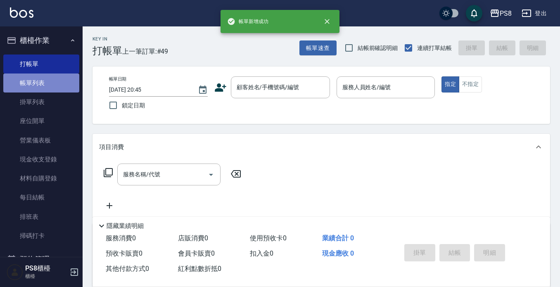
click at [55, 85] on link "帳單列表" at bounding box center [41, 83] width 76 height 19
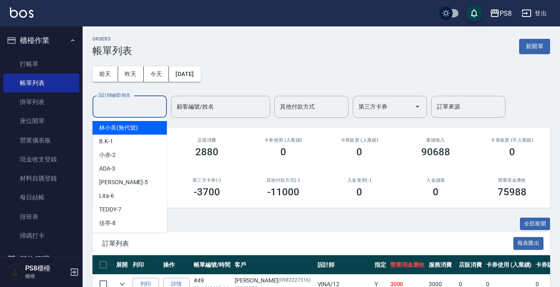
click at [140, 108] on input "設計師編號/姓名" at bounding box center [129, 107] width 67 height 14
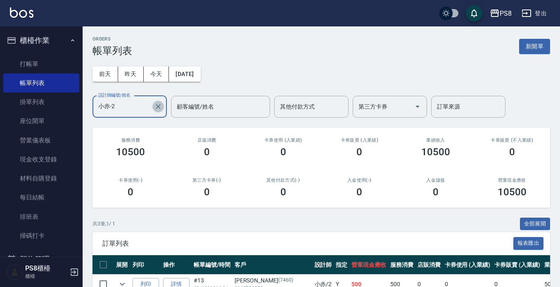
click at [159, 105] on icon "Clear" at bounding box center [158, 106] width 5 height 5
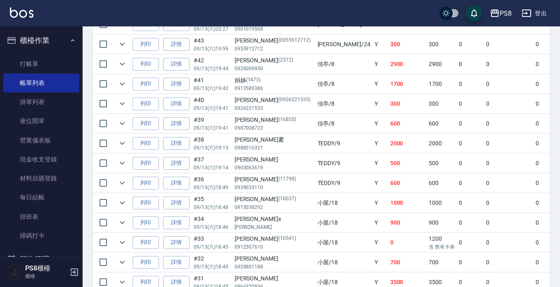
scroll to position [372, 0]
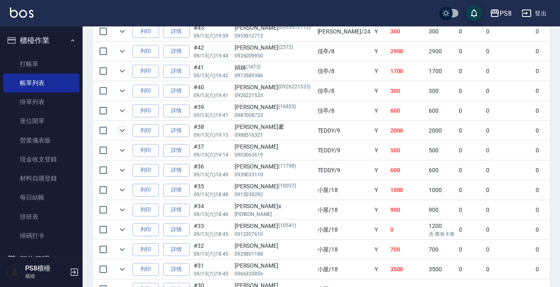
click at [119, 131] on icon "expand row" at bounding box center [122, 131] width 10 height 10
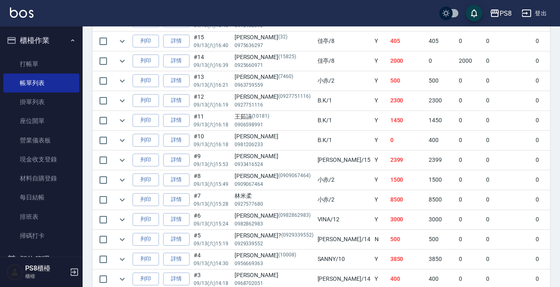
scroll to position [991, 0]
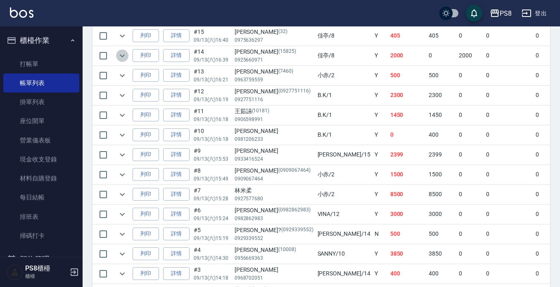
click at [123, 57] on icon "expand row" at bounding box center [122, 56] width 10 height 10
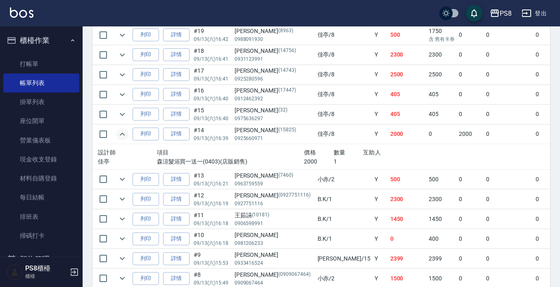
scroll to position [927, 0]
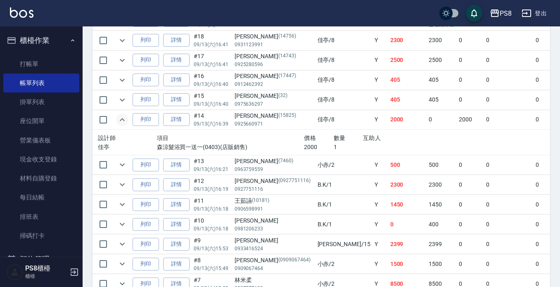
click at [123, 118] on icon "expand row" at bounding box center [122, 120] width 10 height 10
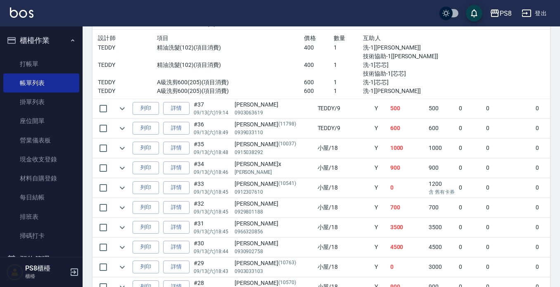
scroll to position [432, 0]
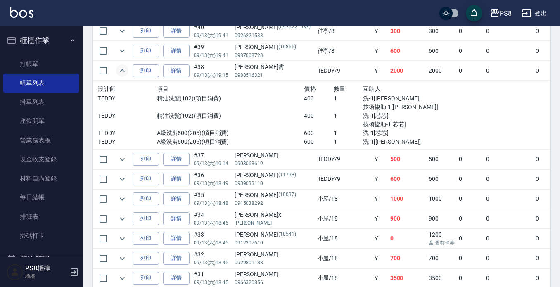
click at [125, 72] on icon "expand row" at bounding box center [122, 71] width 10 height 10
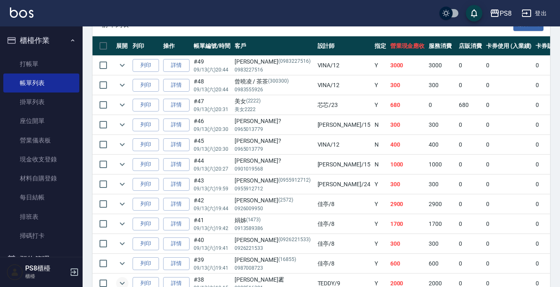
scroll to position [19, 0]
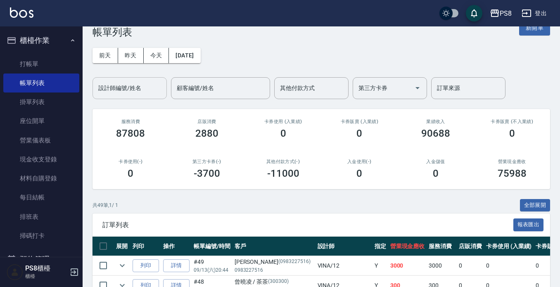
click at [93, 91] on div "設計師編號/姓名" at bounding box center [130, 88] width 74 height 22
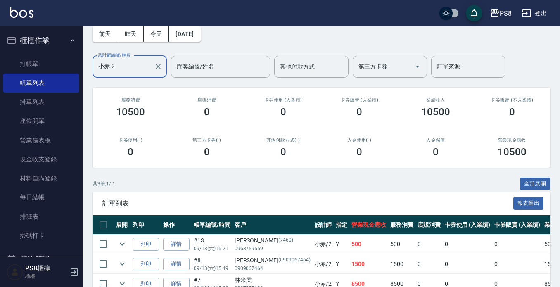
scroll to position [86, 0]
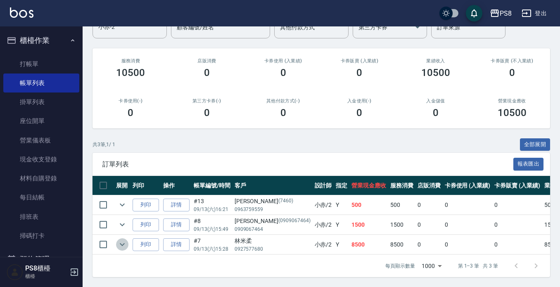
click at [125, 240] on icon "expand row" at bounding box center [122, 245] width 10 height 10
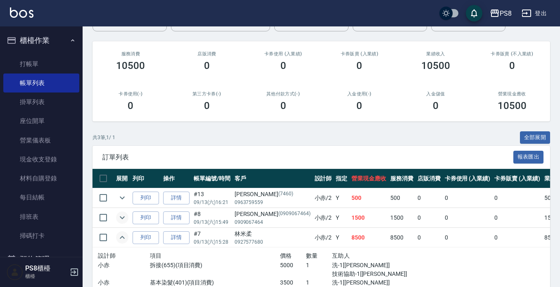
click at [125, 218] on icon "expand row" at bounding box center [122, 218] width 10 height 10
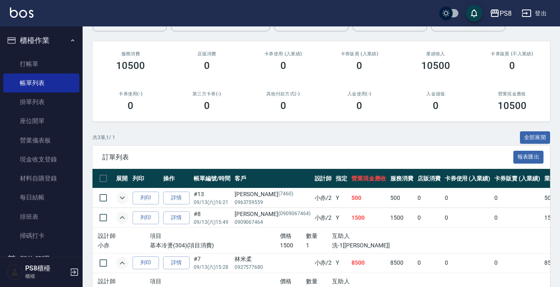
click at [125, 199] on icon "expand row" at bounding box center [122, 198] width 10 height 10
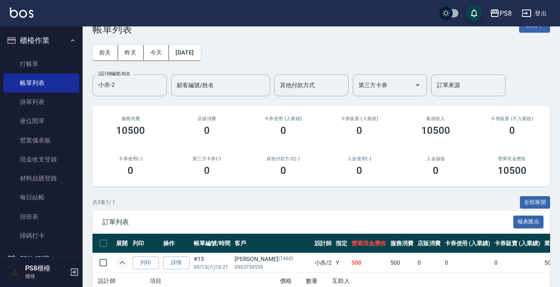
scroll to position [0, 0]
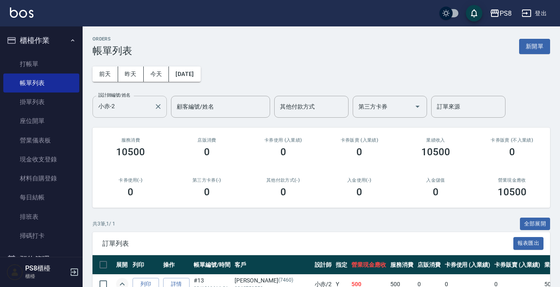
click at [155, 108] on icon "Clear" at bounding box center [158, 106] width 8 height 8
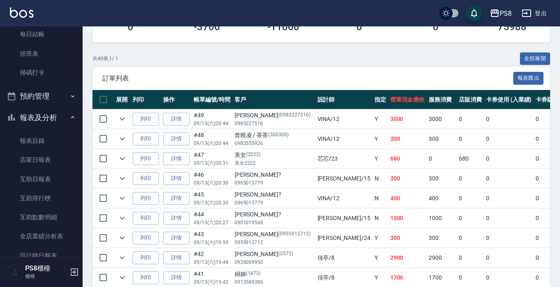
scroll to position [165, 0]
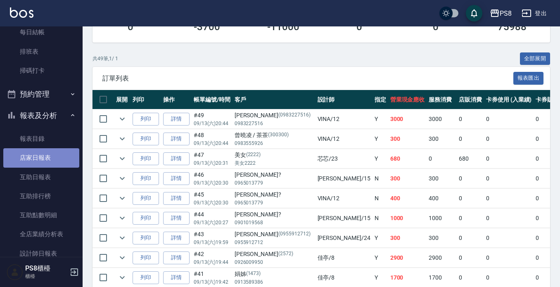
click at [47, 156] on link "店家日報表" at bounding box center [41, 157] width 76 height 19
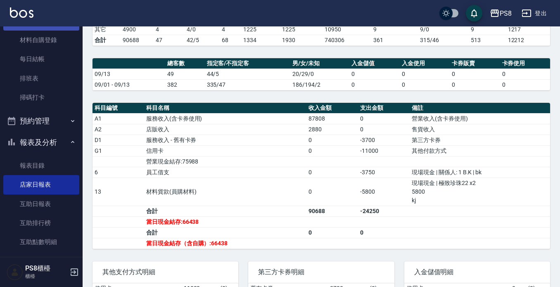
scroll to position [124, 0]
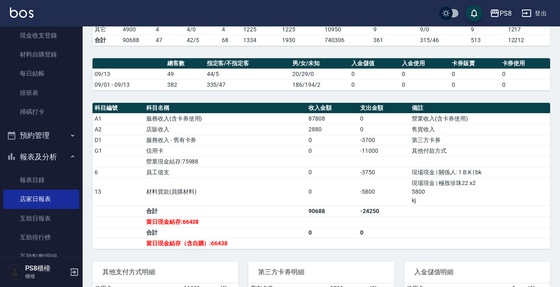
click at [15, 14] on img at bounding box center [22, 12] width 24 height 10
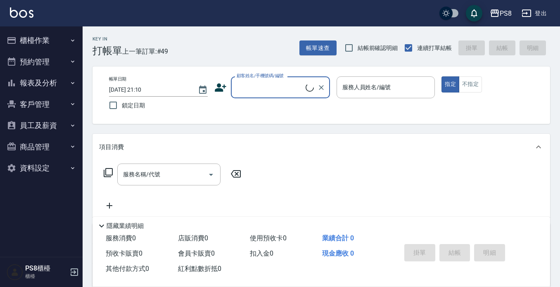
click at [40, 43] on button "櫃檯作業" at bounding box center [41, 40] width 76 height 21
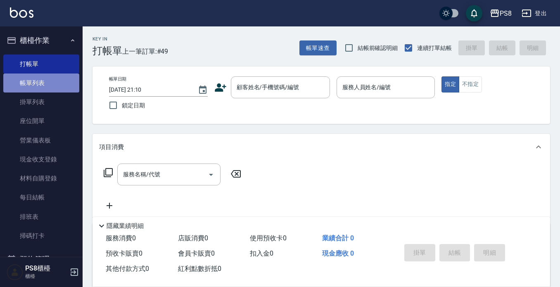
click at [57, 87] on link "帳單列表" at bounding box center [41, 83] width 76 height 19
click at [44, 81] on link "帳單列表" at bounding box center [41, 83] width 76 height 19
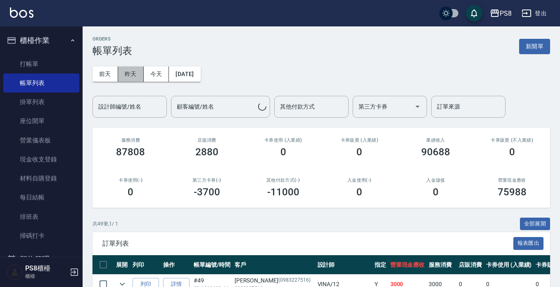
click at [121, 67] on button "昨天" at bounding box center [131, 73] width 26 height 15
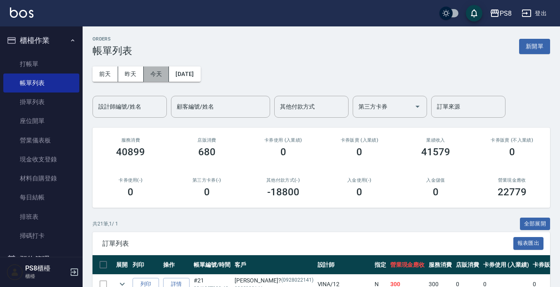
drag, startPoint x: 157, startPoint y: 77, endPoint x: 153, endPoint y: 77, distance: 4.6
click at [157, 76] on button "今天" at bounding box center [157, 73] width 26 height 15
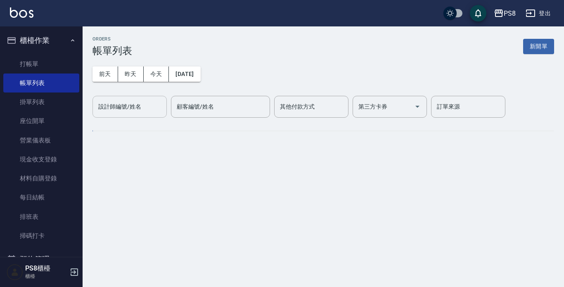
click at [141, 110] on div "設計師編號/姓名 設計師編號/姓名" at bounding box center [130, 107] width 74 height 22
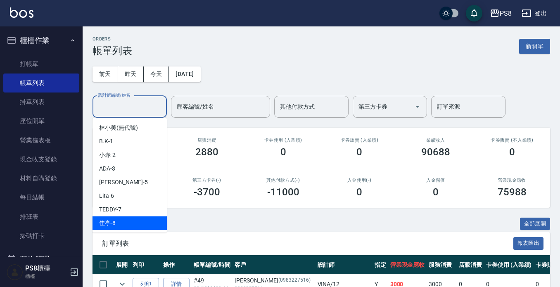
click at [131, 225] on div "佳亭 -8" at bounding box center [130, 223] width 74 height 14
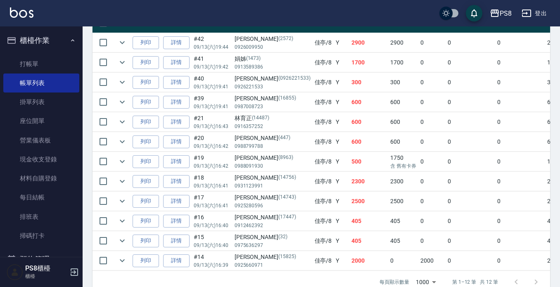
scroll to position [248, 0]
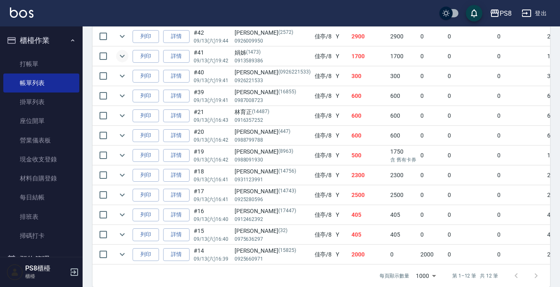
click at [123, 54] on icon "expand row" at bounding box center [122, 56] width 10 height 10
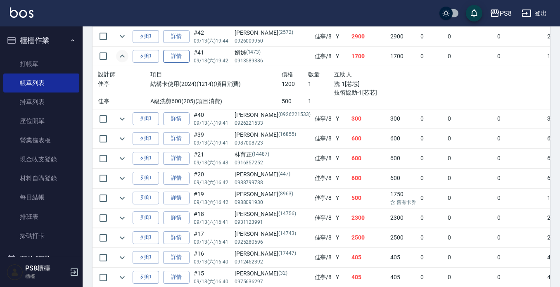
click at [180, 57] on link "詳情" at bounding box center [176, 56] width 26 height 13
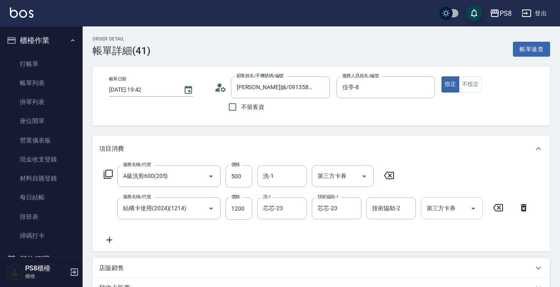
click at [478, 207] on button "Open" at bounding box center [473, 208] width 13 height 13
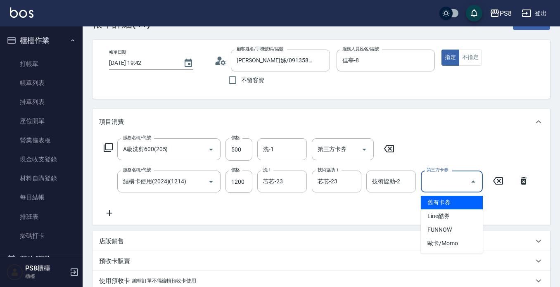
scroll to position [41, 0]
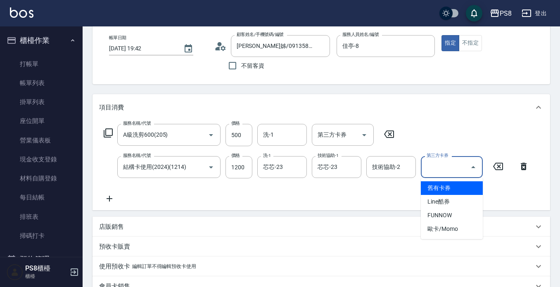
click at [457, 187] on span "舊有卡券" at bounding box center [452, 188] width 62 height 14
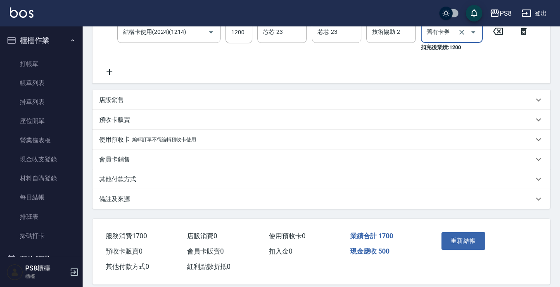
scroll to position [187, 0]
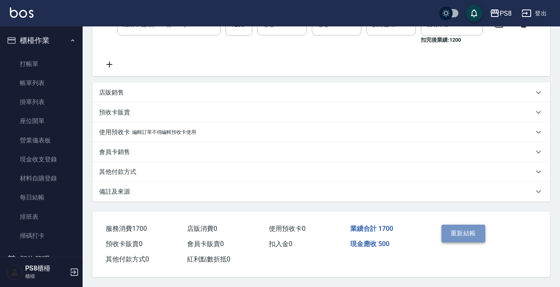
click at [472, 231] on button "重新結帳" at bounding box center [463, 233] width 44 height 17
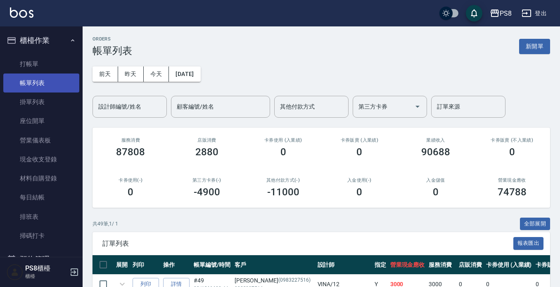
click at [31, 76] on link "帳單列表" at bounding box center [41, 83] width 76 height 19
click at [113, 99] on div "設計師編號/姓名 設計師編號/姓名" at bounding box center [130, 107] width 74 height 22
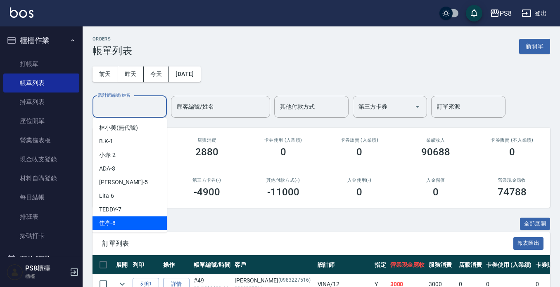
click at [116, 227] on div "佳亭 -8" at bounding box center [130, 223] width 74 height 14
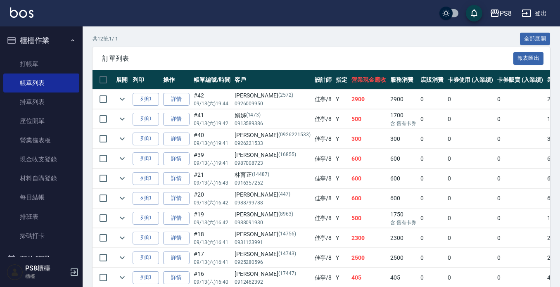
scroll to position [182, 0]
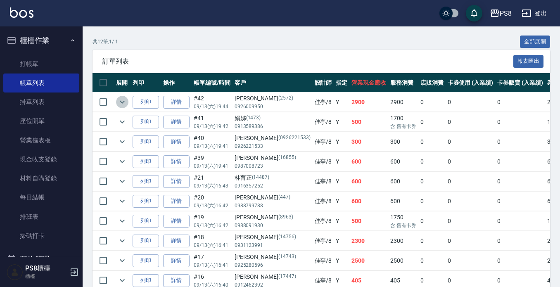
click at [119, 97] on icon "expand row" at bounding box center [122, 102] width 10 height 10
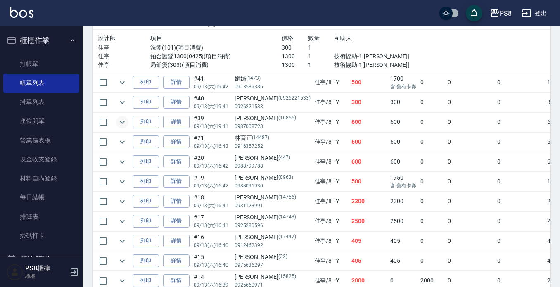
scroll to position [265, 0]
click at [123, 85] on icon "expand row" at bounding box center [122, 82] width 10 height 10
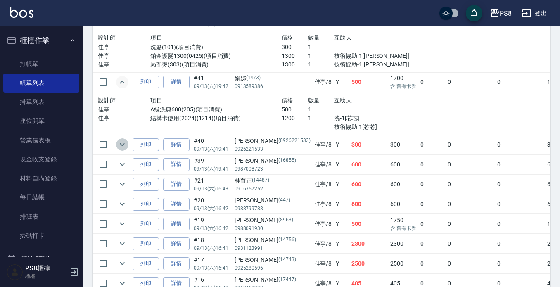
click at [120, 143] on icon "expand row" at bounding box center [122, 145] width 10 height 10
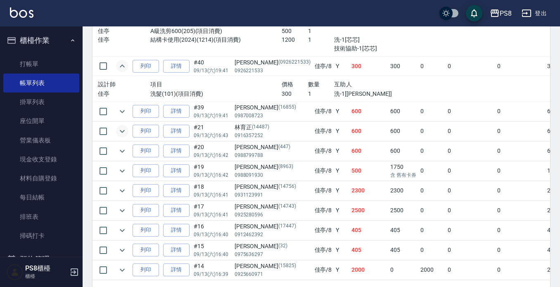
scroll to position [347, 0]
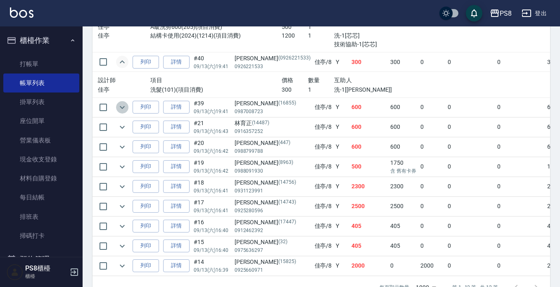
click at [123, 107] on icon "expand row" at bounding box center [122, 107] width 10 height 10
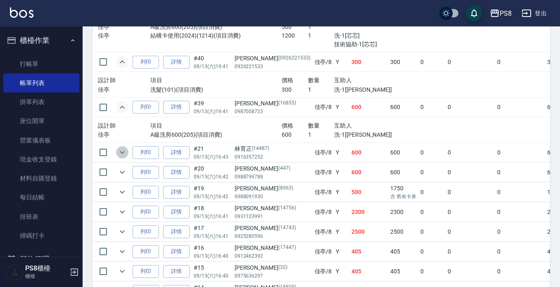
click at [123, 152] on icon "expand row" at bounding box center [122, 152] width 10 height 10
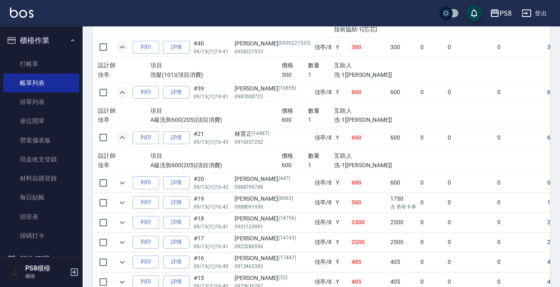
scroll to position [389, 0]
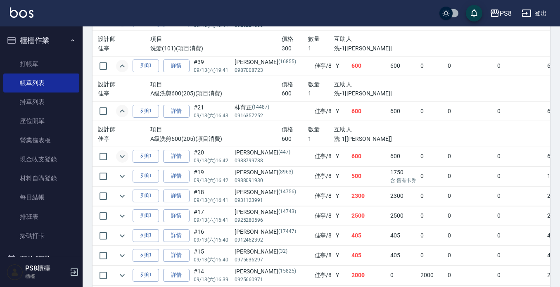
click at [125, 156] on icon "expand row" at bounding box center [122, 157] width 10 height 10
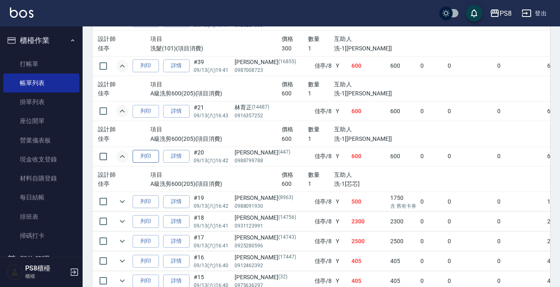
scroll to position [430, 0]
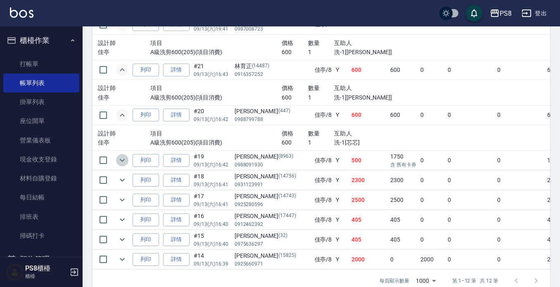
drag, startPoint x: 121, startPoint y: 162, endPoint x: 127, endPoint y: 153, distance: 11.2
click at [126, 156] on icon "expand row" at bounding box center [122, 160] width 10 height 10
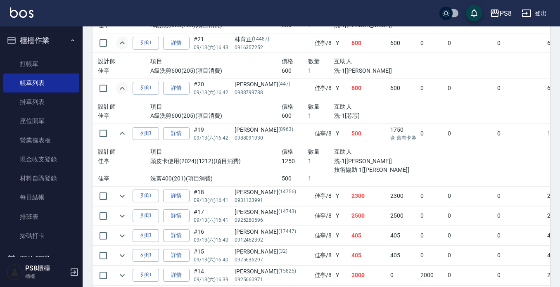
scroll to position [471, 0]
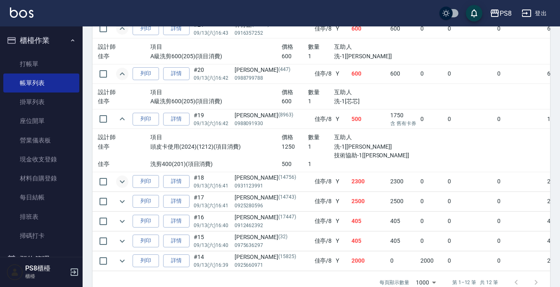
click at [119, 180] on icon "expand row" at bounding box center [122, 182] width 10 height 10
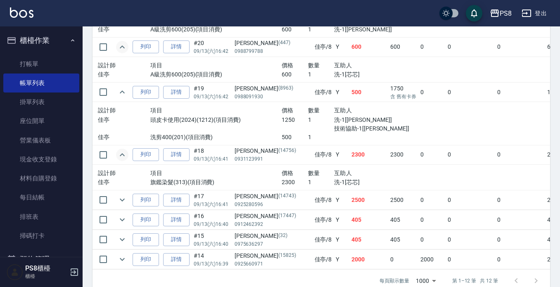
scroll to position [513, 0]
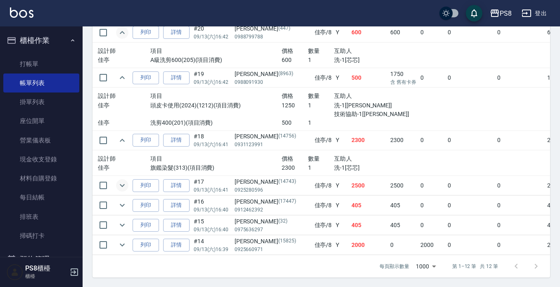
click at [121, 184] on icon "expand row" at bounding box center [122, 185] width 10 height 10
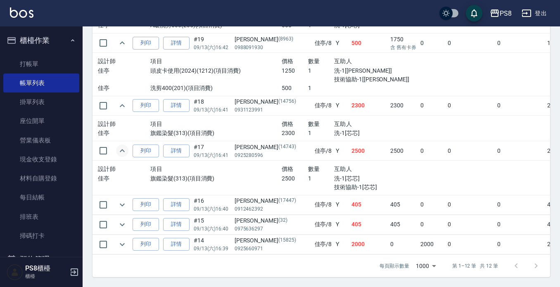
scroll to position [554, 0]
click at [121, 203] on icon "expand row" at bounding box center [122, 204] width 5 height 3
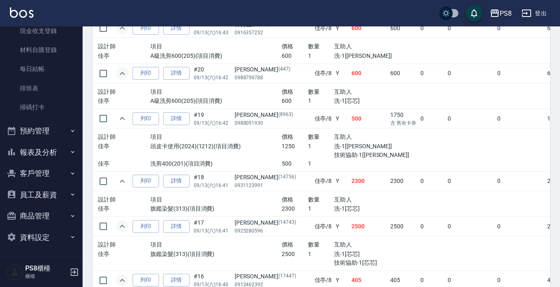
scroll to position [129, 0]
click at [45, 147] on button "報表及分析" at bounding box center [41, 151] width 76 height 21
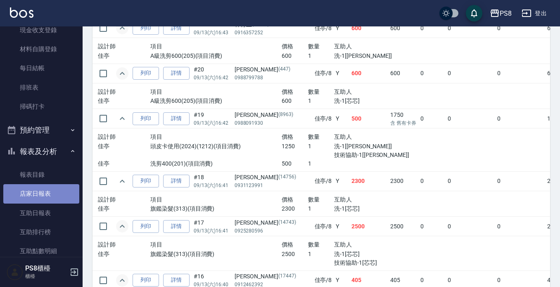
click at [50, 191] on link "店家日報表" at bounding box center [41, 193] width 76 height 19
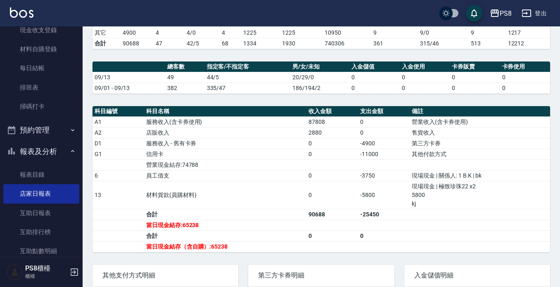
scroll to position [206, 0]
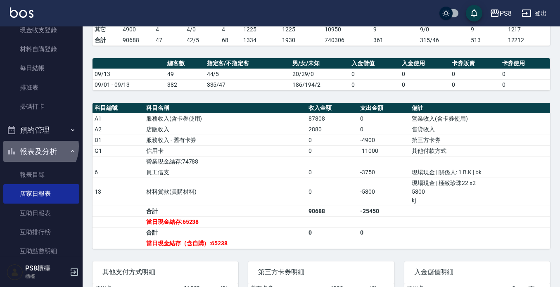
click at [36, 146] on button "報表及分析" at bounding box center [41, 151] width 76 height 21
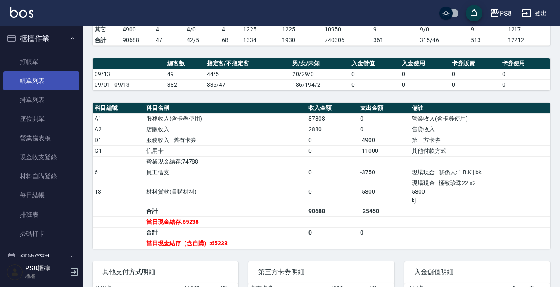
scroll to position [0, 0]
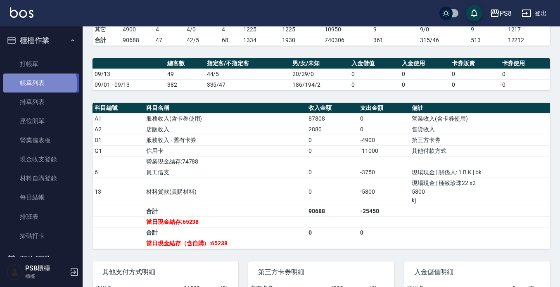
click at [36, 84] on link "帳單列表" at bounding box center [41, 83] width 76 height 19
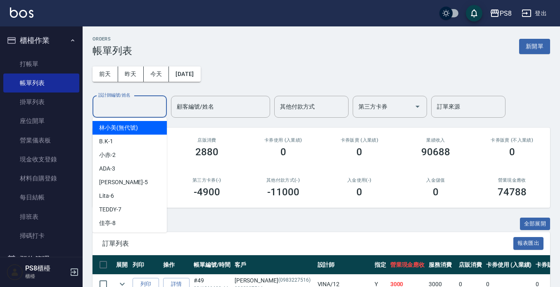
click at [144, 113] on input "設計師編號/姓名" at bounding box center [129, 107] width 67 height 14
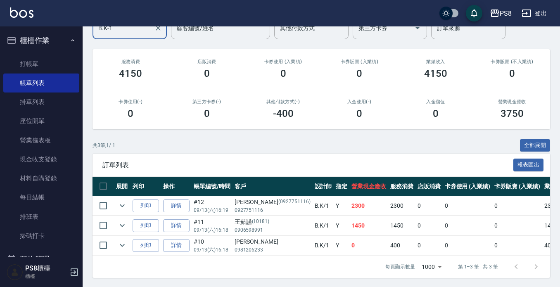
scroll to position [86, 0]
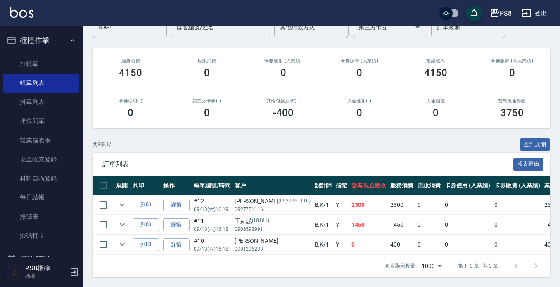
click at [120, 215] on td at bounding box center [122, 224] width 17 height 19
click at [120, 220] on icon "expand row" at bounding box center [122, 225] width 10 height 10
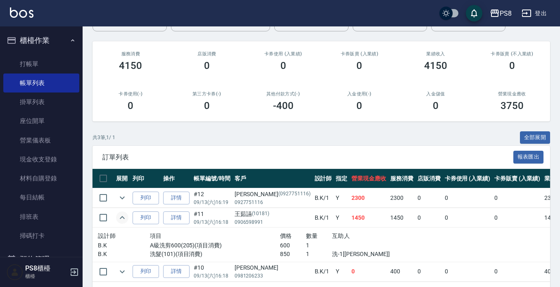
click at [120, 216] on icon "expand row" at bounding box center [122, 218] width 10 height 10
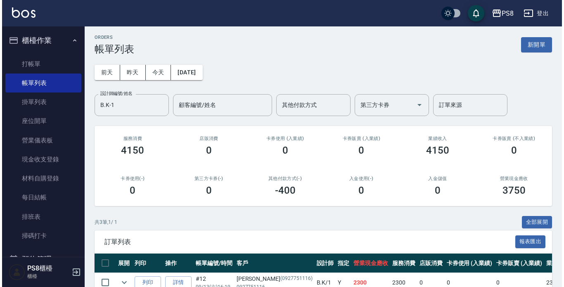
scroll to position [0, 0]
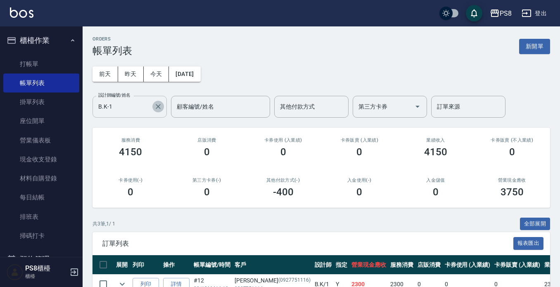
click at [158, 109] on icon "Clear" at bounding box center [158, 106] width 8 height 8
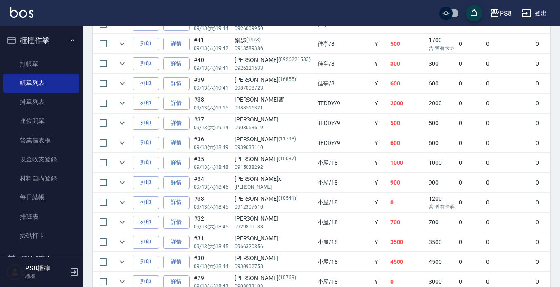
scroll to position [413, 0]
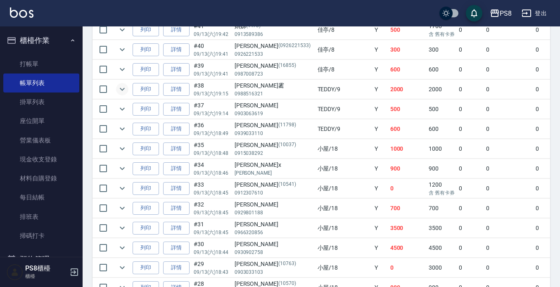
click at [121, 87] on icon "expand row" at bounding box center [122, 89] width 10 height 10
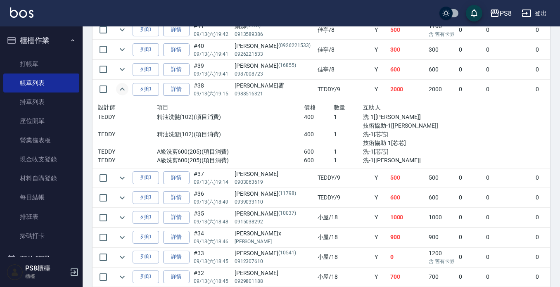
click at [120, 88] on icon "expand row" at bounding box center [122, 89] width 10 height 10
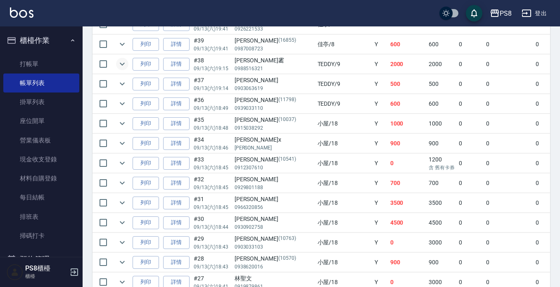
scroll to position [496, 0]
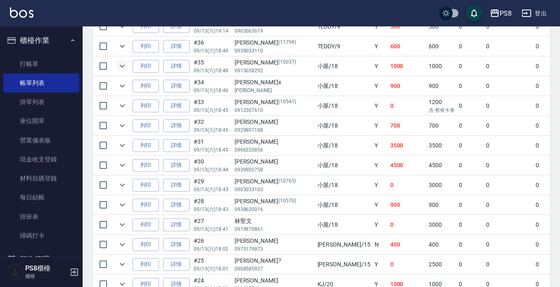
click at [124, 67] on icon "expand row" at bounding box center [122, 66] width 10 height 10
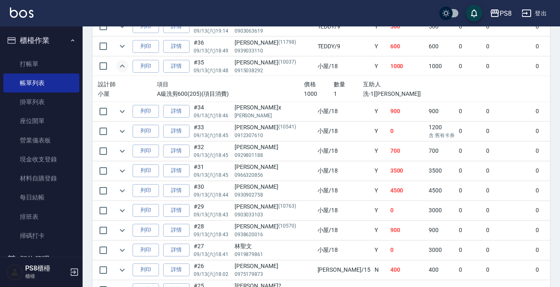
click at [124, 67] on icon "expand row" at bounding box center [122, 66] width 10 height 10
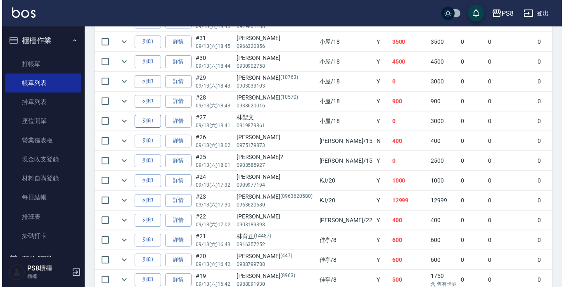
scroll to position [619, 0]
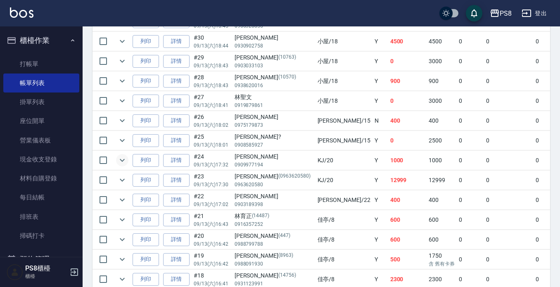
click at [121, 158] on icon "expand row" at bounding box center [122, 160] width 10 height 10
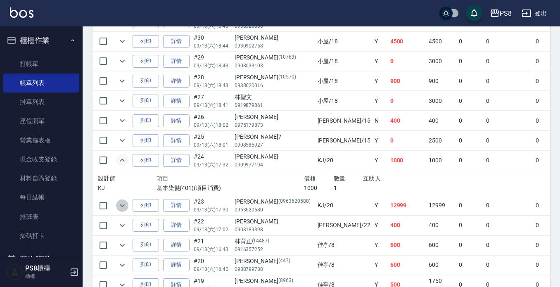
click at [123, 208] on icon "expand row" at bounding box center [122, 206] width 10 height 10
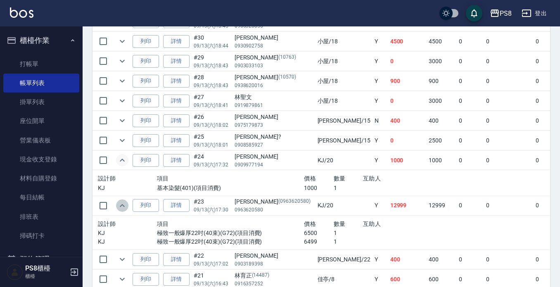
click at [119, 203] on icon "expand row" at bounding box center [122, 206] width 10 height 10
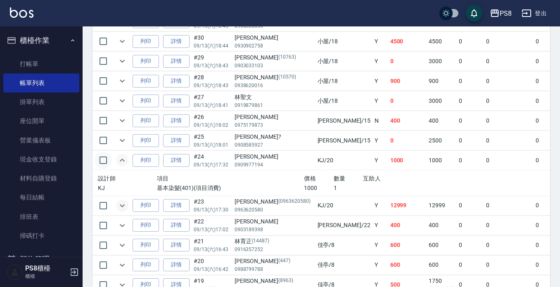
click at [103, 161] on input "checkbox" at bounding box center [103, 160] width 17 height 17
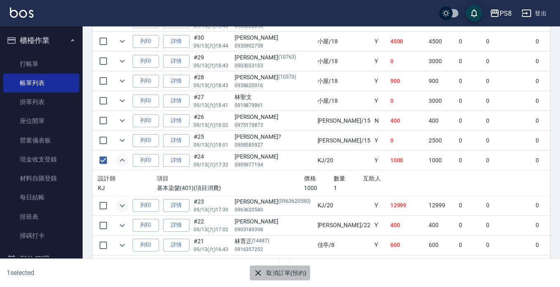
click at [292, 270] on button "取消訂單(預約)" at bounding box center [280, 273] width 60 height 15
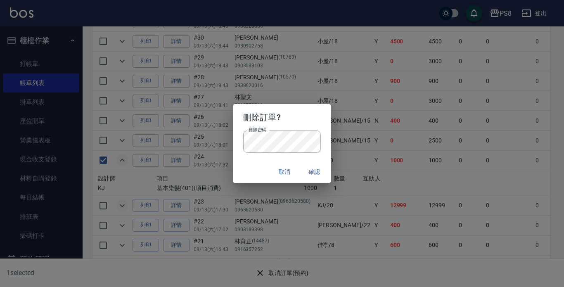
click at [319, 169] on button "確認" at bounding box center [314, 171] width 26 height 15
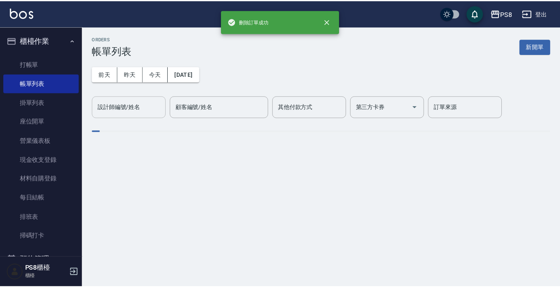
scroll to position [0, 0]
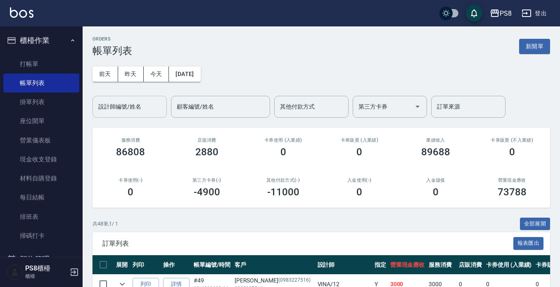
drag, startPoint x: 42, startPoint y: 30, endPoint x: 45, endPoint y: 35, distance: 5.6
click at [44, 33] on button "櫃檯作業" at bounding box center [41, 40] width 76 height 21
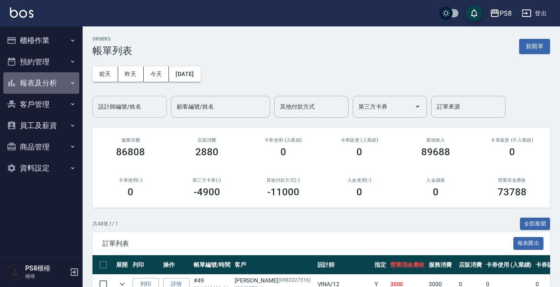
click at [49, 83] on button "報表及分析" at bounding box center [41, 82] width 76 height 21
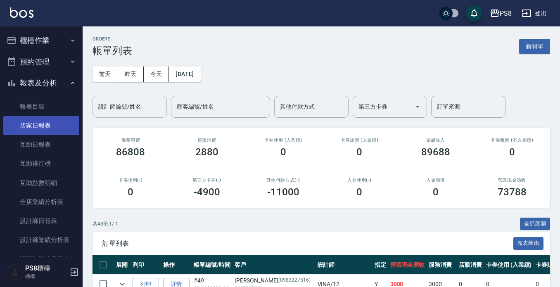
click at [47, 128] on link "店家日報表" at bounding box center [41, 125] width 76 height 19
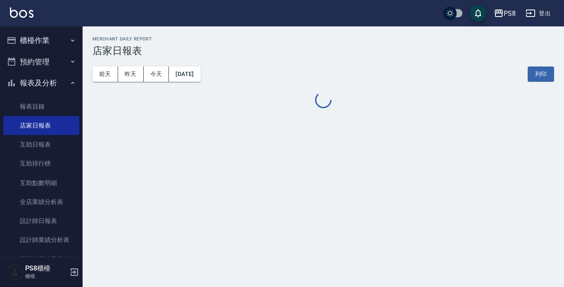
click at [44, 83] on button "報表及分析" at bounding box center [41, 82] width 76 height 21
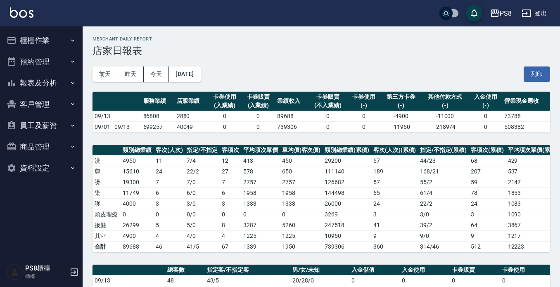
click at [47, 81] on button "報表及分析" at bounding box center [41, 82] width 76 height 21
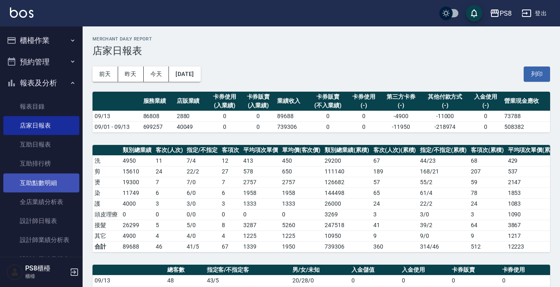
click at [43, 216] on link "設計師日報表" at bounding box center [41, 220] width 76 height 19
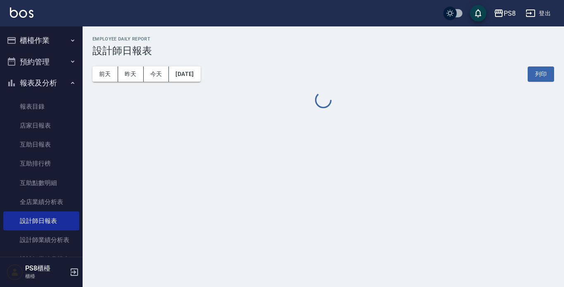
click at [40, 84] on button "報表及分析" at bounding box center [41, 82] width 76 height 21
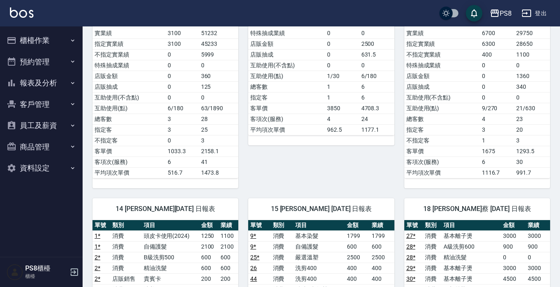
scroll to position [702, 0]
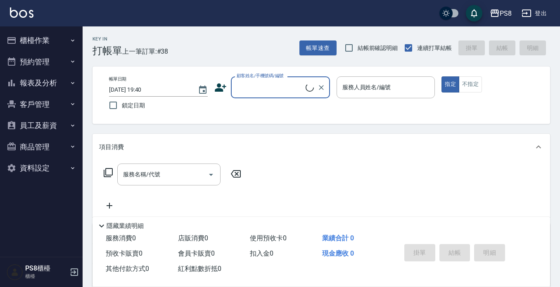
click at [268, 95] on div "顧客姓名/手機號碼/編號" at bounding box center [280, 87] width 99 height 22
click at [272, 90] on input "顧客姓名/手機號碼/編號" at bounding box center [274, 87] width 79 height 14
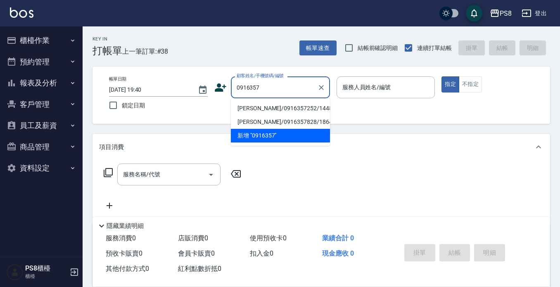
type input "0916357"
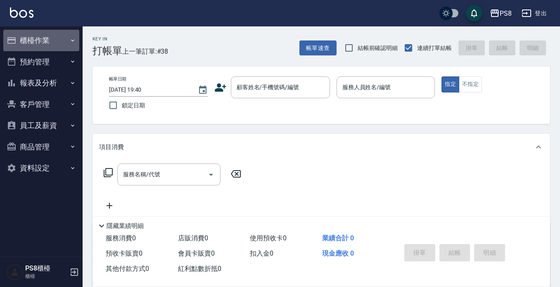
click at [24, 42] on button "櫃檯作業" at bounding box center [41, 40] width 76 height 21
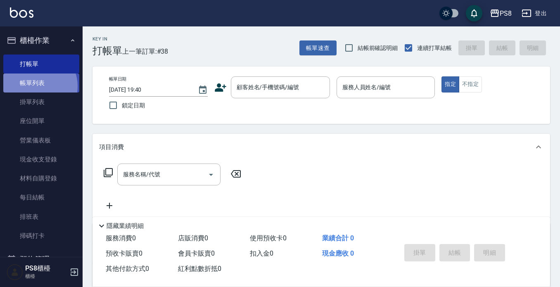
click at [37, 86] on link "帳單列表" at bounding box center [41, 83] width 76 height 19
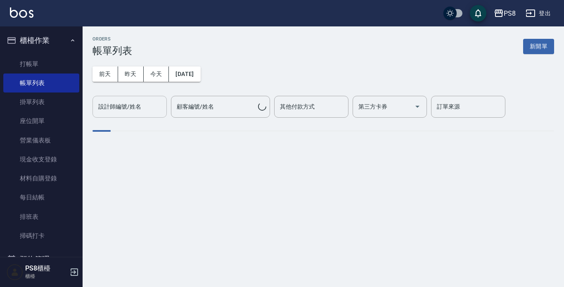
click at [145, 105] on input "設計師編號/姓名" at bounding box center [129, 107] width 67 height 14
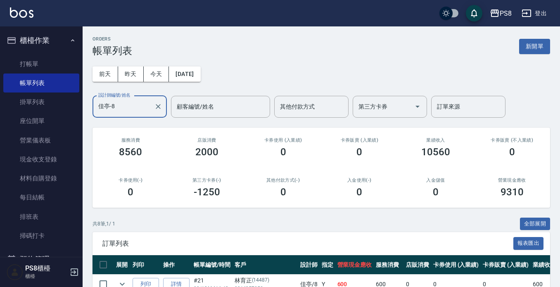
scroll to position [185, 0]
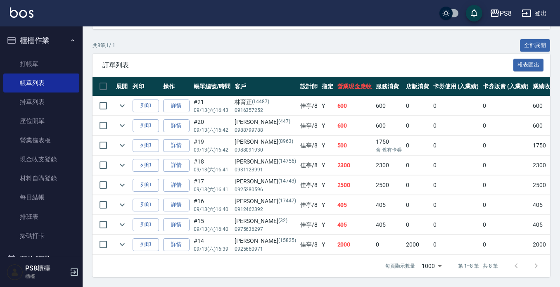
type input "佳亭-8"
click at [21, 10] on img at bounding box center [22, 12] width 24 height 10
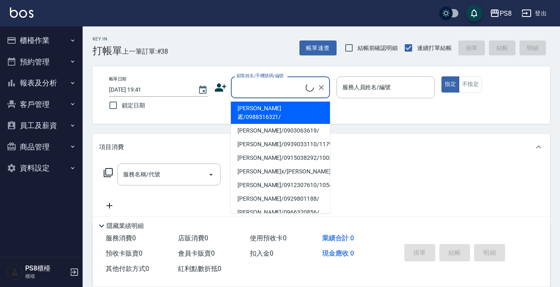
click at [262, 87] on input "顧客姓名/手機號碼/編號" at bounding box center [270, 87] width 71 height 14
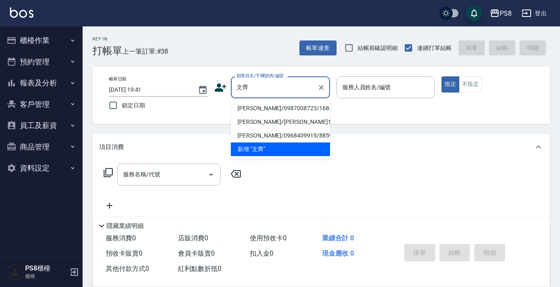
click at [260, 107] on li "張文齊/0987008723/16855" at bounding box center [280, 109] width 99 height 14
type input "張文齊/0987008723/16855"
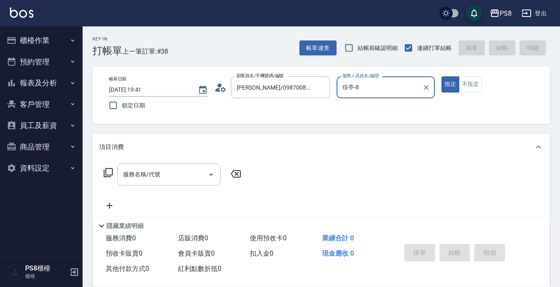
type input "佳亭-8"
click at [171, 181] on input "服務名稱/代號" at bounding box center [162, 174] width 83 height 14
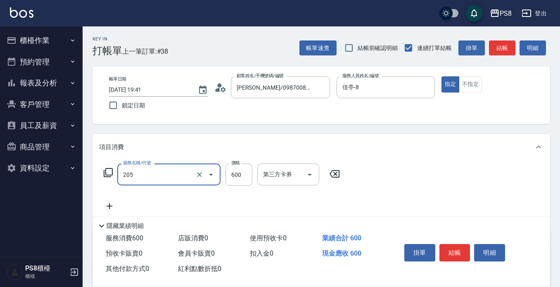
type input "A級洗剪600(205)"
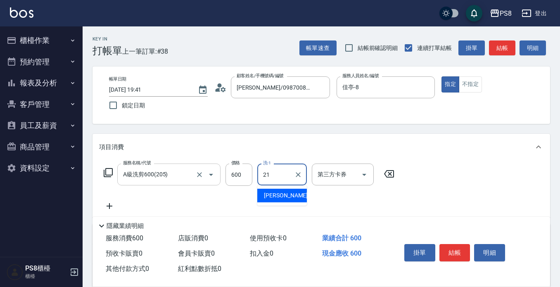
type input "趙宇文-21"
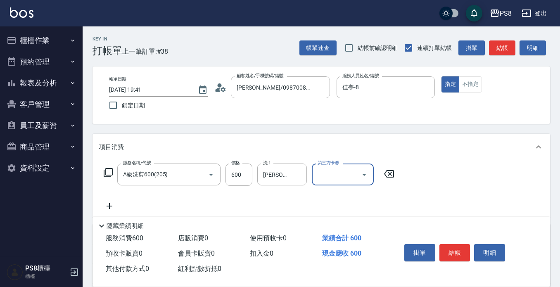
click at [465, 254] on button "結帳" at bounding box center [454, 252] width 31 height 17
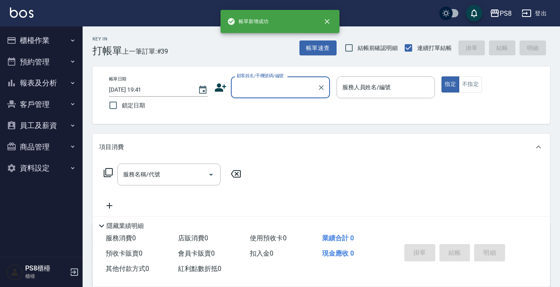
click at [249, 85] on input "顧客姓名/手機號碼/編號" at bounding box center [274, 87] width 79 height 14
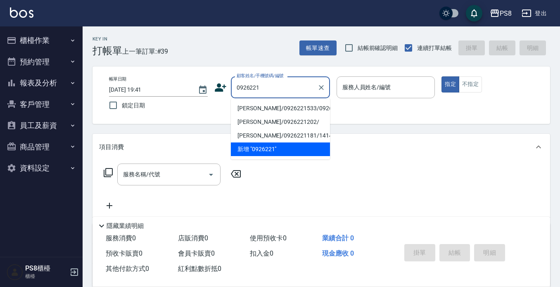
click at [269, 105] on li "李碧霞/0926221533/0926221533" at bounding box center [280, 109] width 99 height 14
type input "李碧霞/0926221533/0926221533"
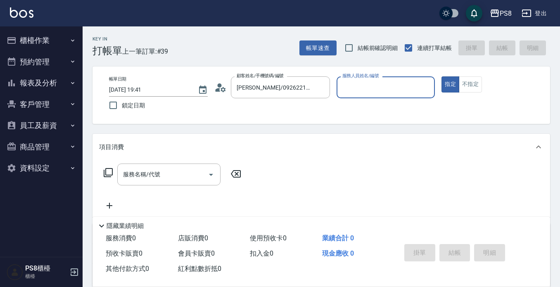
type input "佳亭-8"
click at [152, 178] on div "服務名稱/代號 服務名稱/代號" at bounding box center [168, 175] width 103 height 22
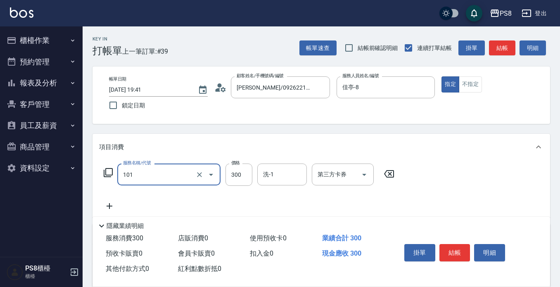
type input "洗髮(101)"
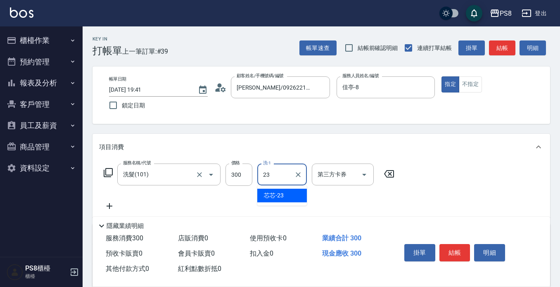
type input "芯芯-23"
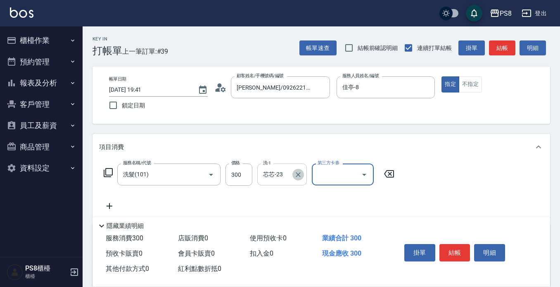
click at [296, 174] on icon "Clear" at bounding box center [298, 175] width 8 height 8
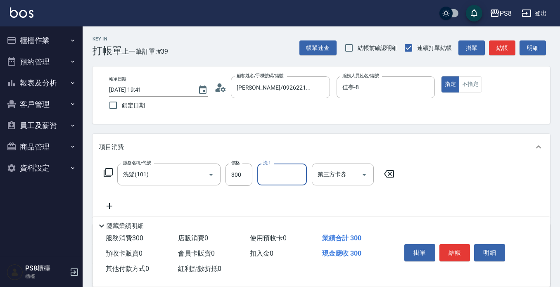
click at [285, 175] on input "洗-1" at bounding box center [282, 174] width 42 height 14
type input "趙宇文-21"
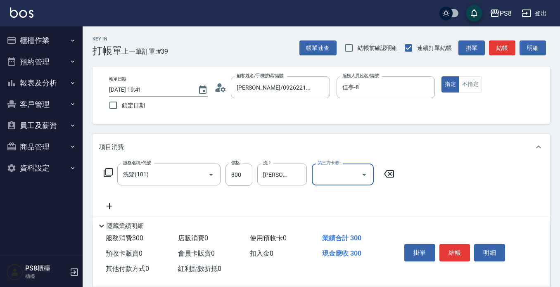
click at [464, 252] on button "結帳" at bounding box center [454, 252] width 31 height 17
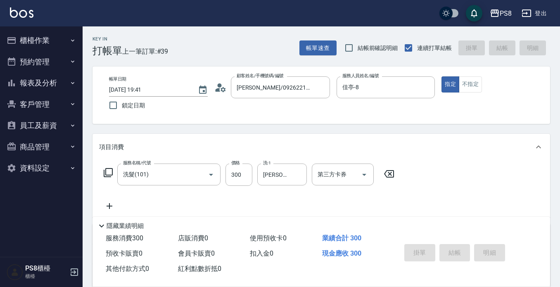
type input "2025/09/13 19:42"
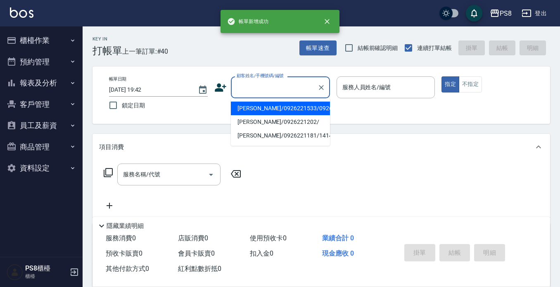
click at [293, 93] on input "顧客姓名/手機號碼/編號" at bounding box center [274, 87] width 79 height 14
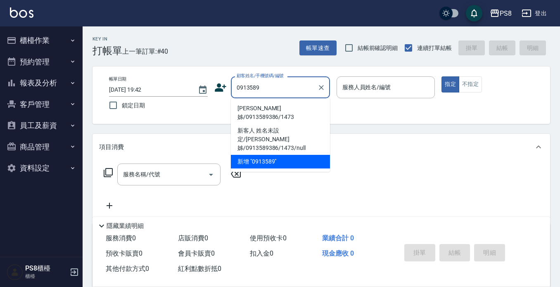
click at [290, 103] on li "娟姊/0913589386/1473" at bounding box center [280, 113] width 99 height 22
type input "娟姊/0913589386/1473"
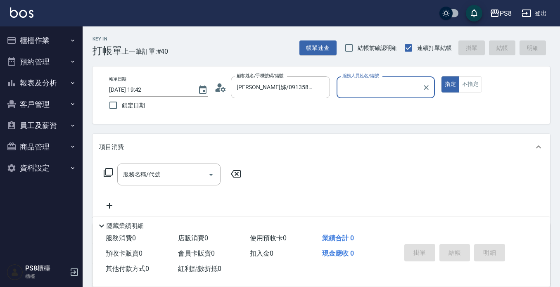
type input "佳亭-8"
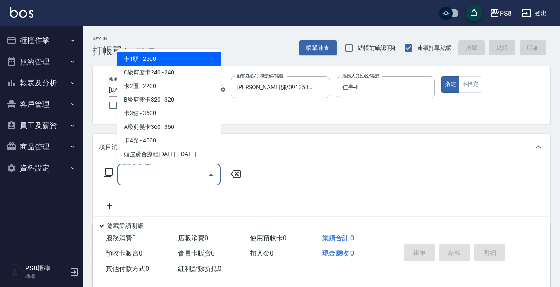
click at [165, 170] on input "服務名稱/代號" at bounding box center [162, 174] width 83 height 14
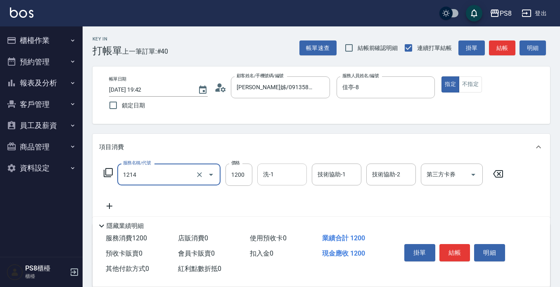
type input "結構卡使用(2024)(1214)"
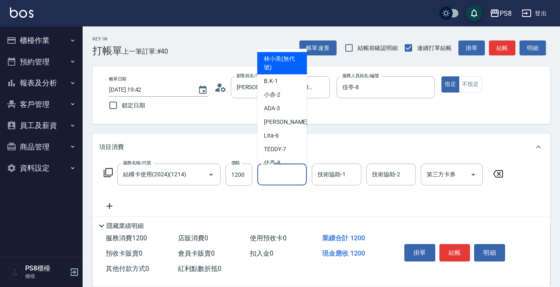
click at [278, 178] on input "洗-1" at bounding box center [282, 174] width 42 height 14
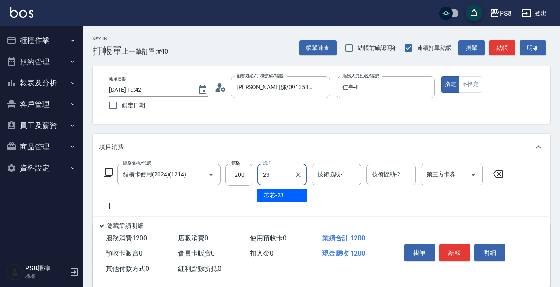
type input "芯芯-23"
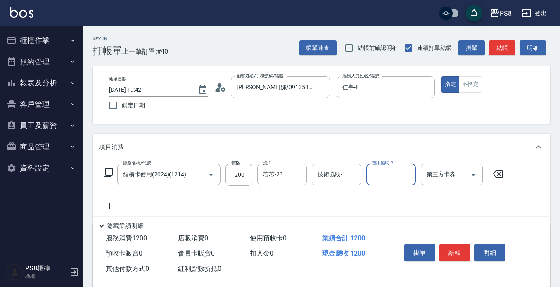
click at [317, 176] on input "技術協助-1" at bounding box center [337, 174] width 42 height 14
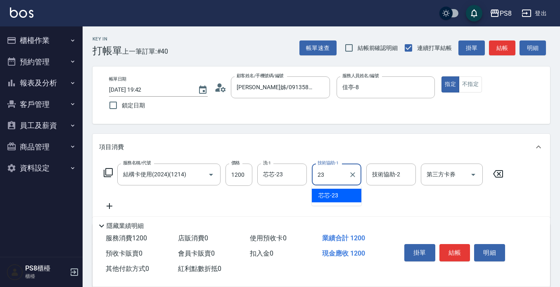
type input "芯芯-23"
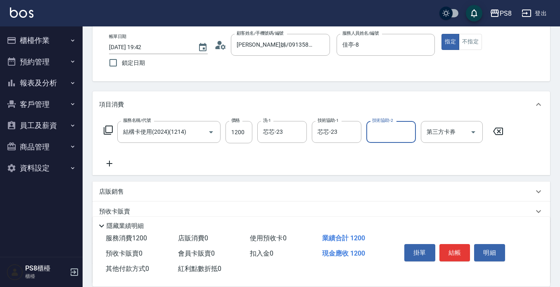
scroll to position [83, 0]
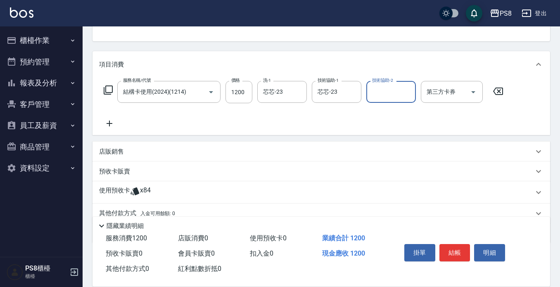
click at [108, 119] on icon at bounding box center [109, 124] width 21 height 10
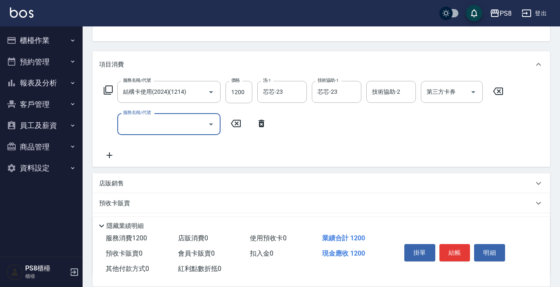
click at [131, 125] on input "服務名稱/代號" at bounding box center [162, 124] width 83 height 14
type input "A級洗剪600(205)"
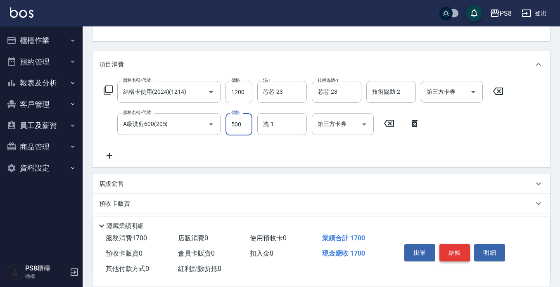
type input "500"
click at [458, 245] on button "結帳" at bounding box center [454, 252] width 31 height 17
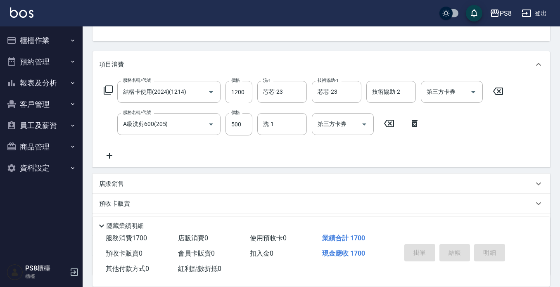
type input "2025/09/13 19:43"
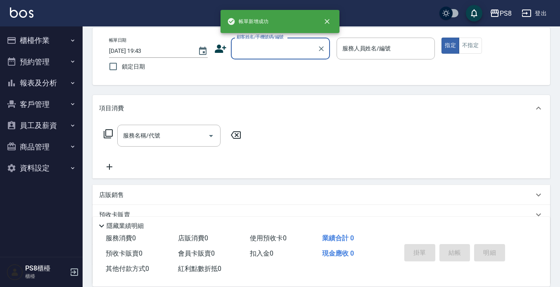
scroll to position [0, 0]
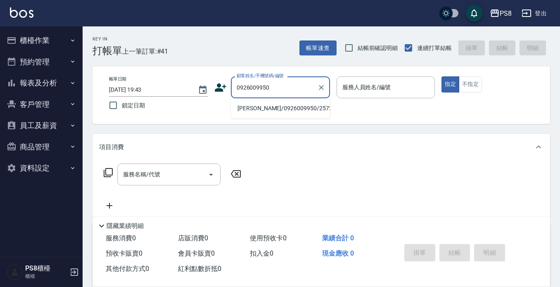
click at [264, 110] on li "王舒婷/0926009950/2572" at bounding box center [280, 109] width 99 height 14
type input "王舒婷/0926009950/2572"
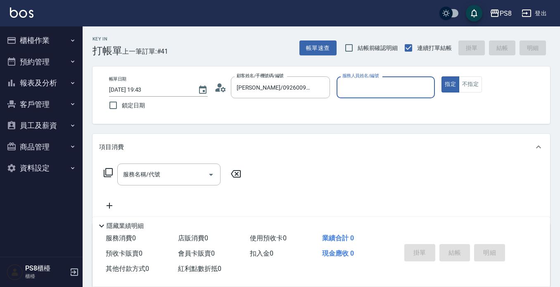
type input "佳亭-8"
click at [216, 86] on icon at bounding box center [220, 87] width 12 height 12
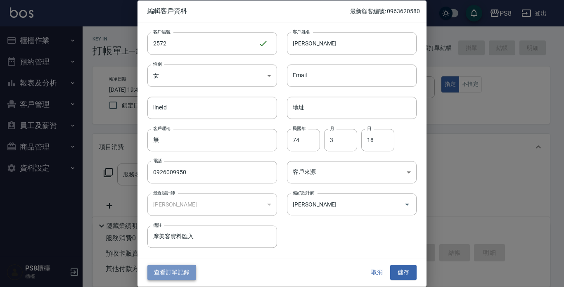
click at [178, 274] on button "查看訂單記錄" at bounding box center [171, 272] width 49 height 15
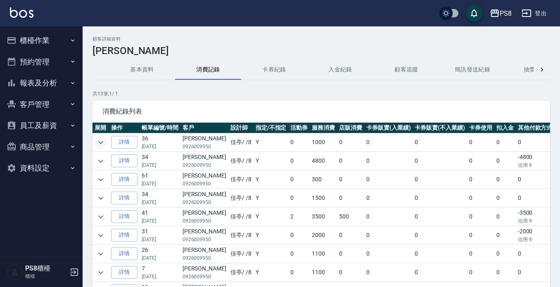
click at [99, 142] on icon "expand row" at bounding box center [100, 142] width 5 height 3
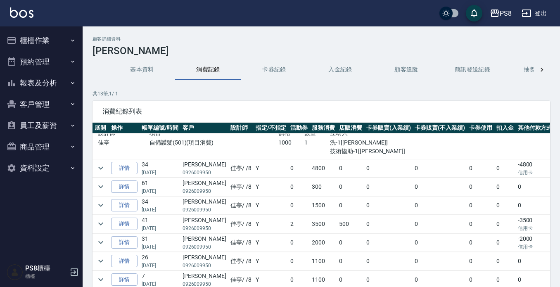
scroll to position [41, 0]
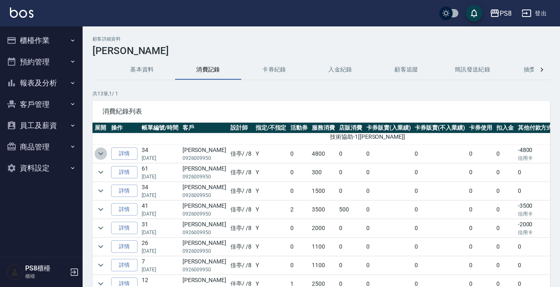
click at [100, 151] on icon "expand row" at bounding box center [101, 154] width 10 height 10
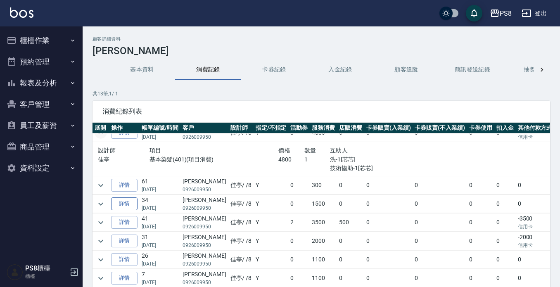
scroll to position [83, 0]
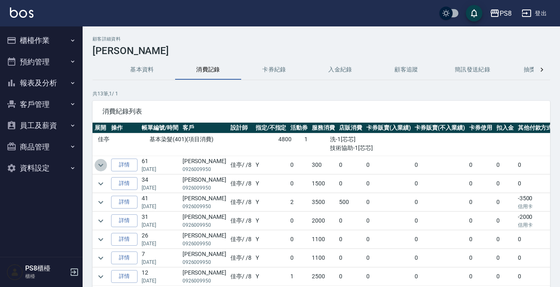
click at [100, 159] on button "expand row" at bounding box center [101, 165] width 12 height 12
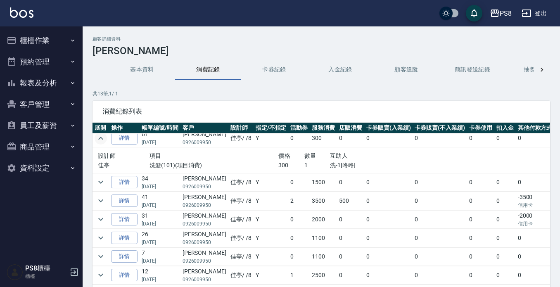
scroll to position [124, 0]
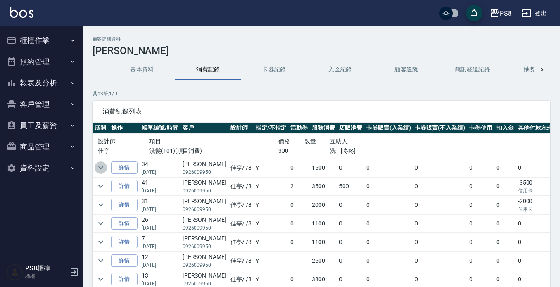
click at [100, 167] on icon "expand row" at bounding box center [101, 168] width 10 height 10
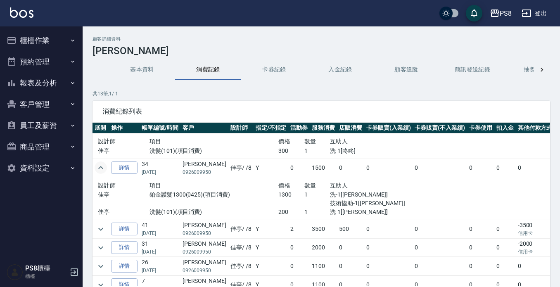
scroll to position [165, 0]
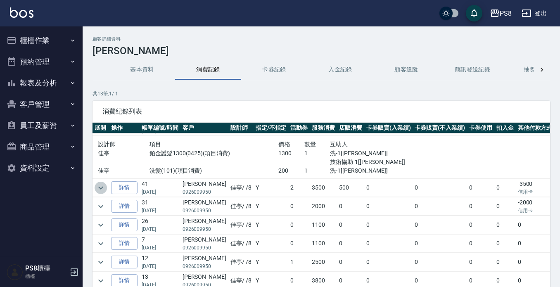
click at [102, 189] on icon "expand row" at bounding box center [101, 188] width 10 height 10
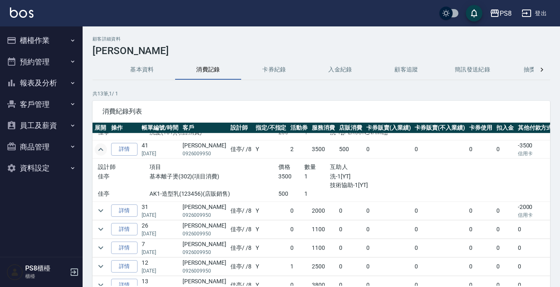
scroll to position [193, 0]
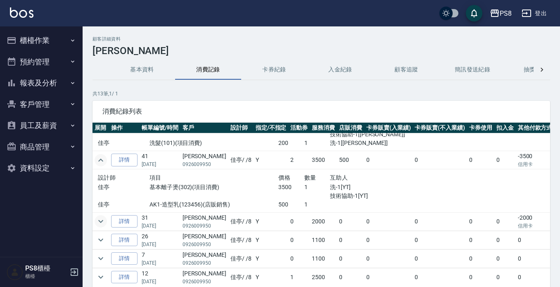
click at [100, 222] on icon "expand row" at bounding box center [101, 221] width 10 height 10
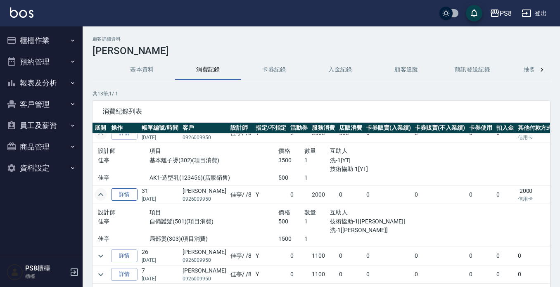
scroll to position [234, 0]
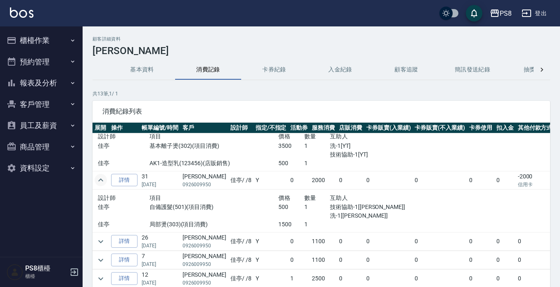
click at [9, 13] on div "PS8 登出" at bounding box center [280, 13] width 560 height 26
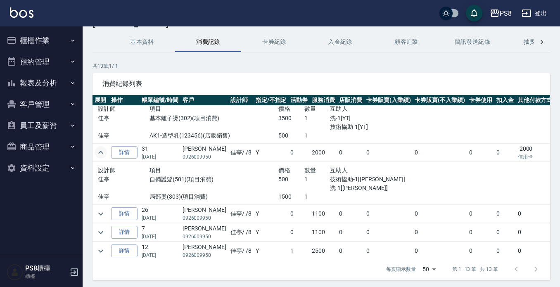
scroll to position [56, 0]
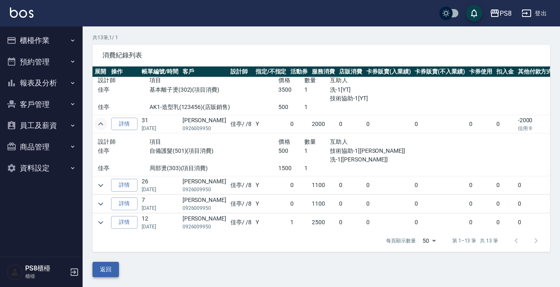
click at [104, 268] on button "返回" at bounding box center [106, 269] width 26 height 15
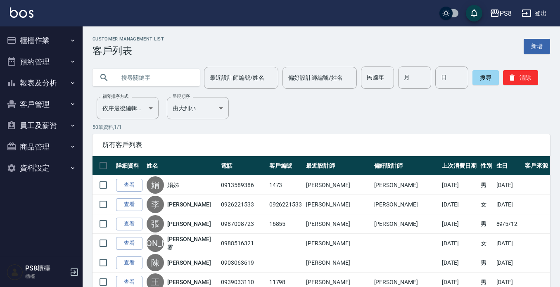
click at [19, 9] on img at bounding box center [22, 12] width 24 height 10
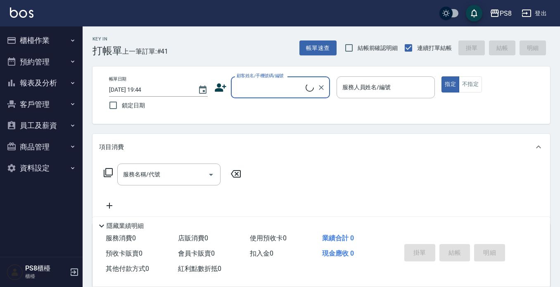
click at [268, 89] on input "顧客姓名/手機號碼/編號" at bounding box center [270, 87] width 71 height 14
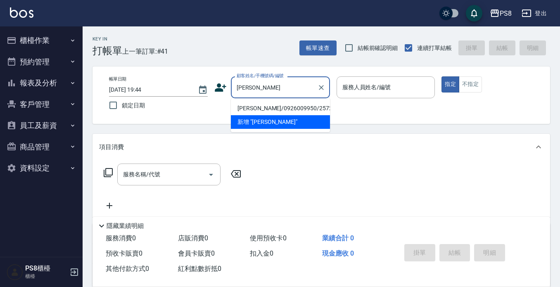
click at [264, 108] on li "王舒婷/0926009950/2572" at bounding box center [280, 109] width 99 height 14
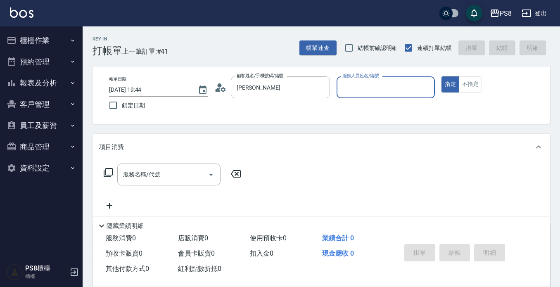
type input "王舒婷/0926009950/2572"
type input "佳亭-8"
click at [127, 178] on input "服務名稱/代號" at bounding box center [162, 174] width 83 height 14
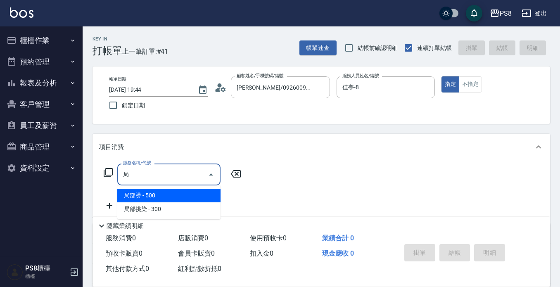
click at [154, 192] on span "局部燙 - 500" at bounding box center [168, 196] width 103 height 14
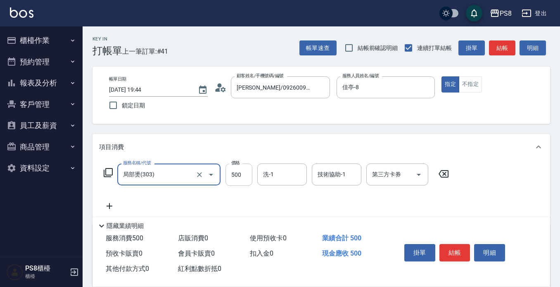
type input "局部燙(303)"
click at [240, 175] on input "500" at bounding box center [238, 175] width 27 height 22
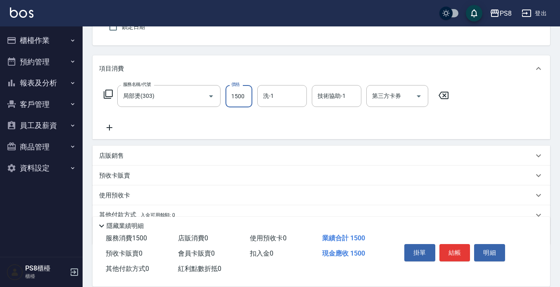
scroll to position [83, 0]
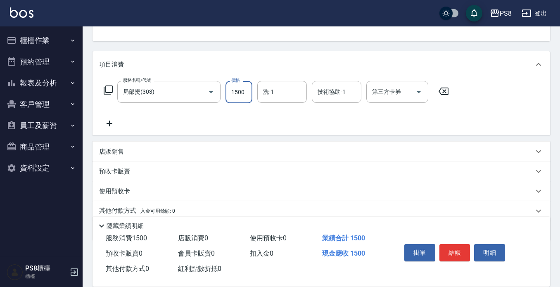
type input "1500"
click at [111, 121] on icon at bounding box center [109, 124] width 21 height 10
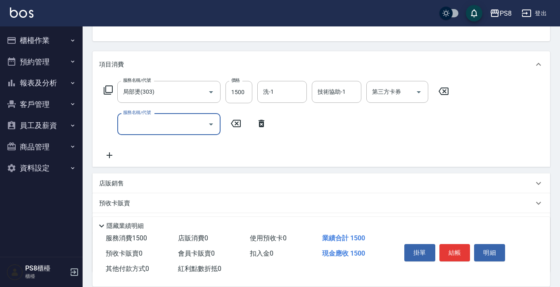
click at [136, 124] on input "服務名稱/代號" at bounding box center [162, 124] width 83 height 14
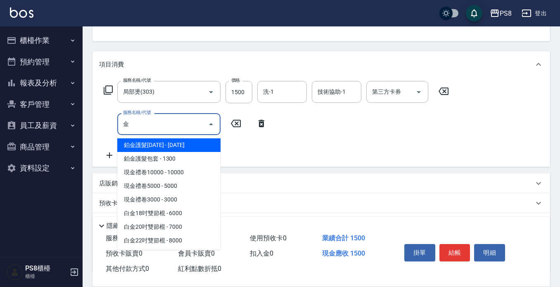
click at [148, 146] on span "鉑金護髮1300 - 1300" at bounding box center [168, 145] width 103 height 14
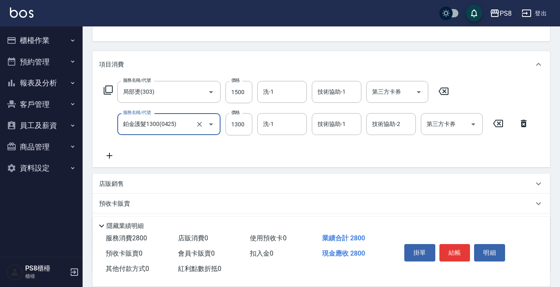
type input "鉑金護髮1300(0425)"
click at [107, 157] on icon at bounding box center [109, 156] width 21 height 10
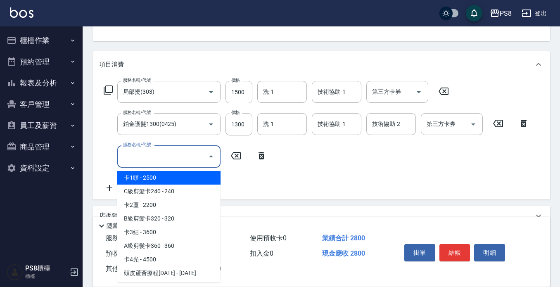
click at [134, 156] on input "服務名稱/代號" at bounding box center [162, 156] width 83 height 14
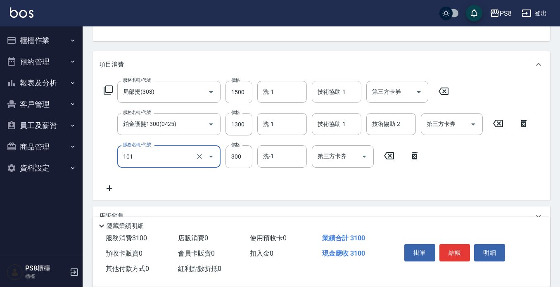
type input "洗髮(101)"
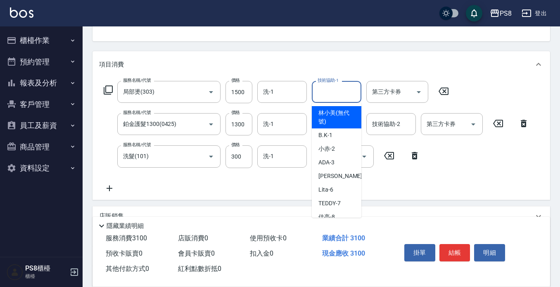
click at [324, 92] on input "技術協助-1" at bounding box center [337, 92] width 42 height 14
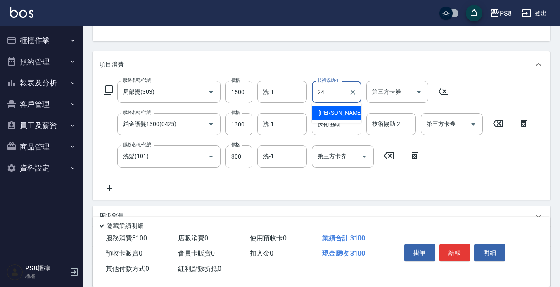
type input "婷婷-24"
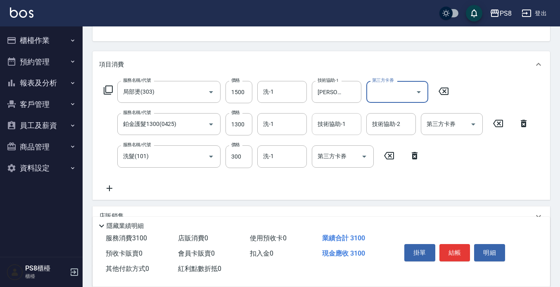
click at [348, 123] on input "技術協助-1" at bounding box center [337, 124] width 42 height 14
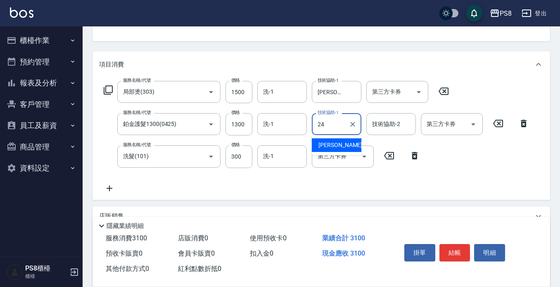
type input "婷婷-24"
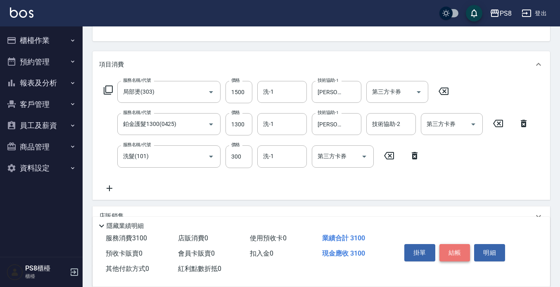
click at [453, 252] on button "結帳" at bounding box center [454, 252] width 31 height 17
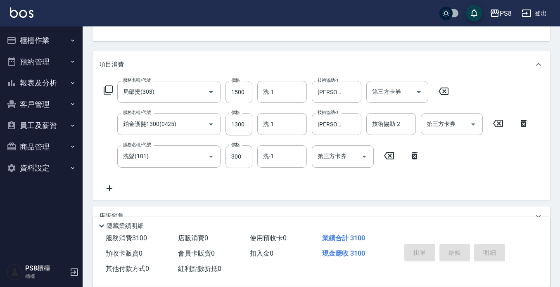
type input "2025/09/13 19:45"
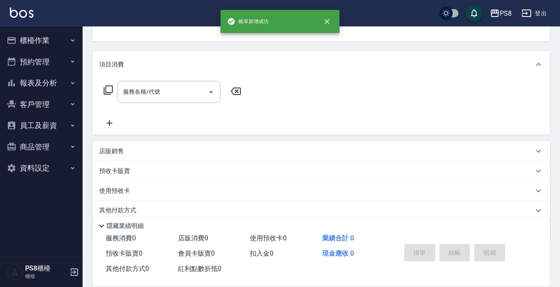
scroll to position [80, 0]
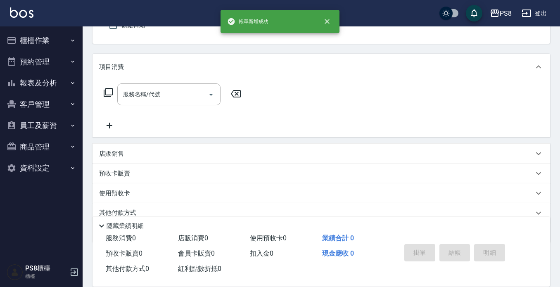
click at [17, 11] on img at bounding box center [22, 12] width 24 height 10
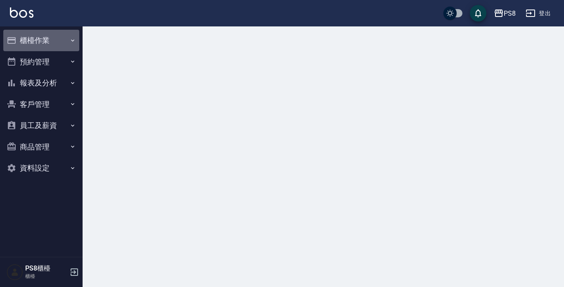
click at [22, 43] on button "櫃檯作業" at bounding box center [41, 40] width 76 height 21
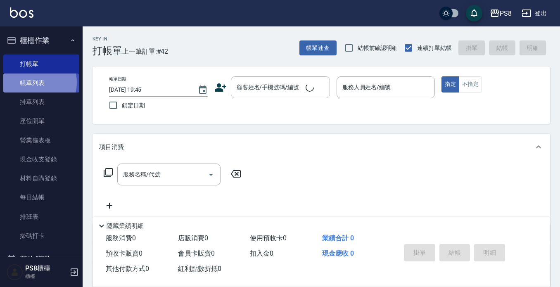
click at [29, 83] on link "帳單列表" at bounding box center [41, 83] width 76 height 19
click at [24, 83] on link "帳單列表" at bounding box center [41, 83] width 76 height 19
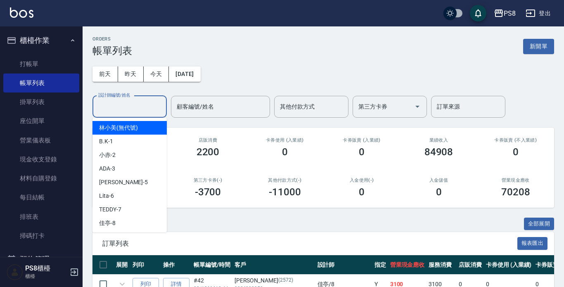
click at [109, 103] on input "設計師編號/姓名" at bounding box center [129, 107] width 67 height 14
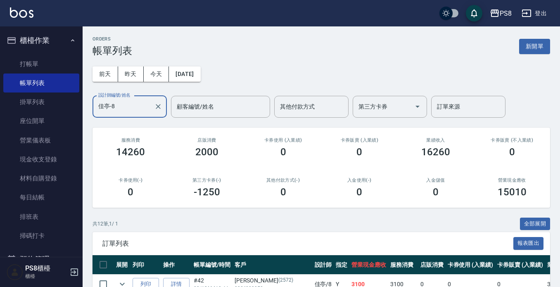
type input "佳亭-8"
click at [17, 15] on img at bounding box center [22, 12] width 24 height 10
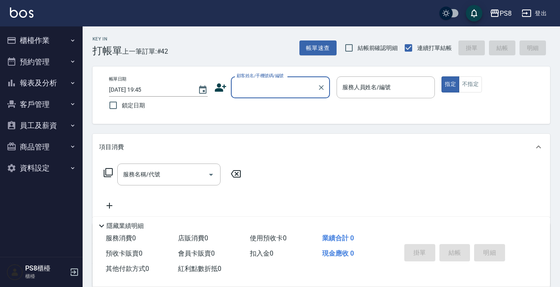
click at [45, 40] on button "櫃檯作業" at bounding box center [41, 40] width 76 height 21
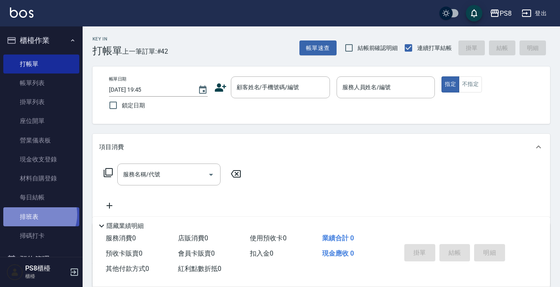
click at [37, 214] on link "排班表" at bounding box center [41, 216] width 76 height 19
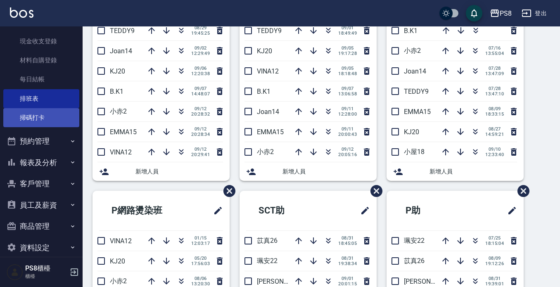
scroll to position [124, 0]
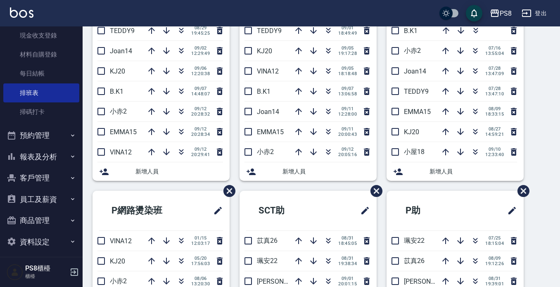
click at [47, 150] on button "報表及分析" at bounding box center [41, 156] width 76 height 21
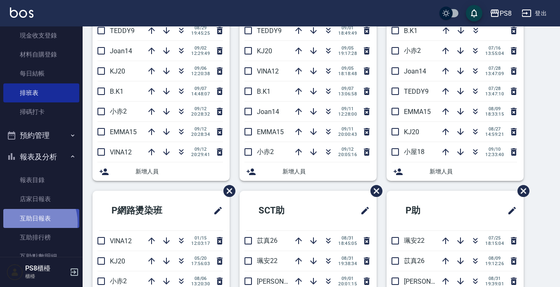
click at [28, 222] on link "互助日報表" at bounding box center [41, 218] width 76 height 19
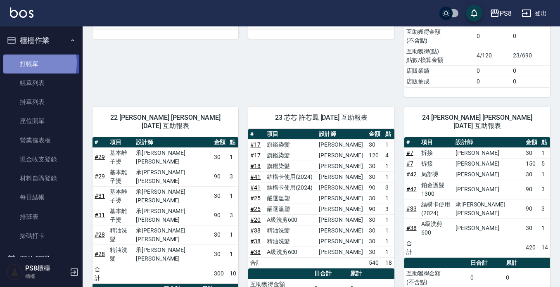
click at [19, 62] on link "打帳單" at bounding box center [41, 64] width 76 height 19
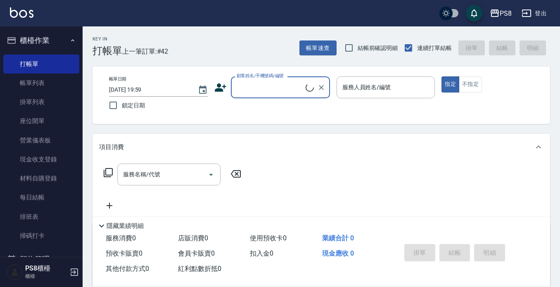
click at [299, 84] on input "顧客姓名/手機號碼/編號" at bounding box center [270, 87] width 71 height 14
click at [308, 104] on li "餅乾/0955912712/0955912712" at bounding box center [280, 109] width 99 height 14
type input "餅乾/0955912712/0955912712"
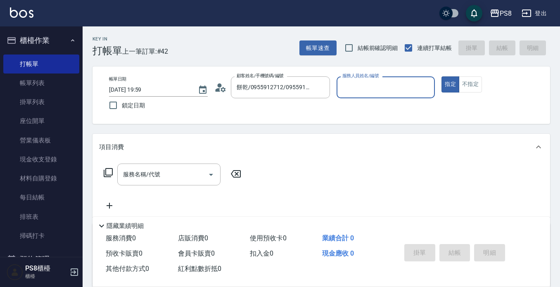
click at [221, 92] on icon at bounding box center [220, 87] width 12 height 12
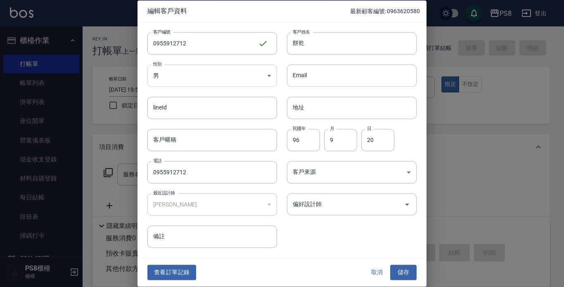
drag, startPoint x: 337, startPoint y: 52, endPoint x: 235, endPoint y: 78, distance: 104.9
click at [235, 78] on div "客戶編號 0955912712 ​ 客戶編號 客戶姓名 餅乾 客戶姓名 性別 男 MALE 性別 Email Email lineId lineId 地址 地…" at bounding box center [277, 135] width 279 height 226
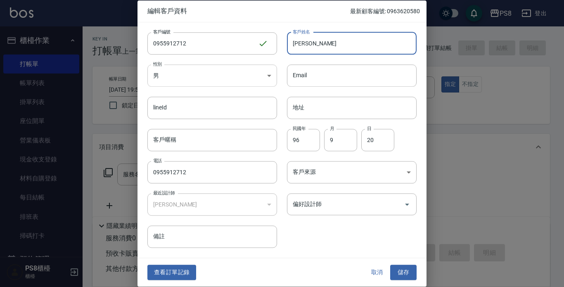
type input "方方"
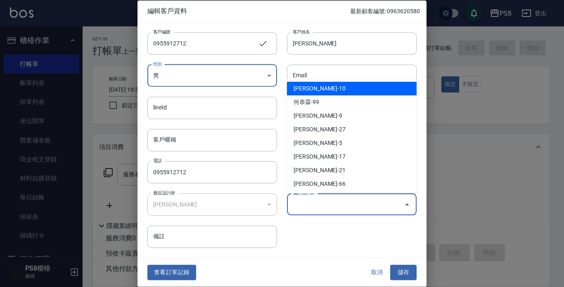
click at [313, 207] on input "偏好設計師" at bounding box center [346, 204] width 110 height 14
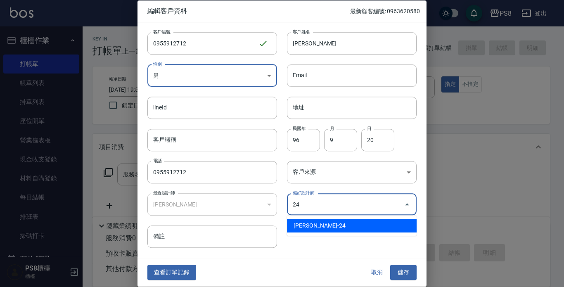
type input "吳鈺婷"
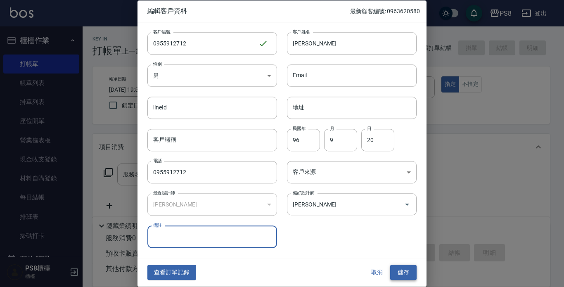
click at [395, 273] on button "儲存" at bounding box center [403, 272] width 26 height 15
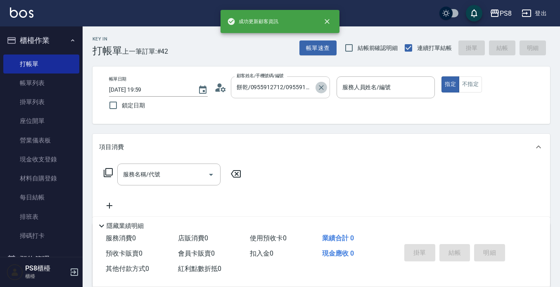
click at [321, 86] on icon "Clear" at bounding box center [321, 87] width 8 height 8
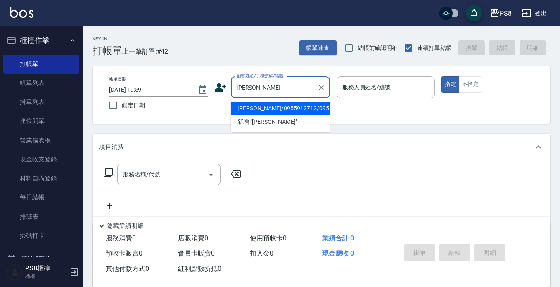
click at [282, 110] on li "方方/0955912712/0955912712" at bounding box center [280, 109] width 99 height 14
type input "方方/0955912712/0955912712"
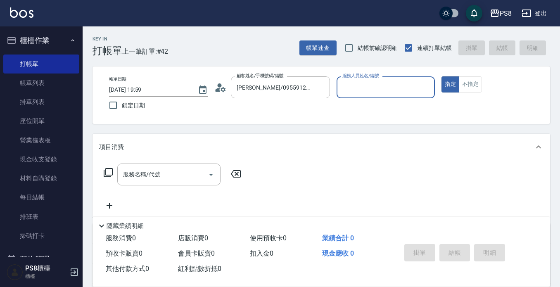
type input "婷婷-24"
click at [444, 84] on button "指定" at bounding box center [450, 84] width 18 height 16
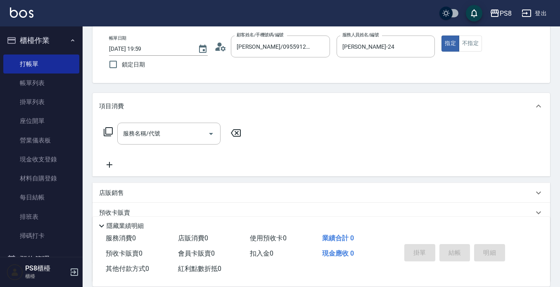
scroll to position [41, 0]
click at [140, 137] on div "服務名稱/代號 服務名稱/代號" at bounding box center [168, 133] width 103 height 22
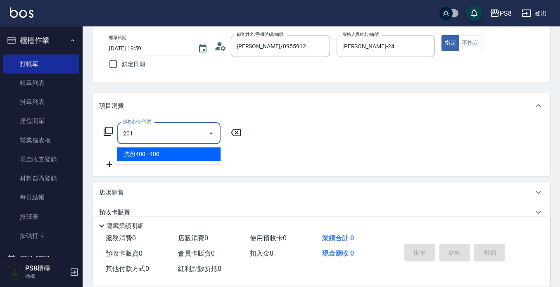
click at [141, 152] on span "洗剪400 - 400" at bounding box center [168, 154] width 103 height 14
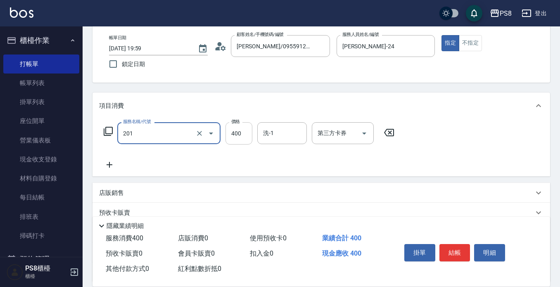
type input "洗剪400(201)"
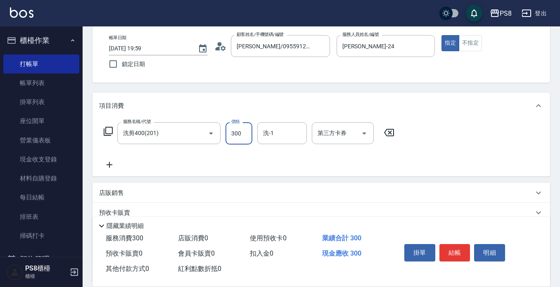
type input "300"
click at [320, 168] on div "服務名稱/代號 洗剪400(201) 服務名稱/代號 價格 300 價格 洗-1 洗-1 第三方卡券 第三方卡券" at bounding box center [249, 145] width 300 height 47
click at [298, 136] on input "洗-1" at bounding box center [282, 133] width 42 height 14
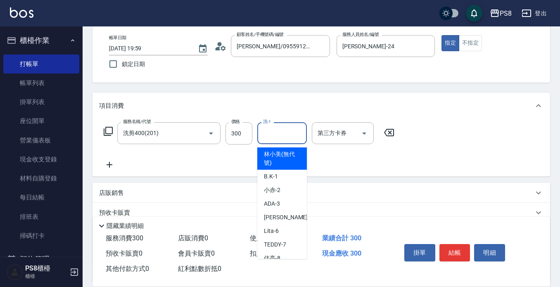
click at [358, 163] on div "服務名稱/代號 洗剪400(201) 服務名稱/代號 價格 300 價格 洗-1 洗-1 第三方卡券 第三方卡券" at bounding box center [249, 145] width 300 height 47
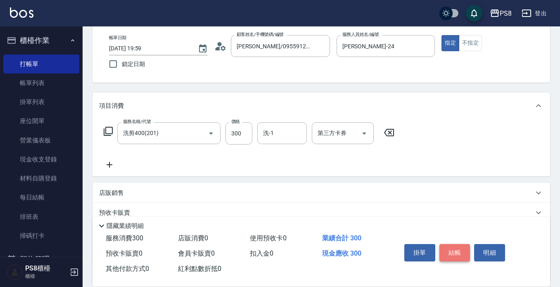
click at [457, 253] on button "結帳" at bounding box center [454, 252] width 31 height 17
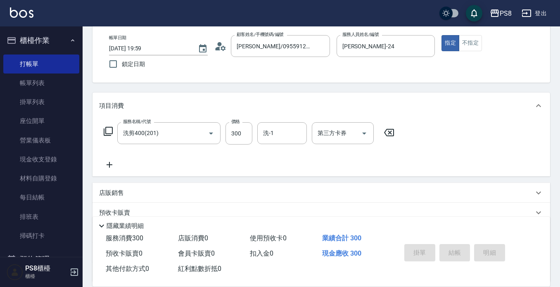
type input "2025/09/13 20:00"
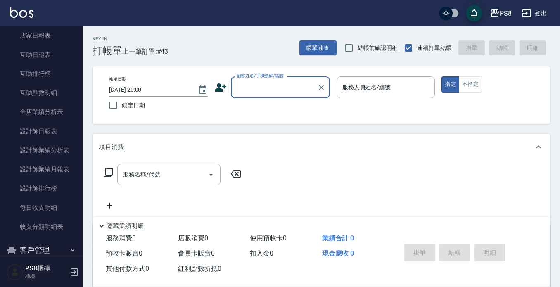
scroll to position [289, 0]
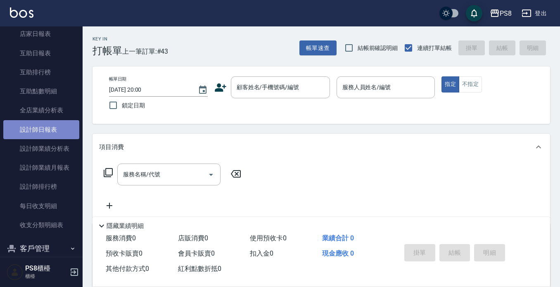
click at [43, 126] on link "設計師日報表" at bounding box center [41, 129] width 76 height 19
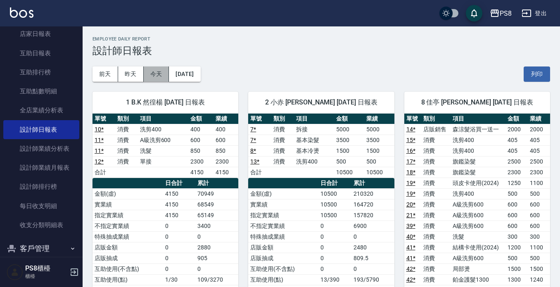
click at [148, 74] on button "今天" at bounding box center [157, 73] width 26 height 15
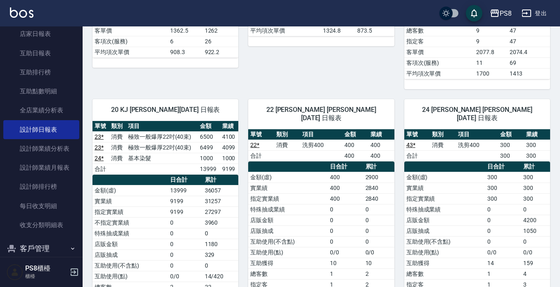
scroll to position [1006, 0]
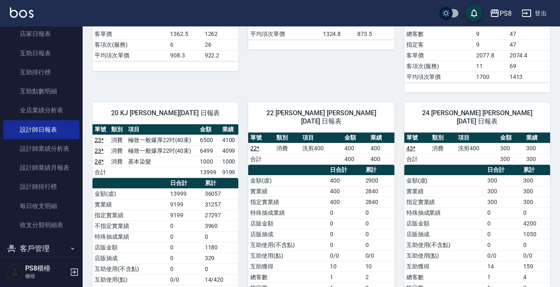
click at [405, 143] on td "43 *" at bounding box center [417, 148] width 26 height 11
click at [408, 145] on link "43 *" at bounding box center [410, 148] width 9 height 7
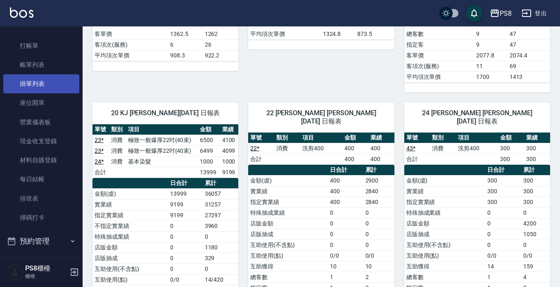
scroll to position [0, 0]
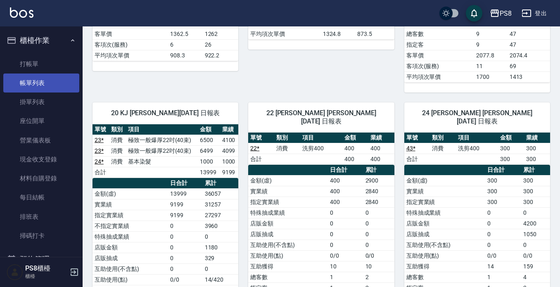
click at [29, 83] on link "帳單列表" at bounding box center [41, 83] width 76 height 19
click at [47, 81] on link "帳單列表" at bounding box center [41, 83] width 76 height 19
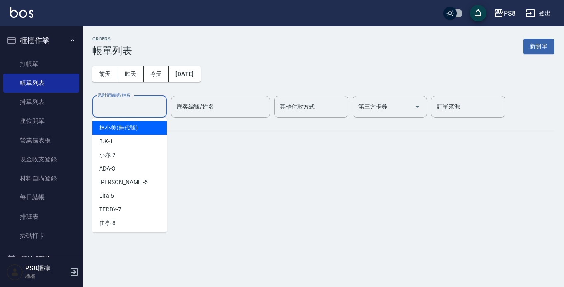
click at [130, 108] on input "設計師編號/姓名" at bounding box center [129, 107] width 67 height 14
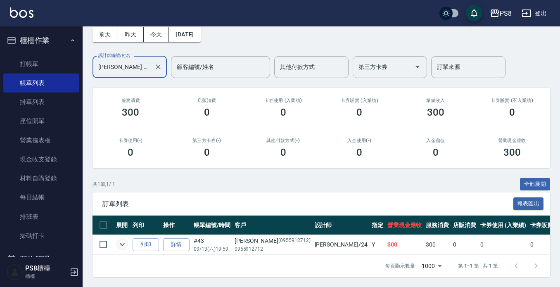
click at [125, 240] on icon "expand row" at bounding box center [122, 245] width 10 height 10
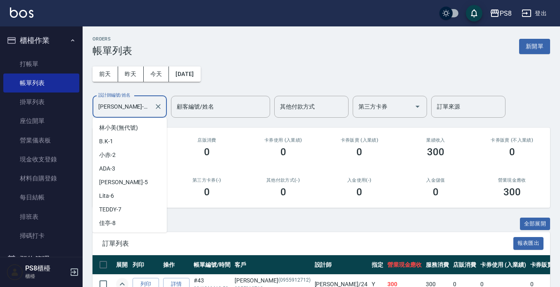
scroll to position [175, 0]
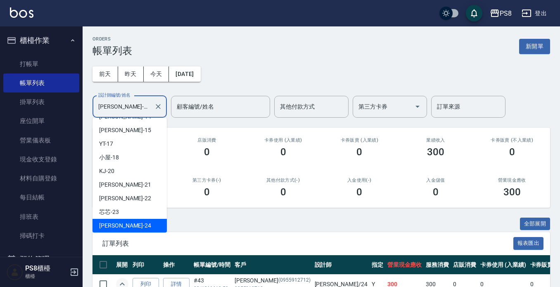
drag, startPoint x: 121, startPoint y: 106, endPoint x: 92, endPoint y: 104, distance: 29.0
click at [92, 104] on div "ORDERS 帳單列表 新開單 前天 昨天 今天 2025/09/13 設計師編號/姓名 婷婷-24 設計師編號/姓名 顧客編號/姓名 顧客編號/姓名 其他付…" at bounding box center [321, 189] width 477 height 326
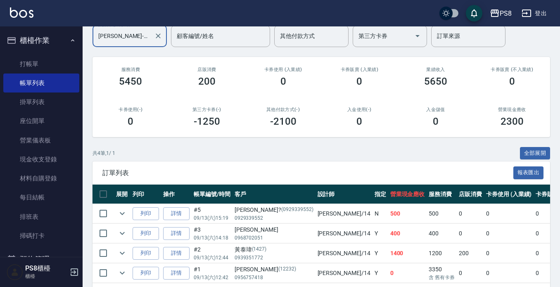
scroll to position [106, 0]
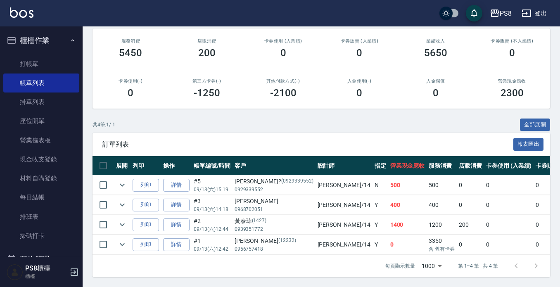
type input "Joan-14"
click at [21, 45] on button "櫃檯作業" at bounding box center [41, 40] width 76 height 21
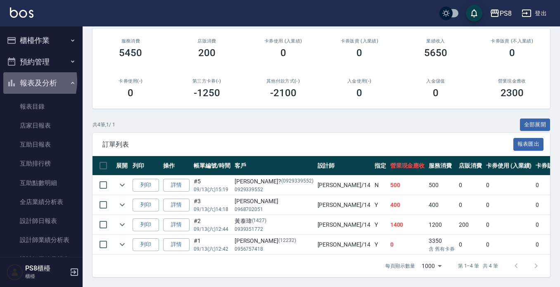
click at [16, 81] on icon "button" at bounding box center [12, 83] width 10 height 10
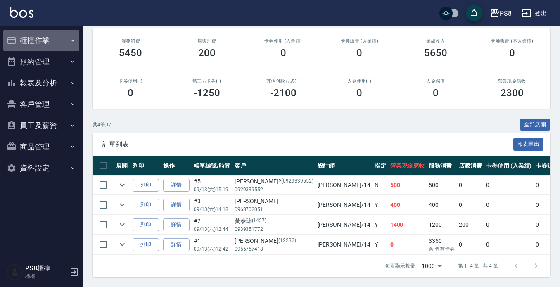
click at [38, 40] on button "櫃檯作業" at bounding box center [41, 40] width 76 height 21
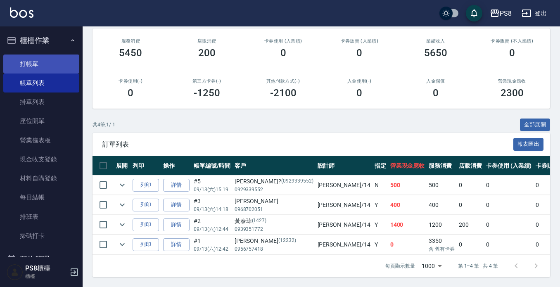
click at [48, 68] on link "打帳單" at bounding box center [41, 64] width 76 height 19
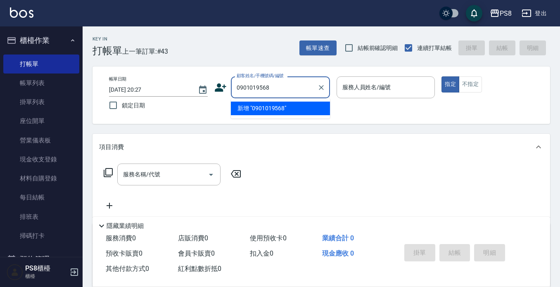
drag, startPoint x: 282, startPoint y: 85, endPoint x: 231, endPoint y: 83, distance: 51.2
click at [231, 83] on div "0901019568 顧客姓名/手機號碼/編號" at bounding box center [280, 87] width 99 height 22
type input "0901019568"
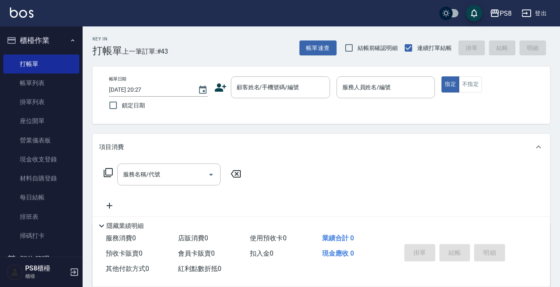
click at [221, 85] on icon at bounding box center [221, 87] width 12 height 8
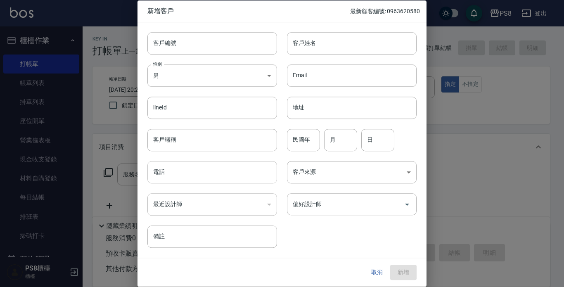
click at [190, 170] on input "電話" at bounding box center [212, 172] width 130 height 22
paste input "0901019568"
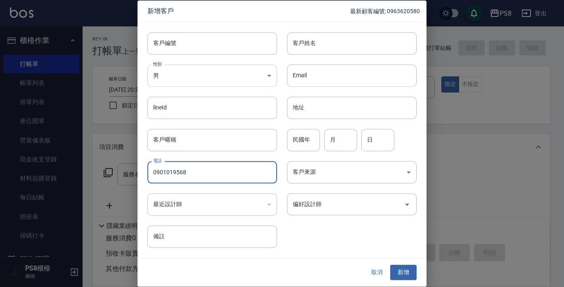
type input "0901019568"
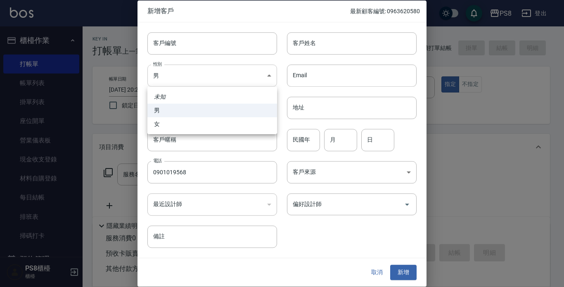
click at [198, 74] on body "PS8 登出 櫃檯作業 打帳單 帳單列表 掛單列表 座位開單 營業儀表板 現金收支登錄 材料自購登錄 每日結帳 排班表 掃碼打卡 預約管理 預約管理 單日預約…" at bounding box center [282, 201] width 564 height 402
click at [353, 45] on div at bounding box center [282, 143] width 564 height 287
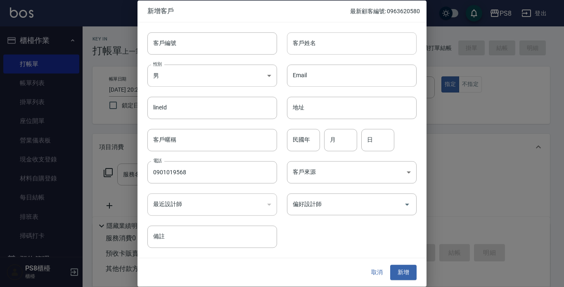
click at [351, 44] on input "客戶姓名" at bounding box center [352, 43] width 130 height 22
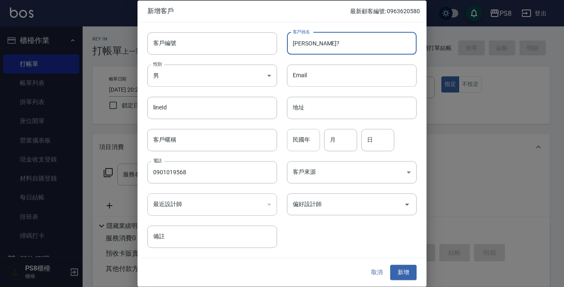
type input "莊博?"
click at [311, 135] on input "民國年" at bounding box center [303, 140] width 33 height 22
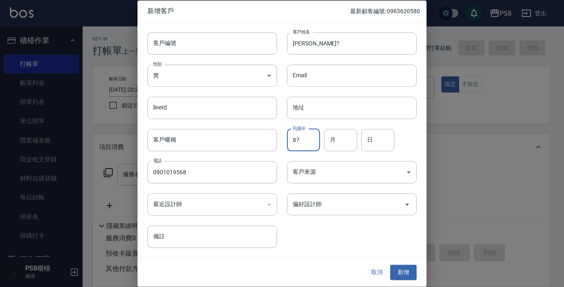
type input "87"
type input "01"
type input "23"
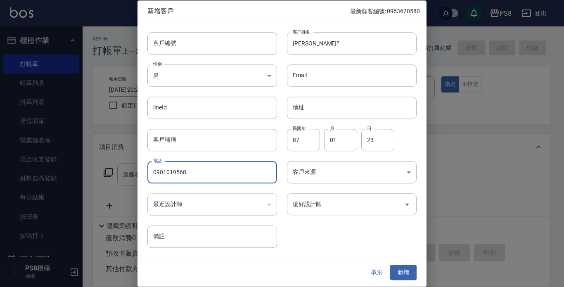
click at [407, 268] on button "新增" at bounding box center [403, 272] width 26 height 15
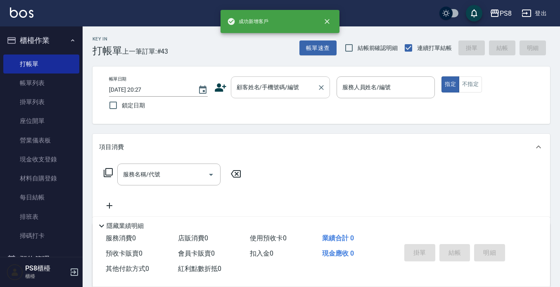
click at [270, 84] on div "顧客姓名/手機號碼/編號 顧客姓名/手機號碼/編號" at bounding box center [280, 87] width 99 height 22
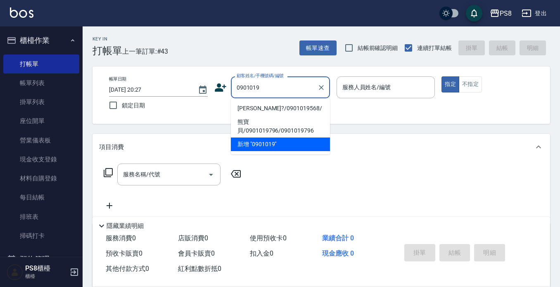
click at [258, 104] on li "莊博?/0901019568/" at bounding box center [280, 109] width 99 height 14
type input "莊博?/0901019568/"
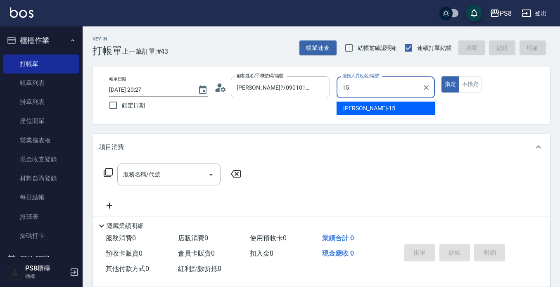
type input "EMMA-15"
type button "true"
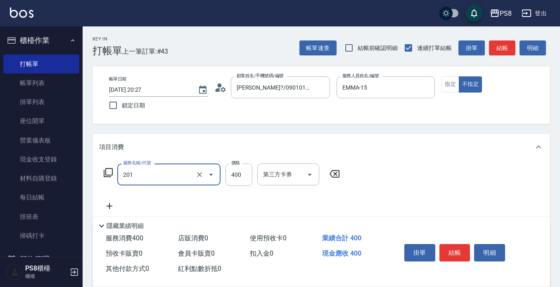
type input "洗剪400(201)"
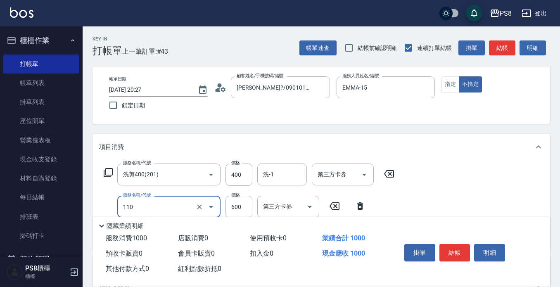
type input "精油+去角質(110)"
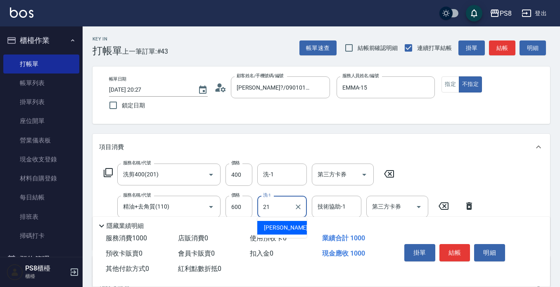
type input "趙宇文-21"
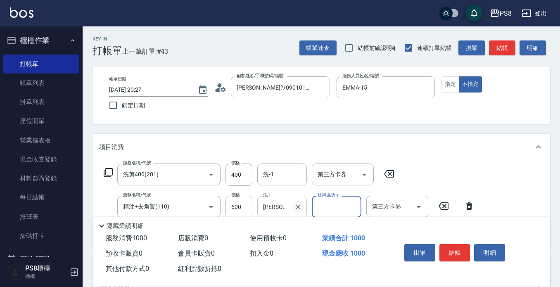
click at [301, 206] on icon "Clear" at bounding box center [298, 207] width 8 height 8
click at [322, 204] on input "技術協助-1" at bounding box center [337, 206] width 42 height 14
type input "趙宇文-21"
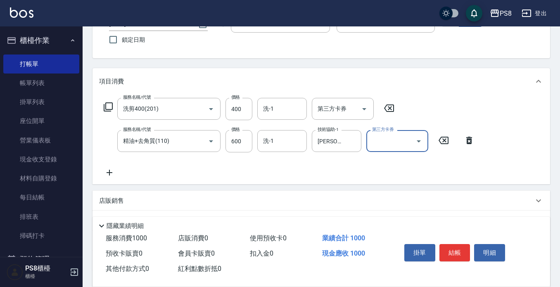
scroll to position [148, 0]
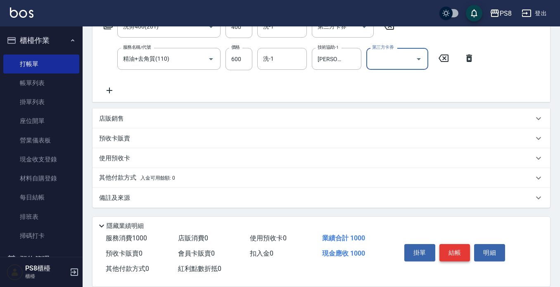
click at [448, 249] on button "結帳" at bounding box center [454, 252] width 31 height 17
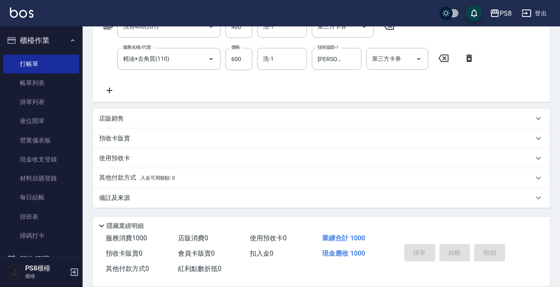
type input "2025/09/13 20:28"
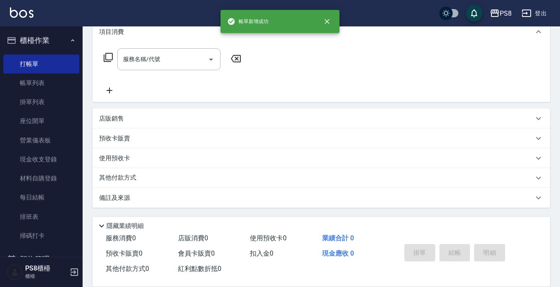
scroll to position [0, 0]
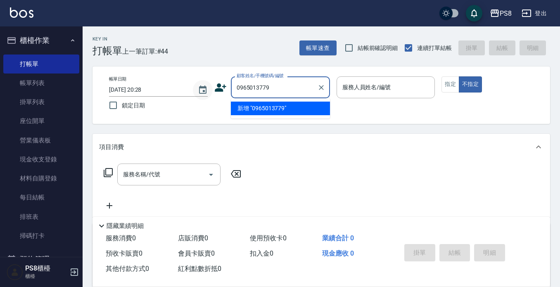
drag, startPoint x: 281, startPoint y: 89, endPoint x: 201, endPoint y: 89, distance: 79.7
click at [201, 89] on div "帳單日期 2025/09/13 20:28 鎖定日期 顧客姓名/手機號碼/編號 0965013779 顧客姓名/手機號碼/編號 服務人員姓名/編號 服務人員姓…" at bounding box center [321, 95] width 438 height 38
type input "0965013779"
click at [221, 85] on icon at bounding box center [220, 87] width 12 height 12
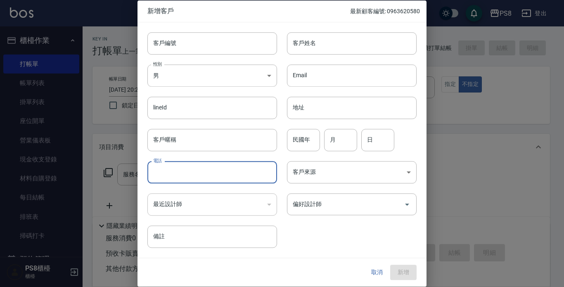
click at [192, 177] on input "電話" at bounding box center [212, 172] width 130 height 22
paste input "0965013779"
type input "0965013779"
click at [182, 76] on body "PS8 登出 櫃檯作業 打帳單 帳單列表 掛單列表 座位開單 營業儀表板 現金收支登錄 材料自購登錄 每日結帳 排班表 掃碼打卡 預約管理 預約管理 單日預約…" at bounding box center [282, 201] width 564 height 402
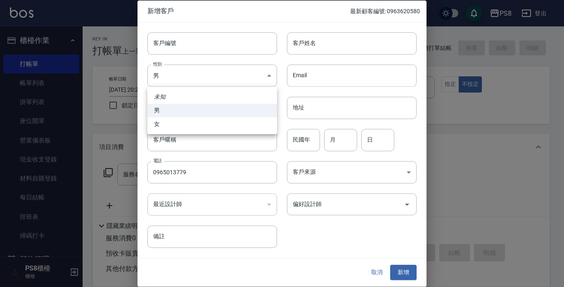
click at [197, 123] on li "女" at bounding box center [212, 124] width 130 height 14
type input "FEMALE"
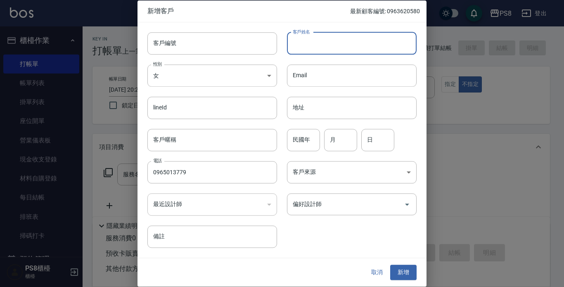
click at [319, 42] on input "客戶姓名" at bounding box center [352, 43] width 130 height 22
type input "ㄆ"
type input "唐婷?"
click at [301, 145] on input "民國年" at bounding box center [303, 140] width 33 height 22
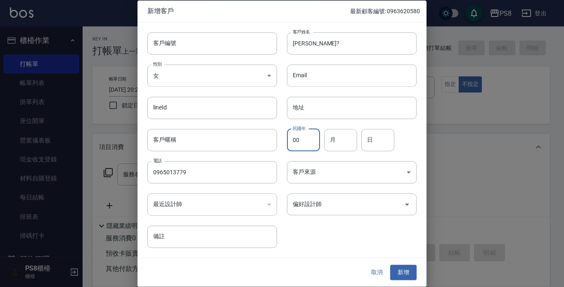
type input "00"
type input "08"
type input "05"
click at [403, 242] on div "客戶編號 客戶編號 客戶姓名 唐婷? 客戶姓名 性別 女 FEMALE 性別 Email Email lineId lineId 地址 地址 客戶暱稱 客戶暱…" at bounding box center [277, 135] width 279 height 226
click at [408, 272] on button "新增" at bounding box center [403, 272] width 26 height 15
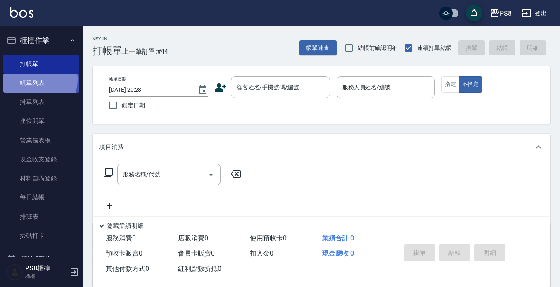
click at [38, 80] on link "帳單列表" at bounding box center [41, 83] width 76 height 19
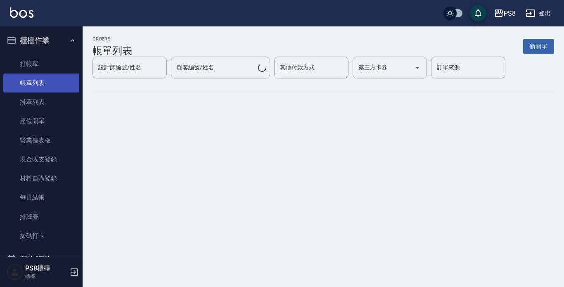
click at [33, 82] on link "帳單列表" at bounding box center [41, 83] width 76 height 19
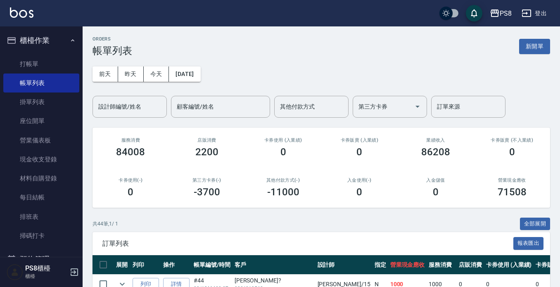
scroll to position [165, 0]
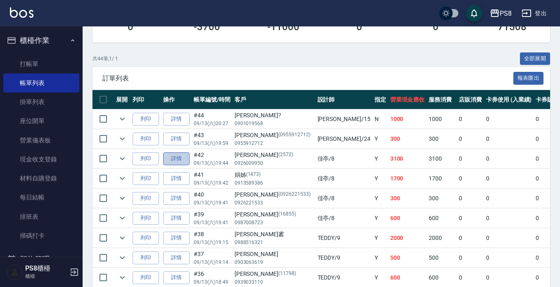
click at [174, 161] on link "詳情" at bounding box center [176, 158] width 26 height 13
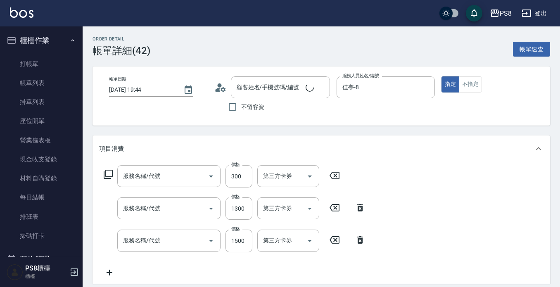
type input "2025/09/13 19:44"
type input "佳亭-8"
type input "洗髮(101)"
type input "鉑金護髮1300(0425)"
type input "局部燙(303)"
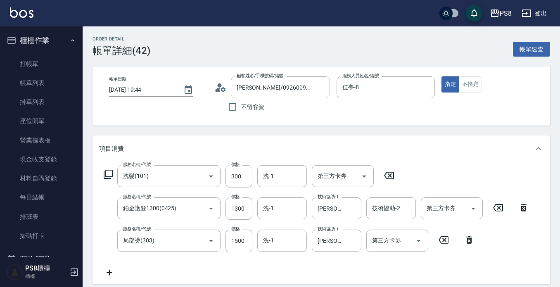
type input "王舒婷/0926009950/2572"
click at [240, 238] on input "1500" at bounding box center [238, 241] width 27 height 22
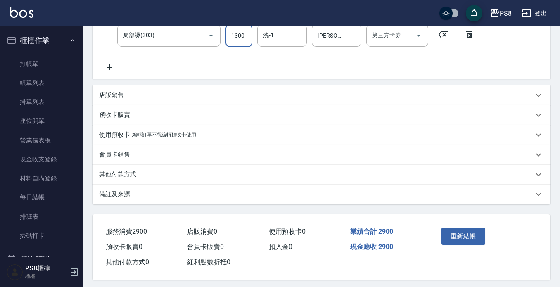
scroll to position [212, 0]
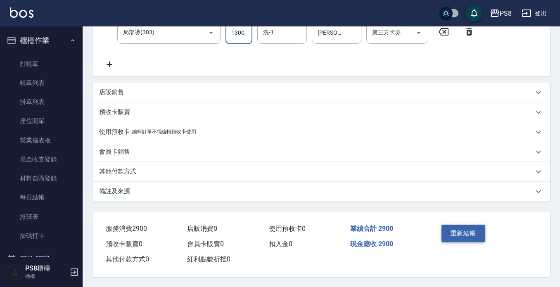
type input "1300"
click at [455, 231] on button "重新結帳" at bounding box center [463, 233] width 44 height 17
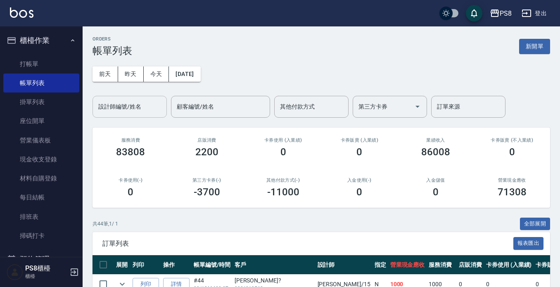
click at [112, 111] on input "設計師編號/姓名" at bounding box center [129, 107] width 67 height 14
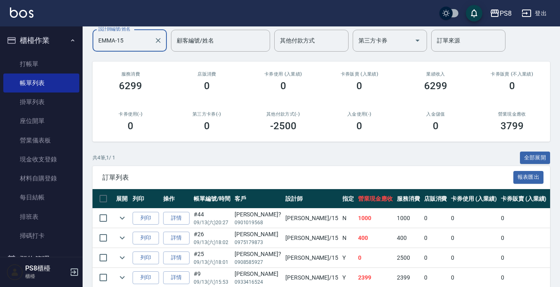
scroll to position [106, 0]
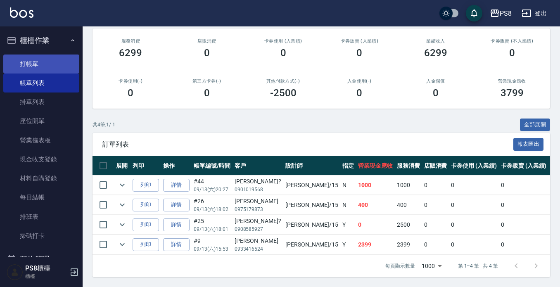
type input "EMMA-15"
click at [42, 57] on link "打帳單" at bounding box center [41, 64] width 76 height 19
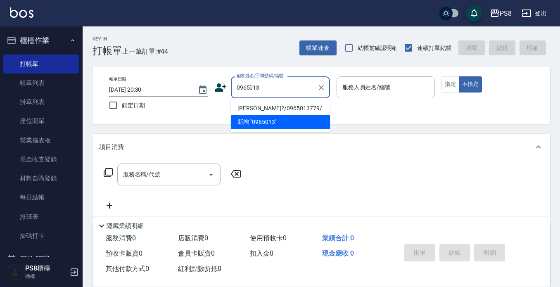
click at [275, 106] on li "唐婷?/0965013779/" at bounding box center [280, 109] width 99 height 14
type input "唐婷?/0965013779/"
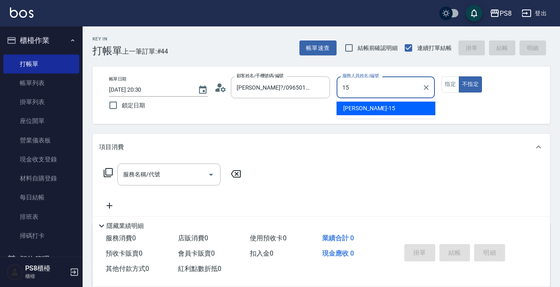
type input "EMMA-15"
type button "false"
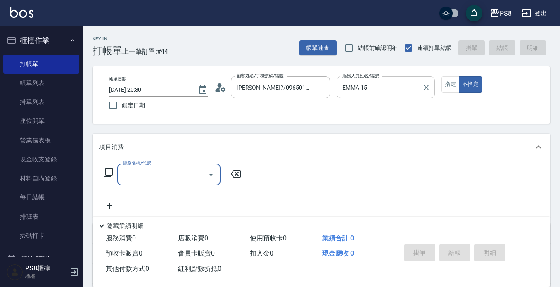
click at [369, 85] on input "EMMA-15" at bounding box center [379, 87] width 79 height 14
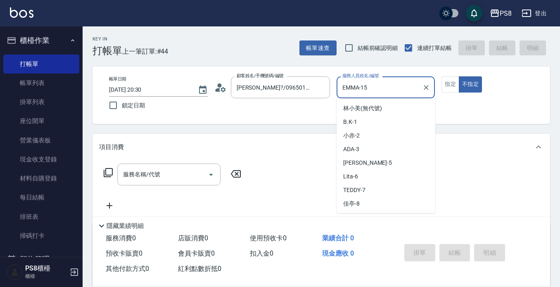
scroll to position [79, 0]
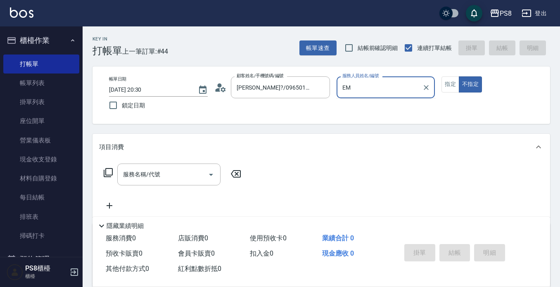
type input "E"
type input "VINA-12"
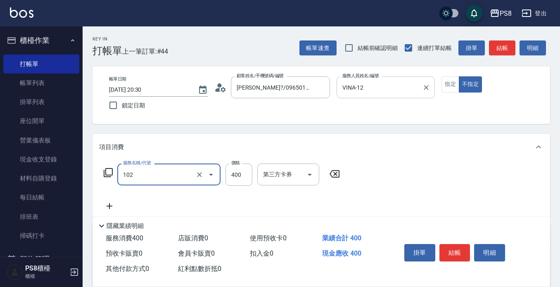
type input "精油洗髮(102)"
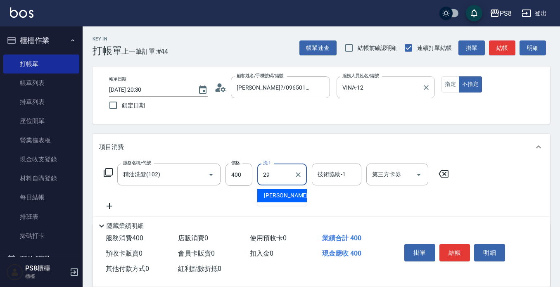
type input "戴韋全-29"
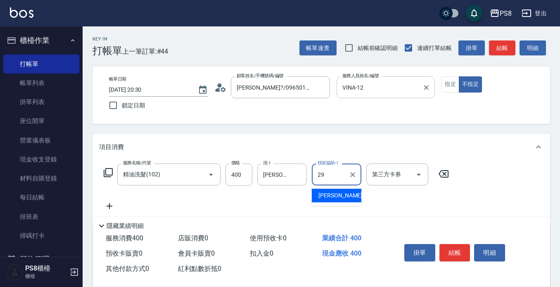
type input "戴韋全-29"
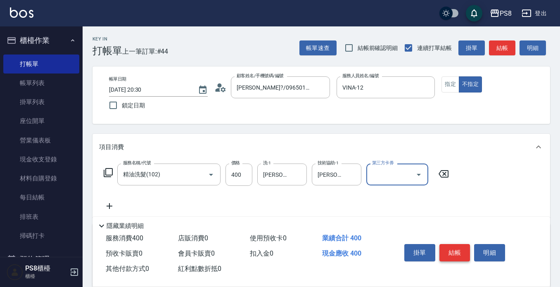
click at [452, 251] on button "結帳" at bounding box center [454, 252] width 31 height 17
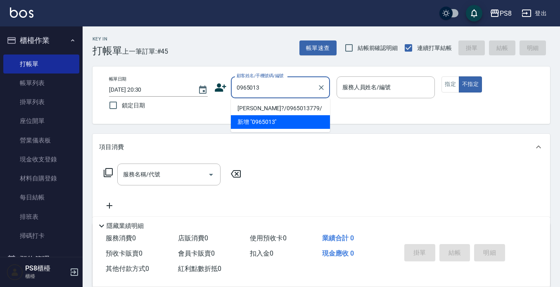
click at [281, 107] on li "唐婷?/0965013779/" at bounding box center [280, 109] width 99 height 14
type input "唐婷?/0965013779/"
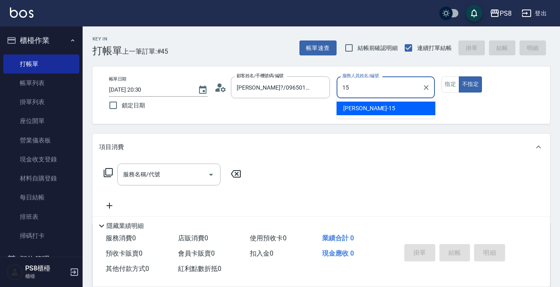
type input "EMMA-15"
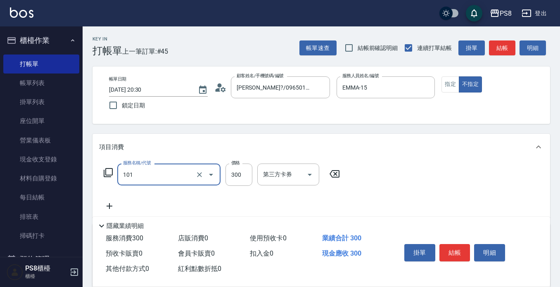
type input "洗髮(101)"
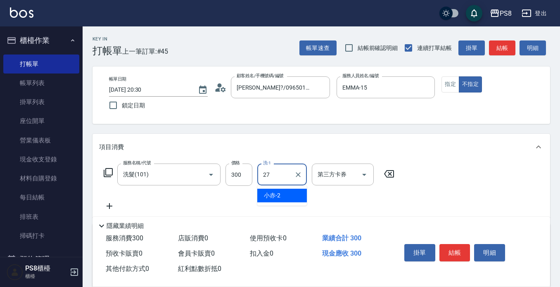
type input "Barry-27"
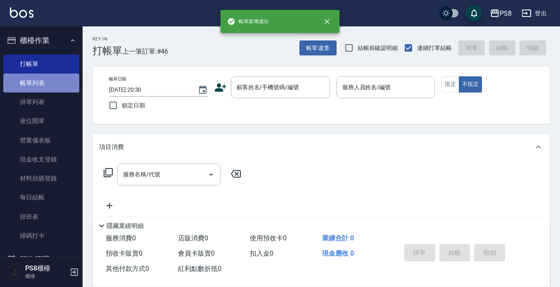
click at [51, 83] on link "帳單列表" at bounding box center [41, 83] width 76 height 19
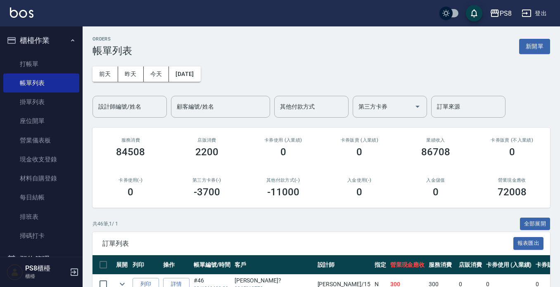
click at [128, 105] on input "設計師編號/姓名" at bounding box center [129, 107] width 67 height 14
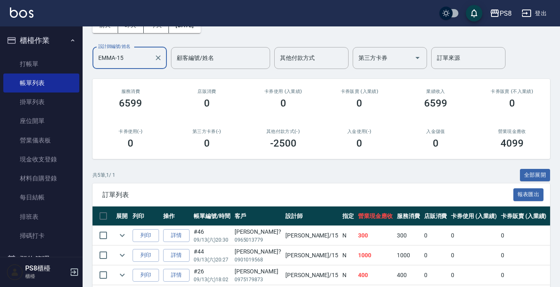
scroll to position [126, 0]
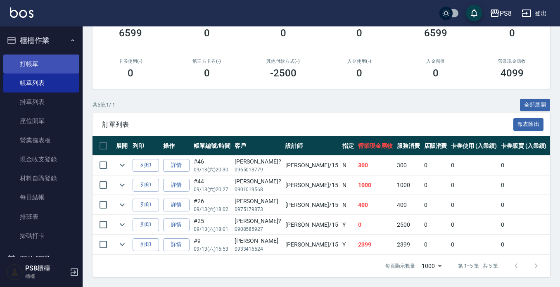
type input "EMMA-15"
click at [28, 64] on link "打帳單" at bounding box center [41, 64] width 76 height 19
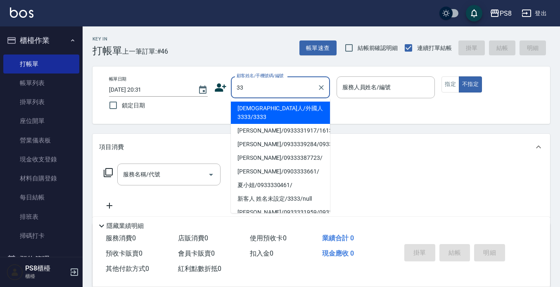
type input "3"
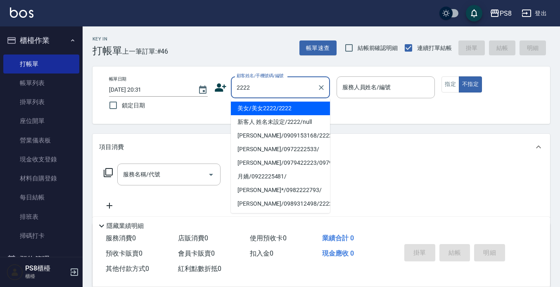
click at [264, 104] on li "美女/美女2222/2222" at bounding box center [280, 109] width 99 height 14
type input "美女/美女2222/2222"
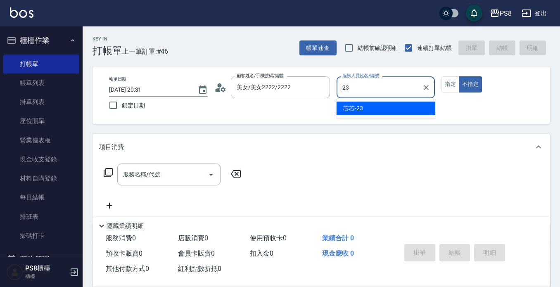
type input "芯芯-23"
type button "false"
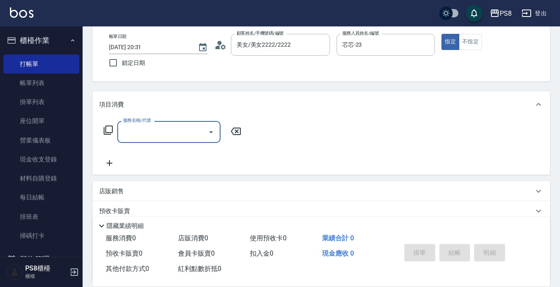
scroll to position [83, 0]
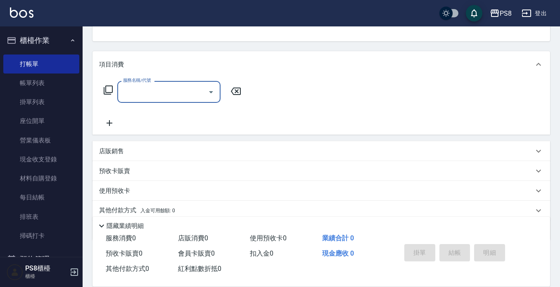
click at [138, 68] on div "項目消費" at bounding box center [316, 64] width 434 height 9
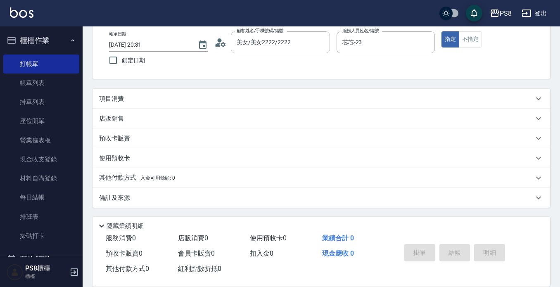
scroll to position [45, 0]
click at [135, 117] on div "店販銷售" at bounding box center [316, 118] width 434 height 9
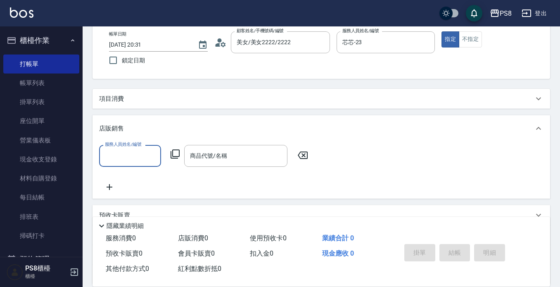
scroll to position [0, 0]
type input "芯芯-23"
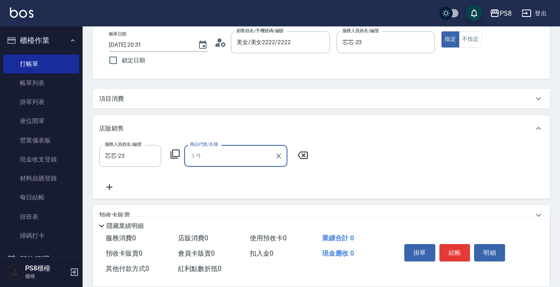
type input "ㄋ"
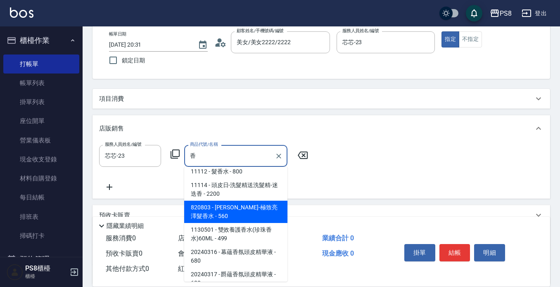
scroll to position [53, 0]
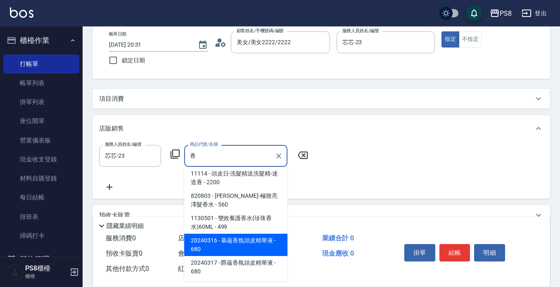
click at [249, 246] on span "20240316 - 幕蘊香氛頭皮精華液 - 680" at bounding box center [235, 245] width 103 height 22
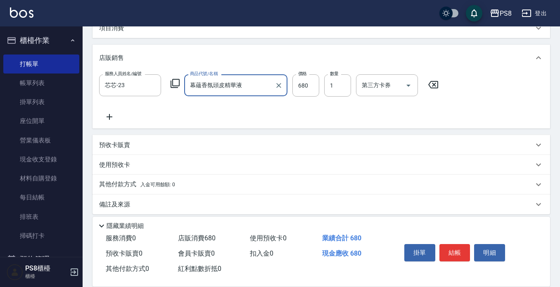
scroll to position [122, 0]
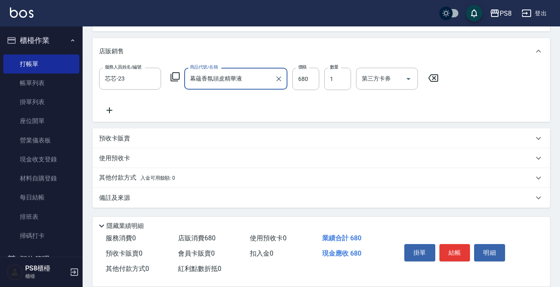
type input "幕蘊香氛頭皮精華液"
click at [452, 248] on button "結帳" at bounding box center [454, 252] width 31 height 17
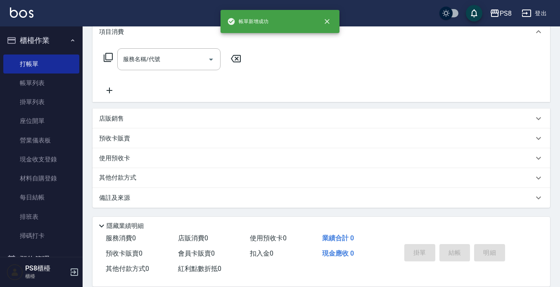
scroll to position [0, 0]
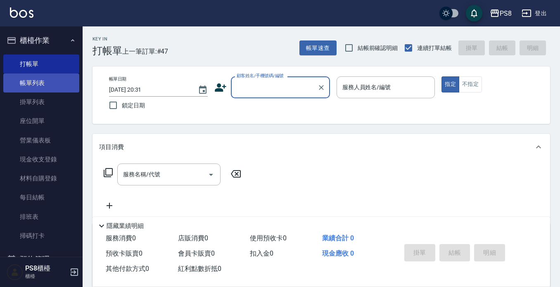
click at [25, 89] on link "帳單列表" at bounding box center [41, 83] width 76 height 19
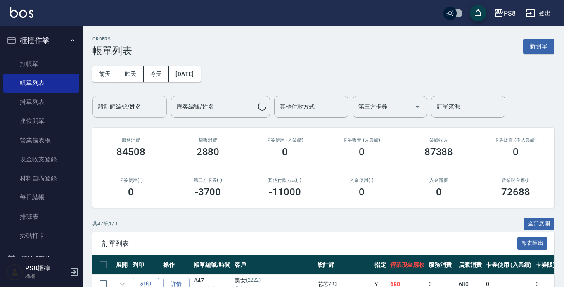
click at [135, 107] on div "設計師編號/姓名 設計師編號/姓名" at bounding box center [130, 107] width 74 height 22
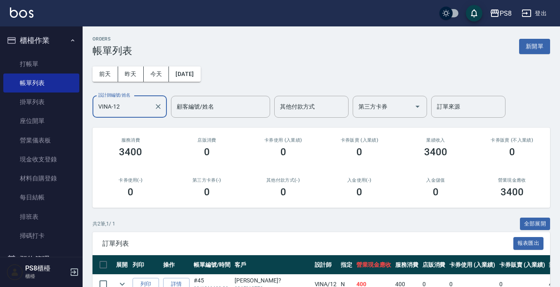
scroll to position [66, 0]
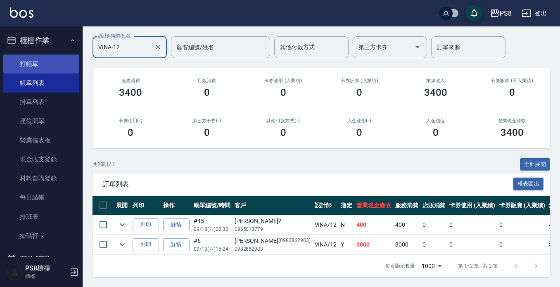
type input "VINA-12"
click at [59, 67] on link "打帳單" at bounding box center [41, 64] width 76 height 19
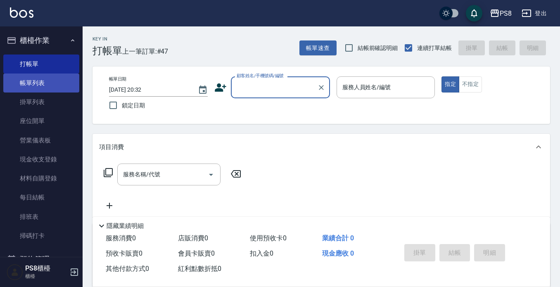
click at [23, 85] on link "帳單列表" at bounding box center [41, 83] width 76 height 19
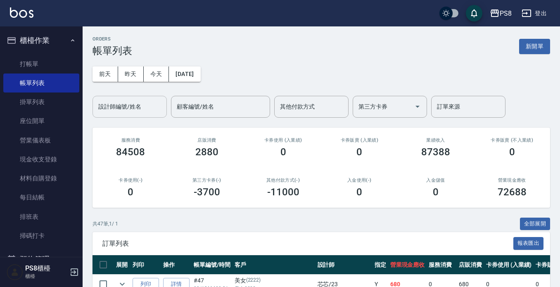
click at [110, 102] on div "設計師編號/姓名 設計師編號/姓名" at bounding box center [130, 107] width 74 height 22
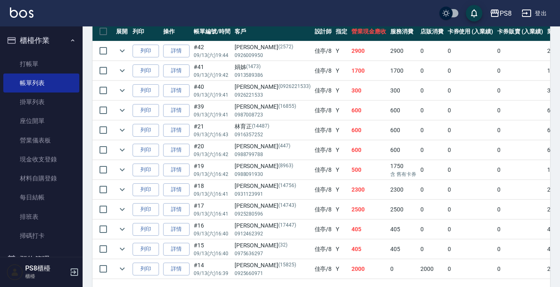
scroll to position [248, 0]
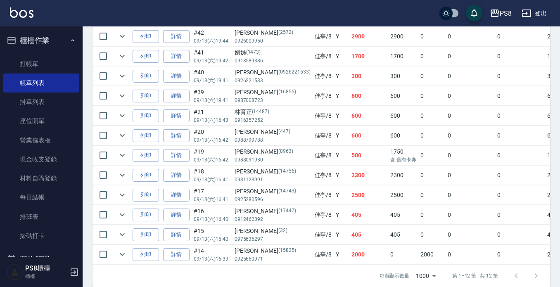
type input "佳亭-8"
click at [58, 33] on button "櫃檯作業" at bounding box center [41, 40] width 76 height 21
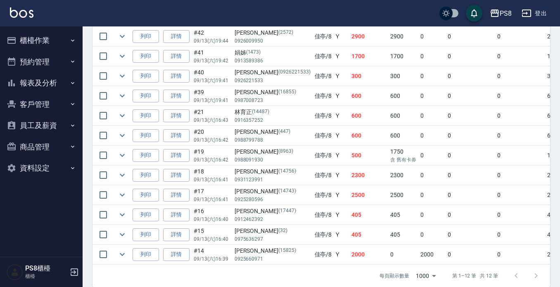
click at [41, 79] on button "報表及分析" at bounding box center [41, 82] width 76 height 21
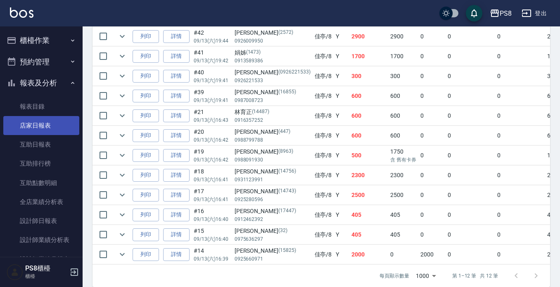
click at [49, 121] on link "店家日報表" at bounding box center [41, 125] width 76 height 19
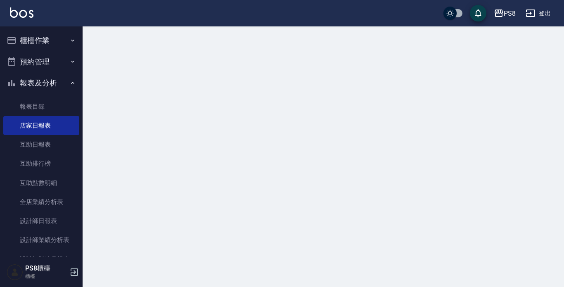
click at [48, 82] on button "報表及分析" at bounding box center [41, 82] width 76 height 21
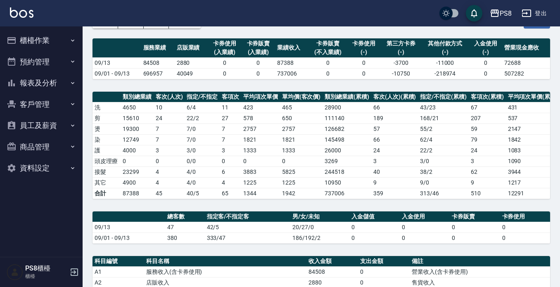
scroll to position [165, 0]
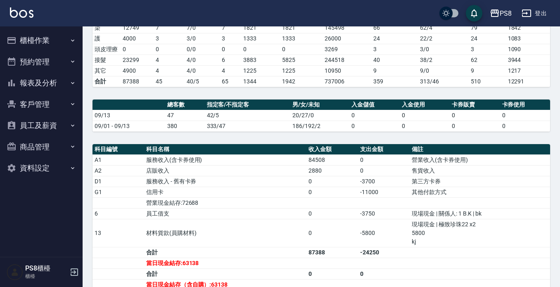
click at [53, 38] on button "櫃檯作業" at bounding box center [41, 40] width 76 height 21
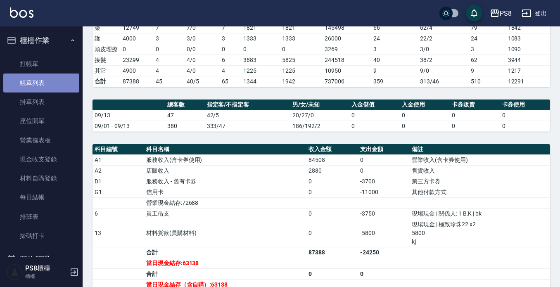
click at [47, 83] on link "帳單列表" at bounding box center [41, 83] width 76 height 19
click at [50, 38] on button "櫃檯作業" at bounding box center [41, 40] width 76 height 21
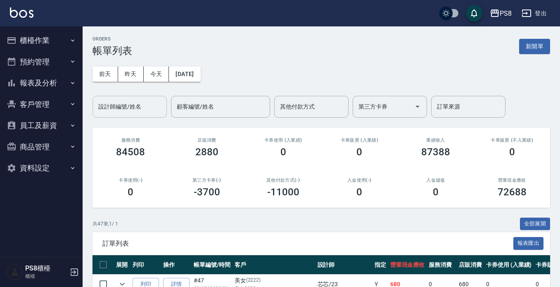
drag, startPoint x: 149, startPoint y: 97, endPoint x: 133, endPoint y: 77, distance: 25.6
click at [148, 97] on div "設計師編號/姓名" at bounding box center [130, 107] width 74 height 22
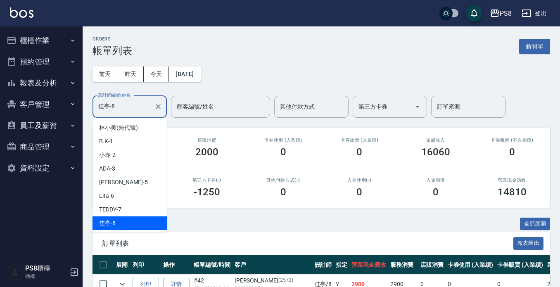
drag, startPoint x: 131, startPoint y: 102, endPoint x: 0, endPoint y: 108, distance: 131.5
click at [0, 100] on div "PS8 登出 櫃檯作業 打帳單 帳單列表 掛單列表 座位開單 營業儀表板 現金收支登錄 材料自購登錄 每日結帳 排班表 掃碼打卡 預約管理 預約管理 單日預約…" at bounding box center [280, 272] width 560 height 545
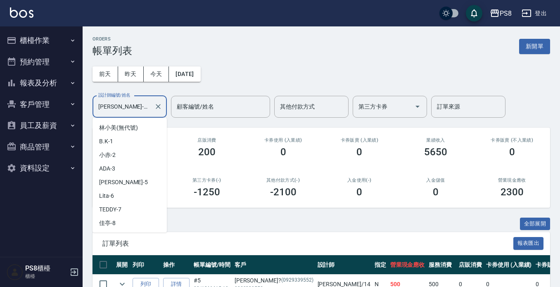
scroll to position [66, 0]
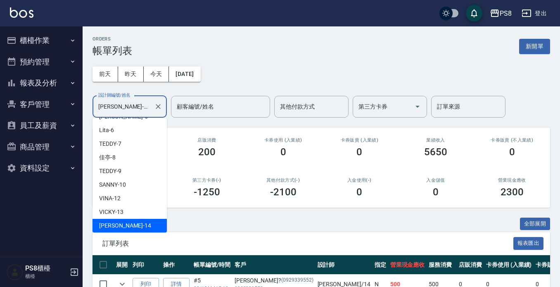
drag, startPoint x: 121, startPoint y: 110, endPoint x: 70, endPoint y: 108, distance: 51.3
click at [70, 108] on div "PS8 登出 櫃檯作業 打帳單 帳單列表 掛單列表 座位開單 營業儀表板 現金收支登錄 材料自購登錄 每日結帳 排班表 掃碼打卡 預約管理 預約管理 單日預約…" at bounding box center [280, 193] width 560 height 386
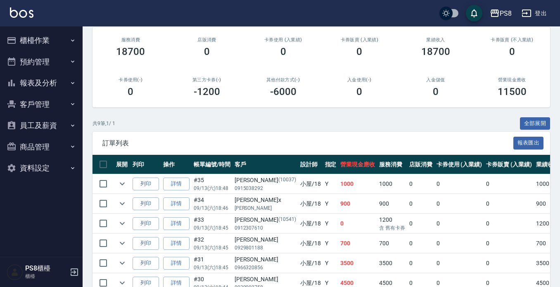
scroll to position [0, 0]
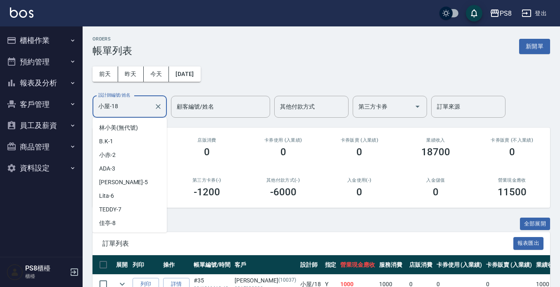
drag, startPoint x: 114, startPoint y: 103, endPoint x: 66, endPoint y: 104, distance: 47.5
click at [67, 104] on div "PS8 登出 櫃檯作業 打帳單 帳單列表 掛單列表 座位開單 營業儀表板 現金收支登錄 材料自購登錄 每日結帳 排班表 掃碼打卡 預約管理 預約管理 單日預約…" at bounding box center [280, 242] width 560 height 485
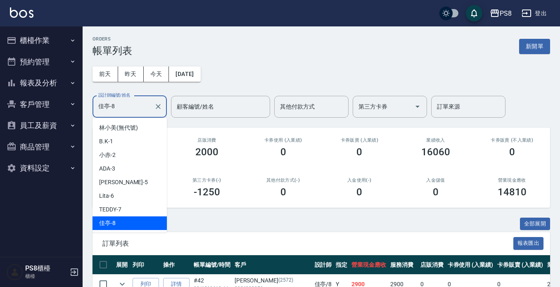
drag, startPoint x: 112, startPoint y: 107, endPoint x: 76, endPoint y: 109, distance: 36.4
click at [76, 109] on div "PS8 登出 櫃檯作業 打帳單 帳單列表 掛單列表 座位開單 營業儀表板 現金收支登錄 材料自購登錄 每日結帳 排班表 掃碼打卡 預約管理 預約管理 單日預約…" at bounding box center [280, 272] width 560 height 545
drag, startPoint x: 126, startPoint y: 113, endPoint x: 81, endPoint y: 113, distance: 45.0
click at [81, 113] on div "PS8 登出 櫃檯作業 打帳單 帳單列表 掛單列表 座位開單 營業儀表板 現金收支登錄 材料自購登錄 每日結帳 排班表 掃碼打卡 預約管理 預約管理 單日預約…" at bounding box center [280, 272] width 560 height 545
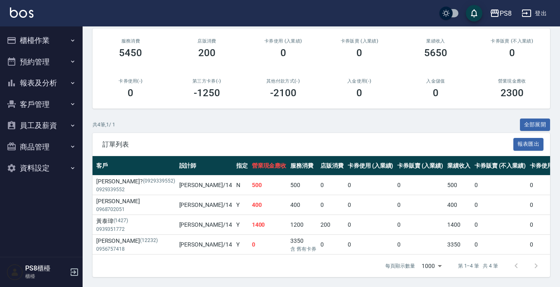
scroll to position [0, 140]
drag, startPoint x: 375, startPoint y: 238, endPoint x: 320, endPoint y: 261, distance: 59.2
click at [320, 261] on div "每頁顯示數量 1000 1000 第 1–4 筆 共 4 筆" at bounding box center [322, 266] width 458 height 22
drag, startPoint x: 317, startPoint y: 247, endPoint x: 248, endPoint y: 252, distance: 69.6
click at [234, 275] on div "訂單列表 報表匯出 展開 列印 操作 帳單編號/時間 客戶 設計師 指定 營業現金應收 服務消費 店販消費 卡券使用 (入業績) 卡券販賣 (入業績) 業績收…" at bounding box center [322, 205] width 458 height 144
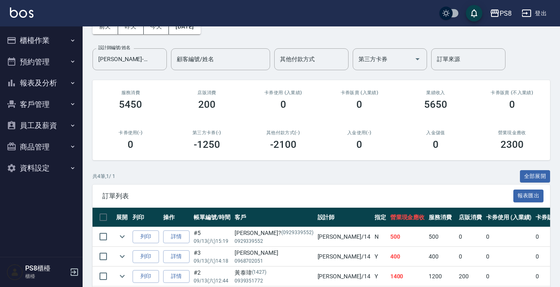
scroll to position [0, 0]
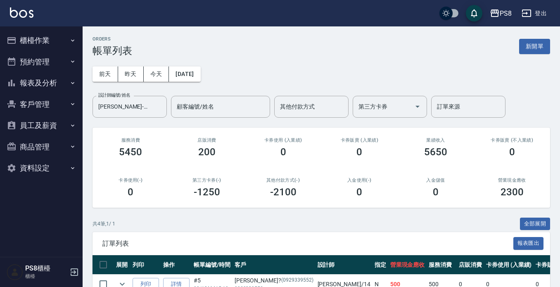
drag, startPoint x: 129, startPoint y: 105, endPoint x: 78, endPoint y: 107, distance: 50.8
click at [75, 107] on div "PS8 登出 櫃檯作業 打帳單 帳單列表 掛單列表 座位開單 營業儀表板 現金收支登錄 材料自購登錄 每日結帳 排班表 掃碼打卡 預約管理 預約管理 單日預約…" at bounding box center [280, 193] width 560 height 386
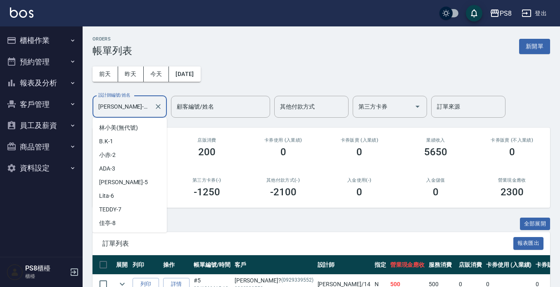
scroll to position [66, 0]
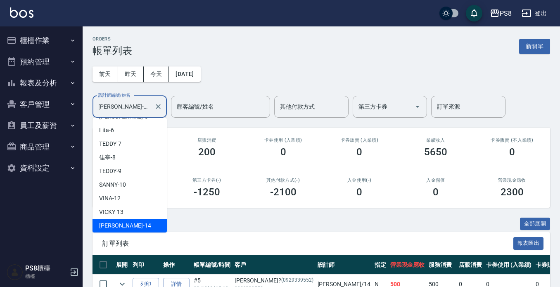
drag, startPoint x: 122, startPoint y: 107, endPoint x: 74, endPoint y: 108, distance: 47.5
click at [74, 108] on div "PS8 登出 櫃檯作業 打帳單 帳單列表 掛單列表 座位開單 營業儀表板 現金收支登錄 材料自購登錄 每日結帳 排班表 掃碼打卡 預約管理 預約管理 單日預約…" at bounding box center [280, 193] width 560 height 386
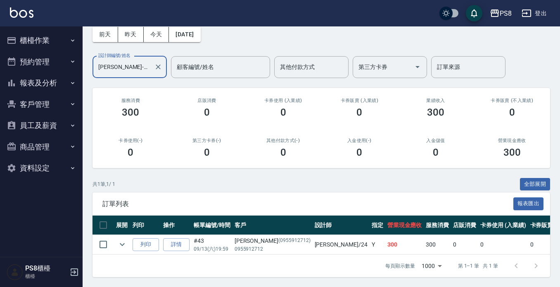
scroll to position [0, 0]
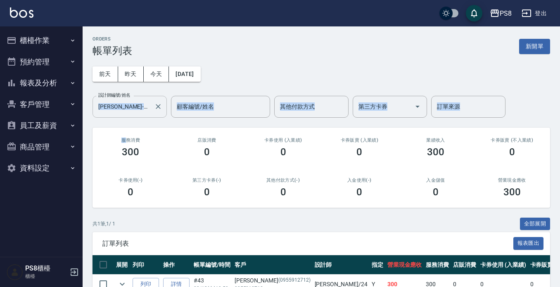
drag, startPoint x: 127, startPoint y: 118, endPoint x: 110, endPoint y: 107, distance: 19.7
click at [101, 112] on div "ORDERS 帳單列表 新開單 前天 昨天 今天 2025/09/13 設計師編號/姓名 婷婷-24 設計師編號/姓名 顧客編號/姓名 顧客編號/姓名 其他付…" at bounding box center [321, 176] width 477 height 300
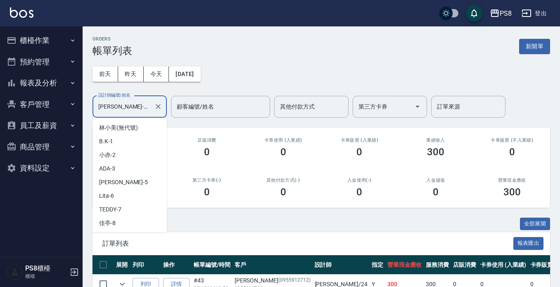
scroll to position [175, 0]
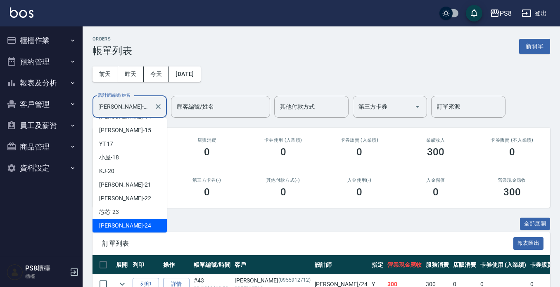
drag, startPoint x: 123, startPoint y: 107, endPoint x: 60, endPoint y: 105, distance: 62.8
click at [61, 107] on div "PS8 登出 櫃檯作業 打帳單 帳單列表 掛單列表 座位開單 營業儀表板 現金收支登錄 材料自購登錄 每日結帳 排班表 掃碼打卡 預約管理 預約管理 單日預約…" at bounding box center [280, 163] width 560 height 327
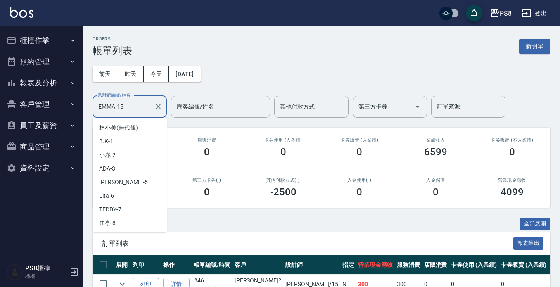
scroll to position [79, 0]
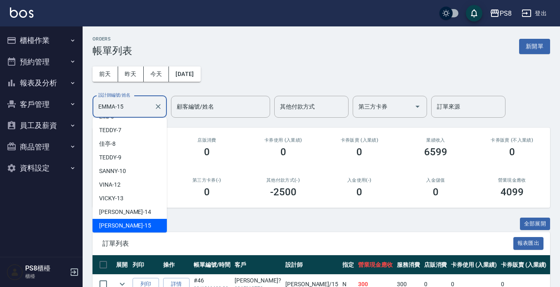
drag, startPoint x: 126, startPoint y: 110, endPoint x: 79, endPoint y: 107, distance: 46.8
click at [78, 109] on div "PS8 登出 櫃檯作業 打帳單 帳單列表 掛單列表 座位開單 營業儀表板 現金收支登錄 材料自購登錄 每日結帳 排班表 掃碼打卡 預約管理 預約管理 單日預約…" at bounding box center [280, 203] width 560 height 406
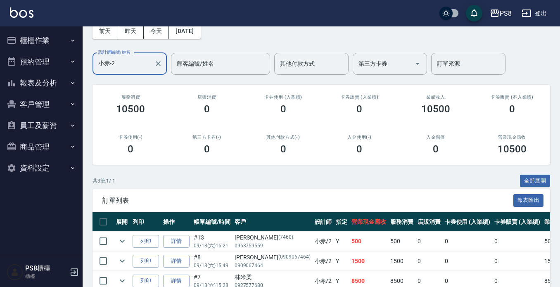
scroll to position [0, 0]
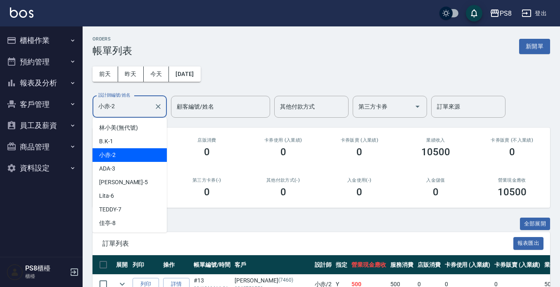
drag, startPoint x: 123, startPoint y: 101, endPoint x: 63, endPoint y: 103, distance: 60.3
click at [63, 103] on div "PS8 登出 櫃檯作業 打帳單 帳單列表 掛單列表 座位開單 營業儀表板 現金收支登錄 材料自購登錄 每日結帳 排班表 掃碼打卡 預約管理 預約管理 單日預約…" at bounding box center [280, 183] width 560 height 366
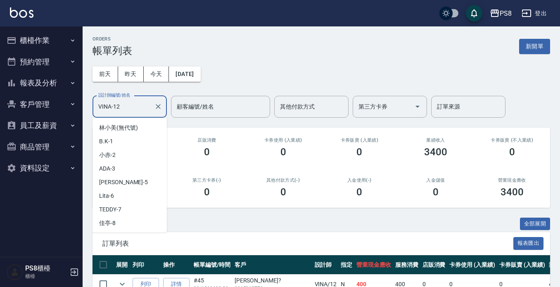
scroll to position [38, 0]
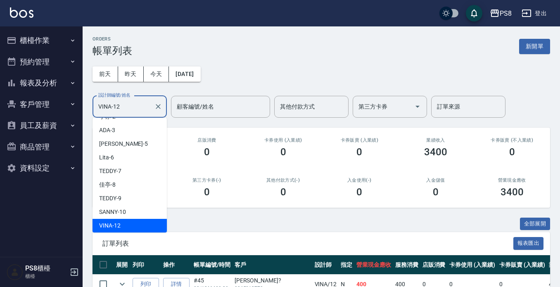
drag, startPoint x: 131, startPoint y: 109, endPoint x: 62, endPoint y: 108, distance: 69.0
click at [58, 109] on div "PS8 登出 櫃檯作業 打帳單 帳單列表 掛單列表 座位開單 營業儀表板 現金收支登錄 材料自購登錄 每日結帳 排班表 掃碼打卡 預約管理 預約管理 單日預約…" at bounding box center [280, 173] width 560 height 346
click at [250, 57] on div "前天 昨天 今天 2025/09/13 設計師編號/姓名 VINA-12 設計師編號/姓名 顧客編號/姓名 顧客編號/姓名 其他付款方式 其他付款方式 第三方…" at bounding box center [322, 87] width 458 height 61
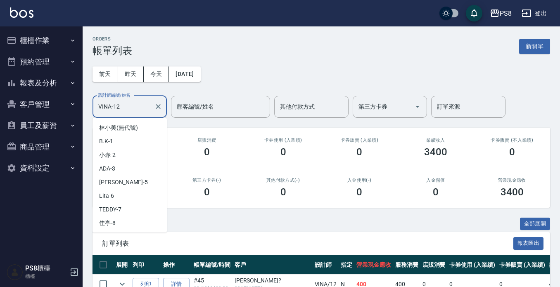
drag, startPoint x: 95, startPoint y: 101, endPoint x: 62, endPoint y: 98, distance: 32.3
click at [62, 99] on div "PS8 登出 櫃檯作業 打帳單 帳單列表 掛單列表 座位開單 營業儀表板 現金收支登錄 材料自購登錄 每日結帳 排班表 掃碼打卡 預約管理 預約管理 單日預約…" at bounding box center [280, 173] width 560 height 346
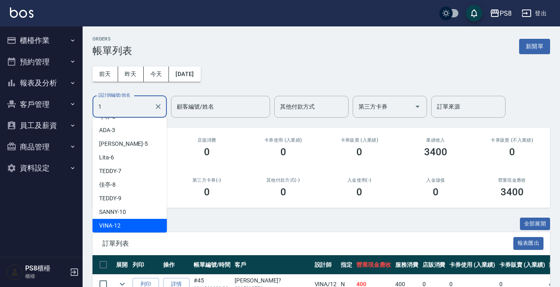
scroll to position [0, 0]
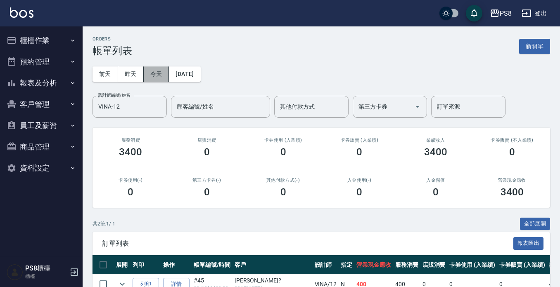
click at [149, 72] on button "今天" at bounding box center [157, 73] width 26 height 15
click at [133, 72] on button "昨天" at bounding box center [131, 73] width 26 height 15
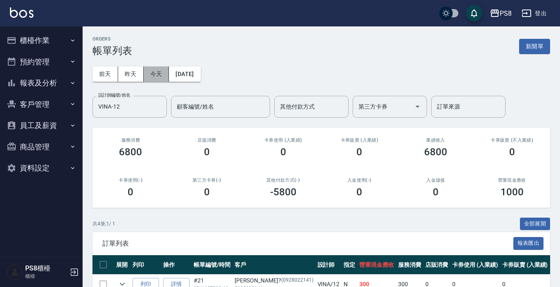
click at [147, 72] on button "今天" at bounding box center [157, 73] width 26 height 15
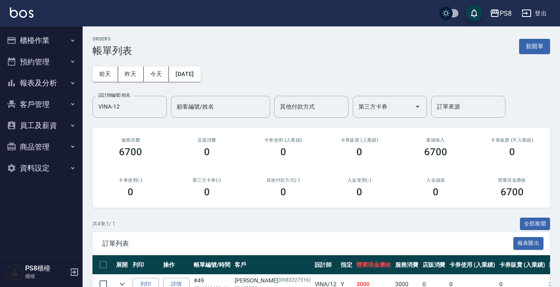
drag, startPoint x: 140, startPoint y: 115, endPoint x: 88, endPoint y: 105, distance: 52.1
click at [68, 105] on div "PS8 登出 櫃檯作業 打帳單 帳單列表 掛單列表 座位開單 營業儀表板 現金收支登錄 材料自購登錄 每日結帳 排班表 掃碼打卡 預約管理 預約管理 單日預約…" at bounding box center [280, 193] width 560 height 386
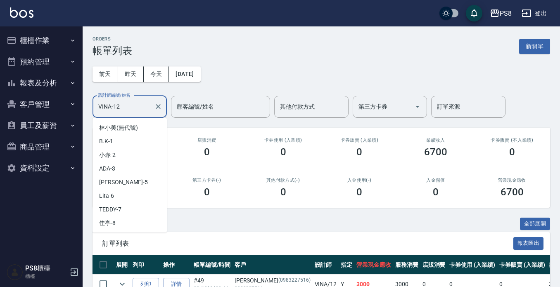
drag, startPoint x: 123, startPoint y: 104, endPoint x: 69, endPoint y: 105, distance: 53.3
click at [69, 105] on div "PS8 登出 櫃檯作業 打帳單 帳單列表 掛單列表 座位開單 營業儀表板 現金收支登錄 材料自購登錄 每日結帳 排班表 掃碼打卡 預約管理 預約管理 單日預約…" at bounding box center [280, 193] width 560 height 386
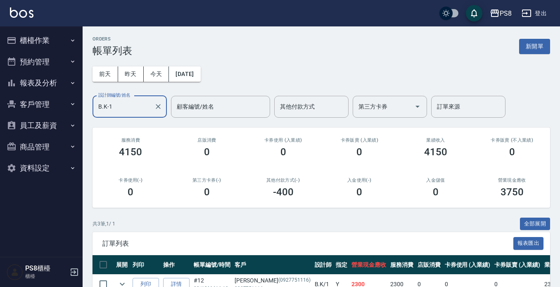
drag, startPoint x: 152, startPoint y: 107, endPoint x: 81, endPoint y: 107, distance: 71.0
click at [81, 107] on div "PS8 登出 櫃檯作業 打帳單 帳單列表 掛單列表 座位開單 營業儀表板 現金收支登錄 材料自購登錄 每日結帳 排班表 掃碼打卡 預約管理 預約管理 單日預約…" at bounding box center [280, 183] width 560 height 366
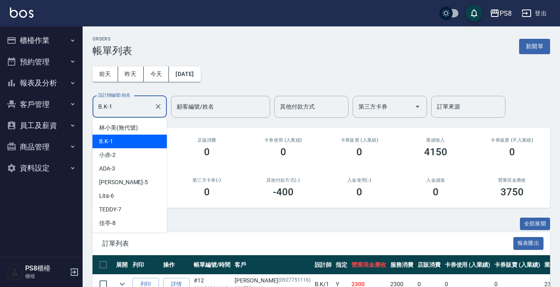
drag, startPoint x: 118, startPoint y: 109, endPoint x: 64, endPoint y: 110, distance: 53.7
click at [64, 110] on div "PS8 登出 櫃檯作業 打帳單 帳單列表 掛單列表 座位開單 營業儀表板 現金收支登錄 材料自購登錄 每日結帳 排班表 掃碼打卡 預約管理 預約管理 單日預約…" at bounding box center [280, 183] width 560 height 366
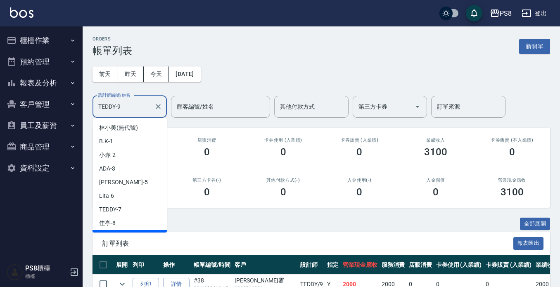
scroll to position [11, 0]
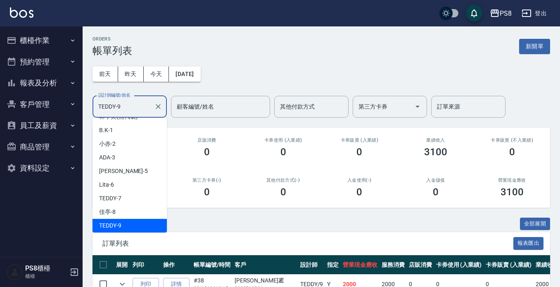
drag, startPoint x: 133, startPoint y: 101, endPoint x: 77, endPoint y: 99, distance: 56.2
click at [76, 102] on div "PS8 登出 櫃檯作業 打帳單 帳單列表 掛單列表 座位開單 營業儀表板 現金收支登錄 材料自購登錄 每日結帳 排班表 掃碼打卡 預約管理 預約管理 單日預約…" at bounding box center [280, 183] width 560 height 366
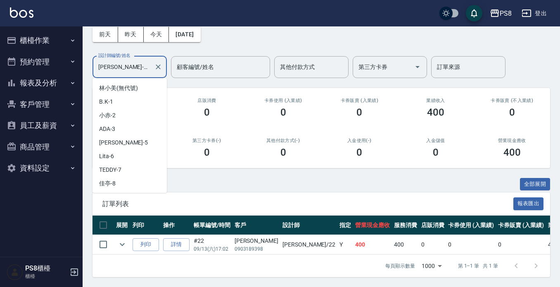
scroll to position [147, 0]
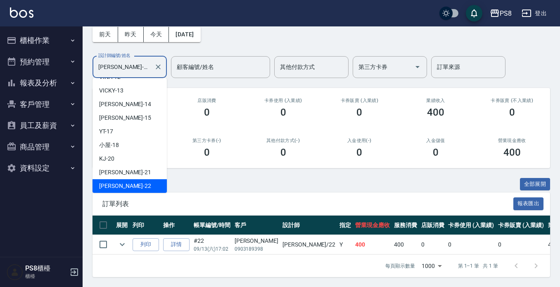
drag, startPoint x: 125, startPoint y: 60, endPoint x: 60, endPoint y: 56, distance: 65.4
click at [60, 56] on div "PS8 登出 櫃檯作業 打帳單 帳單列表 掛單列表 座位開單 營業儀表板 現金收支登錄 材料自購登錄 每日結帳 排班表 掃碼打卡 預約管理 預約管理 單日預約…" at bounding box center [280, 123] width 560 height 327
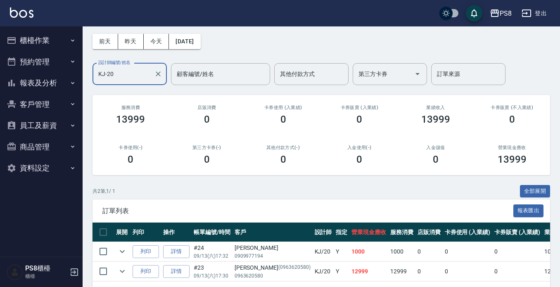
scroll to position [66, 0]
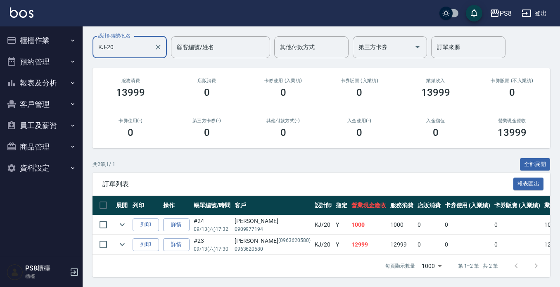
type input "KJ-20"
click at [55, 80] on button "報表及分析" at bounding box center [41, 82] width 76 height 21
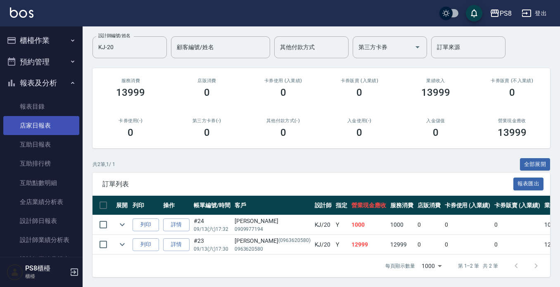
click at [56, 129] on link "店家日報表" at bounding box center [41, 125] width 76 height 19
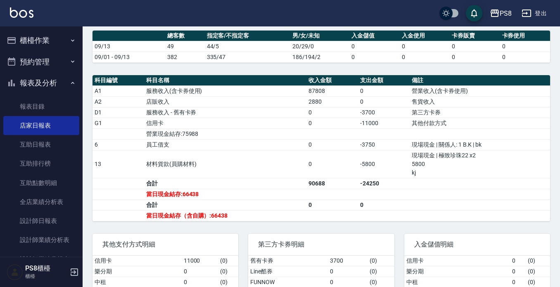
scroll to position [248, 0]
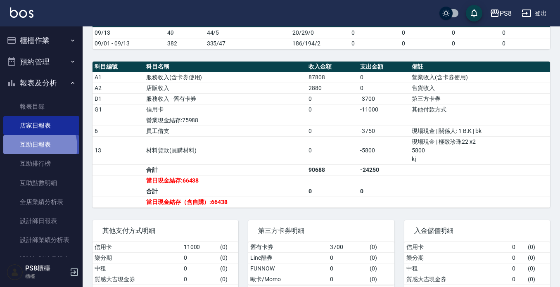
click at [35, 147] on link "互助日報表" at bounding box center [41, 144] width 76 height 19
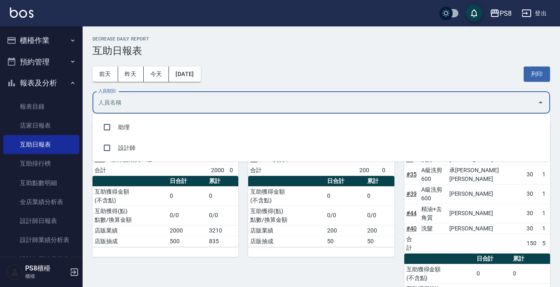
click at [166, 103] on input "人員類別" at bounding box center [315, 102] width 438 height 14
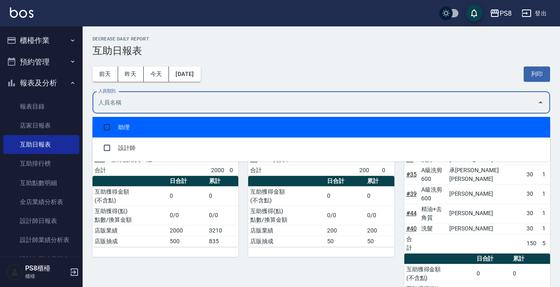
click at [111, 130] on input "checkbox" at bounding box center [107, 127] width 16 height 16
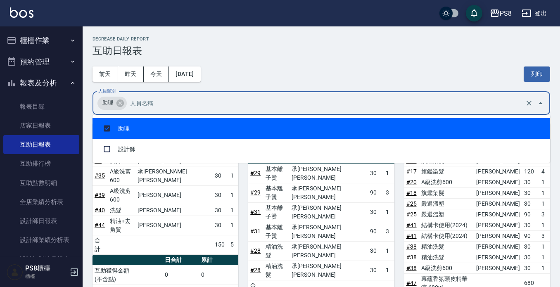
click at [156, 130] on li "助理" at bounding box center [322, 128] width 458 height 21
checkbox input "false"
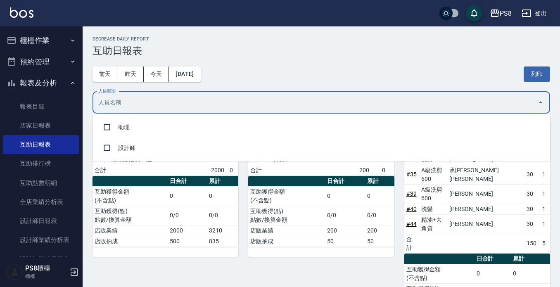
click at [166, 102] on input "人員類別" at bounding box center [315, 102] width 438 height 14
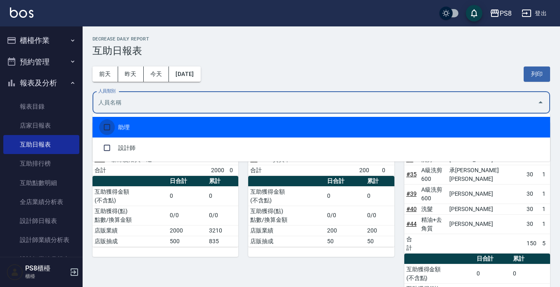
click at [102, 127] on input "checkbox" at bounding box center [107, 127] width 16 height 16
checkbox input "true"
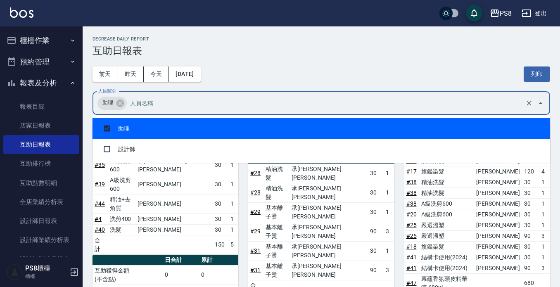
click at [276, 38] on h2 "Decrease Daily Report" at bounding box center [322, 38] width 458 height 5
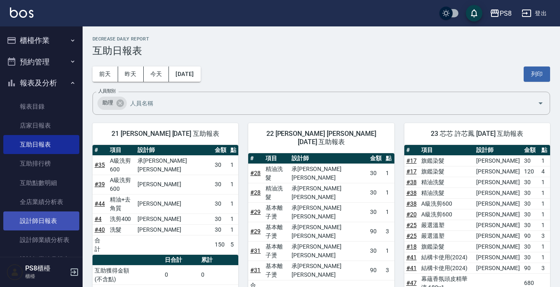
click at [45, 227] on link "設計師日報表" at bounding box center [41, 220] width 76 height 19
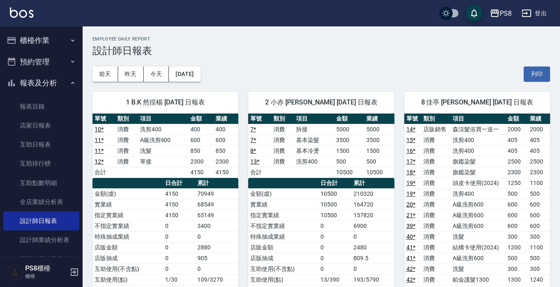
drag, startPoint x: 45, startPoint y: 88, endPoint x: 47, endPoint y: 75, distance: 13.5
click at [45, 88] on button "報表及分析" at bounding box center [41, 82] width 76 height 21
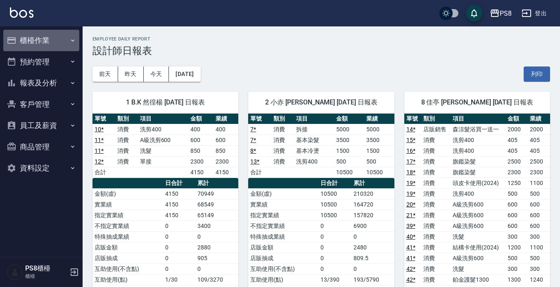
click at [45, 41] on button "櫃檯作業" at bounding box center [41, 40] width 76 height 21
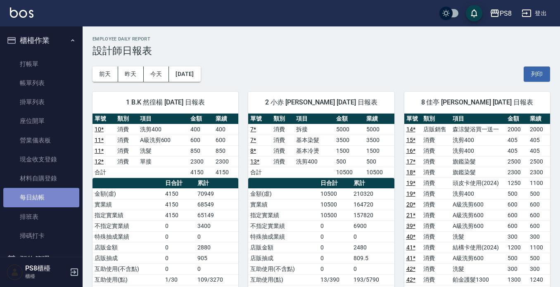
click at [46, 201] on link "每日結帳" at bounding box center [41, 197] width 76 height 19
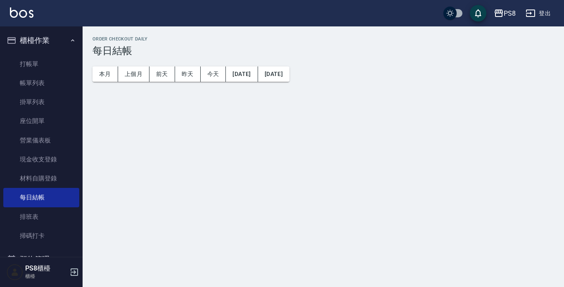
click at [38, 38] on button "櫃檯作業" at bounding box center [41, 40] width 76 height 21
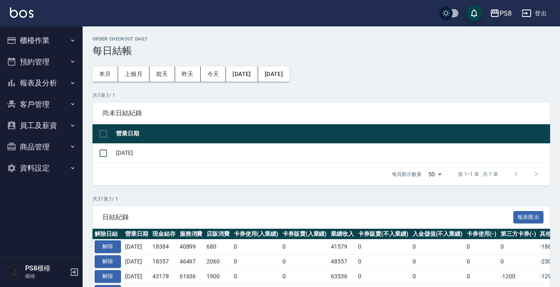
click at [104, 131] on input "checkbox" at bounding box center [103, 133] width 17 height 17
checkbox input "true"
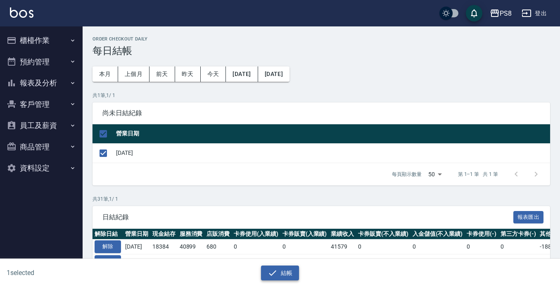
click at [276, 275] on icon "button" at bounding box center [273, 273] width 10 height 10
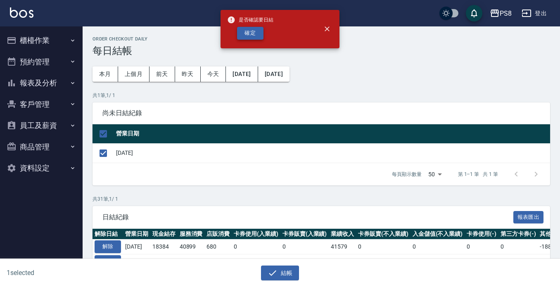
click at [246, 35] on button "確定" at bounding box center [250, 33] width 26 height 13
checkbox input "false"
